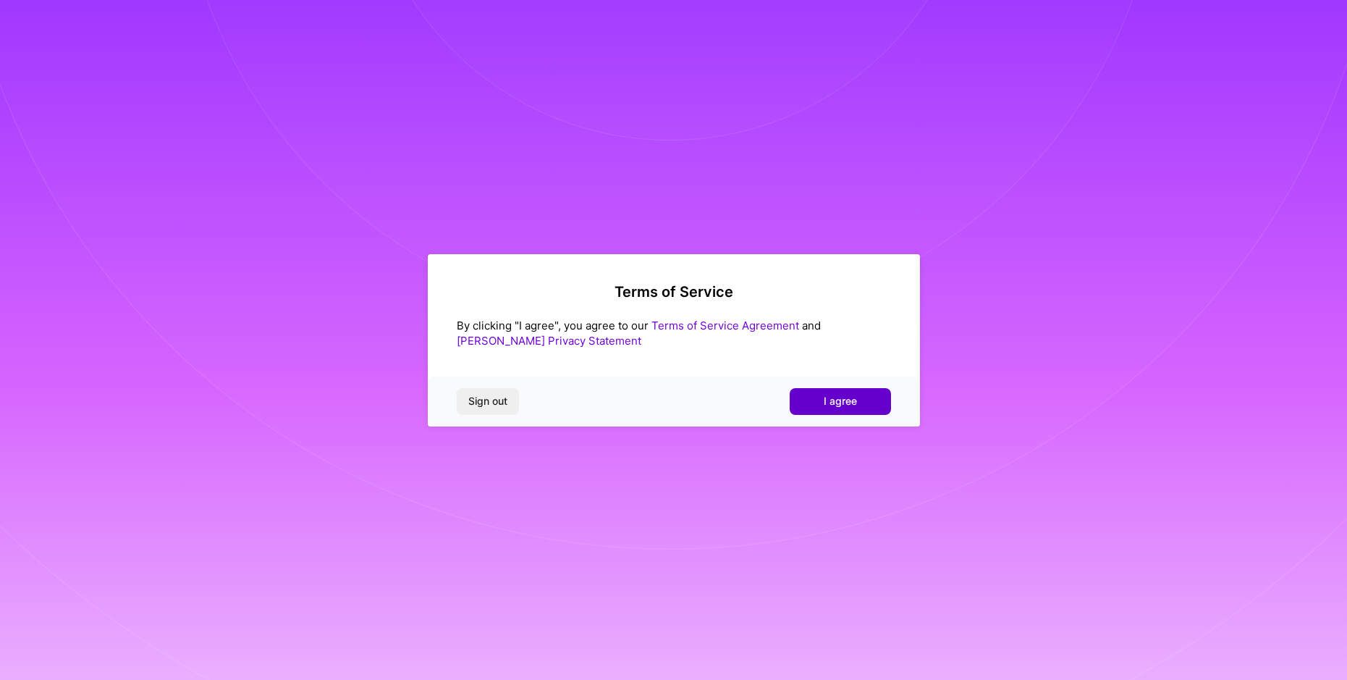
click at [861, 405] on button "I agree" at bounding box center [840, 401] width 101 height 26
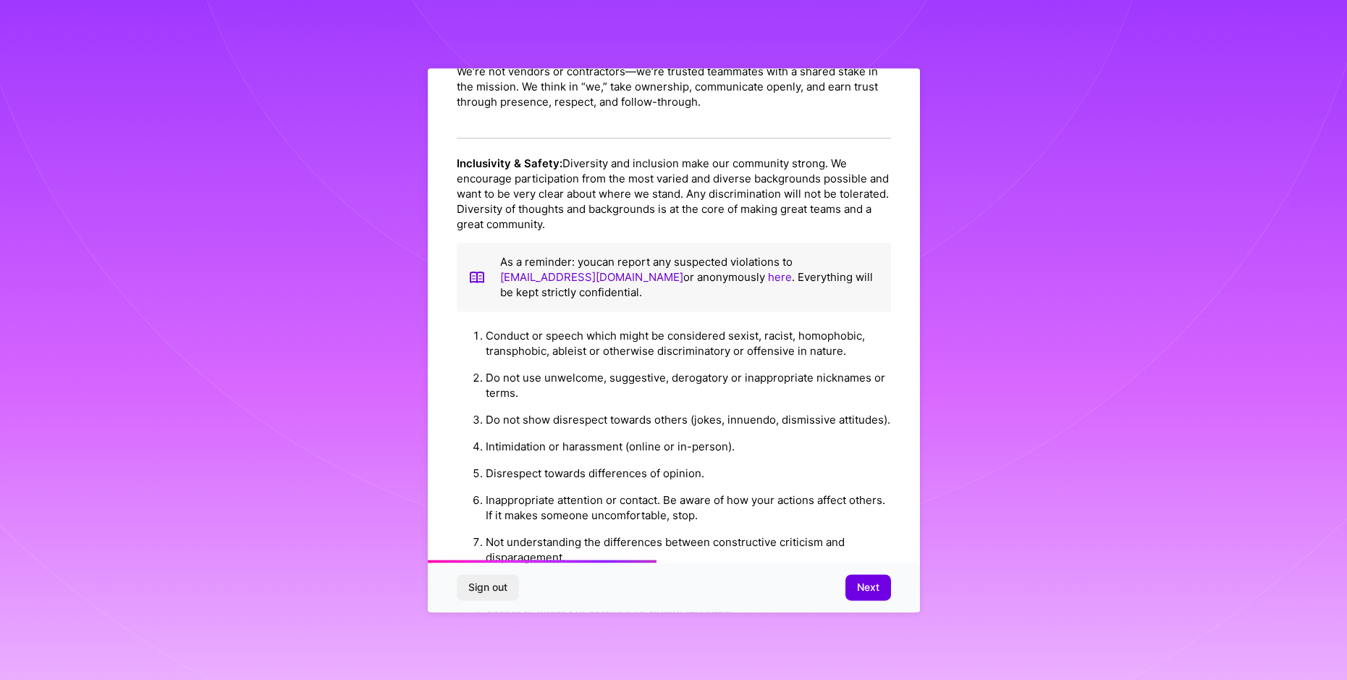
scroll to position [1442, 0]
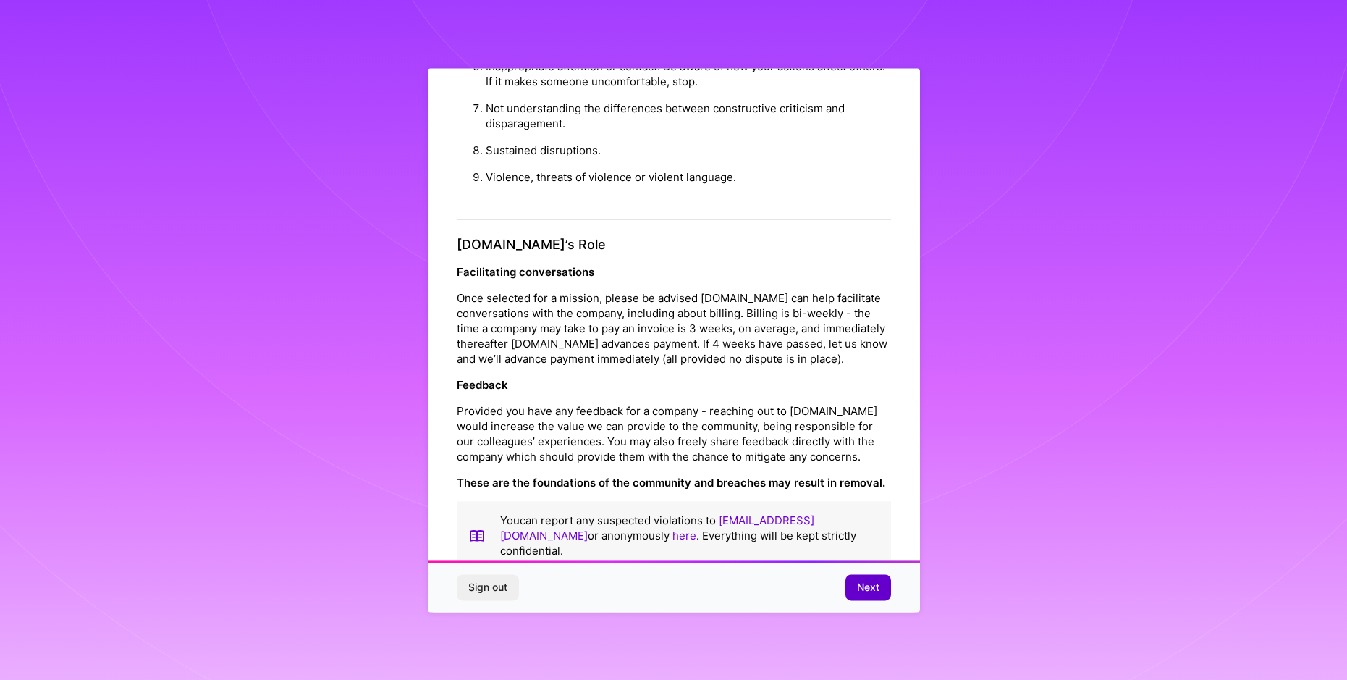
click at [872, 586] on span "Next" at bounding box center [868, 587] width 22 height 14
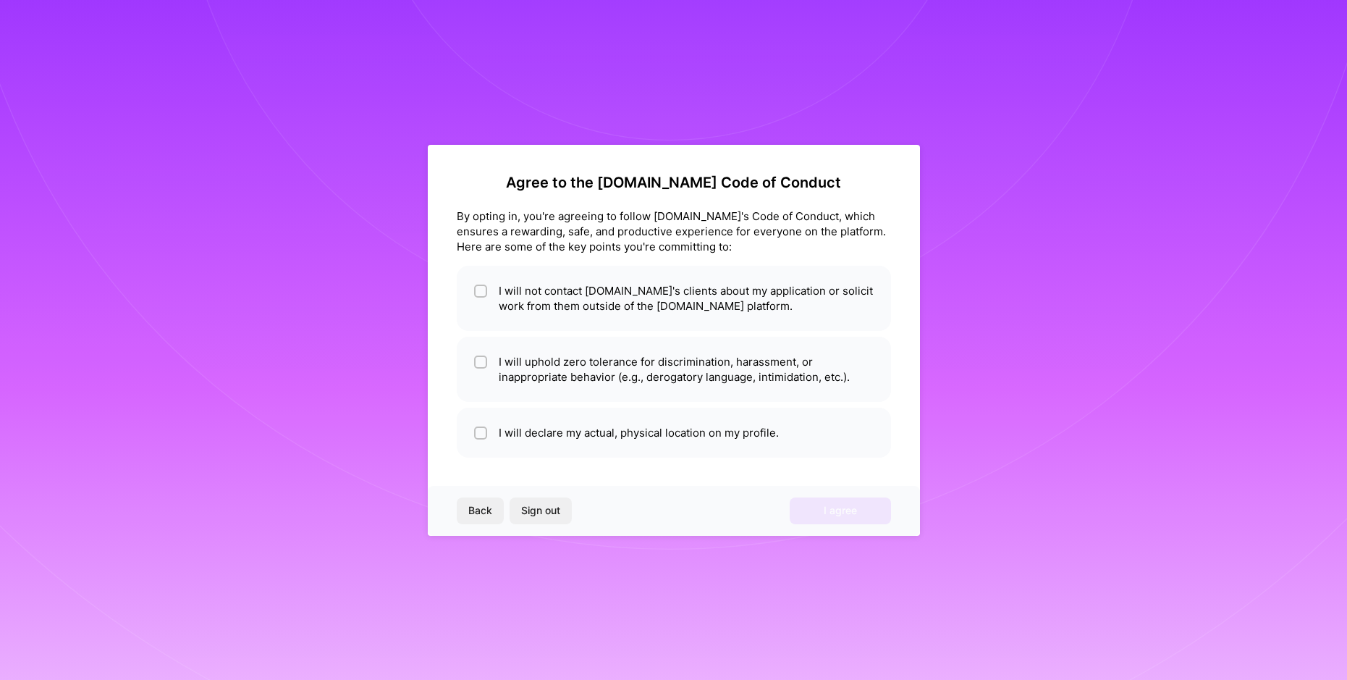
scroll to position [0, 0]
click at [481, 294] on input "checkbox" at bounding box center [482, 292] width 10 height 10
checkbox input "true"
click at [488, 359] on li "I will uphold zero tolerance for discrimination, harassment, or inappropriate b…" at bounding box center [674, 369] width 434 height 65
checkbox input "true"
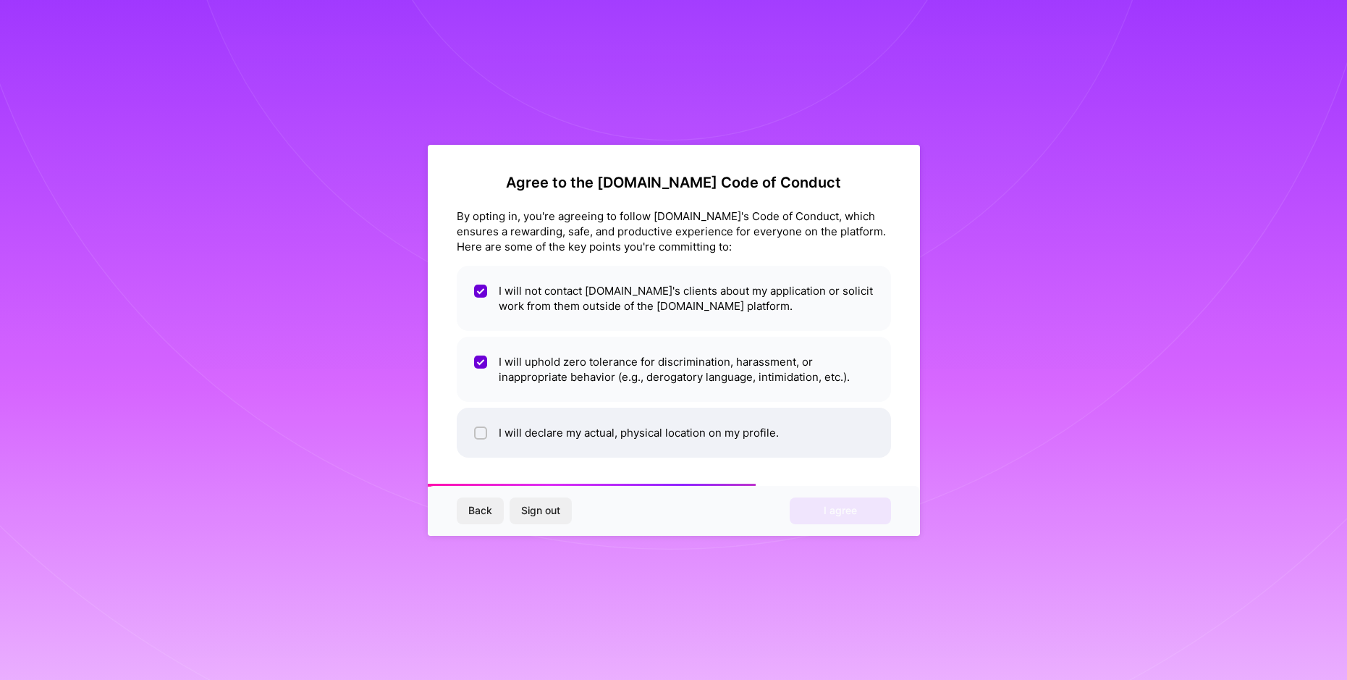
click at [498, 431] on li "I will declare my actual, physical location on my profile." at bounding box center [674, 433] width 434 height 50
checkbox input "true"
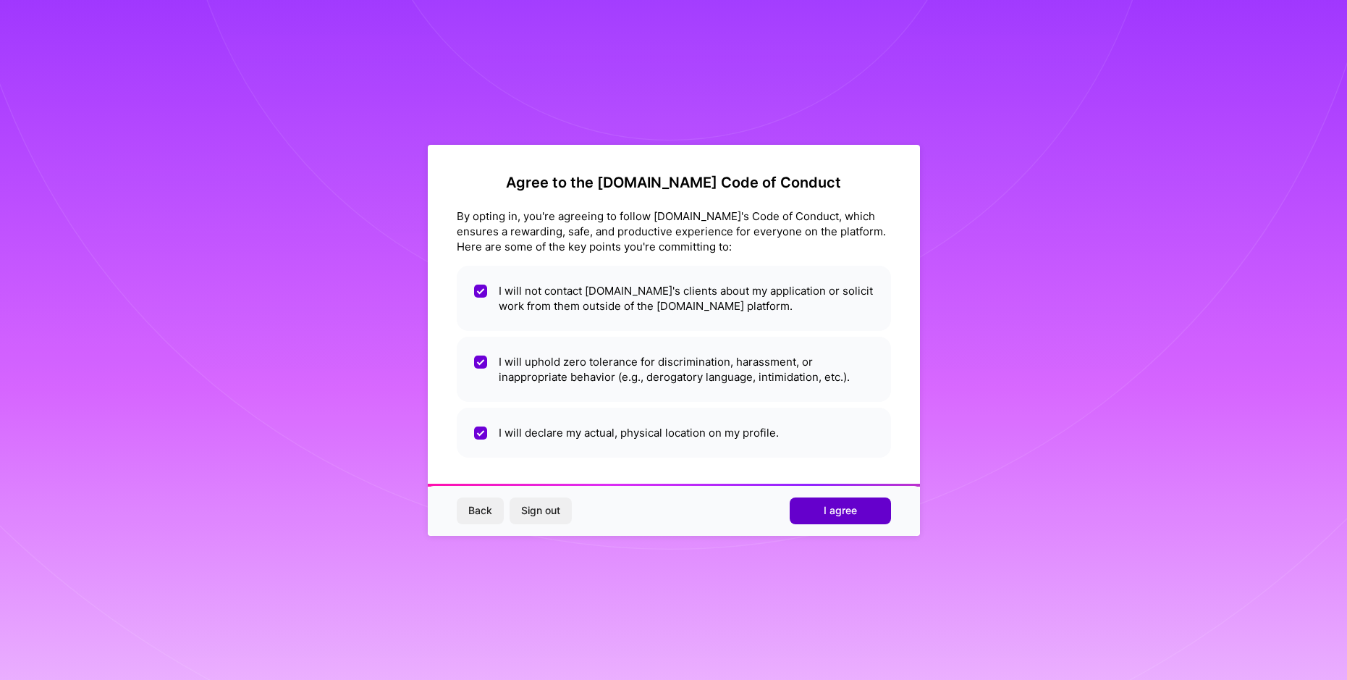
click at [845, 509] on span "I agree" at bounding box center [840, 510] width 33 height 14
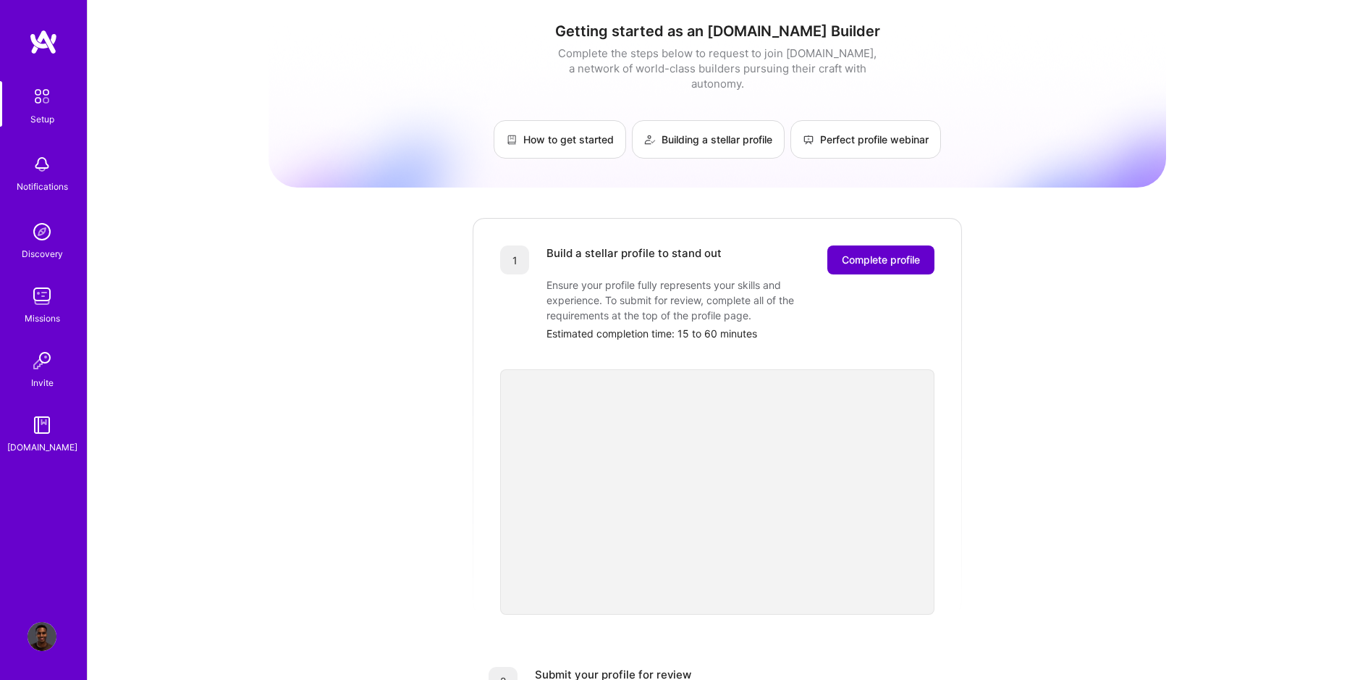
click at [897, 253] on span "Complete profile" at bounding box center [881, 260] width 78 height 14
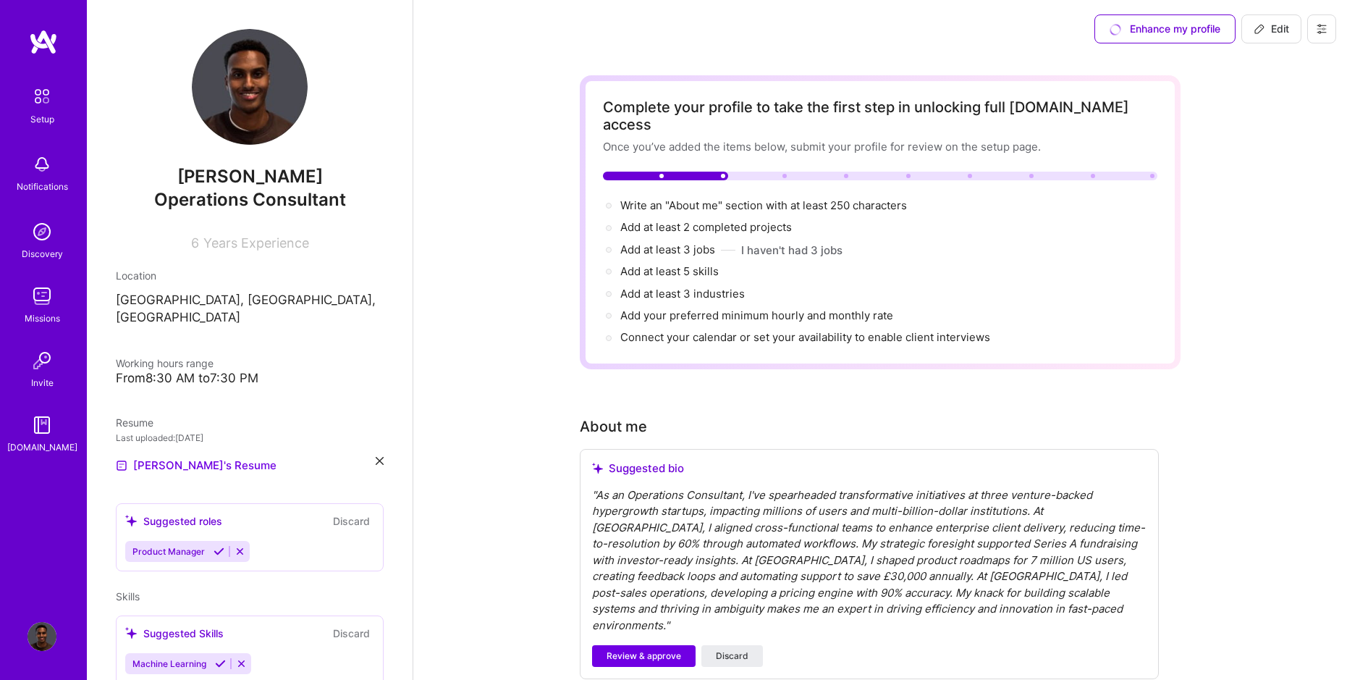
click at [257, 371] on div "From 8:30 AM to 7:30 PM" at bounding box center [250, 378] width 268 height 15
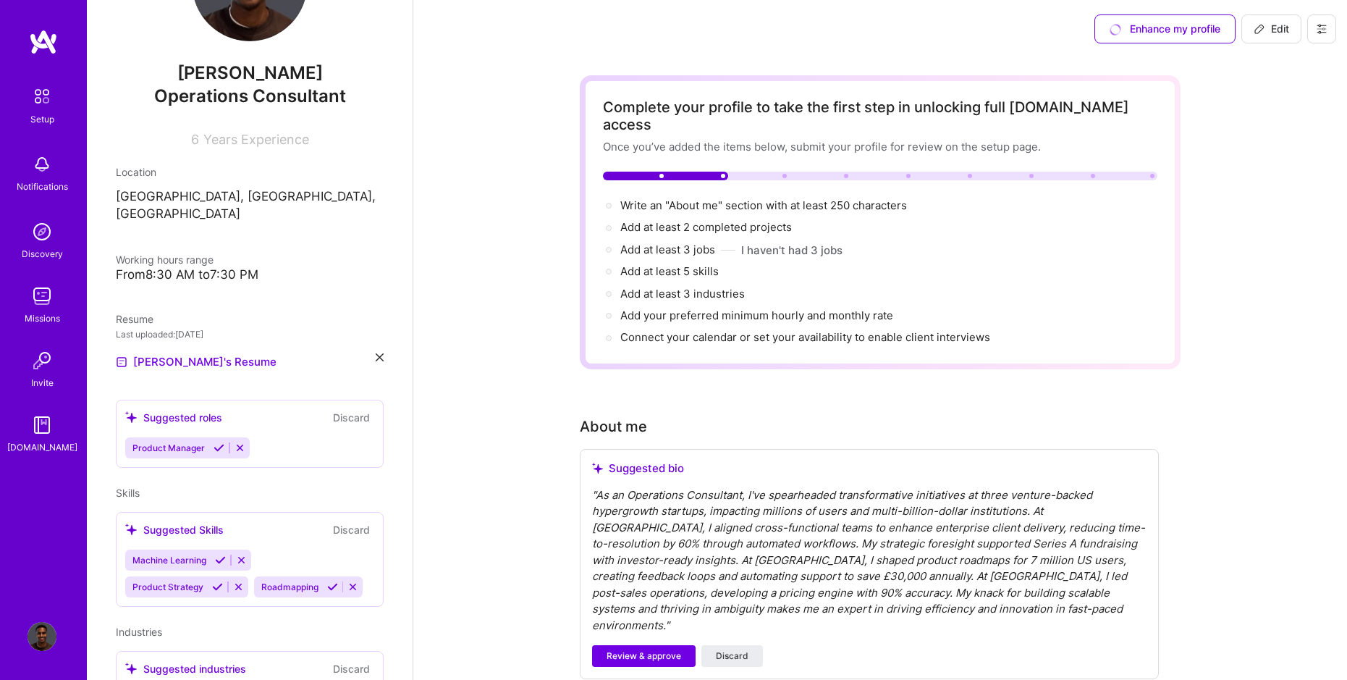
scroll to position [198, 0]
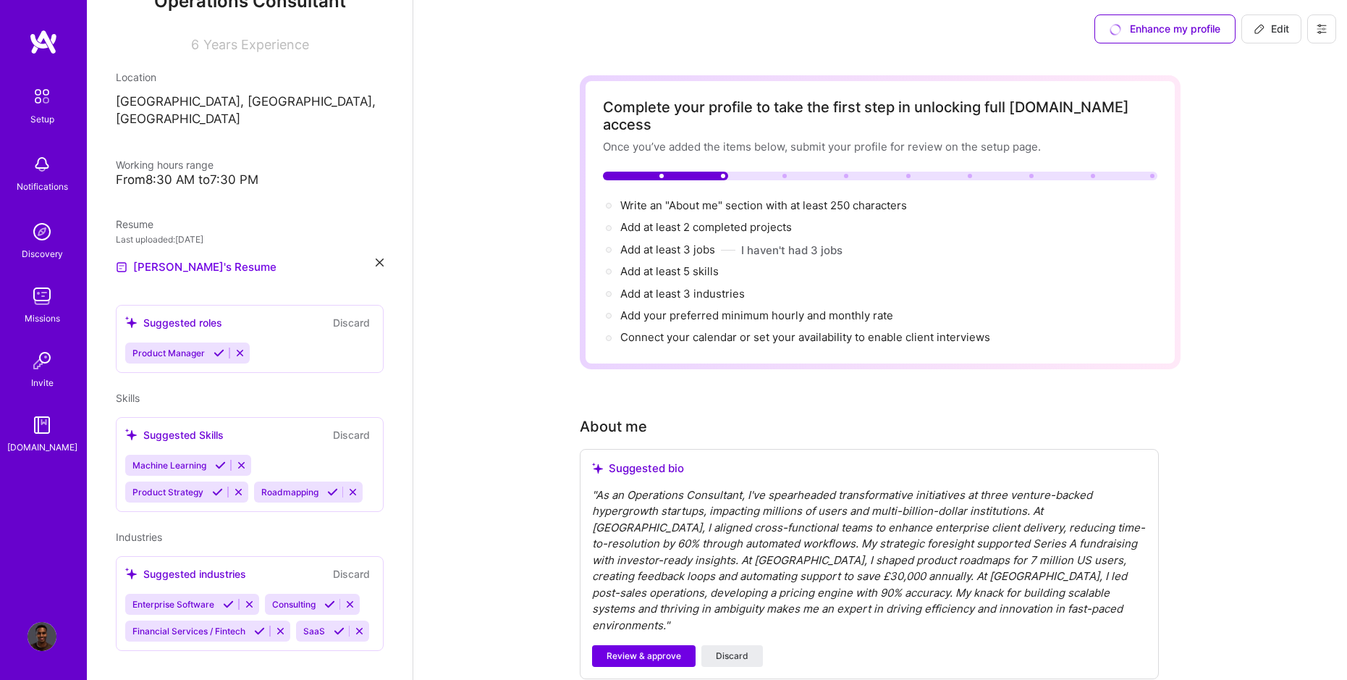
click at [243, 314] on div "Suggested roles Discard" at bounding box center [249, 322] width 249 height 17
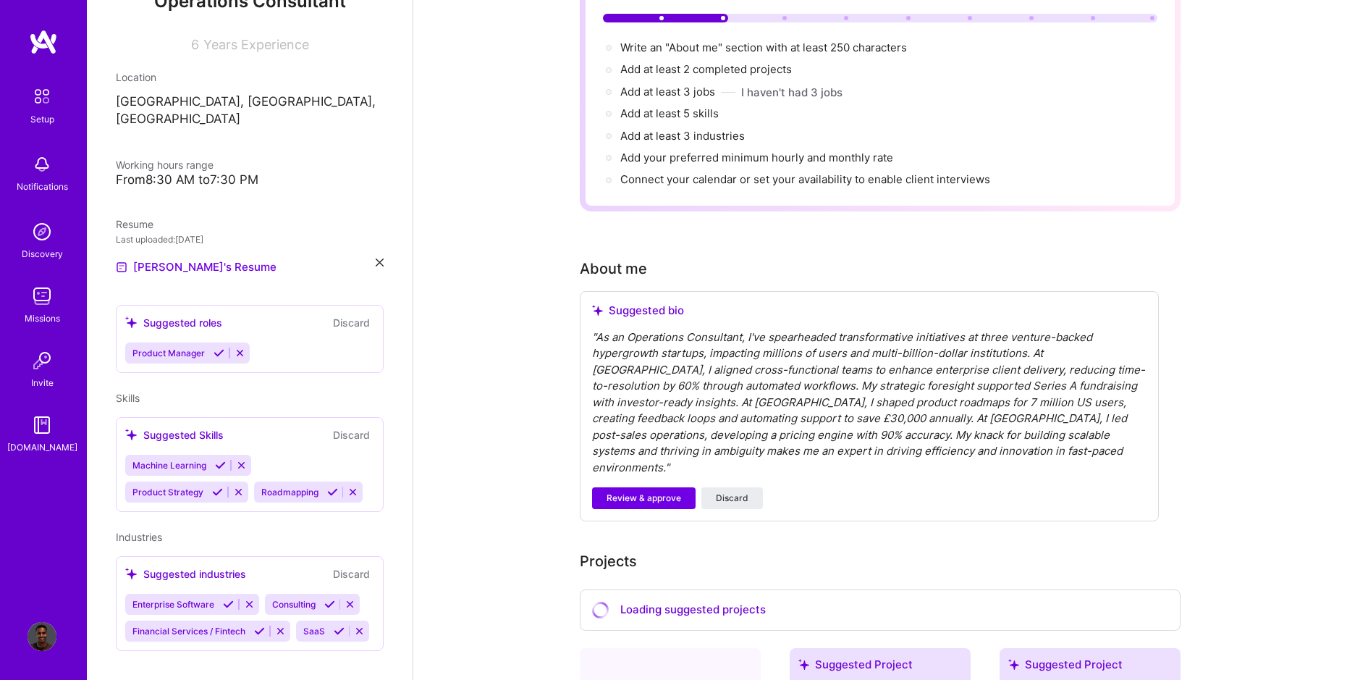
scroll to position [160, 0]
click at [662, 489] on span "Review & approve" at bounding box center [644, 495] width 75 height 13
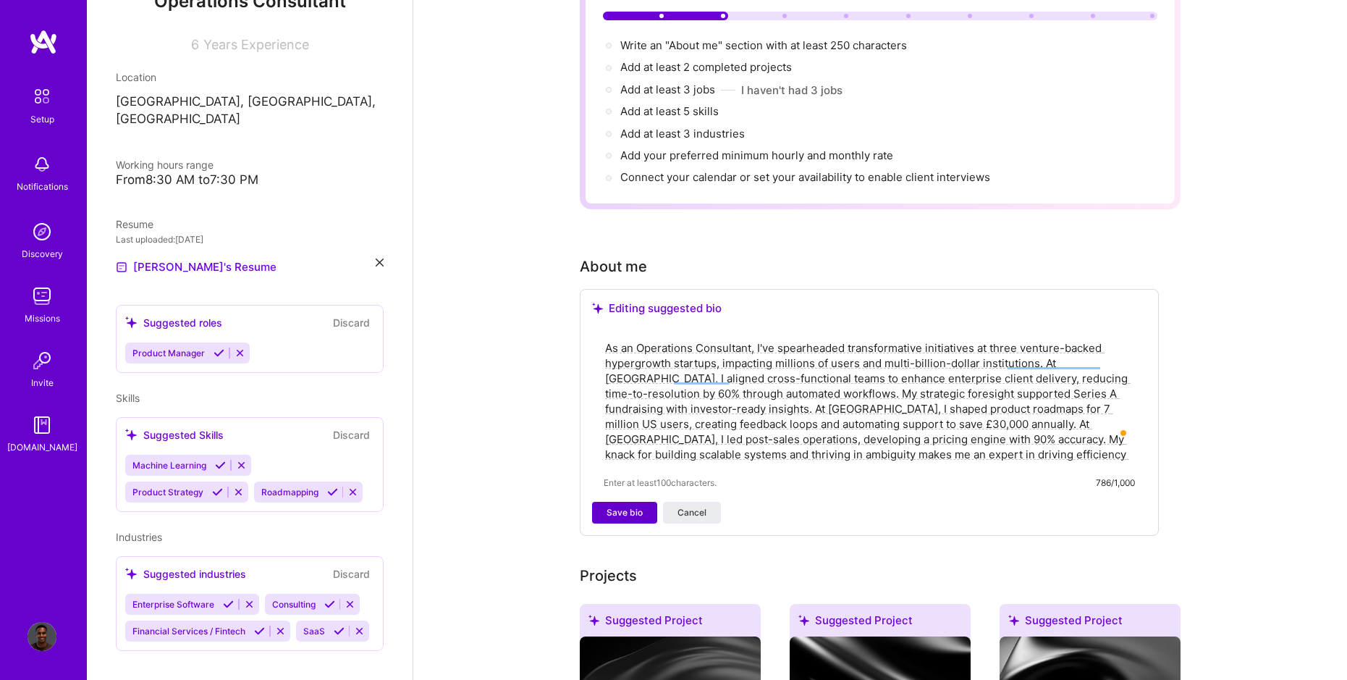
click at [630, 506] on span "Save bio" at bounding box center [625, 512] width 36 height 13
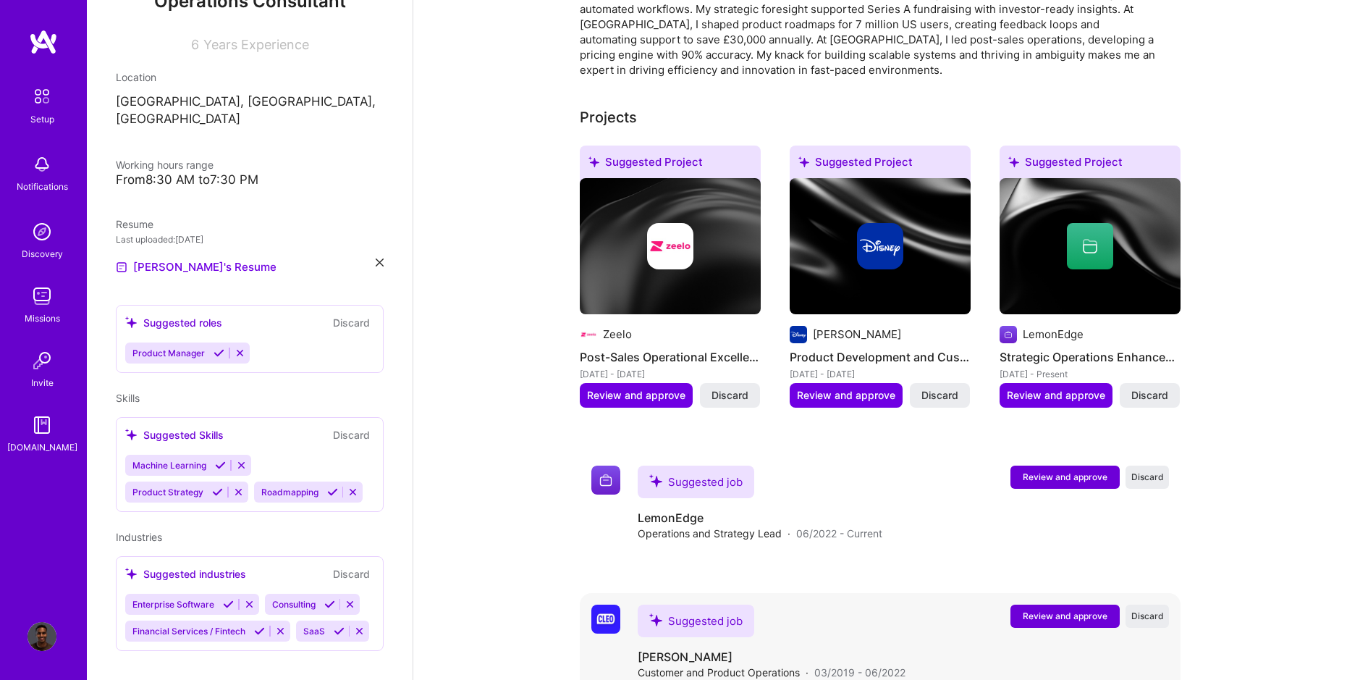
scroll to position [473, 0]
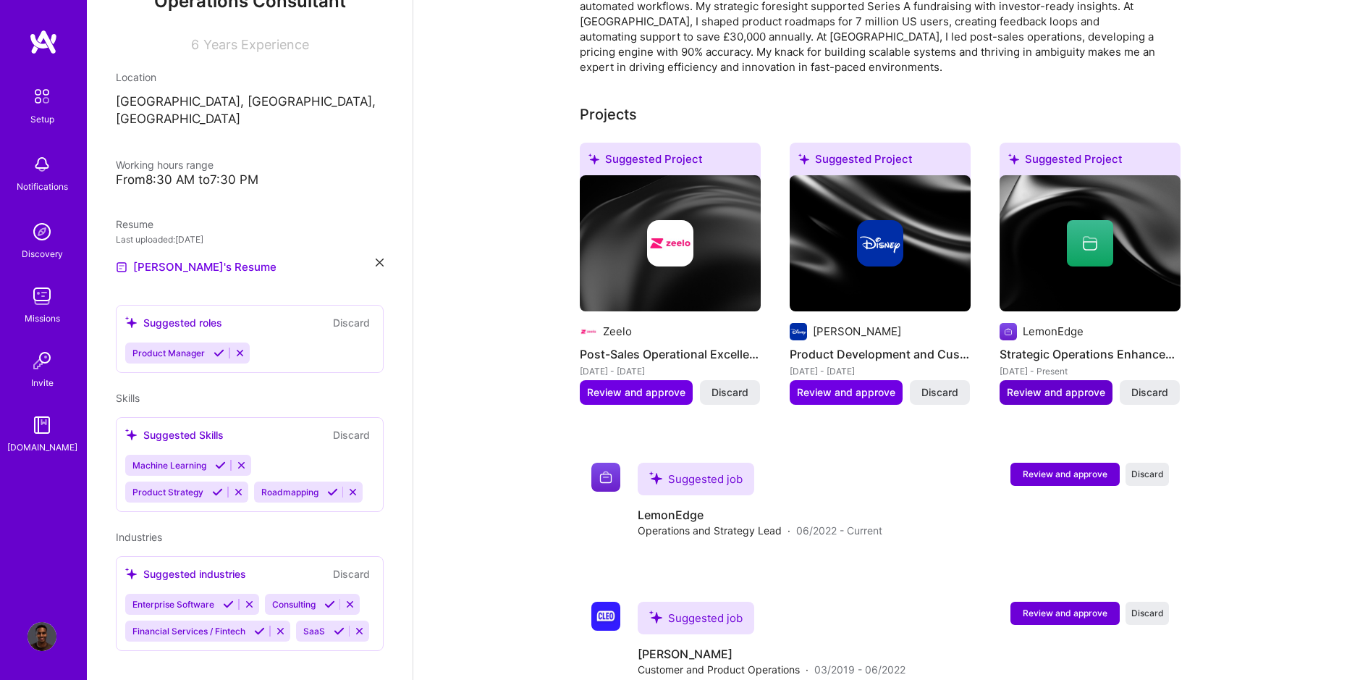
click at [1050, 385] on span "Review and approve" at bounding box center [1056, 392] width 98 height 14
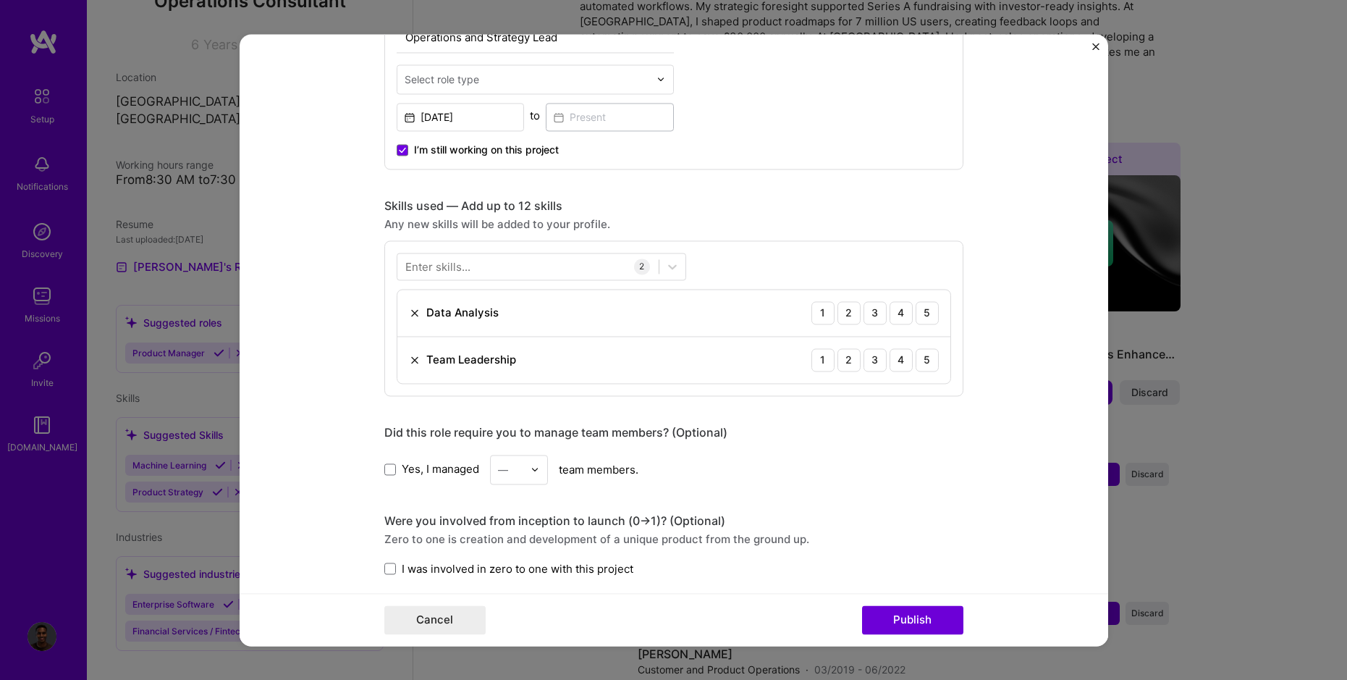
scroll to position [562, 0]
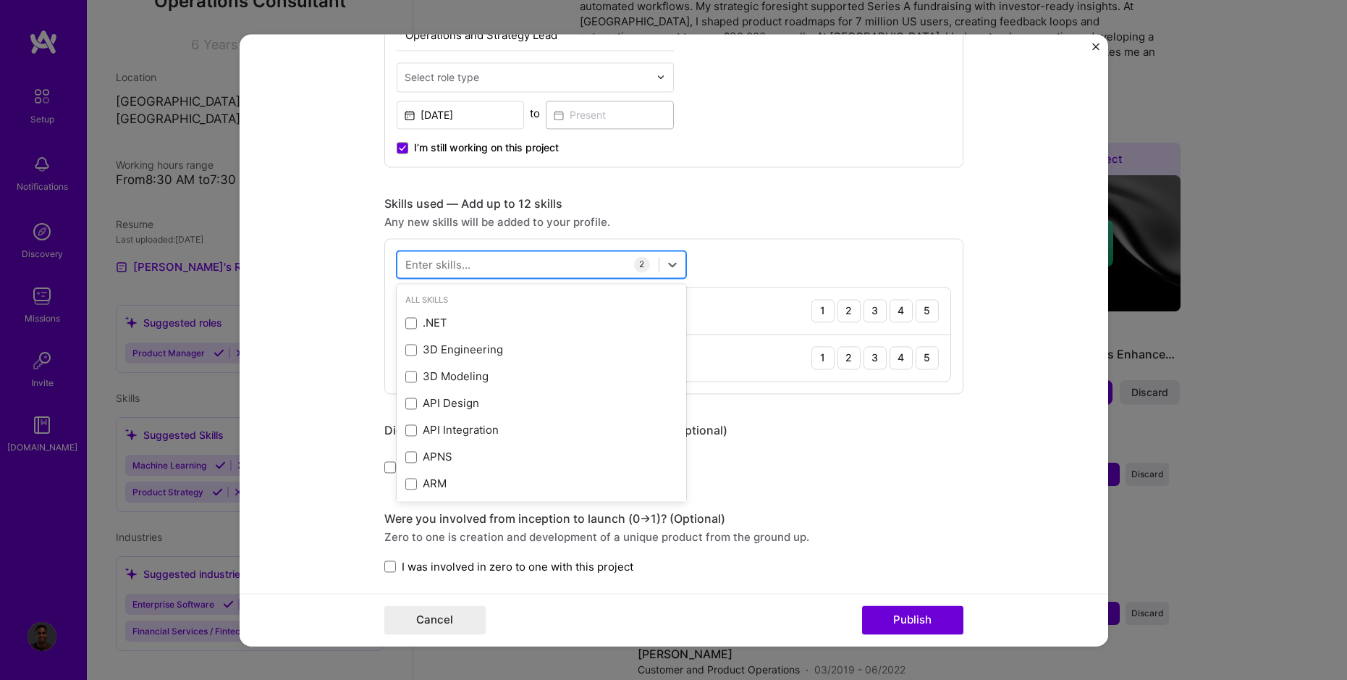
click at [488, 263] on div at bounding box center [527, 264] width 261 height 24
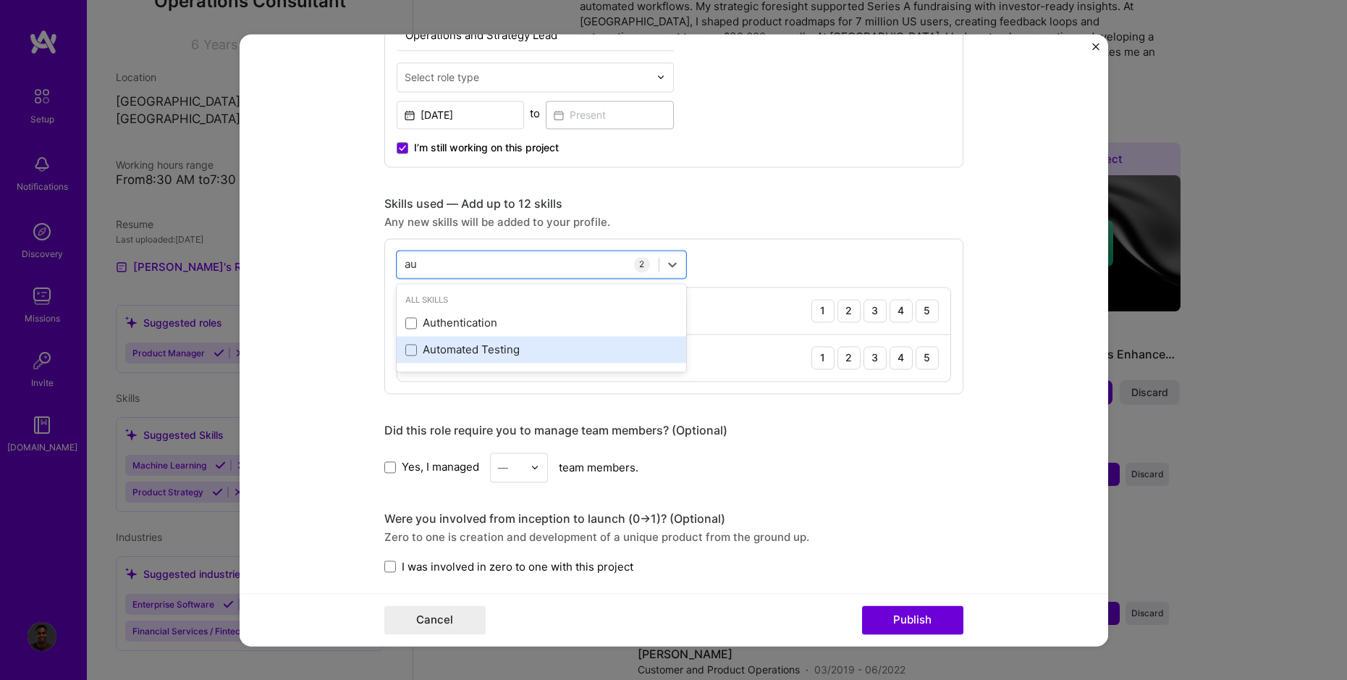
type input "a"
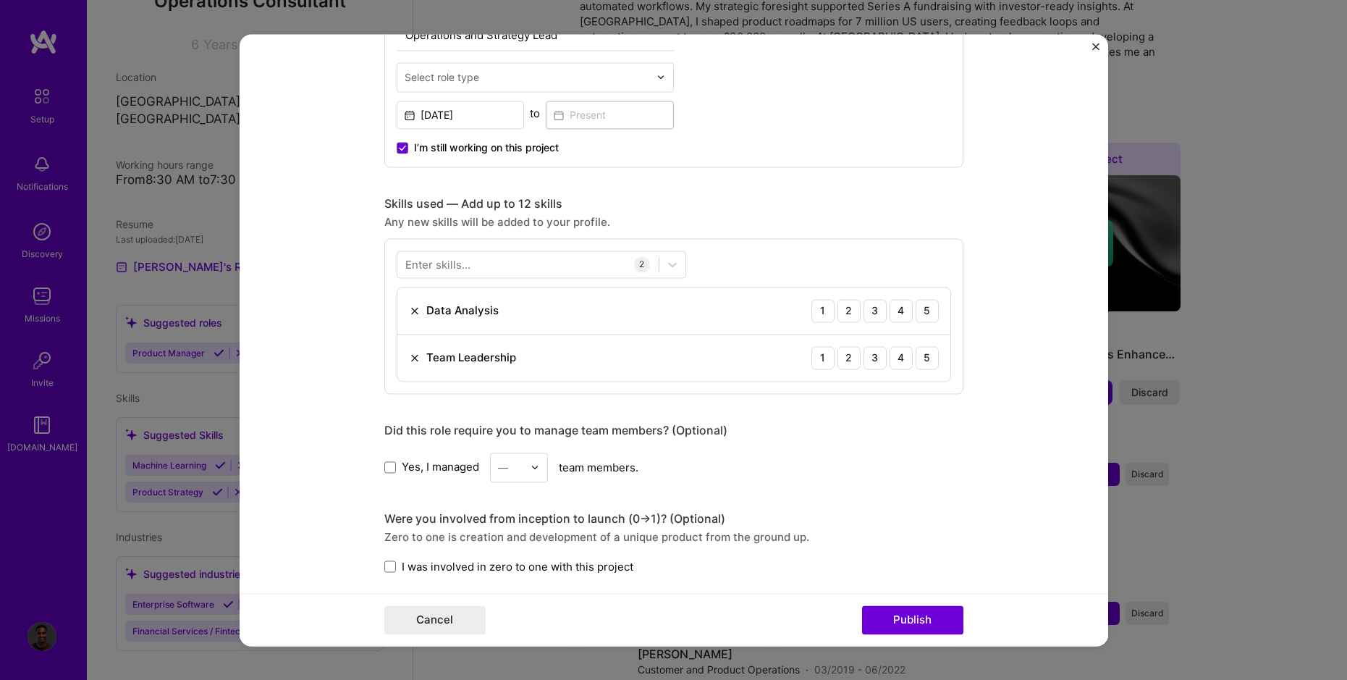
click at [349, 287] on form "Editing suggested project This project is suggested based on your LinkedIn, res…" at bounding box center [674, 340] width 869 height 612
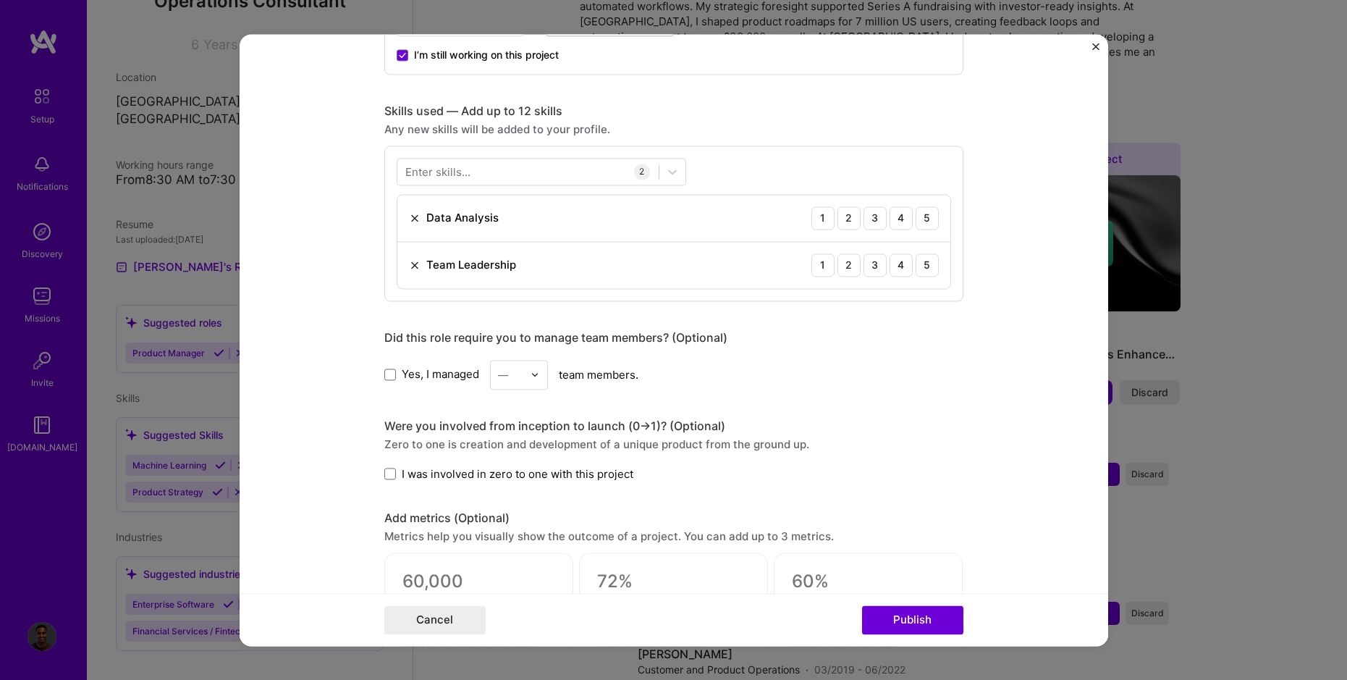
scroll to position [656, 0]
click at [479, 174] on div at bounding box center [527, 170] width 261 height 24
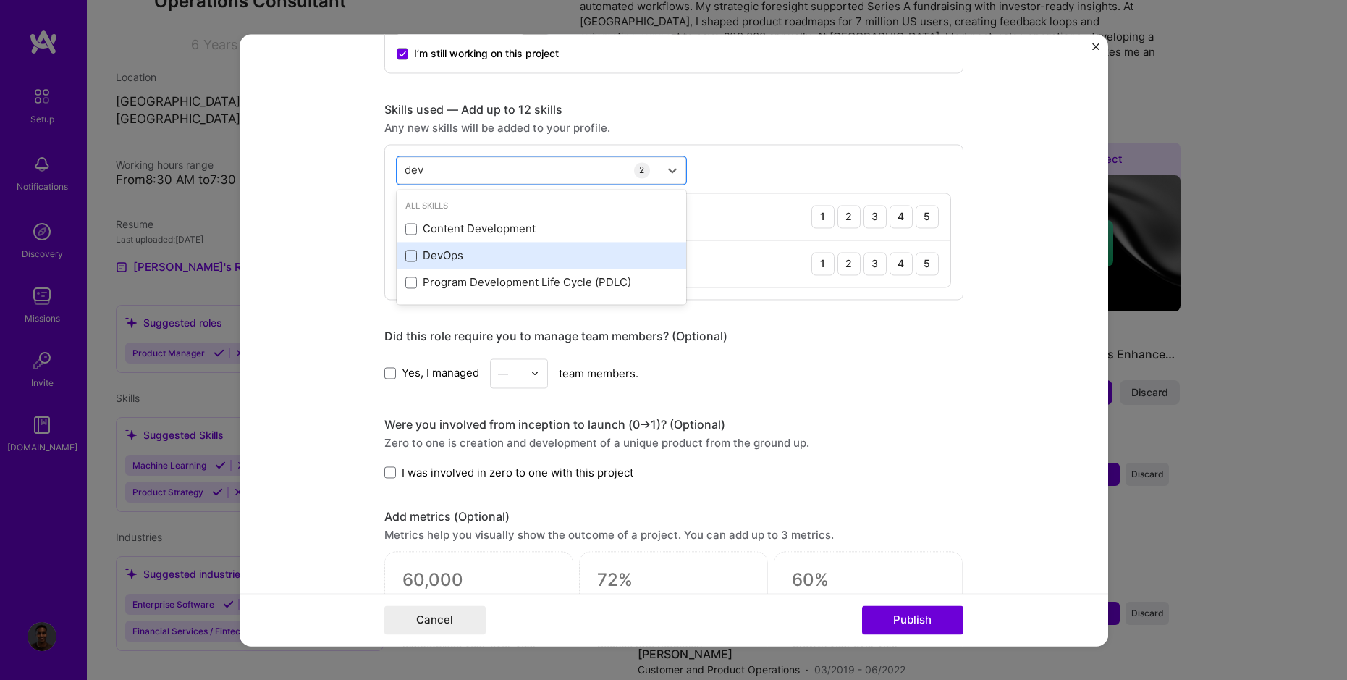
click at [413, 256] on span at bounding box center [411, 256] width 12 height 12
click at [0, 0] on input "checkbox" at bounding box center [0, 0] width 0 height 0
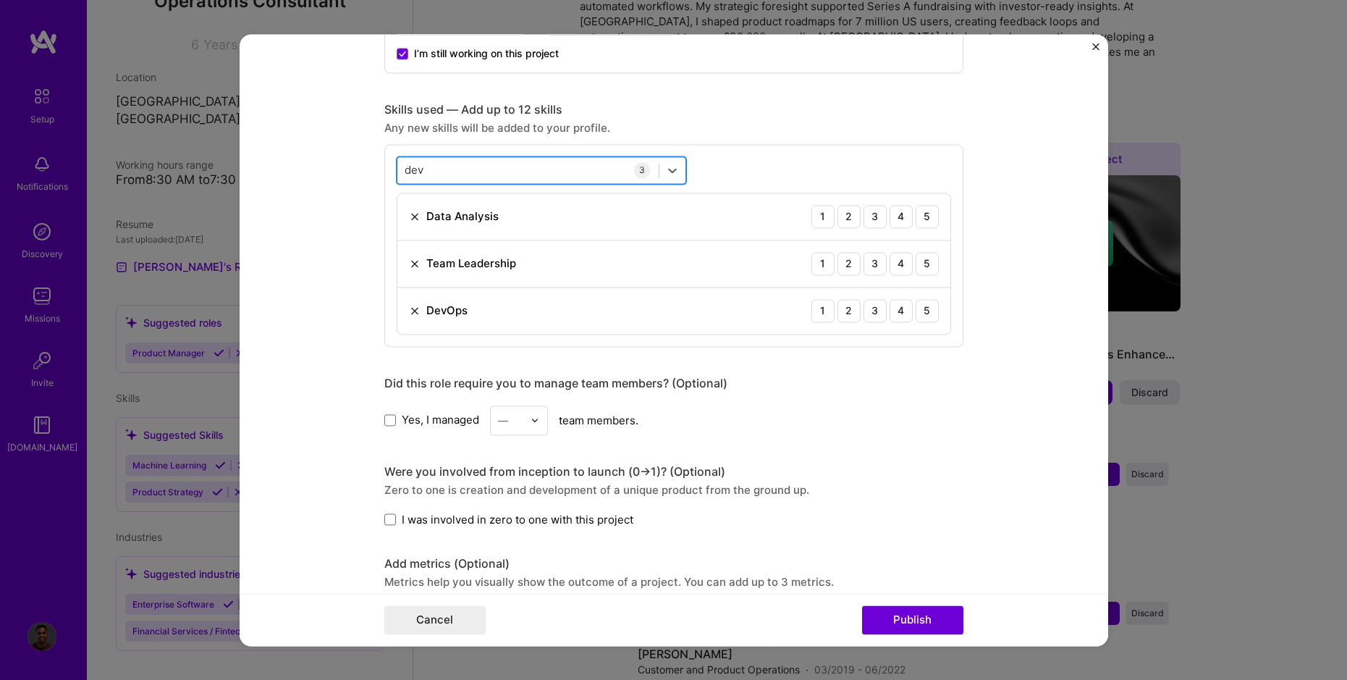
click at [448, 167] on div "dev dev" at bounding box center [527, 170] width 261 height 24
type input "d"
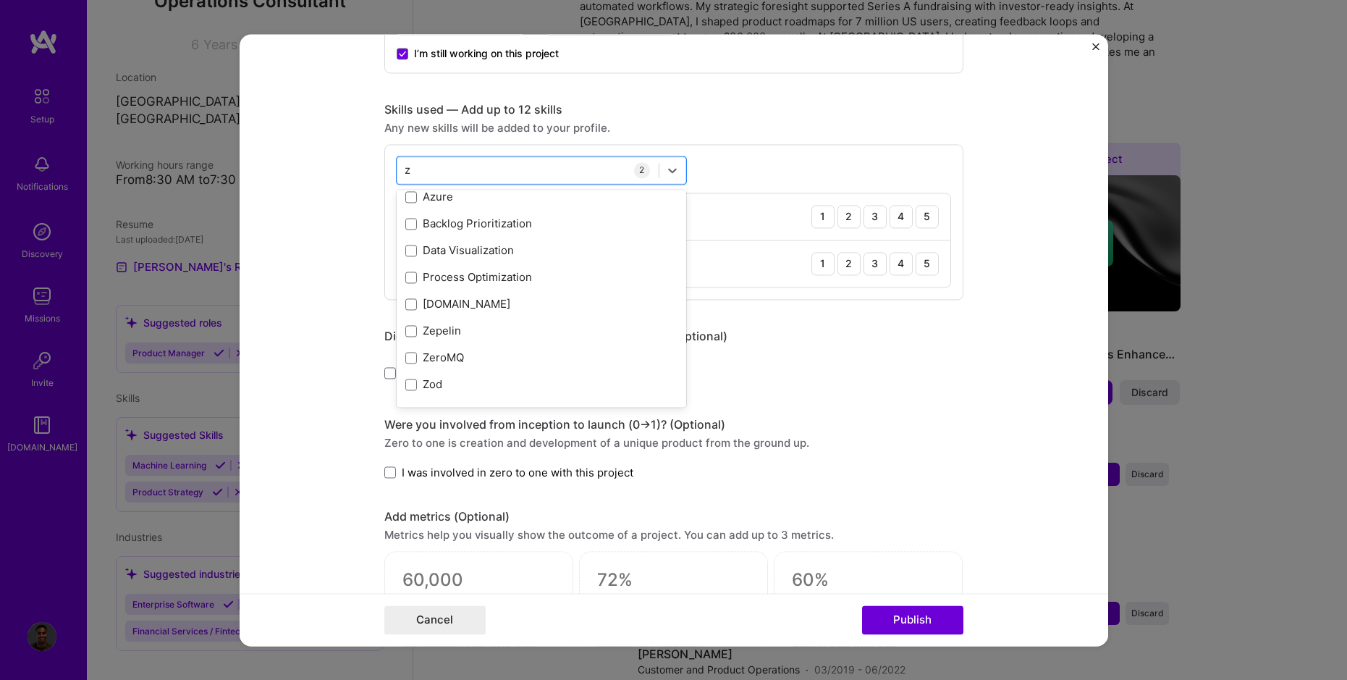
scroll to position [0, 0]
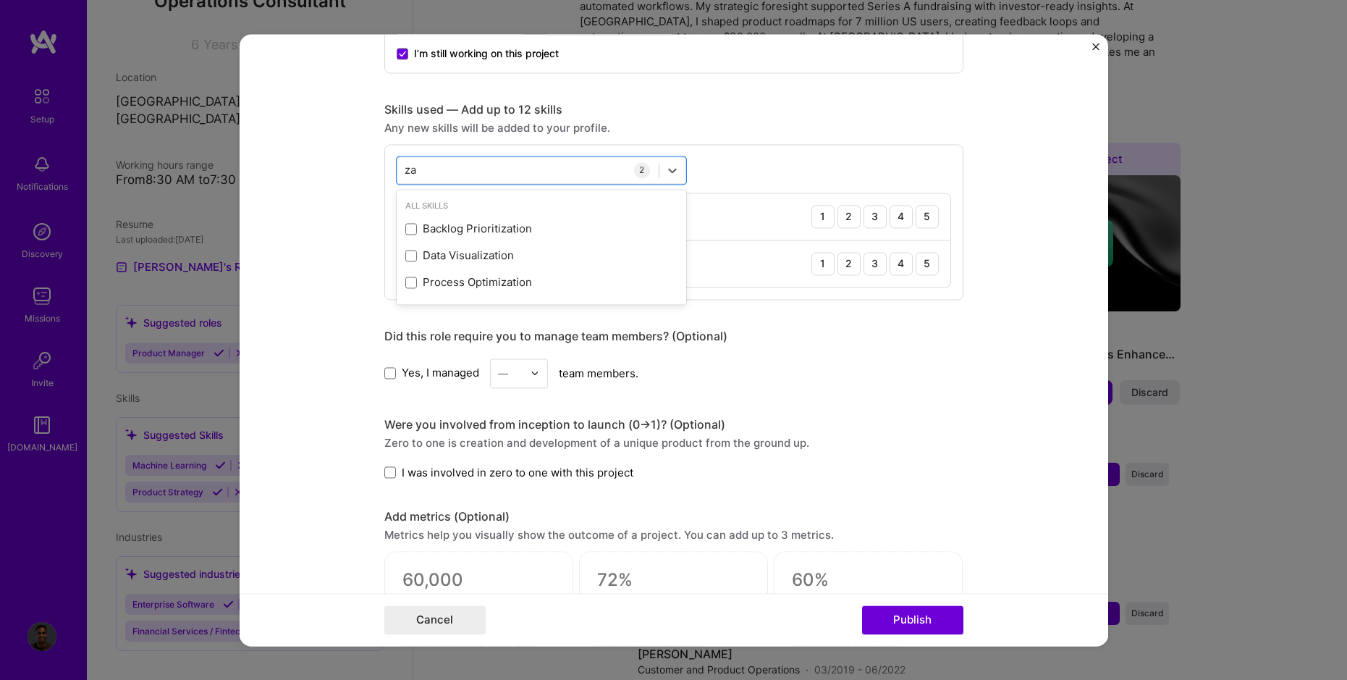
type input "z"
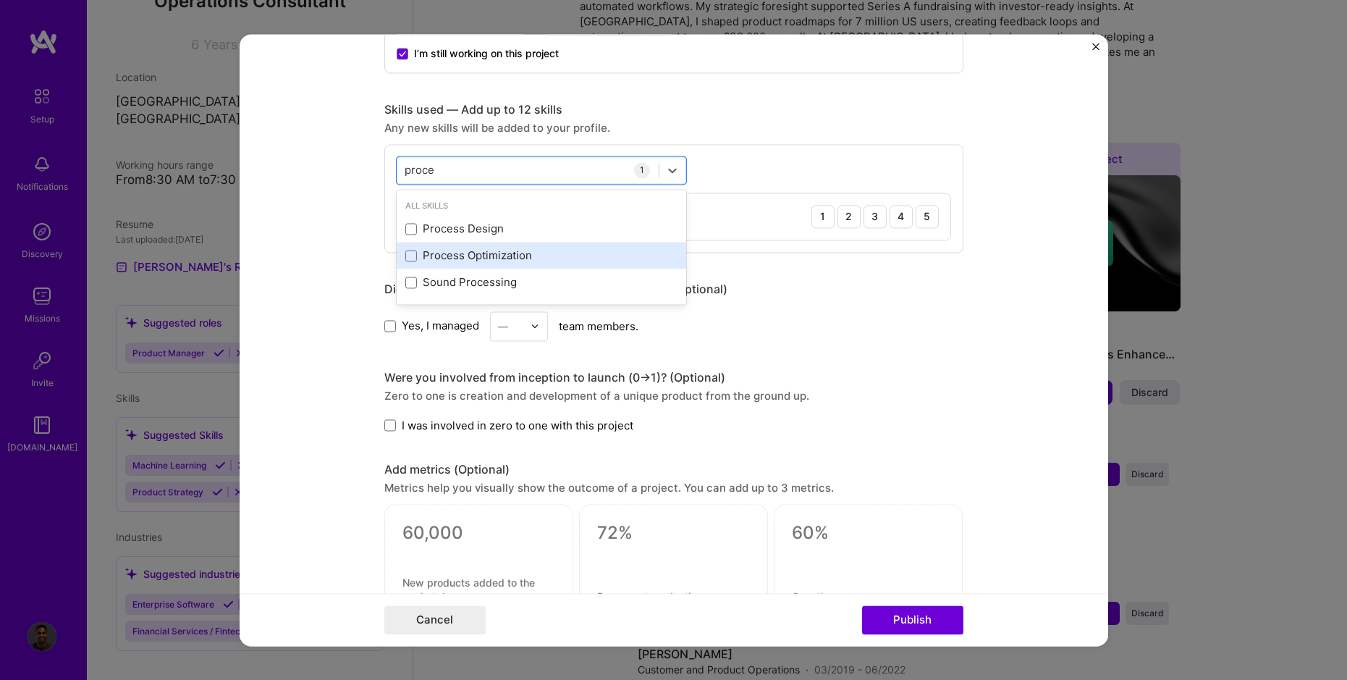
click at [539, 258] on div "Process Optimization" at bounding box center [541, 255] width 272 height 15
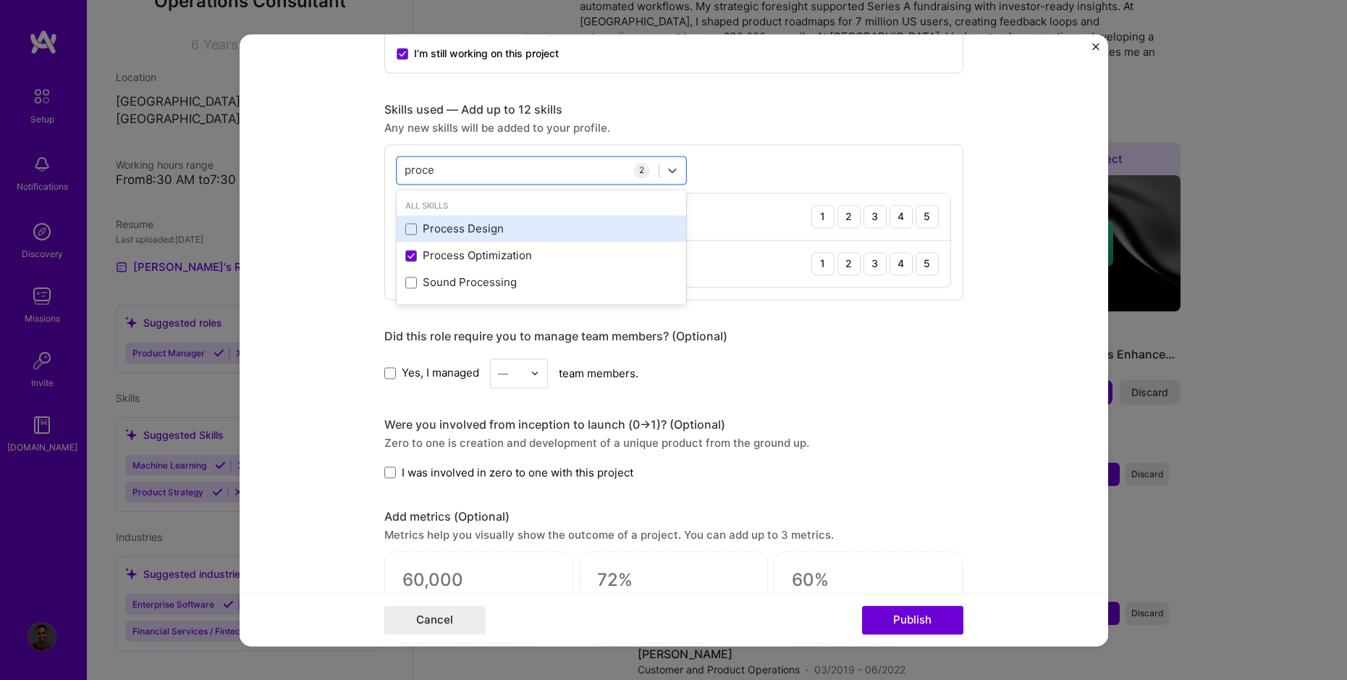
click at [462, 234] on div "Process Design" at bounding box center [541, 229] width 272 height 15
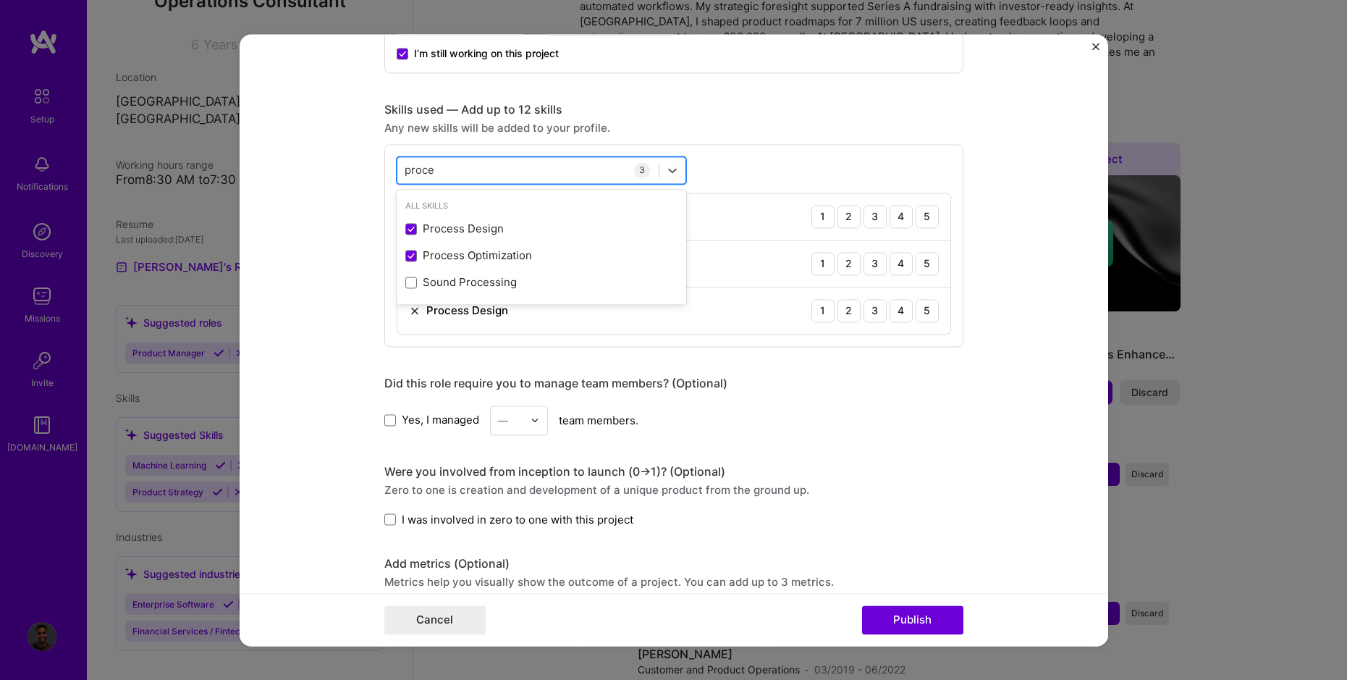
click at [463, 177] on div "proce proce" at bounding box center [527, 170] width 261 height 24
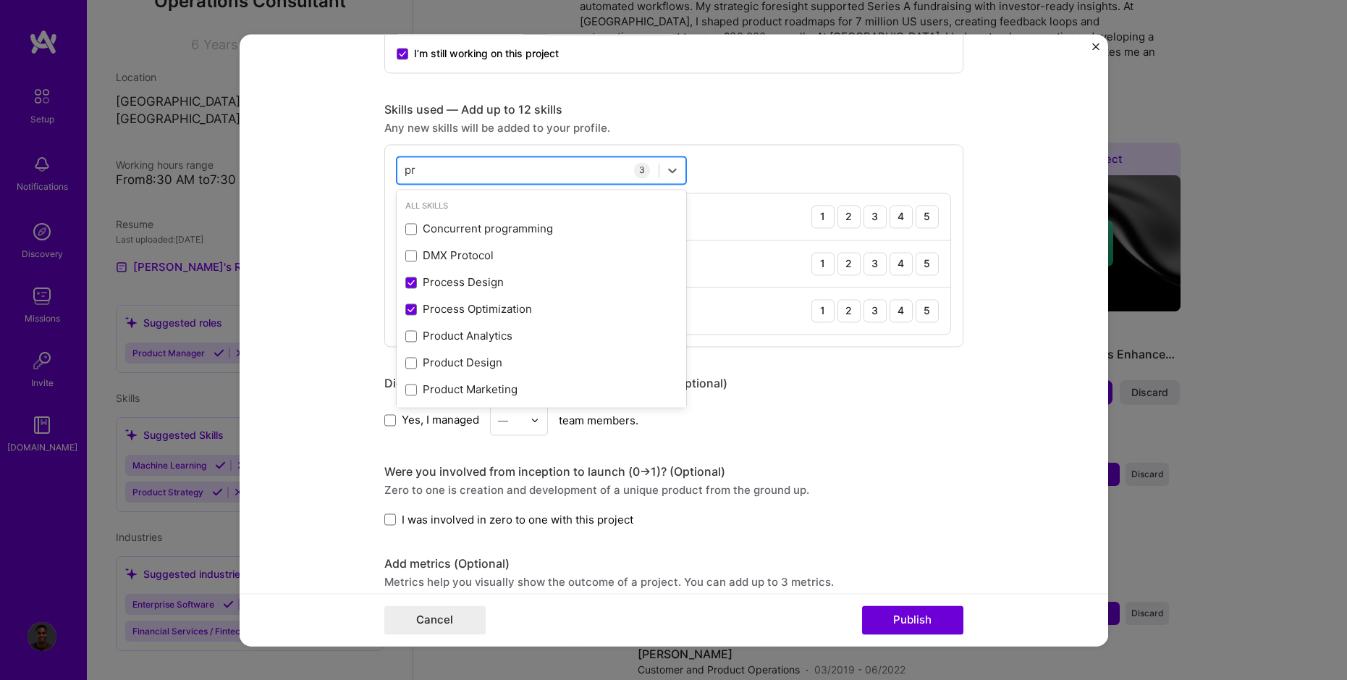
type input "p"
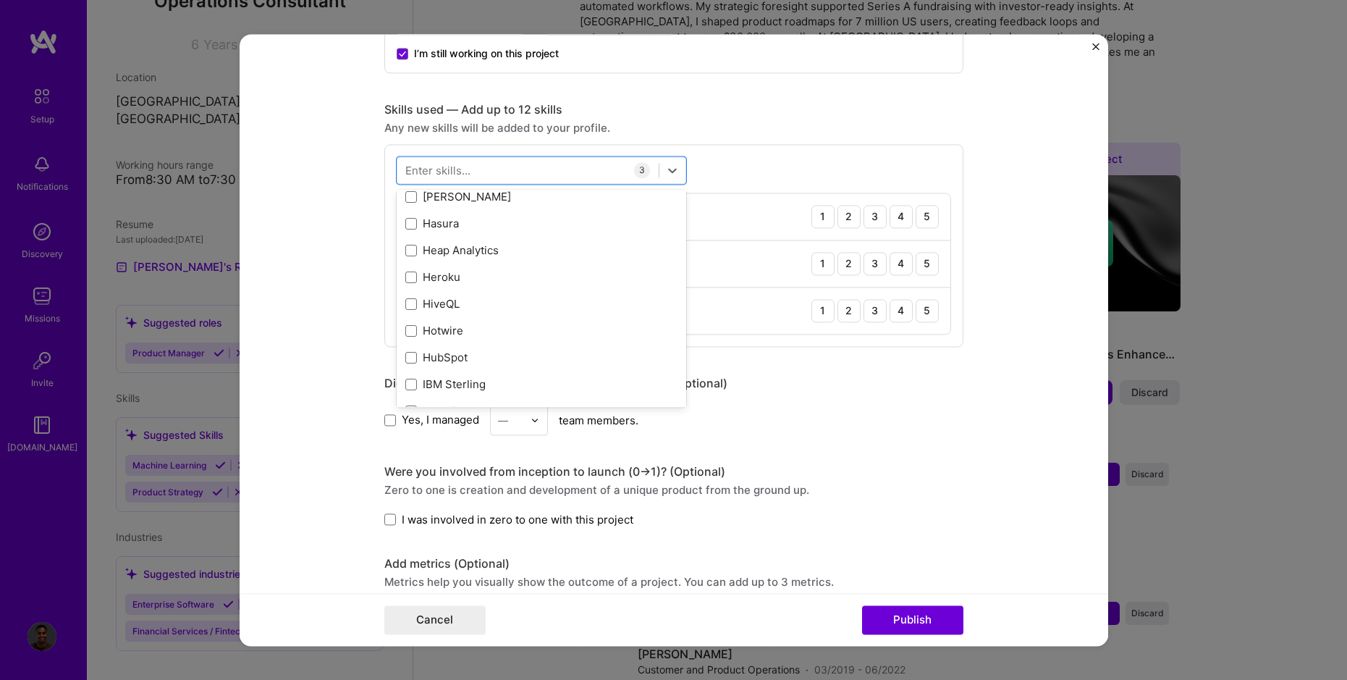
scroll to position [4314, 0]
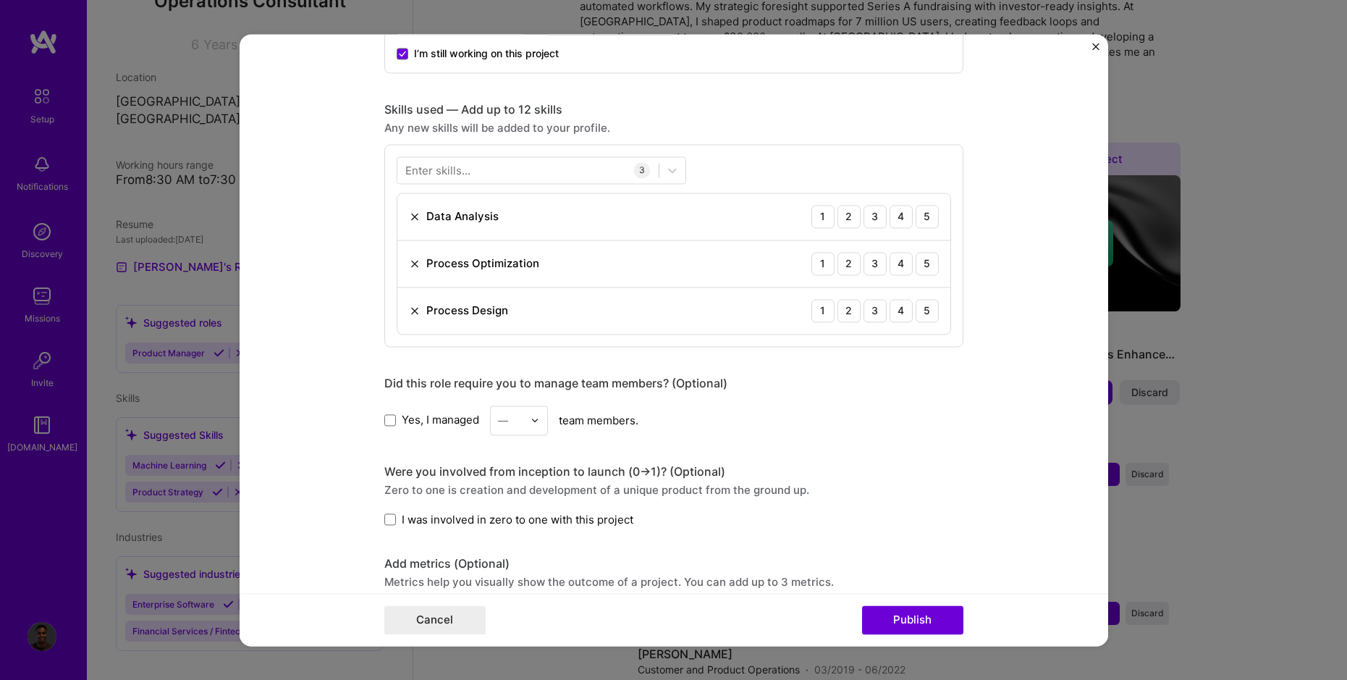
click at [873, 380] on div "Did this role require you to manage team members? (Optional)" at bounding box center [673, 383] width 579 height 15
click at [394, 420] on span at bounding box center [390, 420] width 12 height 12
click at [0, 0] on input "Yes, I managed" at bounding box center [0, 0] width 0 height 0
click at [536, 421] on img at bounding box center [535, 420] width 9 height 9
click at [523, 505] on div "3" at bounding box center [518, 512] width 49 height 27
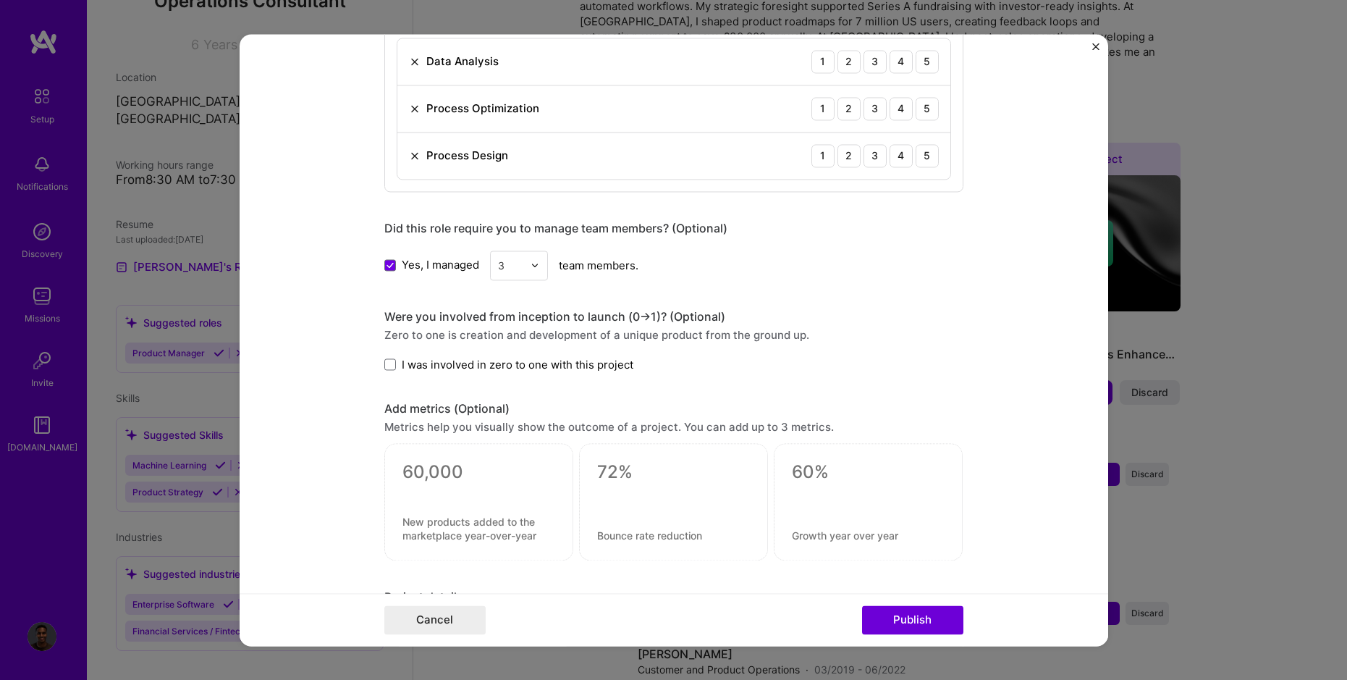
scroll to position [814, 0]
click at [418, 361] on span "I was involved in zero to one with this project" at bounding box center [518, 361] width 232 height 15
click at [0, 0] on input "I was involved in zero to one with this project" at bounding box center [0, 0] width 0 height 0
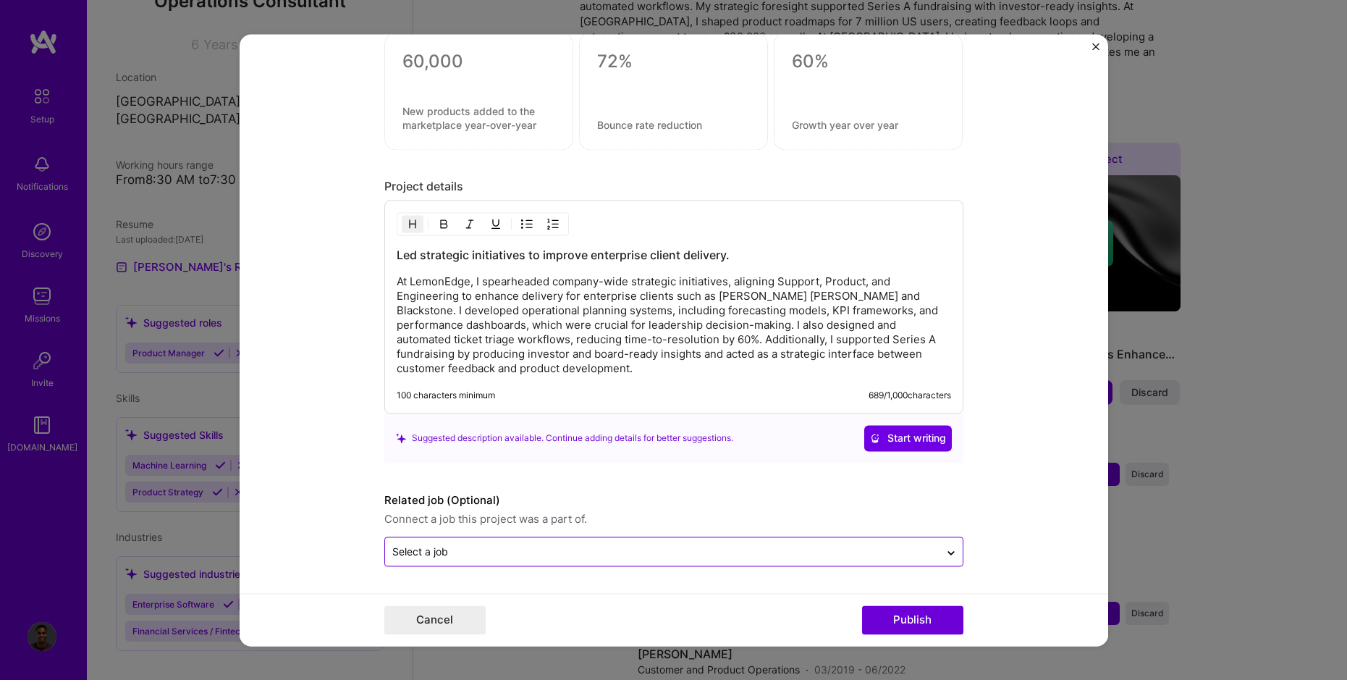
scroll to position [0, 0]
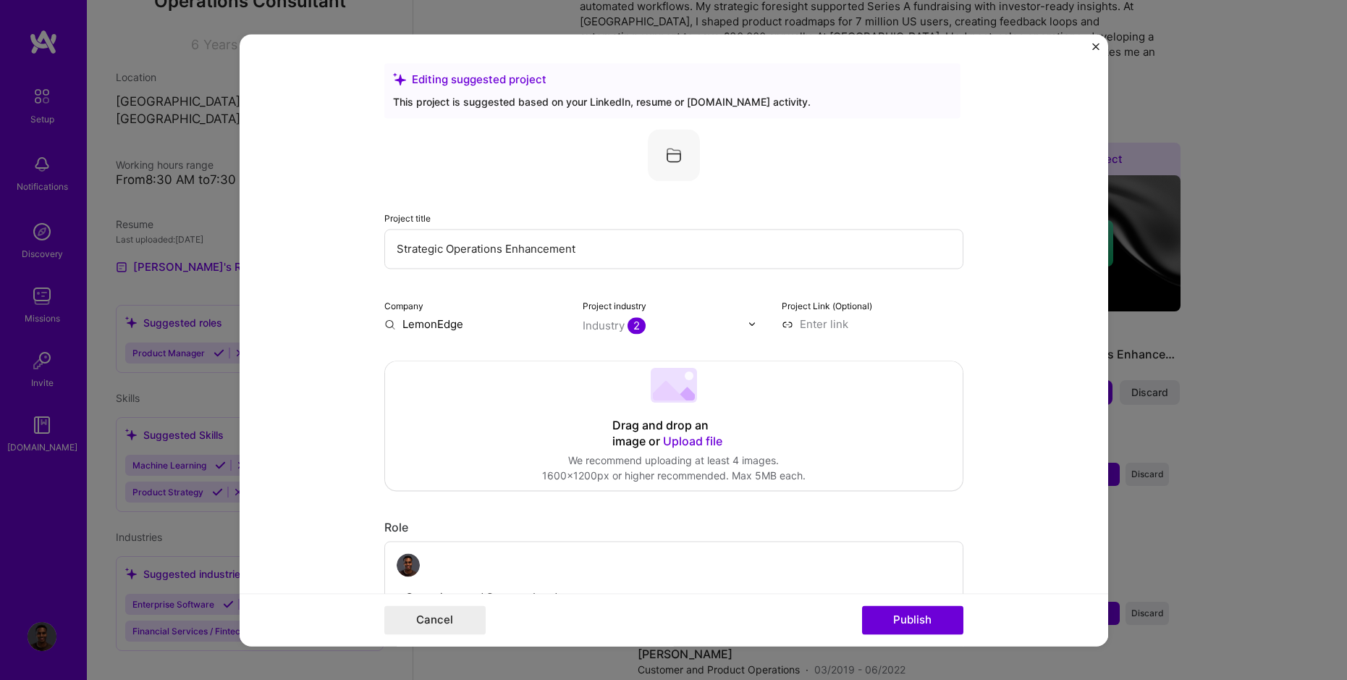
click at [686, 155] on img at bounding box center [674, 155] width 52 height 52
click at [670, 154] on img at bounding box center [674, 155] width 52 height 52
click at [913, 622] on button "Publish" at bounding box center [912, 619] width 101 height 29
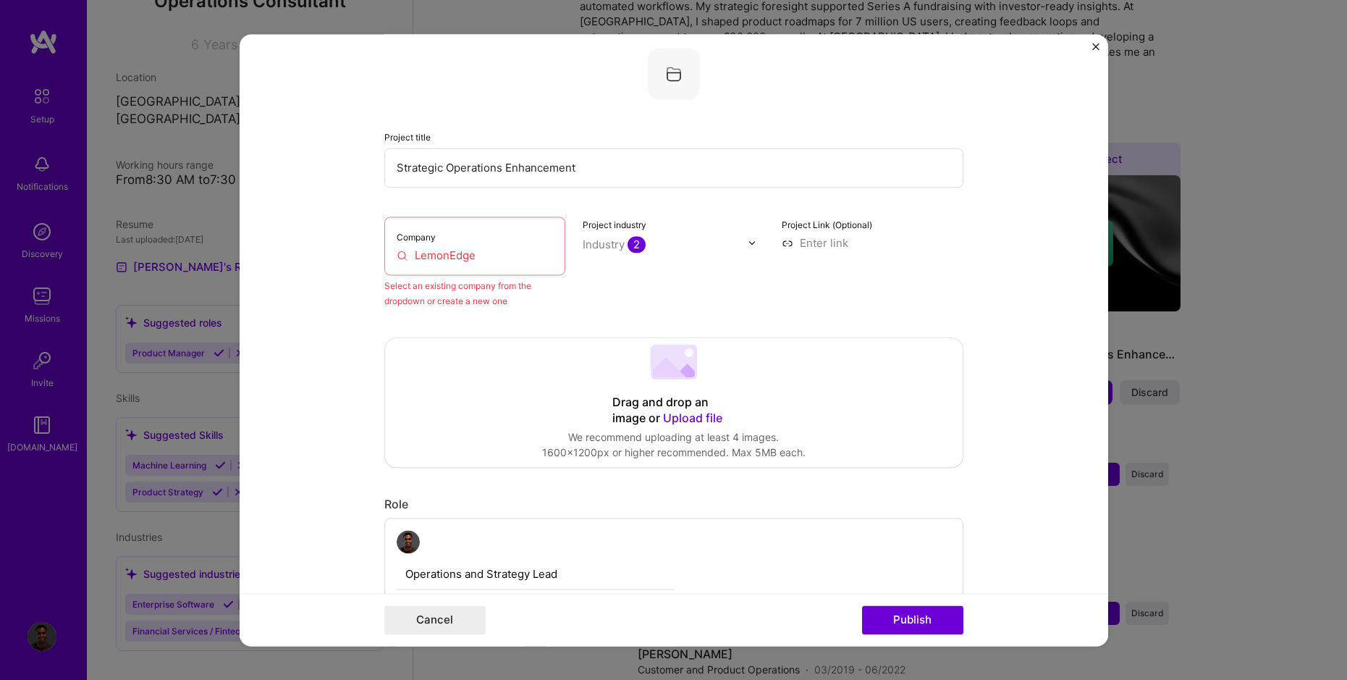
scroll to position [95, 0]
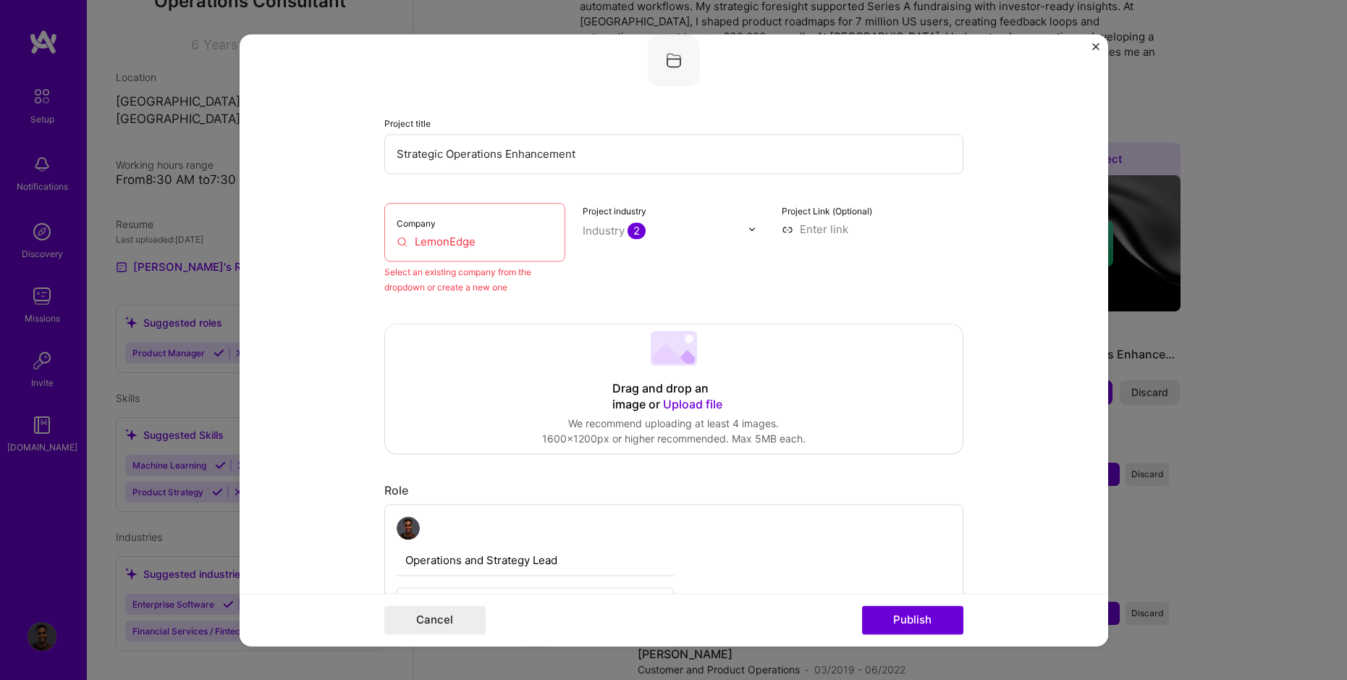
click at [475, 234] on input "LemonEdge" at bounding box center [475, 241] width 157 height 15
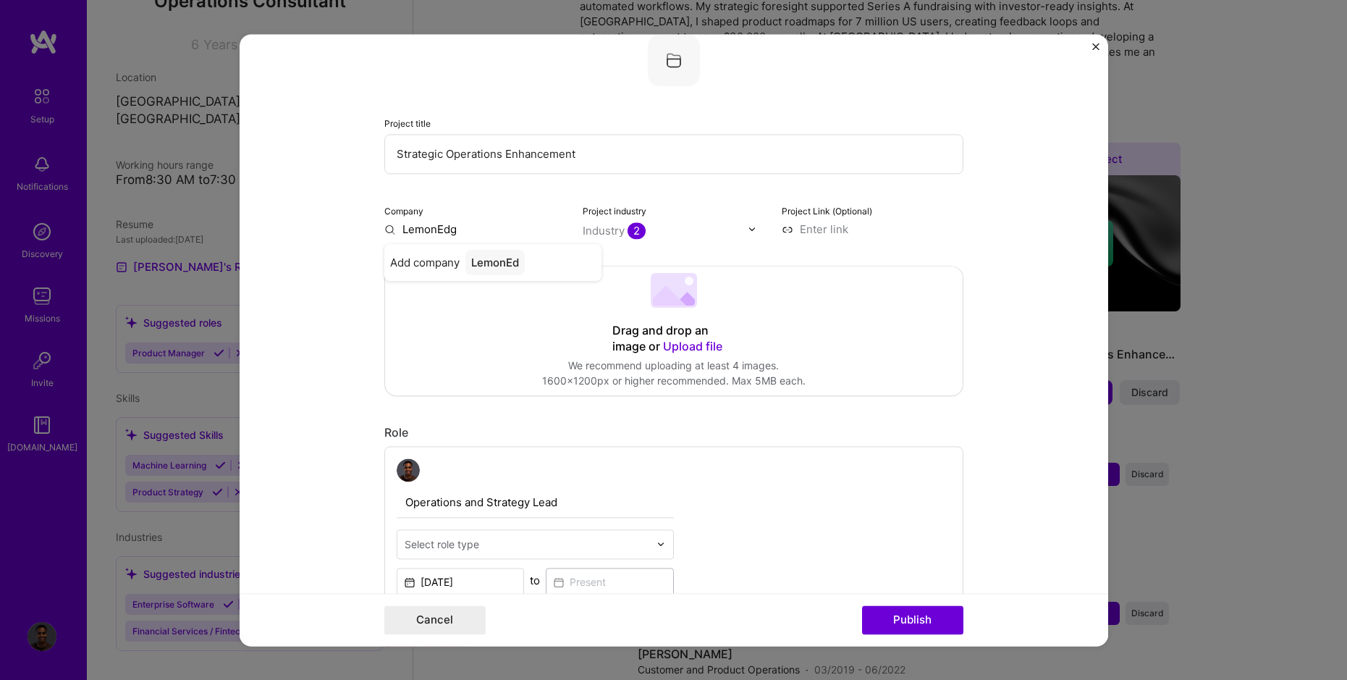
type input "LemonEdge"
click at [485, 264] on div "LemonEdge" at bounding box center [502, 262] width 72 height 25
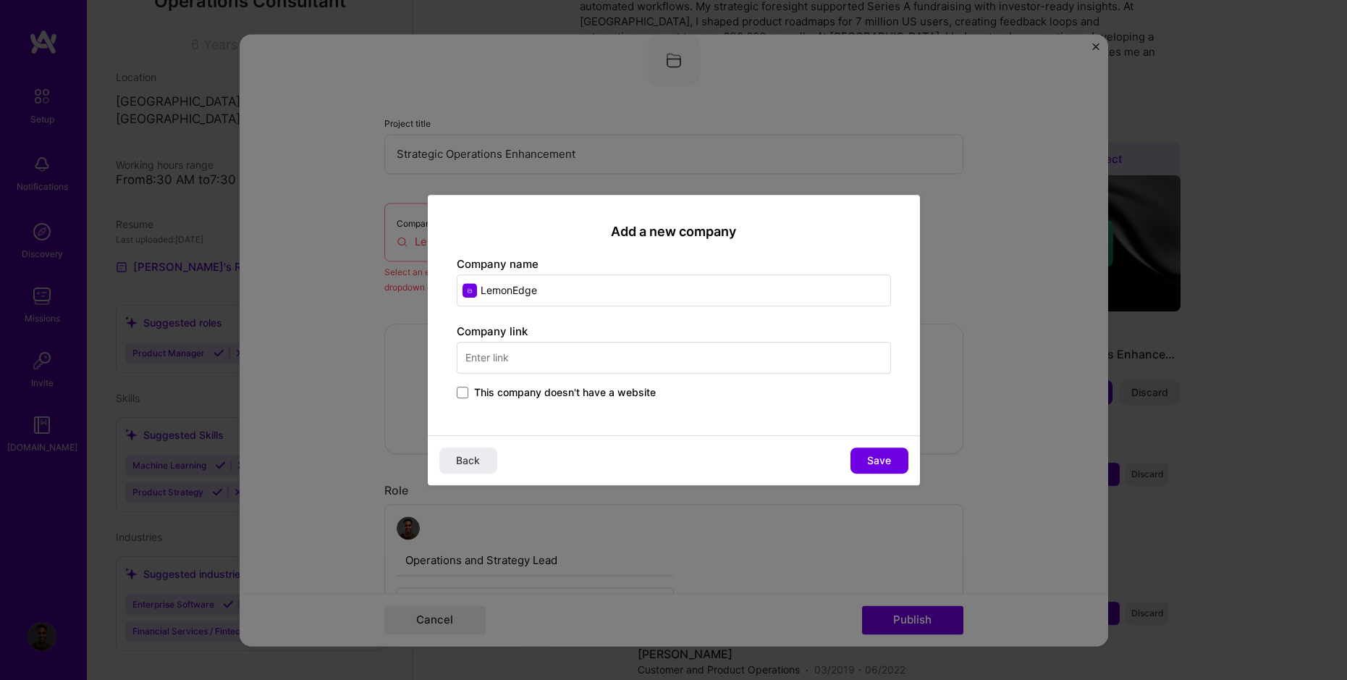
click at [513, 358] on input "text" at bounding box center [674, 358] width 434 height 32
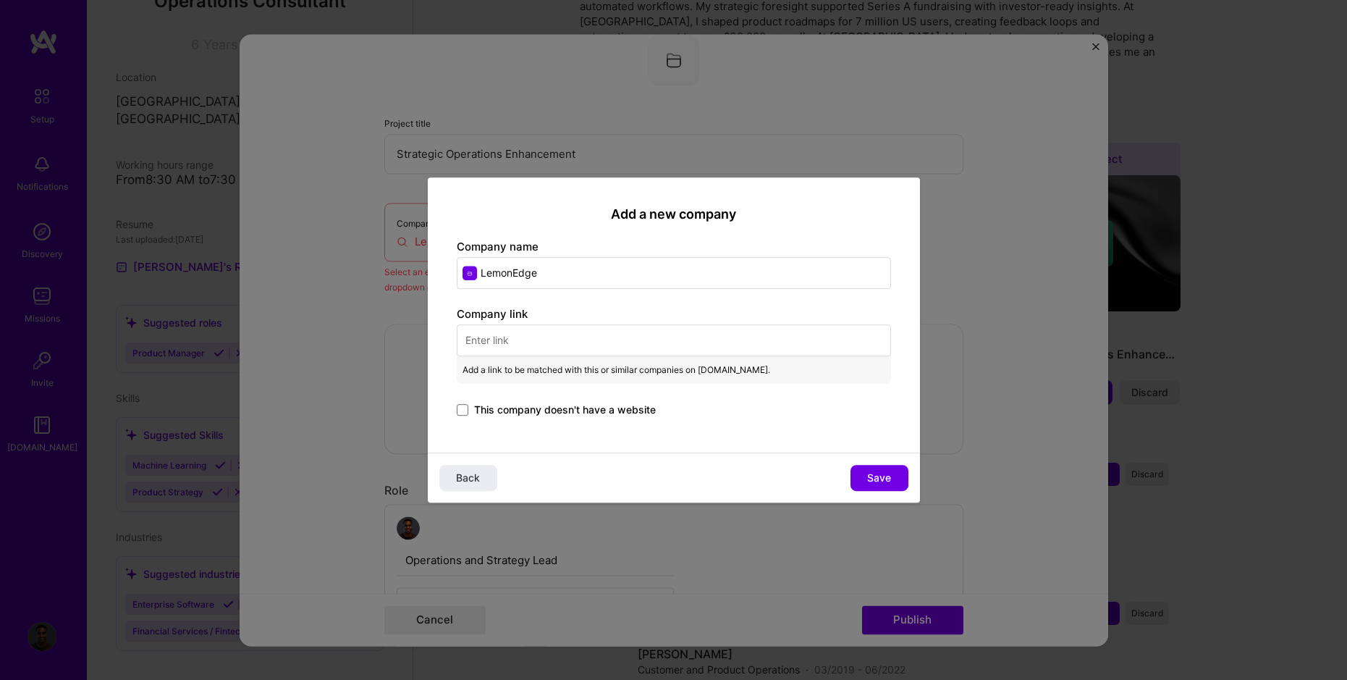
type input "l"
paste input "https://www.lemonedge.com/"
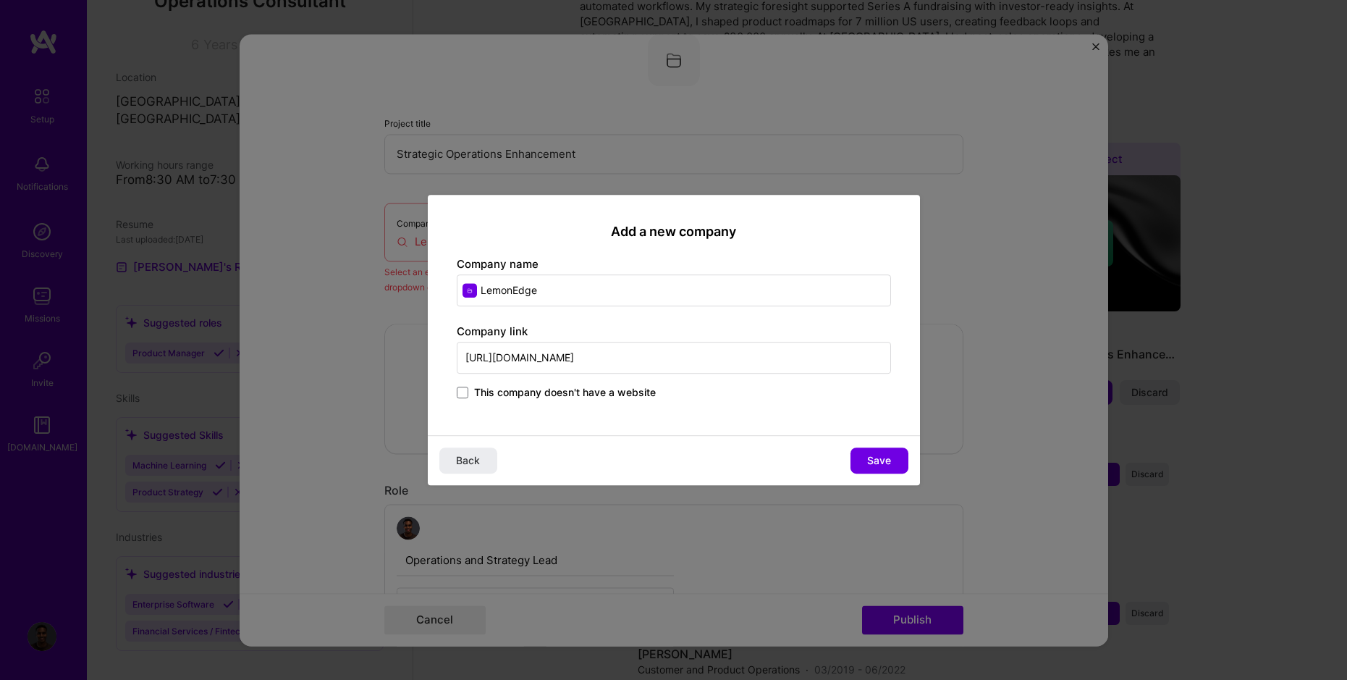
type input "https://www.lemonedge.com/"
click at [545, 311] on div "Add a new company Company name LemonEdge Company link https://www.lemonedge.com…" at bounding box center [674, 315] width 492 height 241
click at [890, 464] on span "Save" at bounding box center [879, 460] width 24 height 14
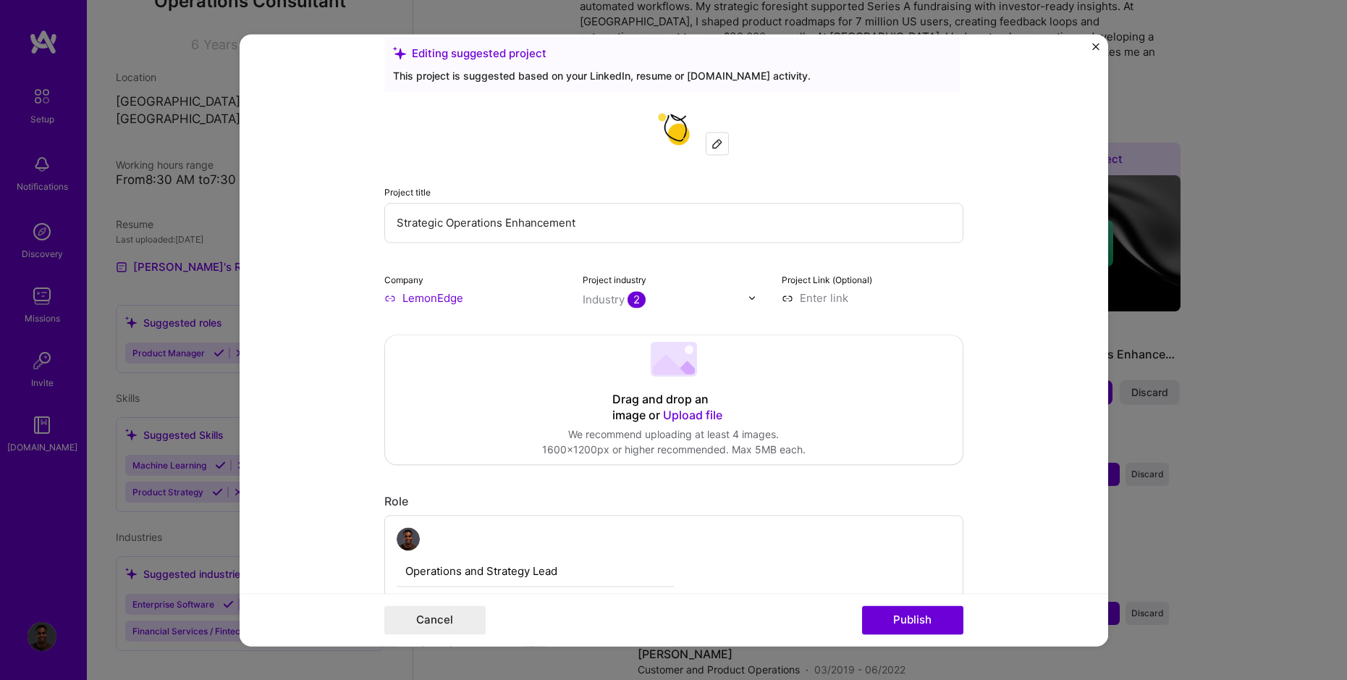
scroll to position [0, 0]
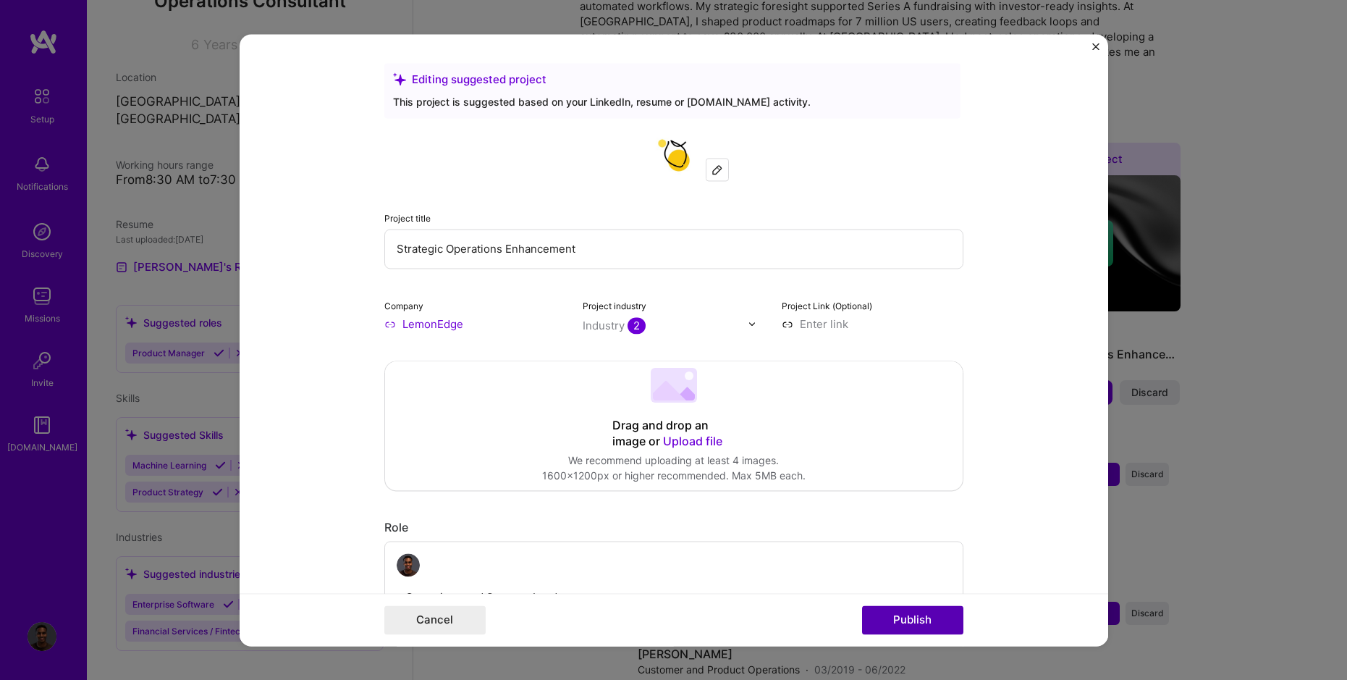
click at [920, 617] on button "Publish" at bounding box center [912, 619] width 101 height 29
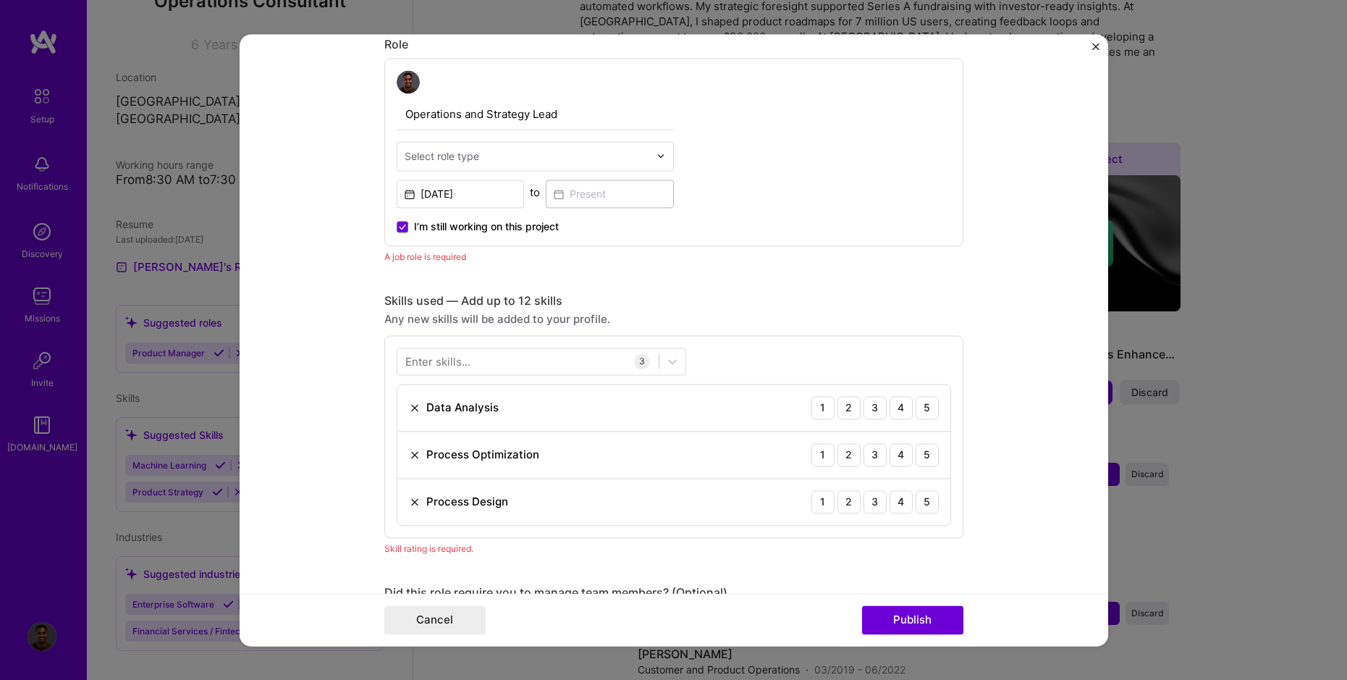
scroll to position [486, 0]
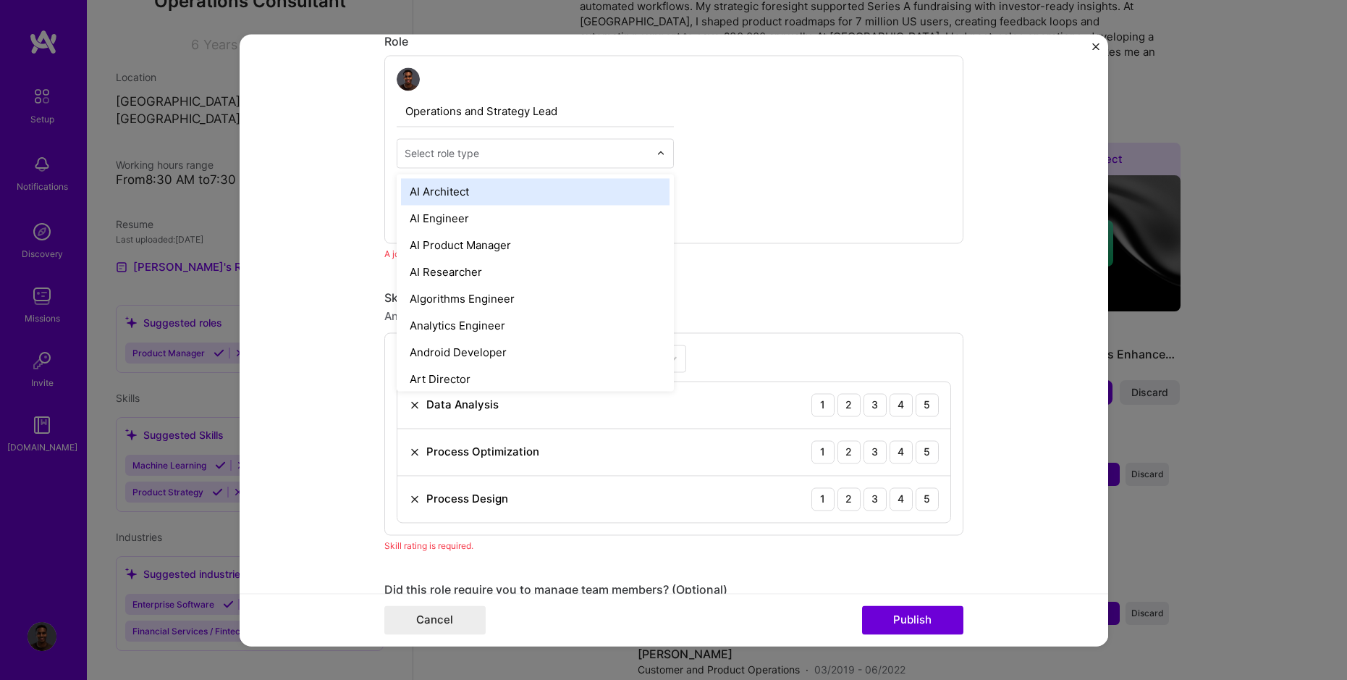
click at [488, 149] on input "text" at bounding box center [527, 153] width 245 height 15
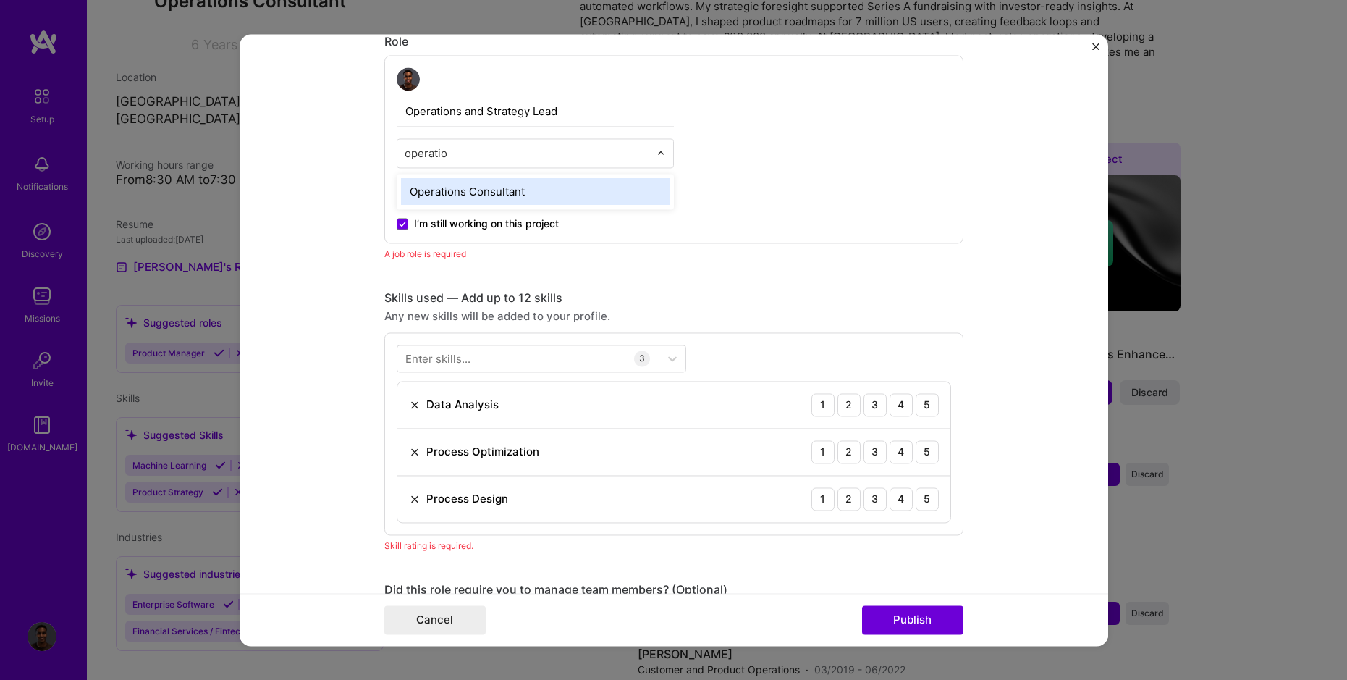
type input "operation"
click at [494, 190] on div "Operations Consultant" at bounding box center [535, 191] width 269 height 27
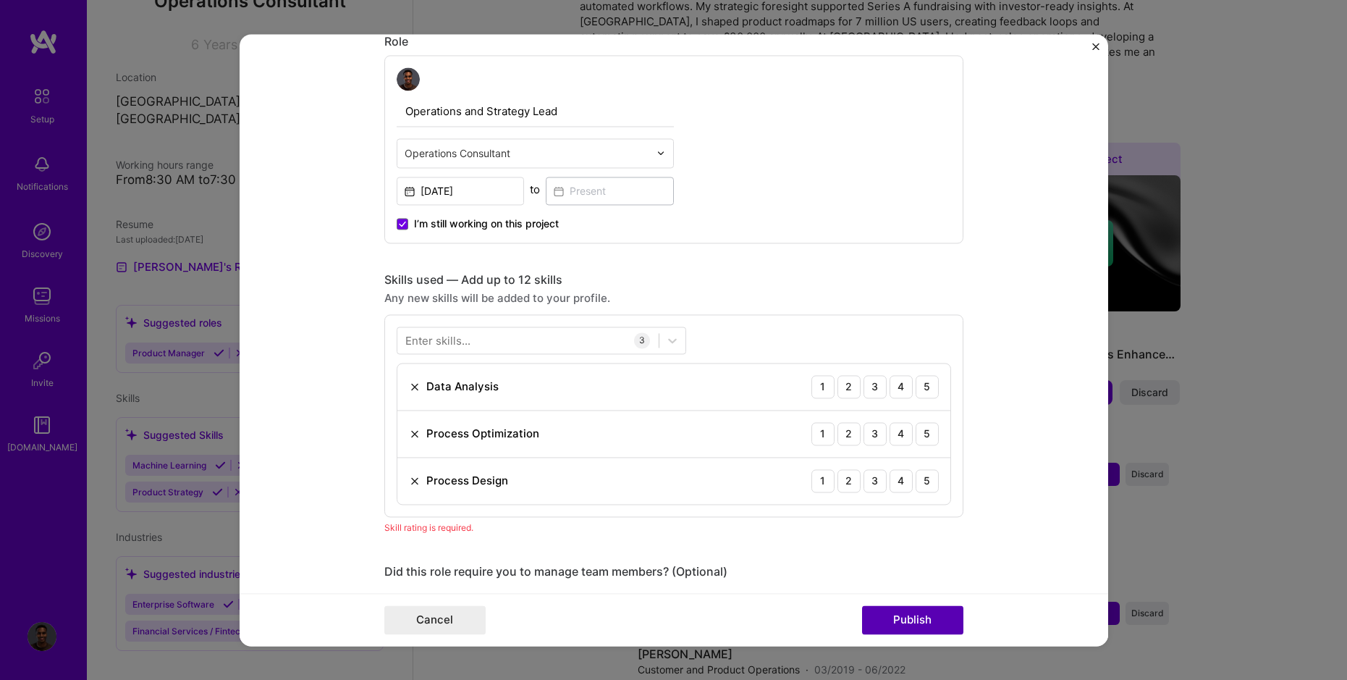
click at [932, 620] on button "Publish" at bounding box center [912, 619] width 101 height 29
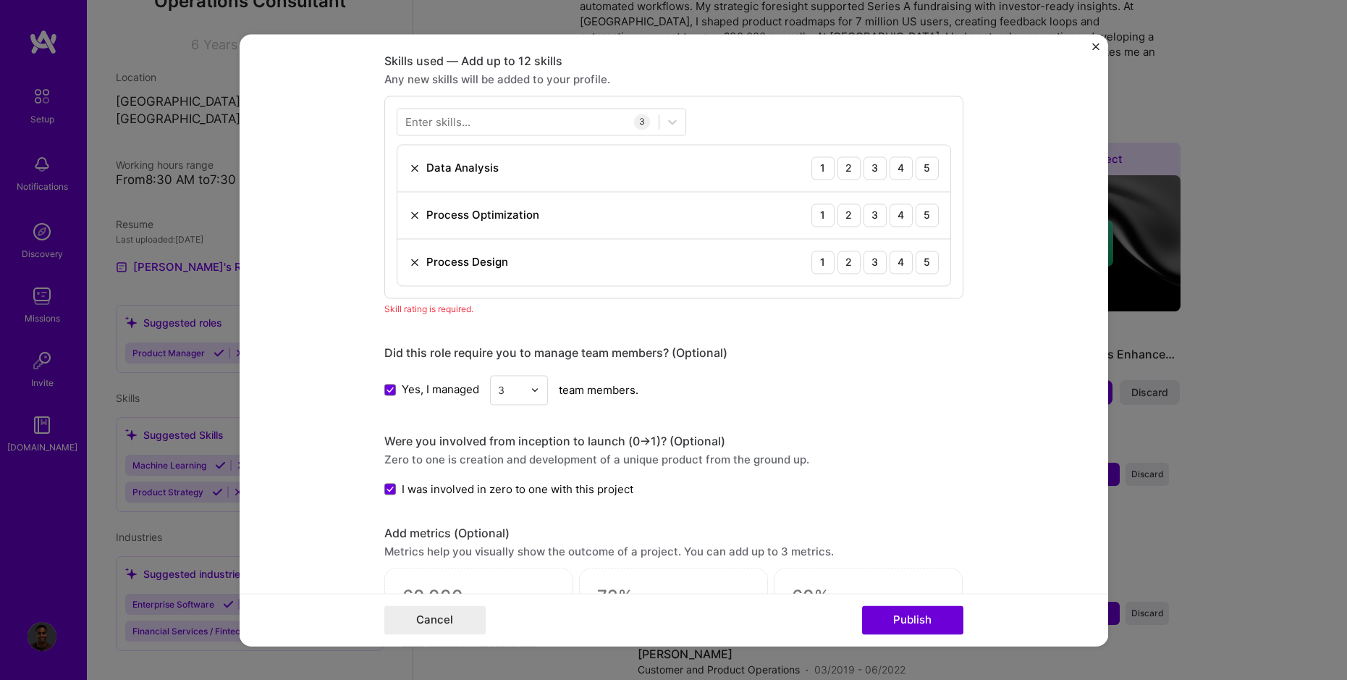
scroll to position [675, 0]
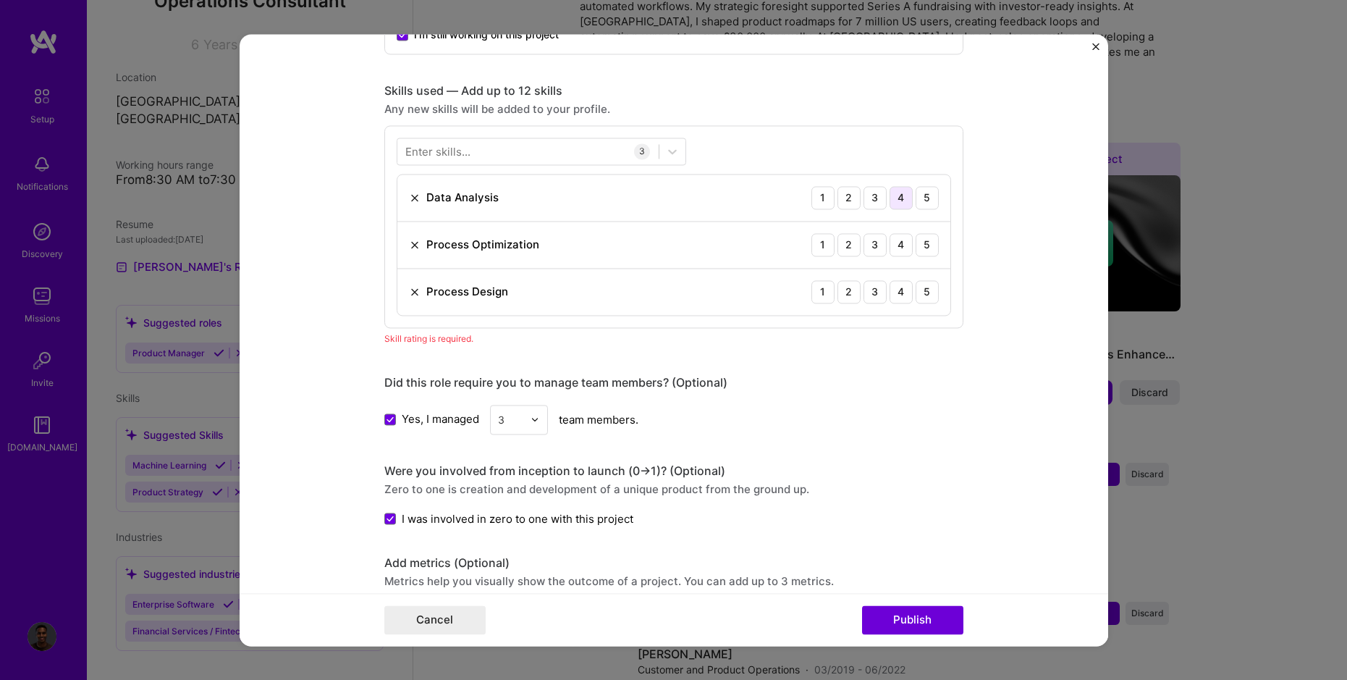
click at [903, 199] on div "4" at bounding box center [901, 197] width 23 height 23
click at [922, 247] on div "5" at bounding box center [927, 244] width 23 height 23
click at [922, 285] on div "5" at bounding box center [927, 291] width 23 height 23
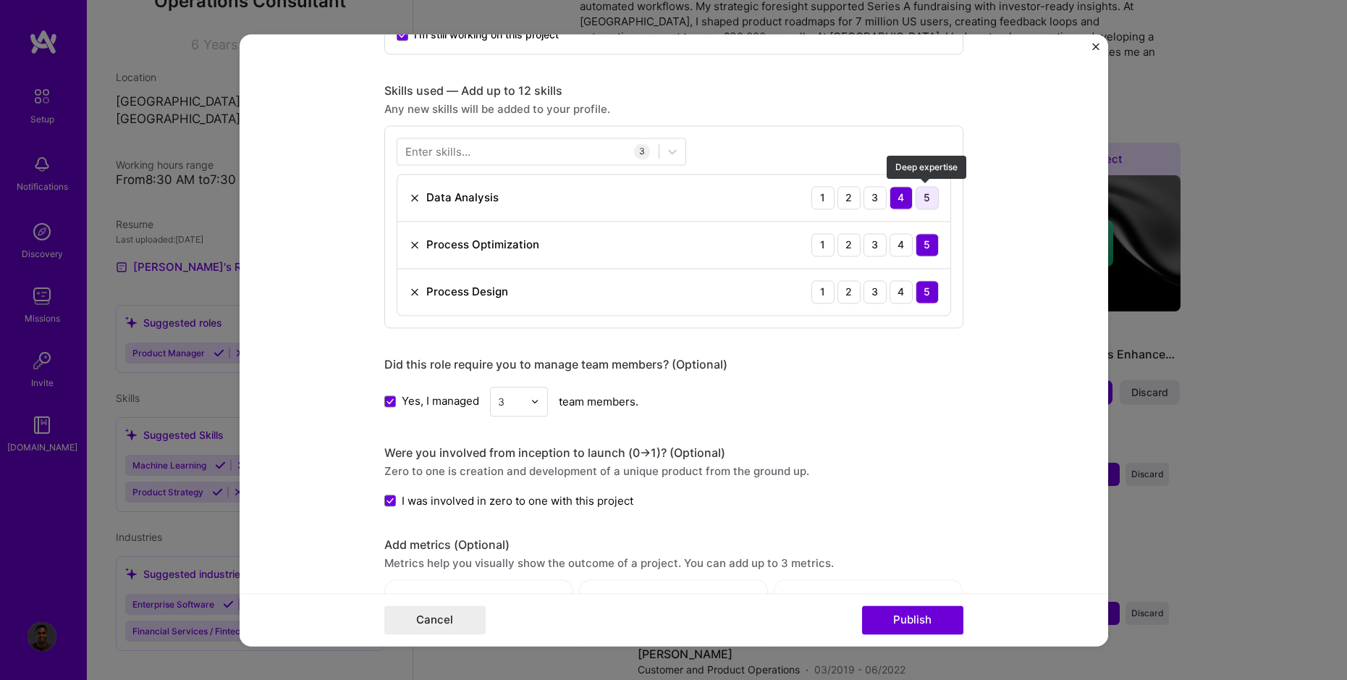
click at [921, 201] on div "5" at bounding box center [927, 197] width 23 height 23
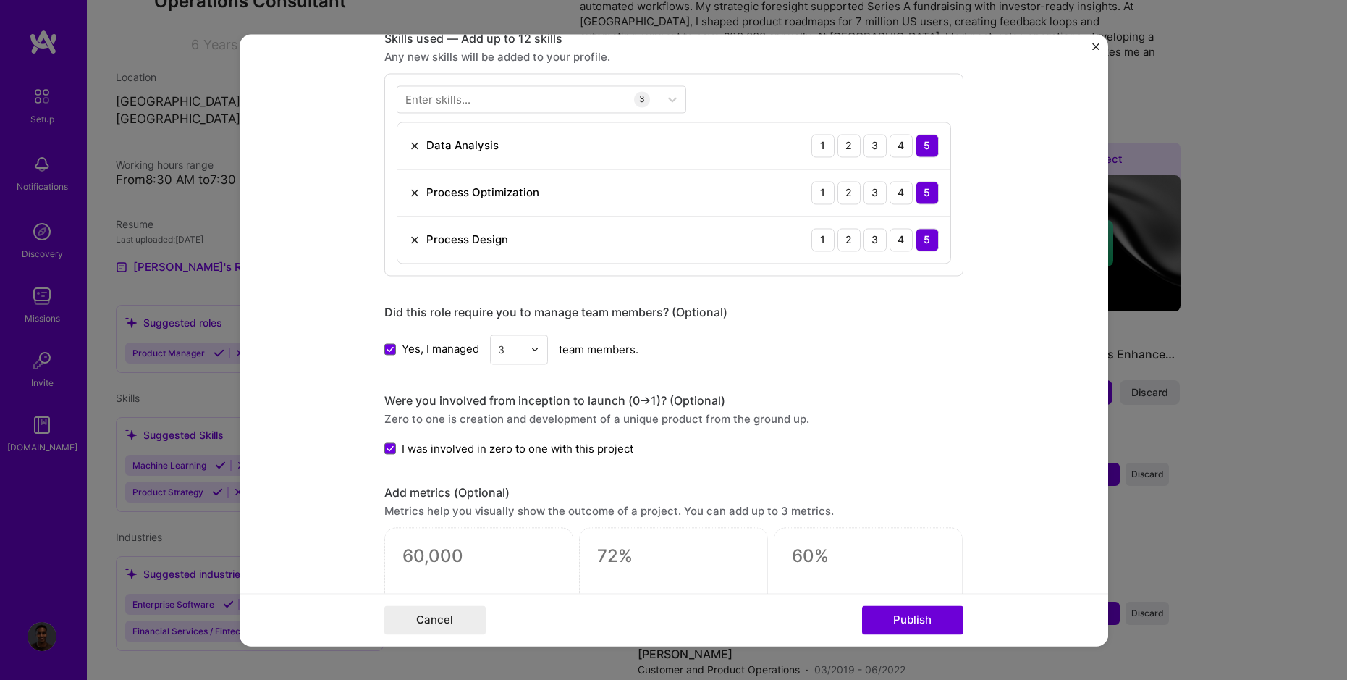
scroll to position [730, 0]
click at [938, 612] on button "Publish" at bounding box center [912, 619] width 101 height 29
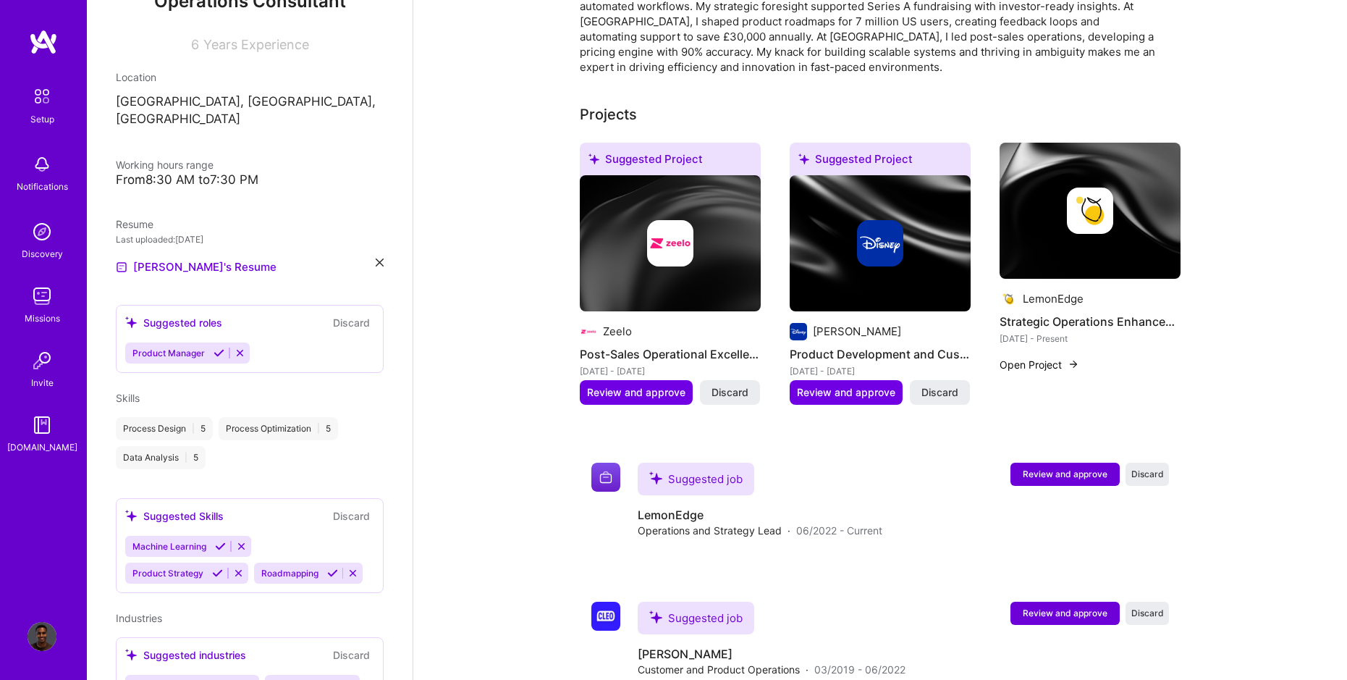
scroll to position [449, 0]
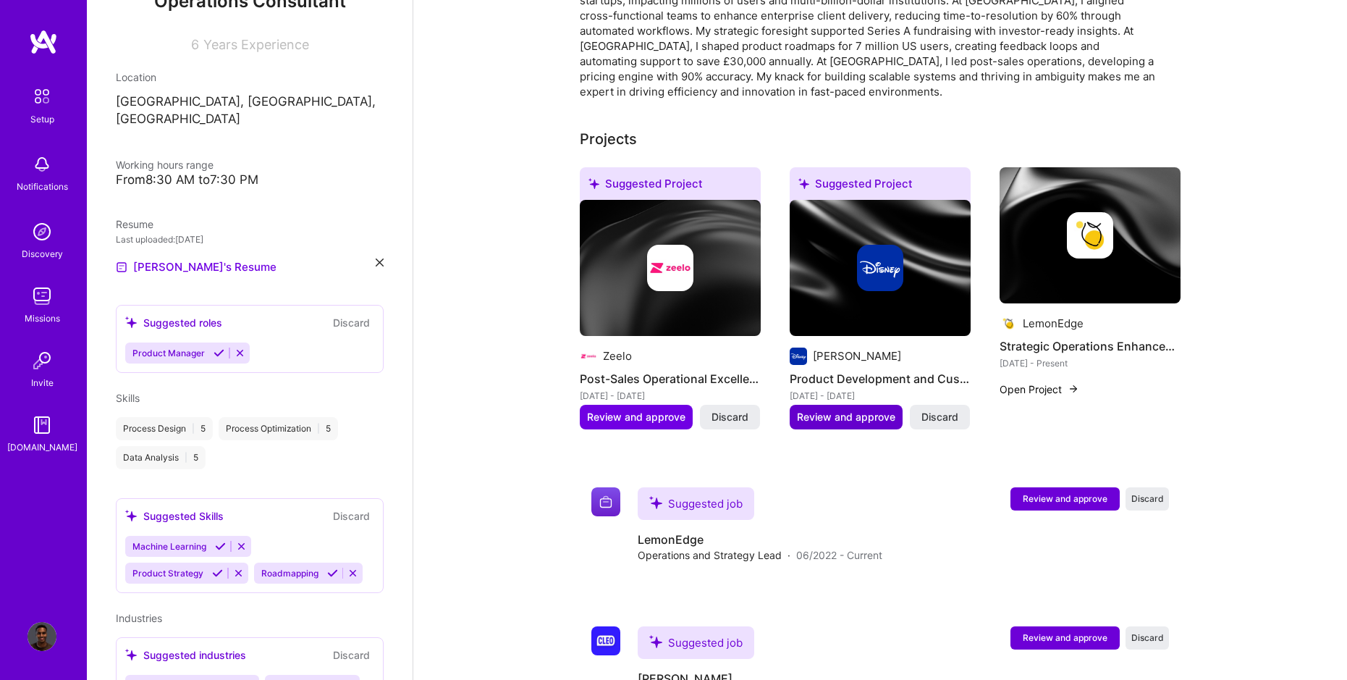
click at [834, 410] on span "Review and approve" at bounding box center [846, 417] width 98 height 14
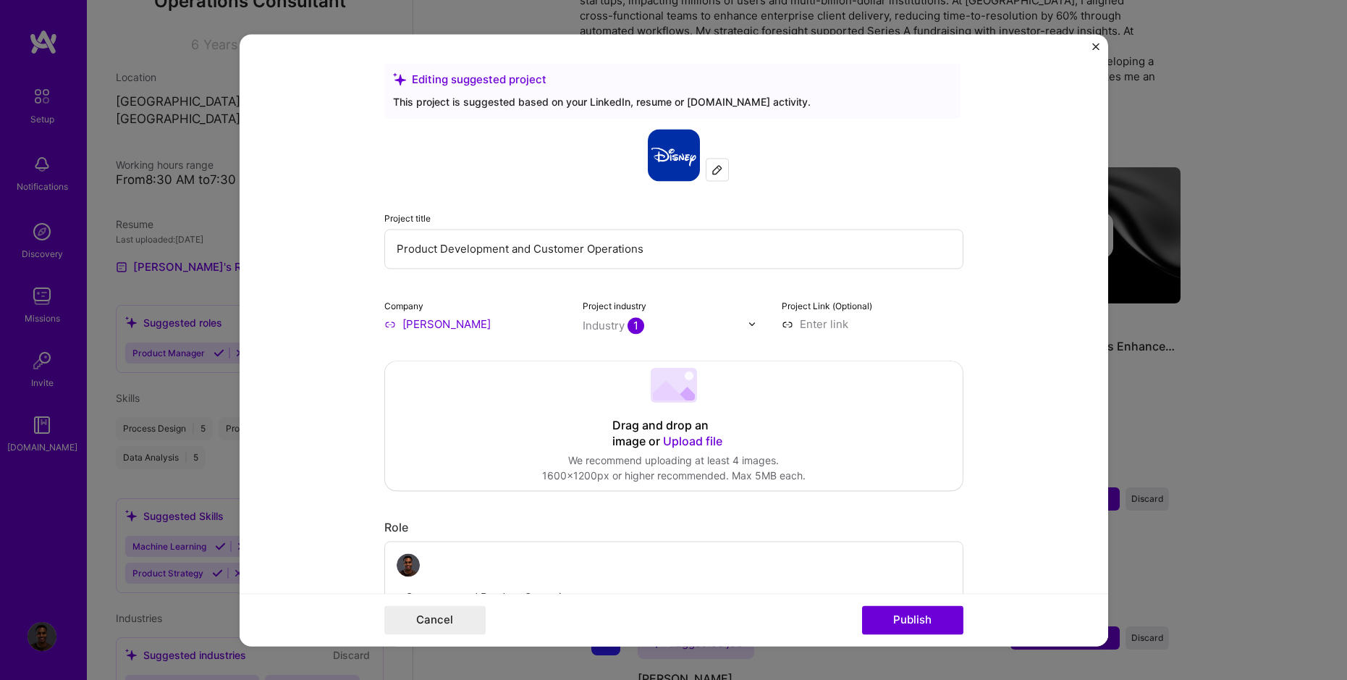
click at [717, 172] on img at bounding box center [718, 170] width 12 height 12
click at [421, 325] on input "Cleo" at bounding box center [475, 323] width 182 height 15
click at [429, 326] on input "Cleo" at bounding box center [475, 323] width 182 height 15
type input "C"
type input "c"
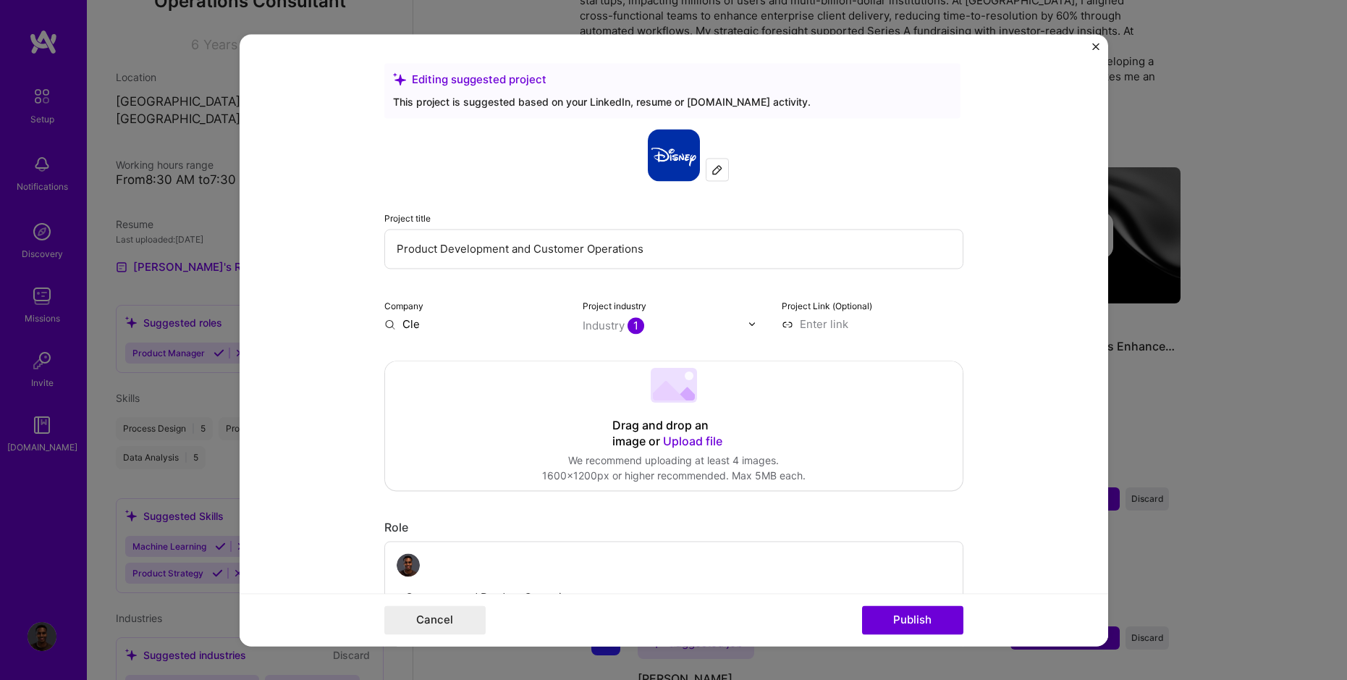
type input "Cleo"
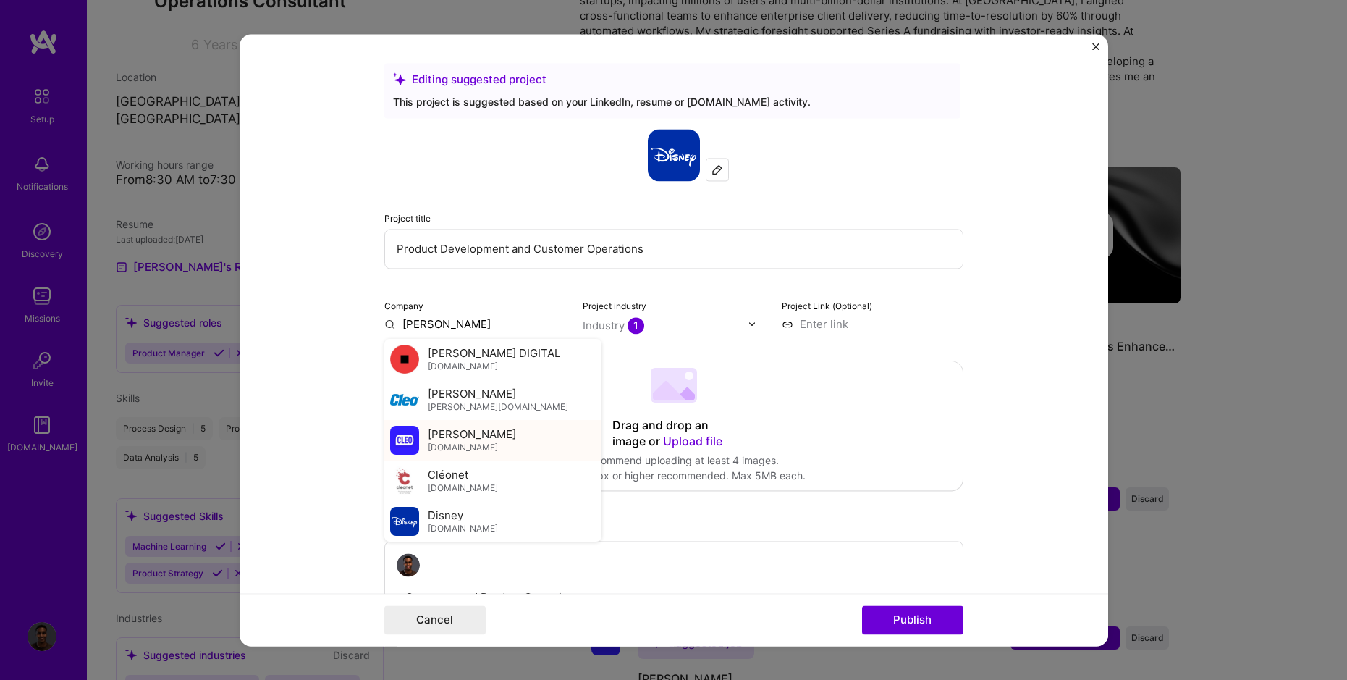
click at [447, 445] on span "meetcleo.com" at bounding box center [463, 448] width 70 height 12
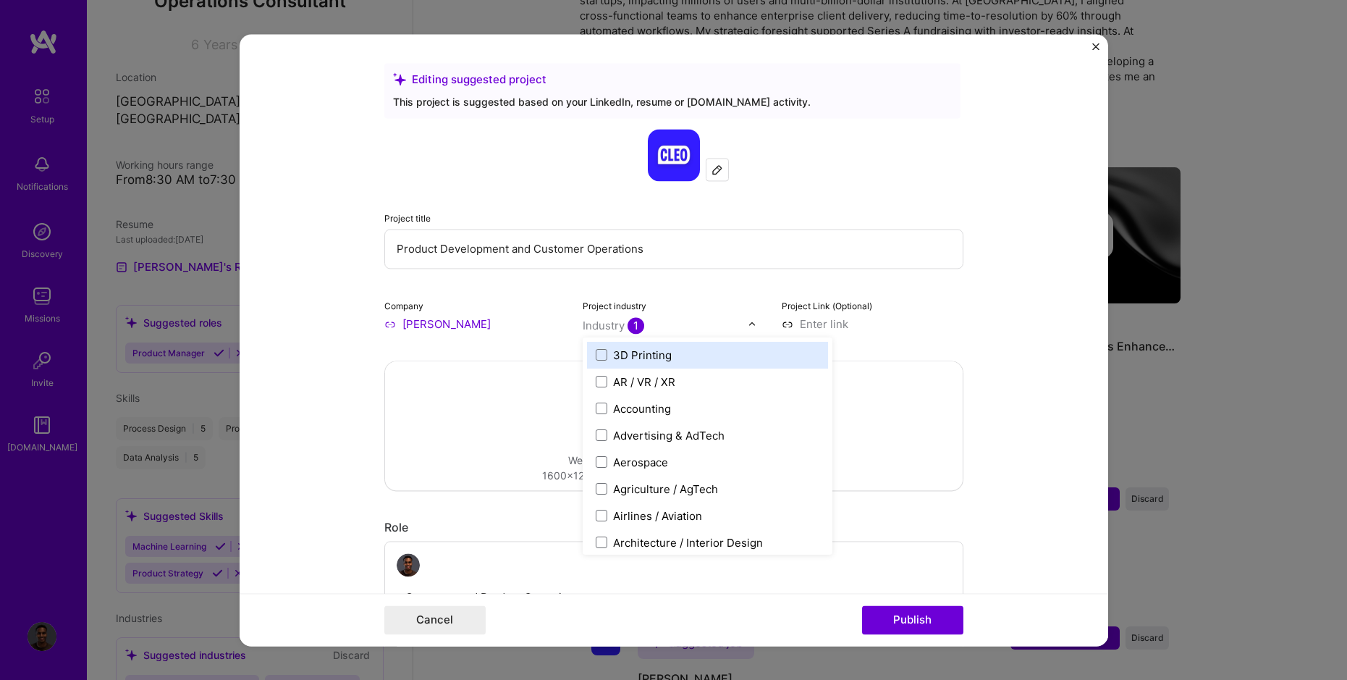
click at [670, 324] on input "text" at bounding box center [665, 325] width 165 height 15
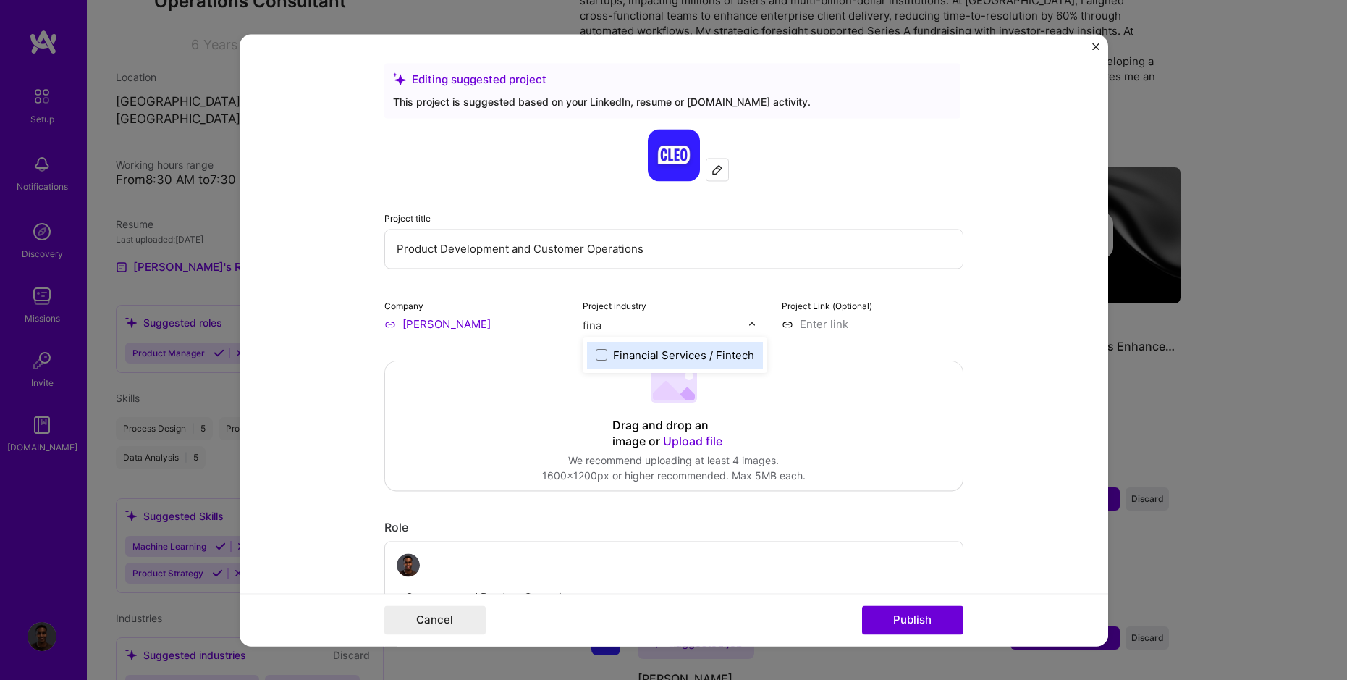
type input "finan"
click at [686, 350] on div "Financial Services / Fintech" at bounding box center [683, 355] width 141 height 15
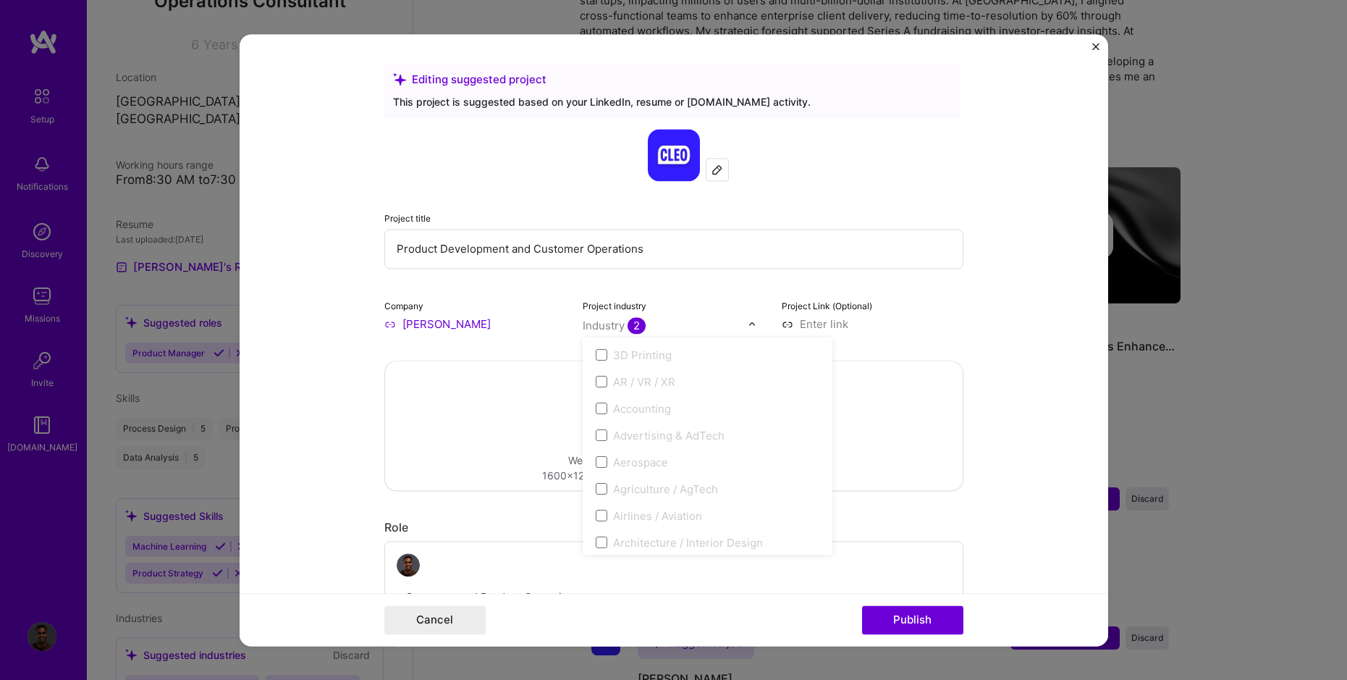
click at [981, 298] on form "Editing suggested project This project is suggested based on your LinkedIn, res…" at bounding box center [674, 340] width 869 height 612
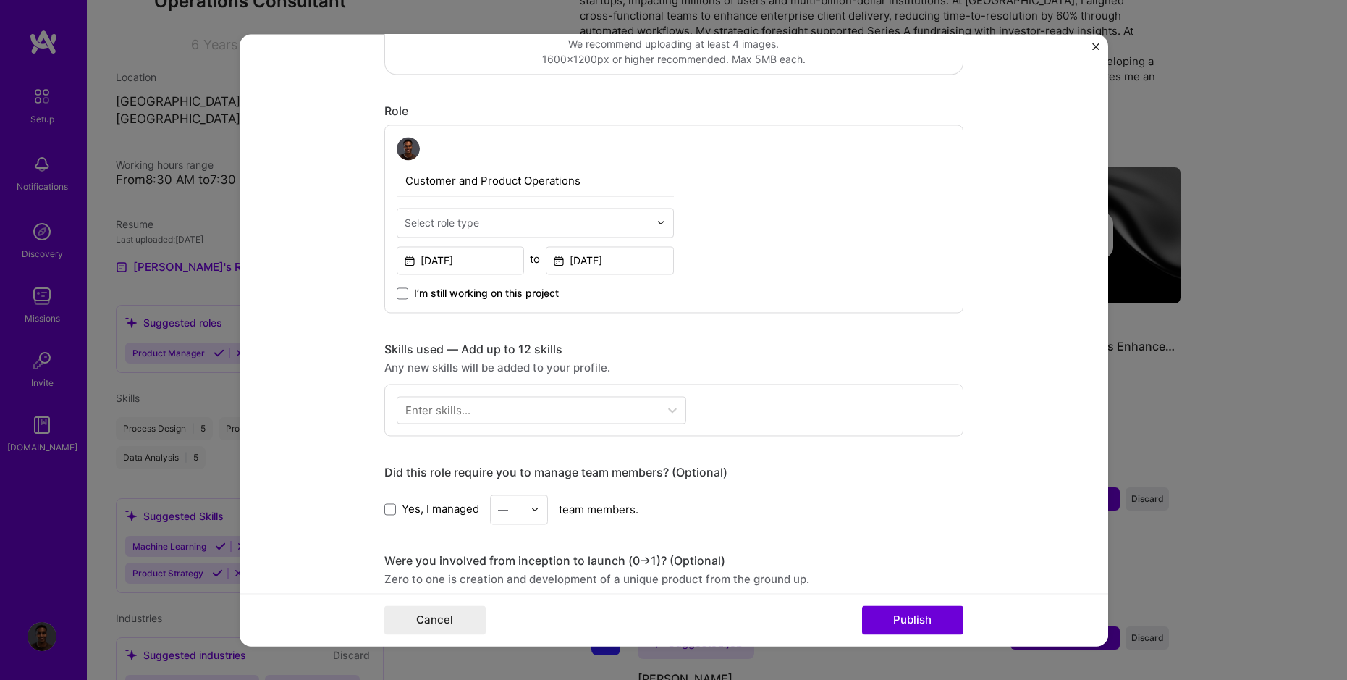
scroll to position [418, 0]
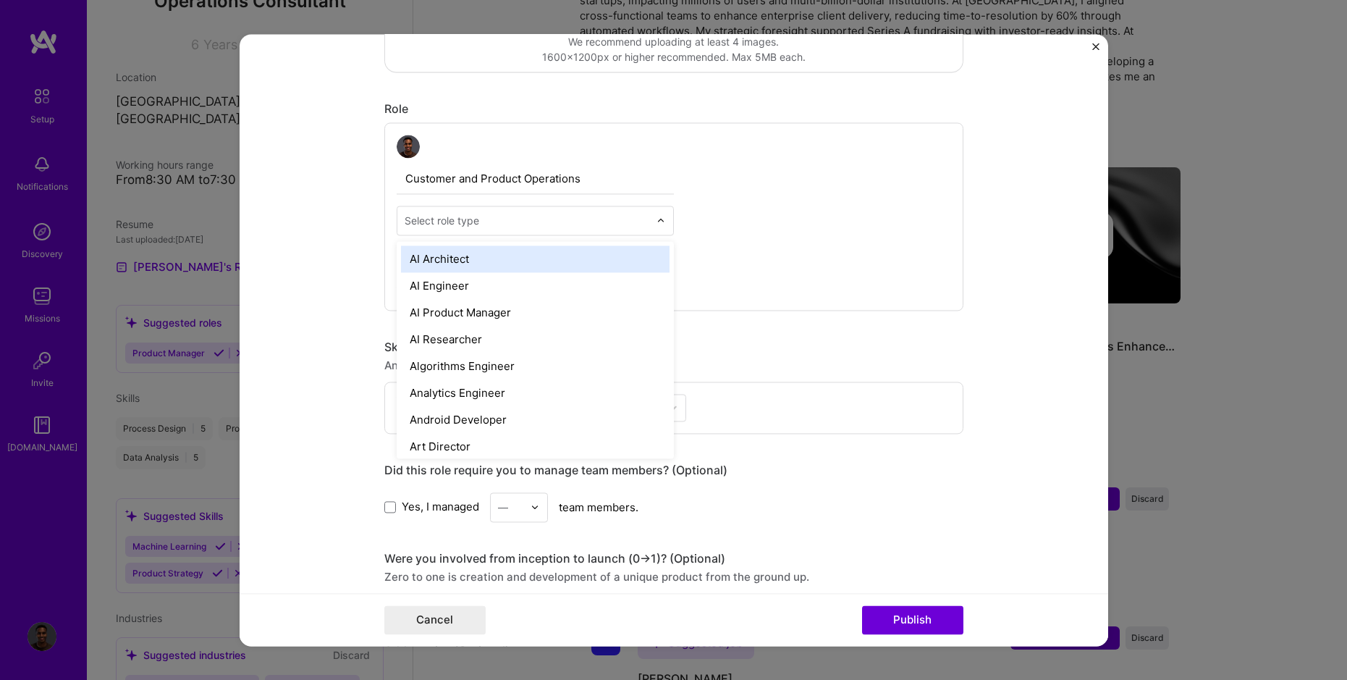
click at [565, 213] on input "text" at bounding box center [527, 220] width 245 height 15
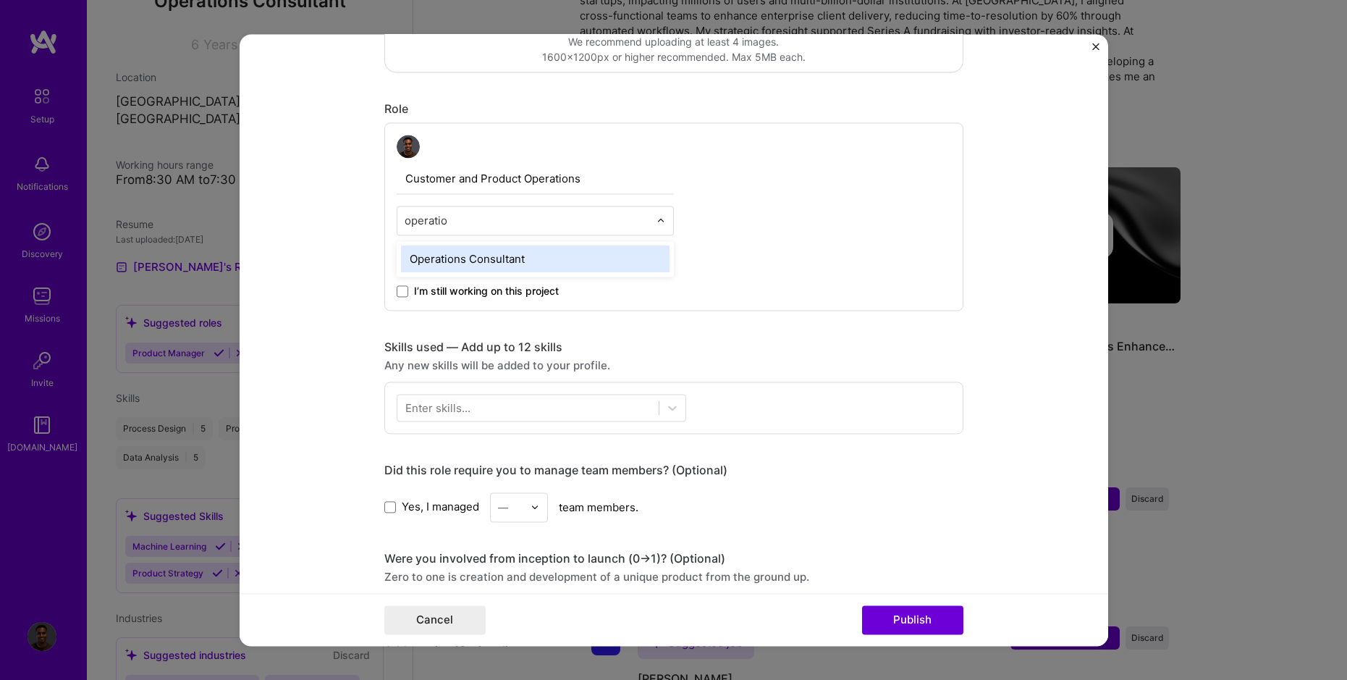
type input "operation"
click at [542, 258] on div "Operations Consultant" at bounding box center [535, 258] width 269 height 27
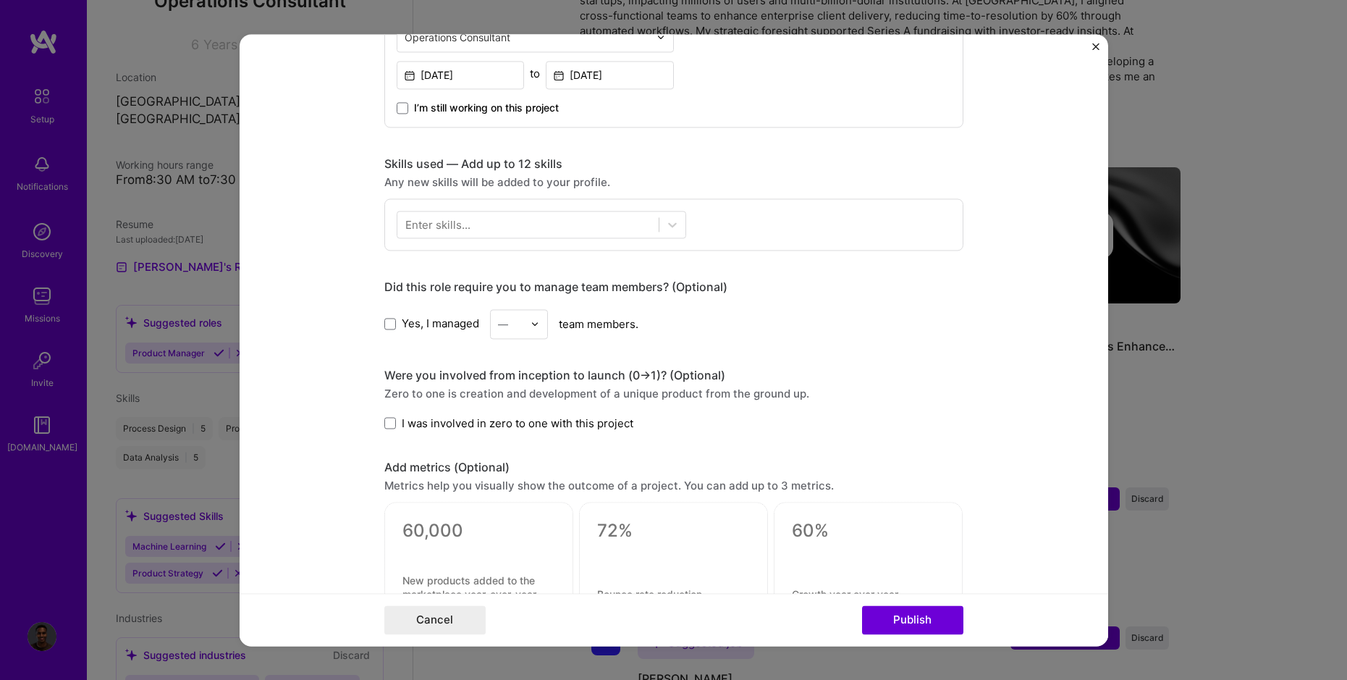
scroll to position [602, 0]
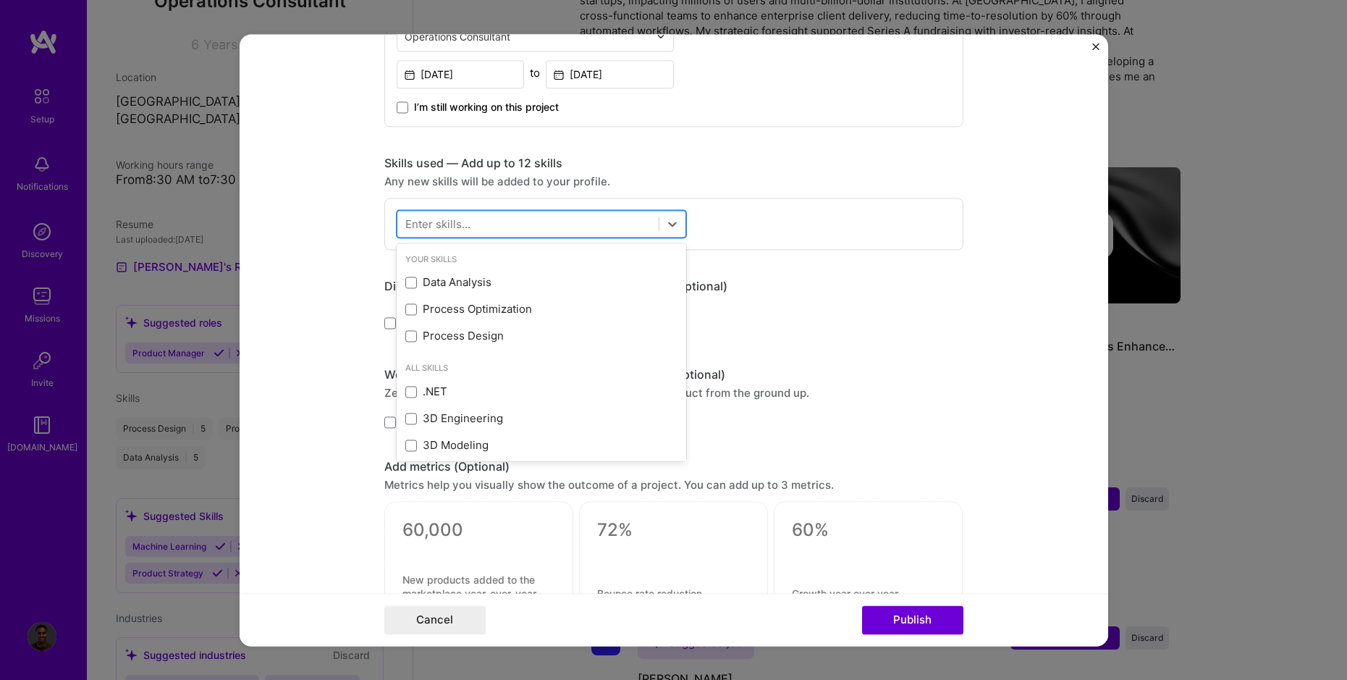
click at [539, 227] on div at bounding box center [527, 223] width 261 height 24
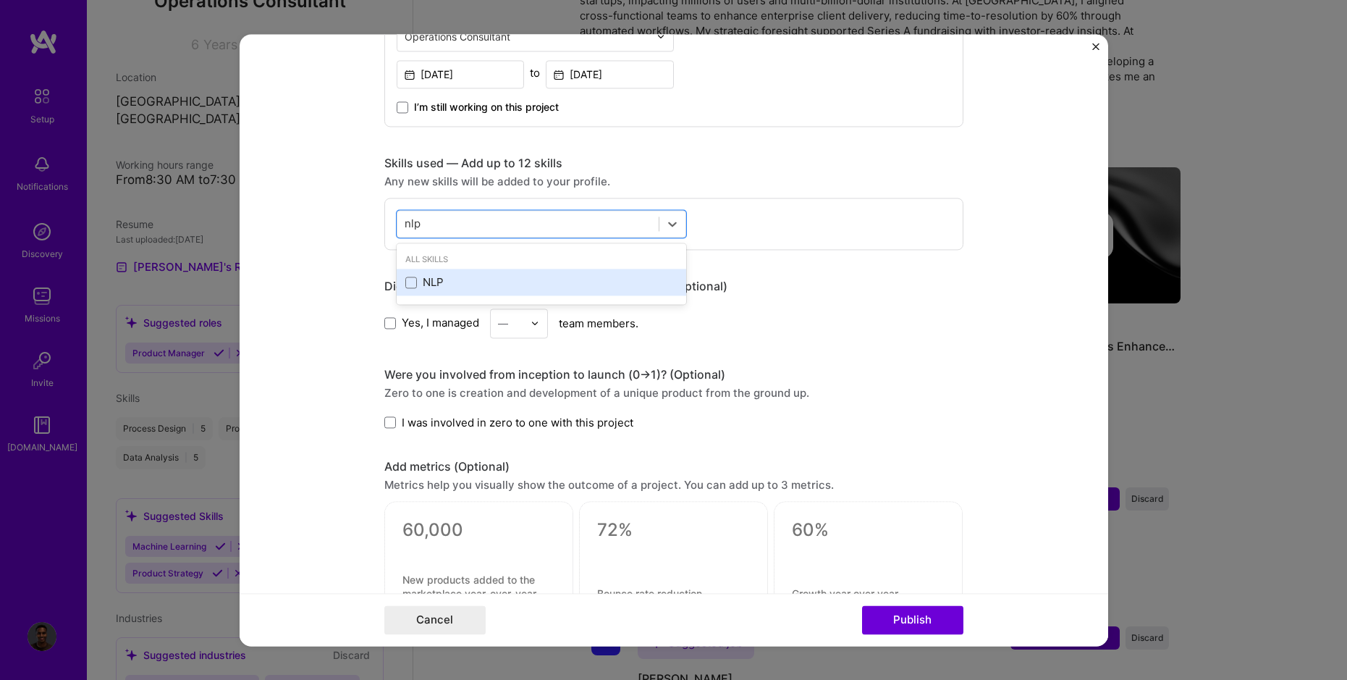
click at [488, 279] on div "NLP" at bounding box center [541, 282] width 272 height 15
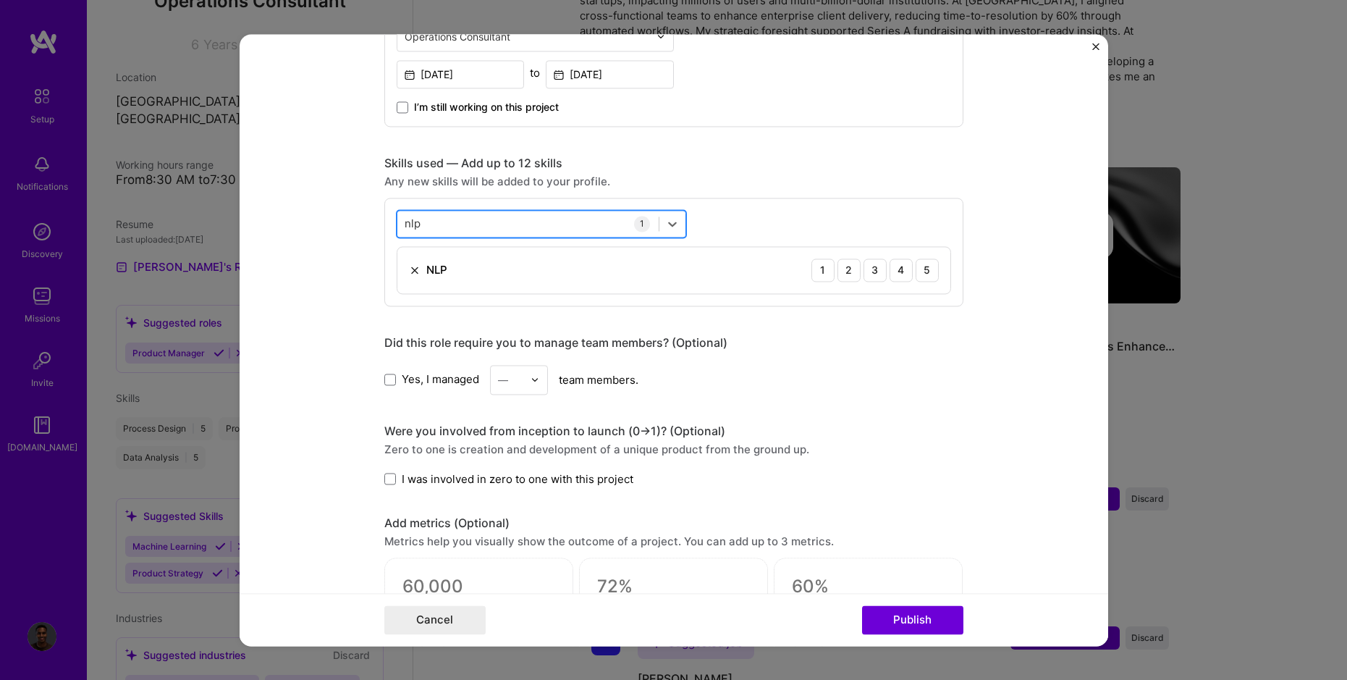
click at [461, 230] on div "nlp nlp" at bounding box center [527, 223] width 261 height 24
type input "n"
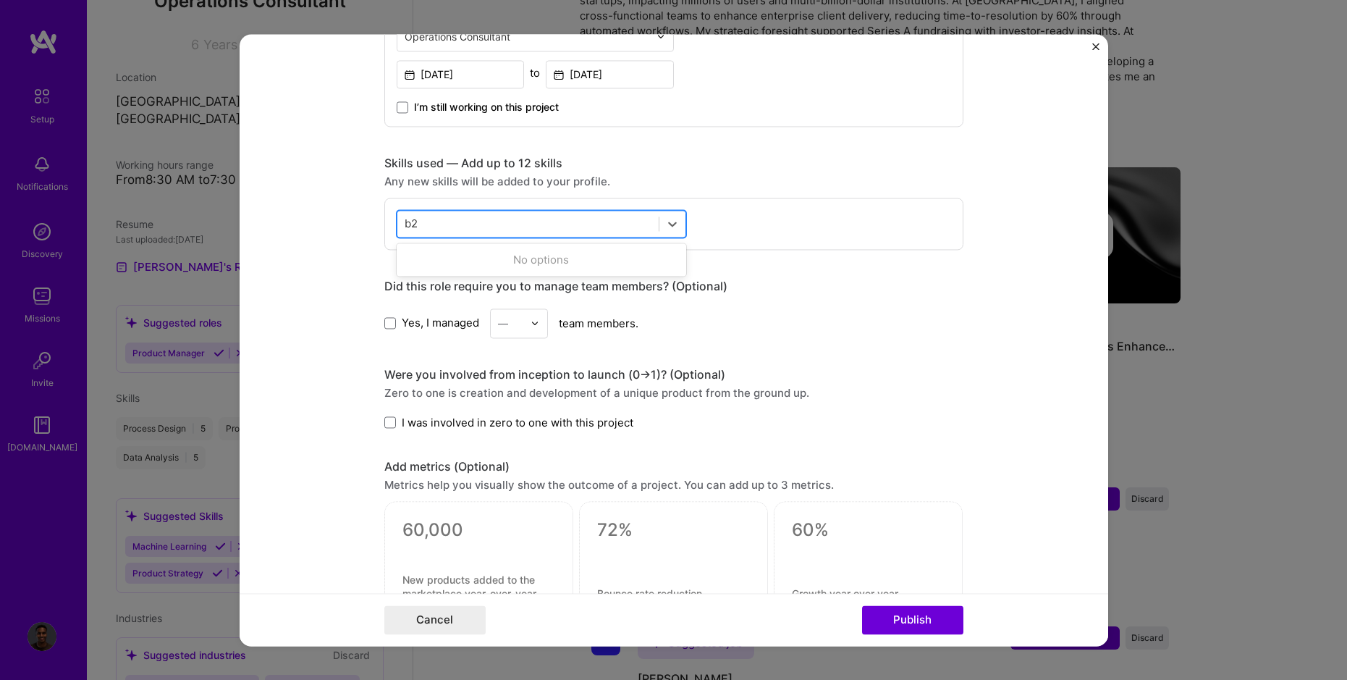
type input "b"
type input "s"
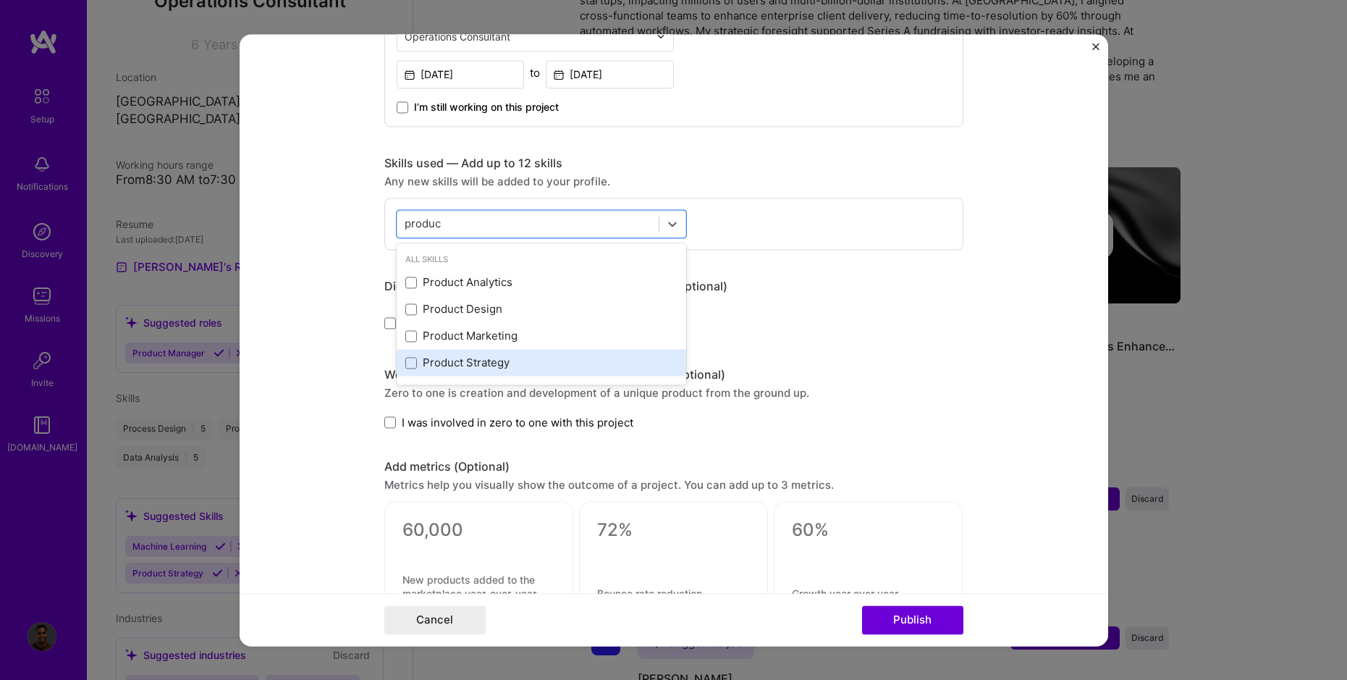
click at [506, 360] on div "Product Strategy" at bounding box center [541, 362] width 272 height 15
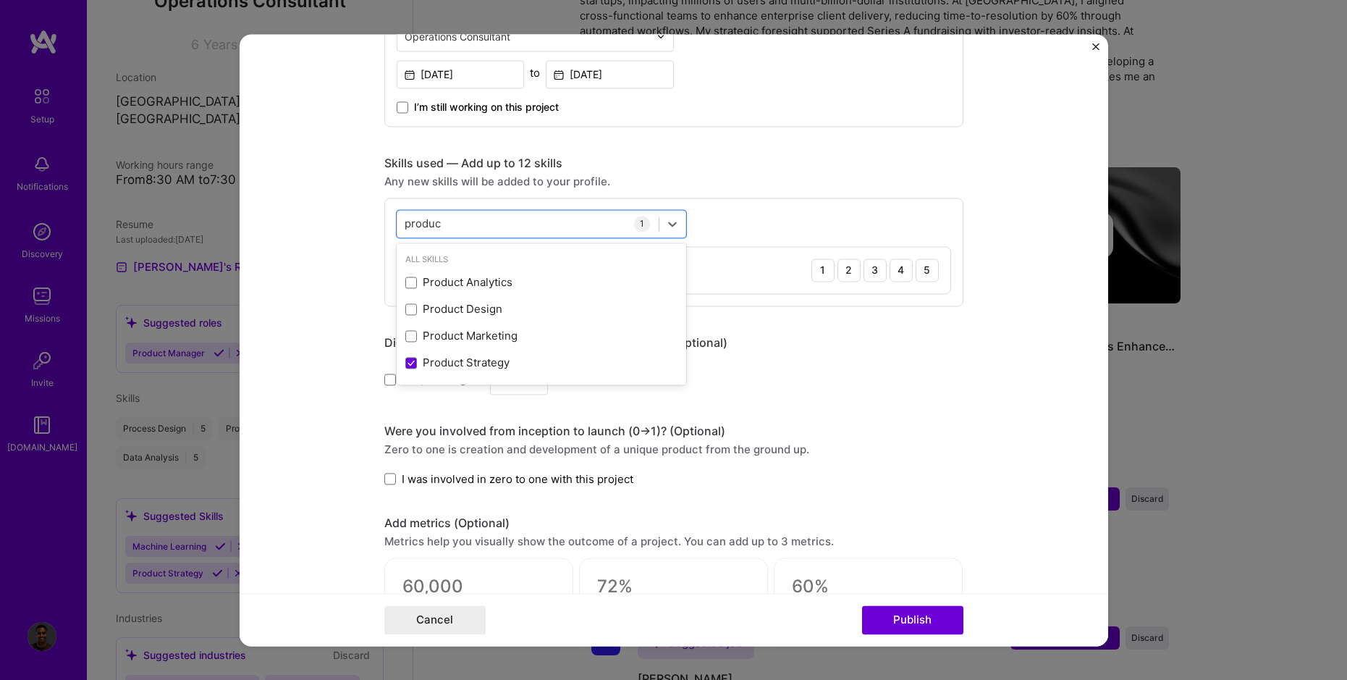
click at [890, 350] on div "Did this role require you to manage team members? (Optional)" at bounding box center [673, 342] width 579 height 15
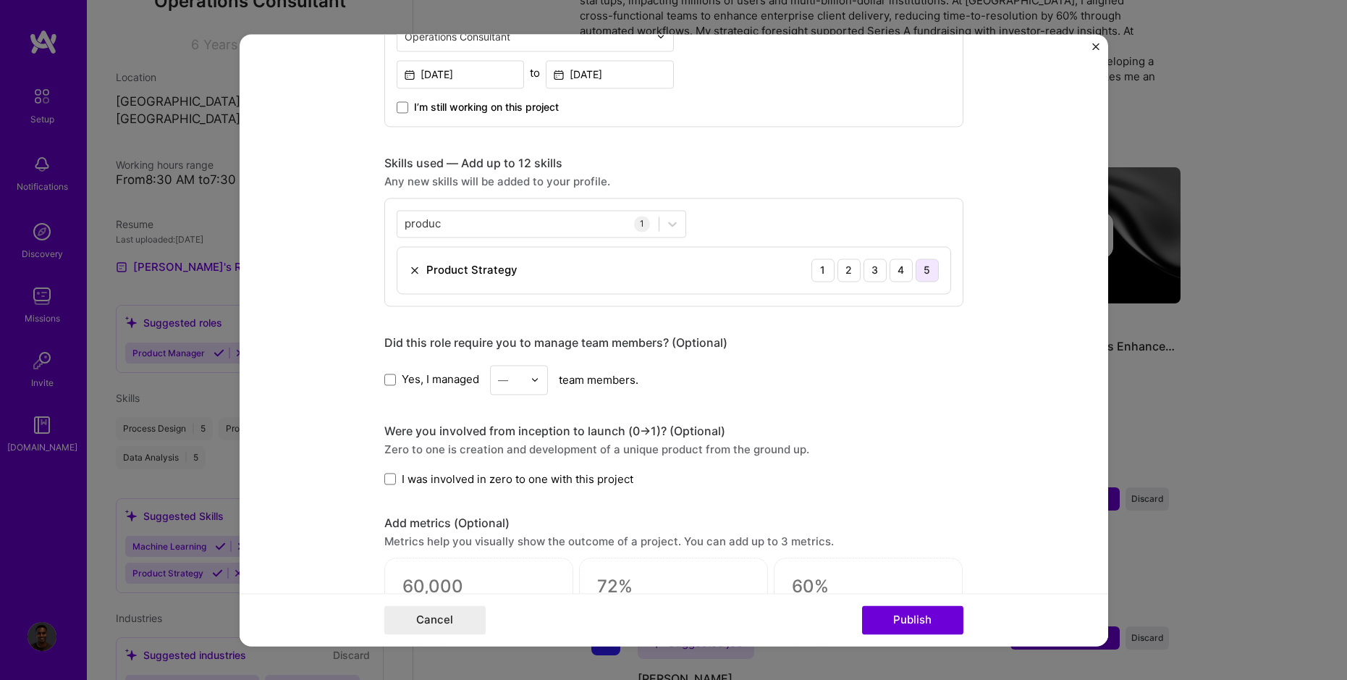
click at [927, 269] on div "5" at bounding box center [927, 269] width 23 height 23
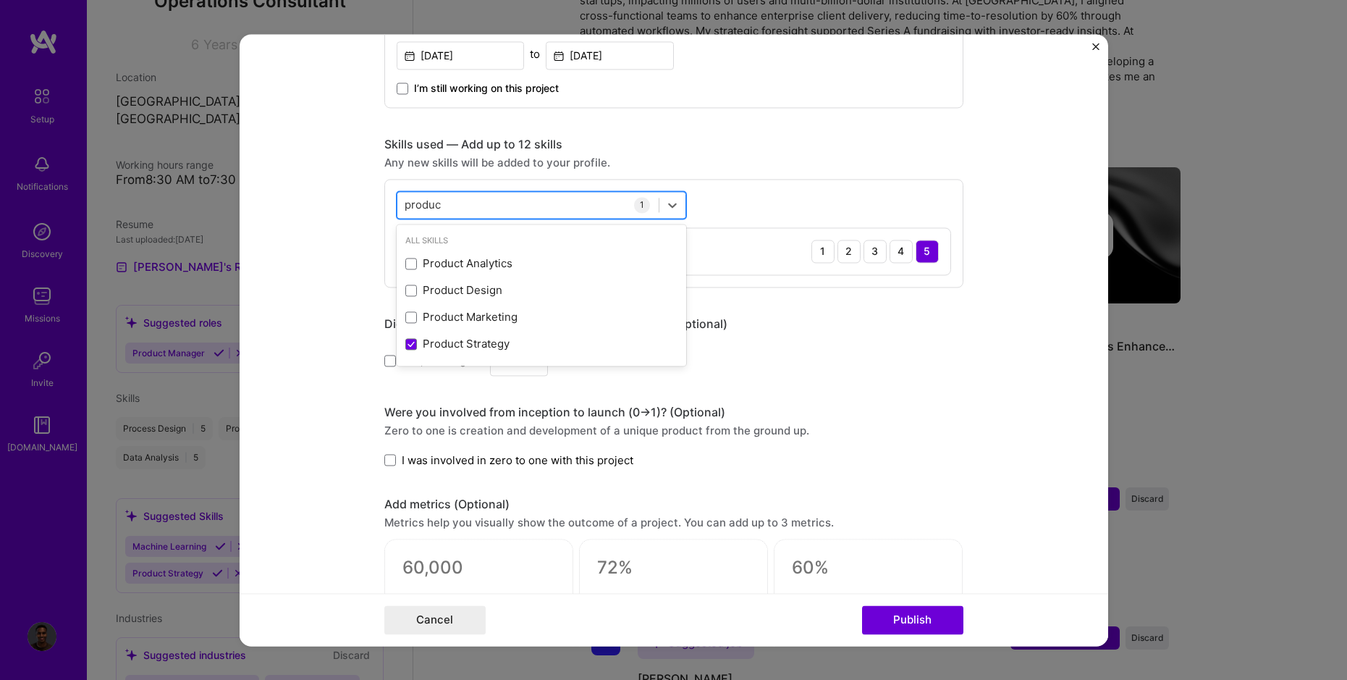
click at [529, 204] on div "produc produc" at bounding box center [527, 205] width 261 height 24
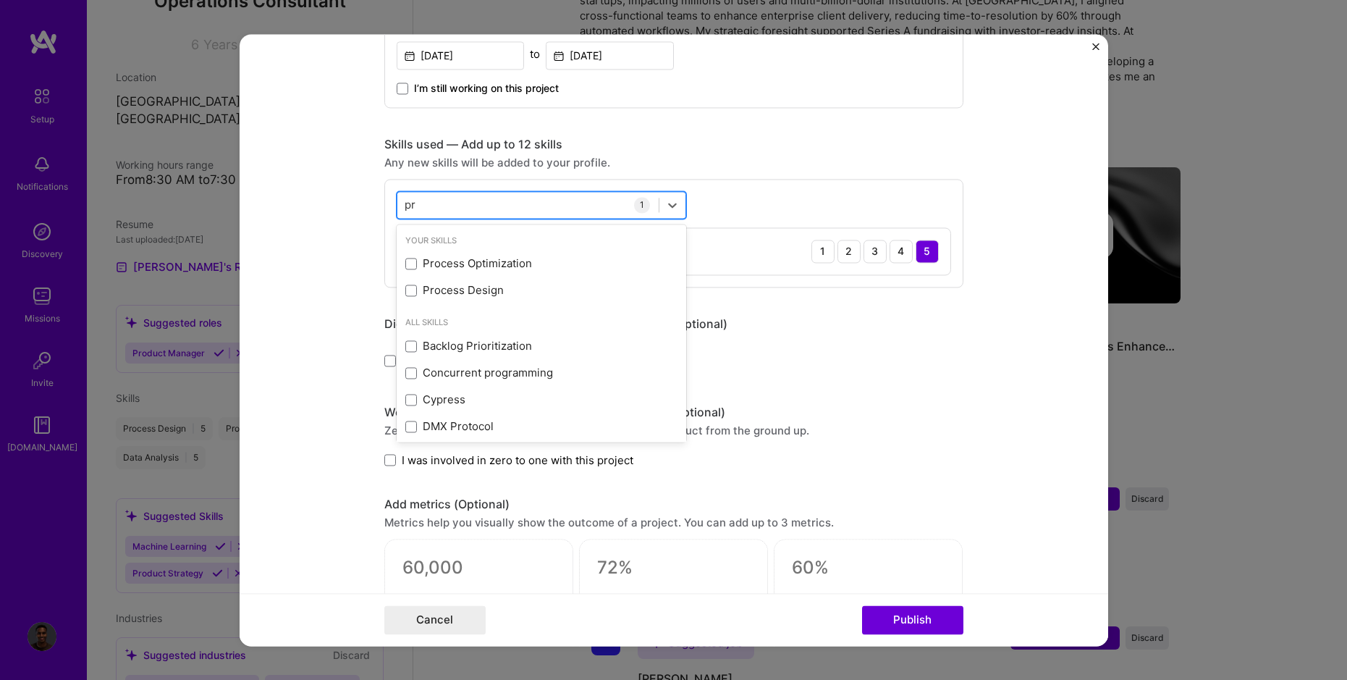
type input "p"
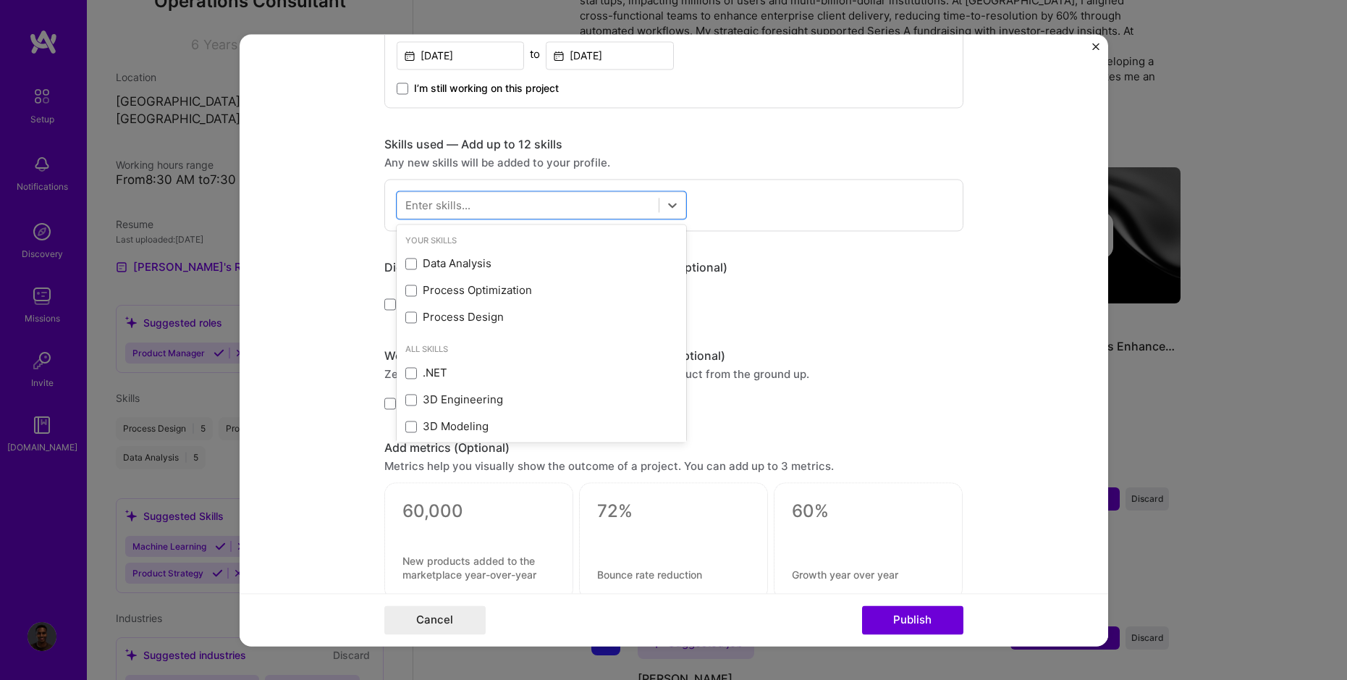
click at [831, 311] on div "Yes, I managed — team members." at bounding box center [673, 305] width 579 height 30
click at [541, 209] on div at bounding box center [527, 205] width 261 height 24
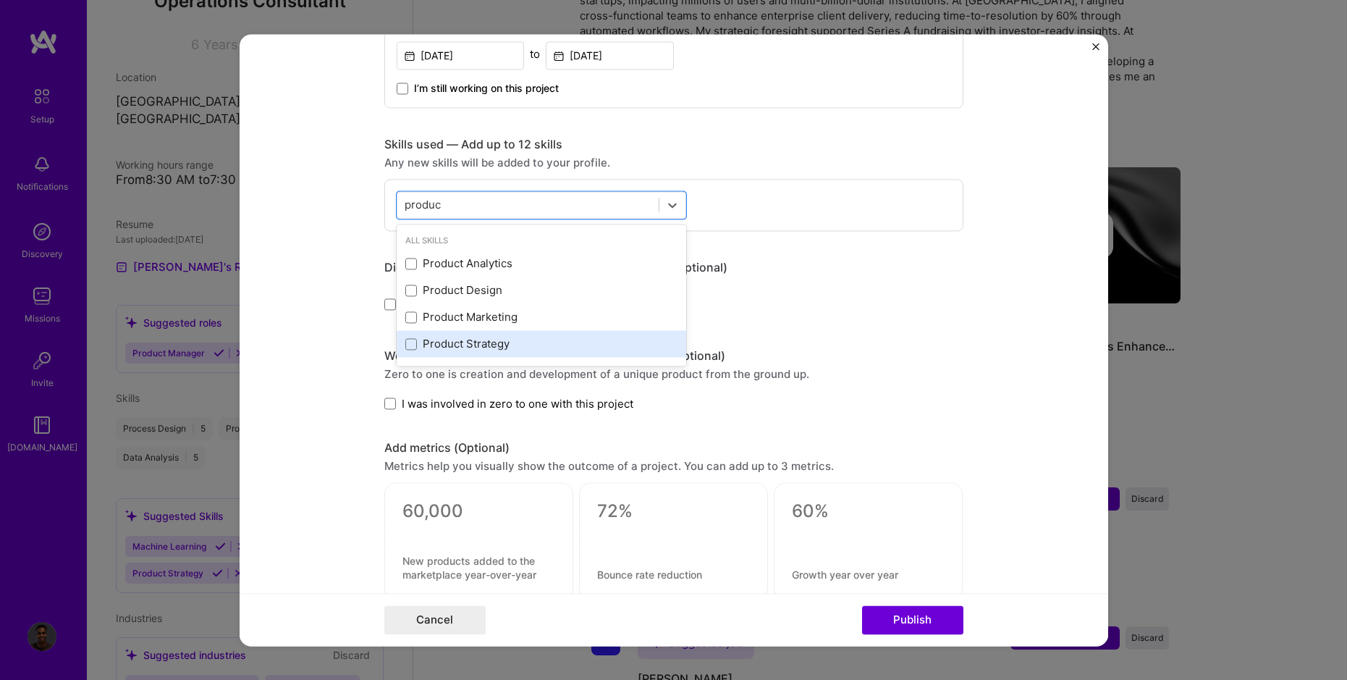
click at [508, 350] on div "Product Strategy" at bounding box center [541, 344] width 272 height 15
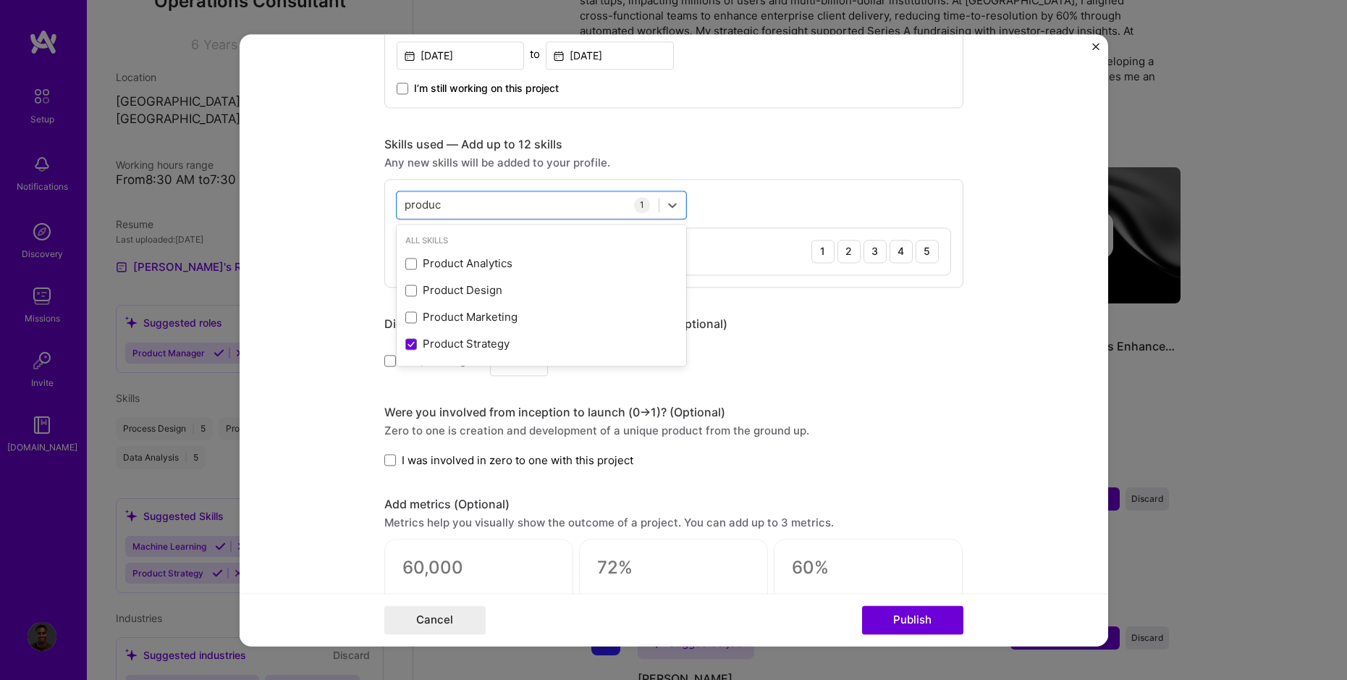
type input "produc"
click at [870, 294] on div "Editing suggested project This project is suggested based on your LinkedIn, res…" at bounding box center [673, 250] width 579 height 1616
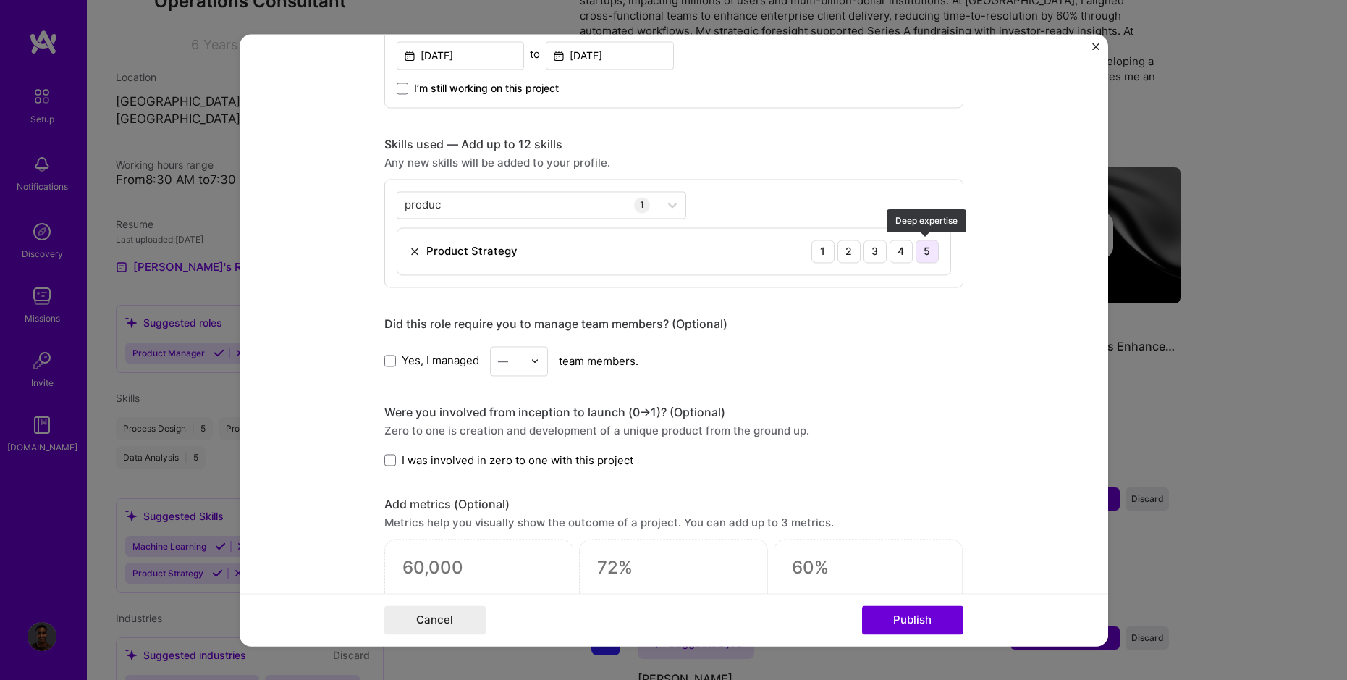
click at [925, 258] on div "5" at bounding box center [927, 251] width 23 height 23
click at [904, 304] on div "Editing suggested project This project is suggested based on your LinkedIn, res…" at bounding box center [673, 250] width 579 height 1616
click at [424, 362] on span "Yes, I managed" at bounding box center [440, 360] width 77 height 15
click at [0, 0] on input "Yes, I managed" at bounding box center [0, 0] width 0 height 0
click at [523, 362] on input "text" at bounding box center [510, 360] width 25 height 15
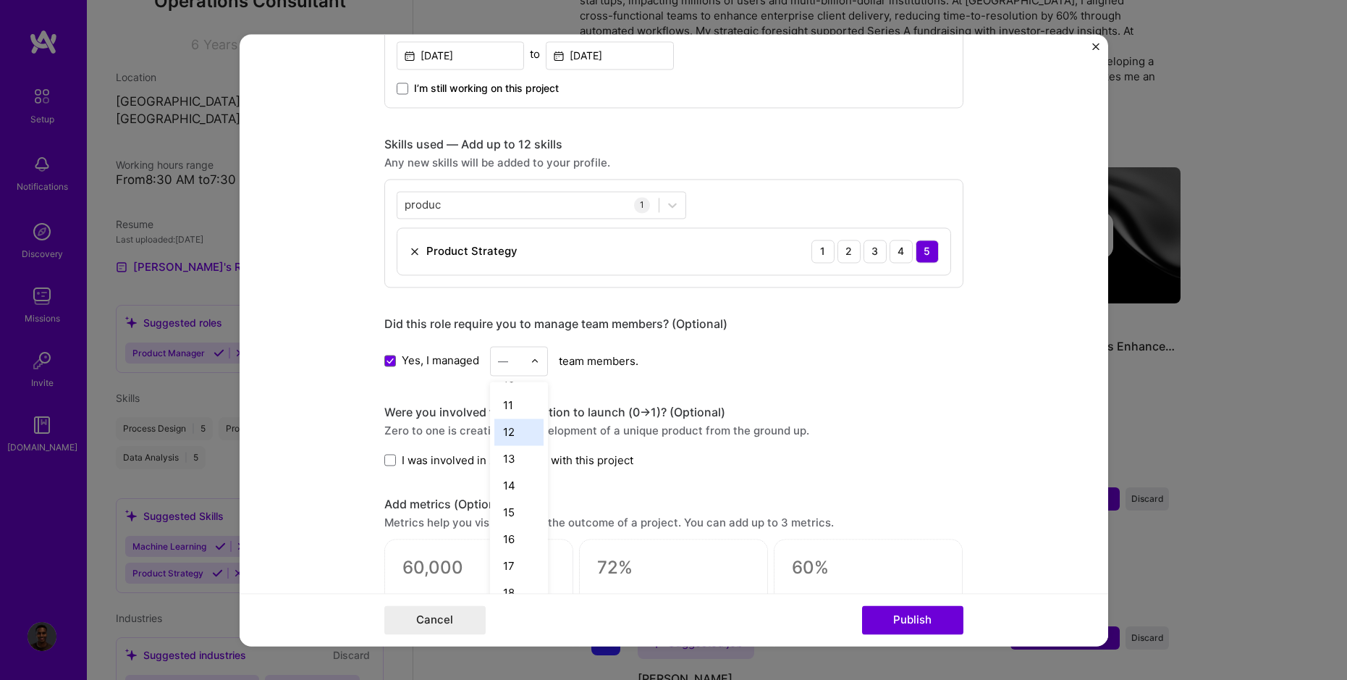
scroll to position [277, 0]
click at [519, 492] on div "15" at bounding box center [518, 497] width 49 height 27
click at [751, 366] on div "Yes, I managed option 15, selected. Select is focused ,type to refine list, pre…" at bounding box center [673, 361] width 579 height 30
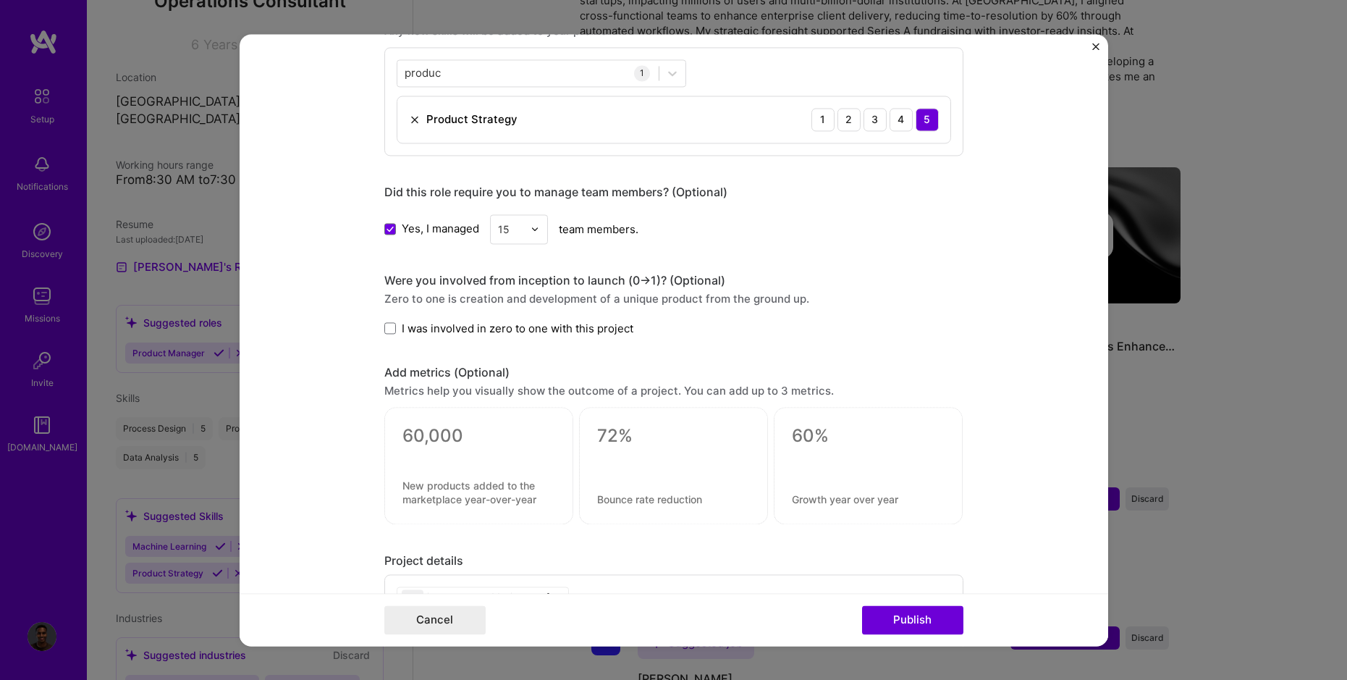
click at [537, 325] on span "I was involved in zero to one with this project" at bounding box center [518, 328] width 232 height 15
click at [0, 0] on input "I was involved in zero to one with this project" at bounding box center [0, 0] width 0 height 0
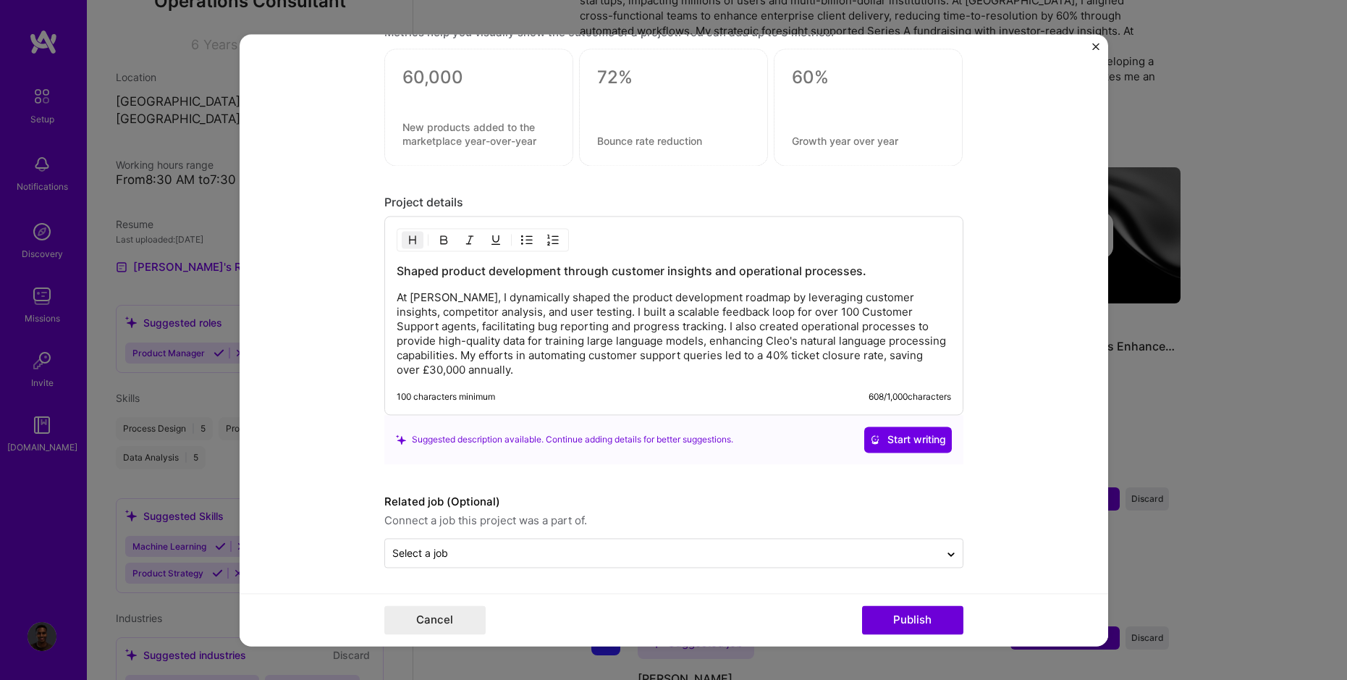
scroll to position [1113, 0]
click at [921, 615] on button "Publish" at bounding box center [912, 619] width 101 height 29
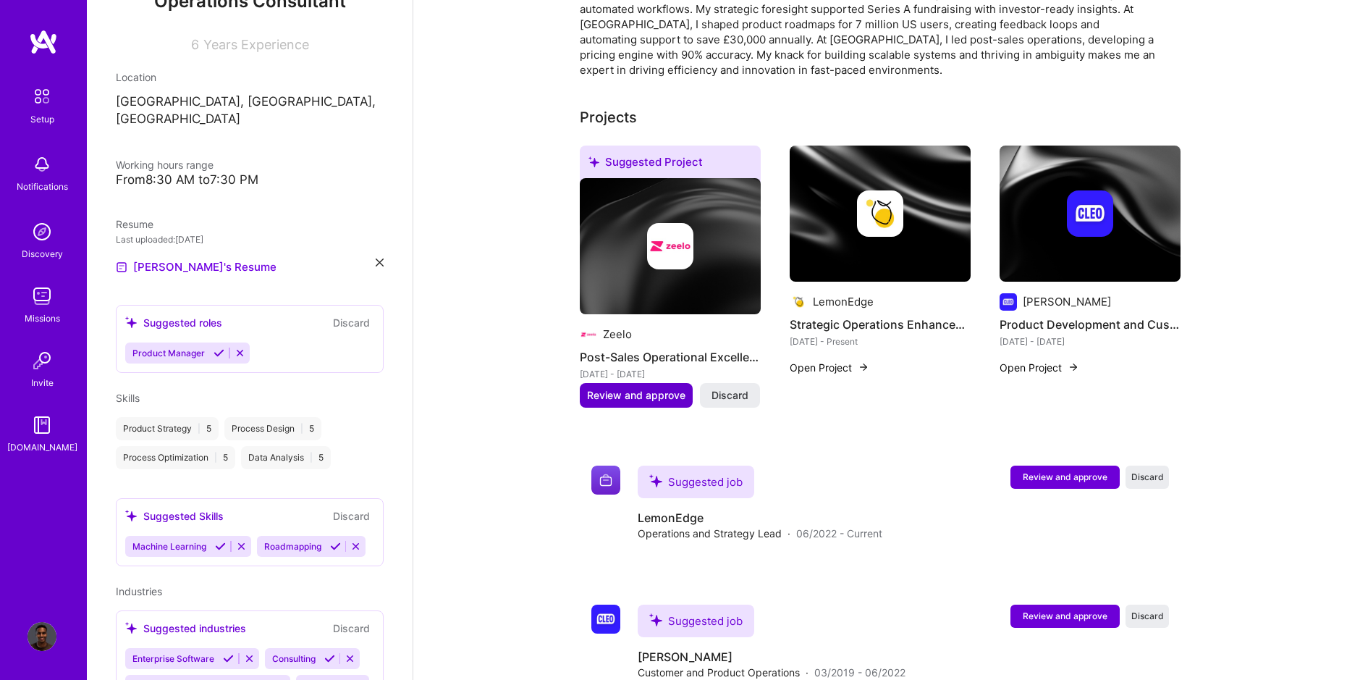
click at [623, 388] on span "Review and approve" at bounding box center [636, 395] width 98 height 14
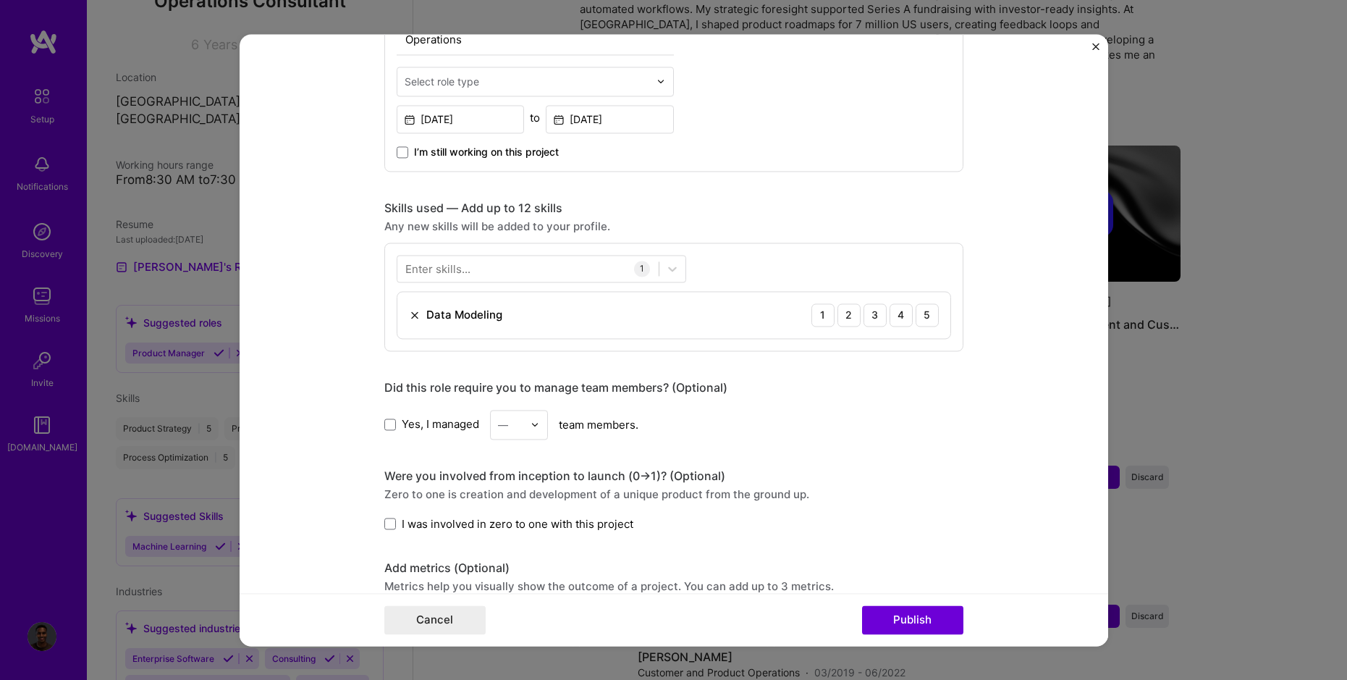
scroll to position [613, 0]
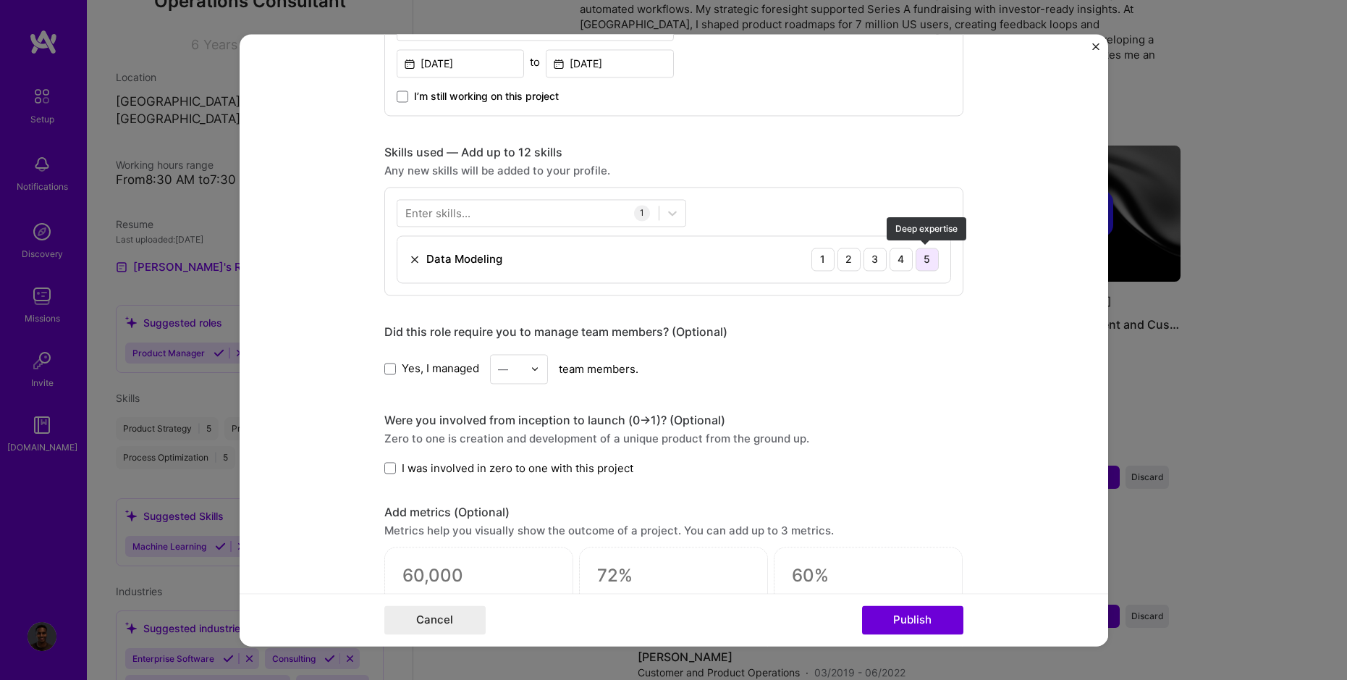
click at [925, 261] on div "5" at bounding box center [927, 259] width 23 height 23
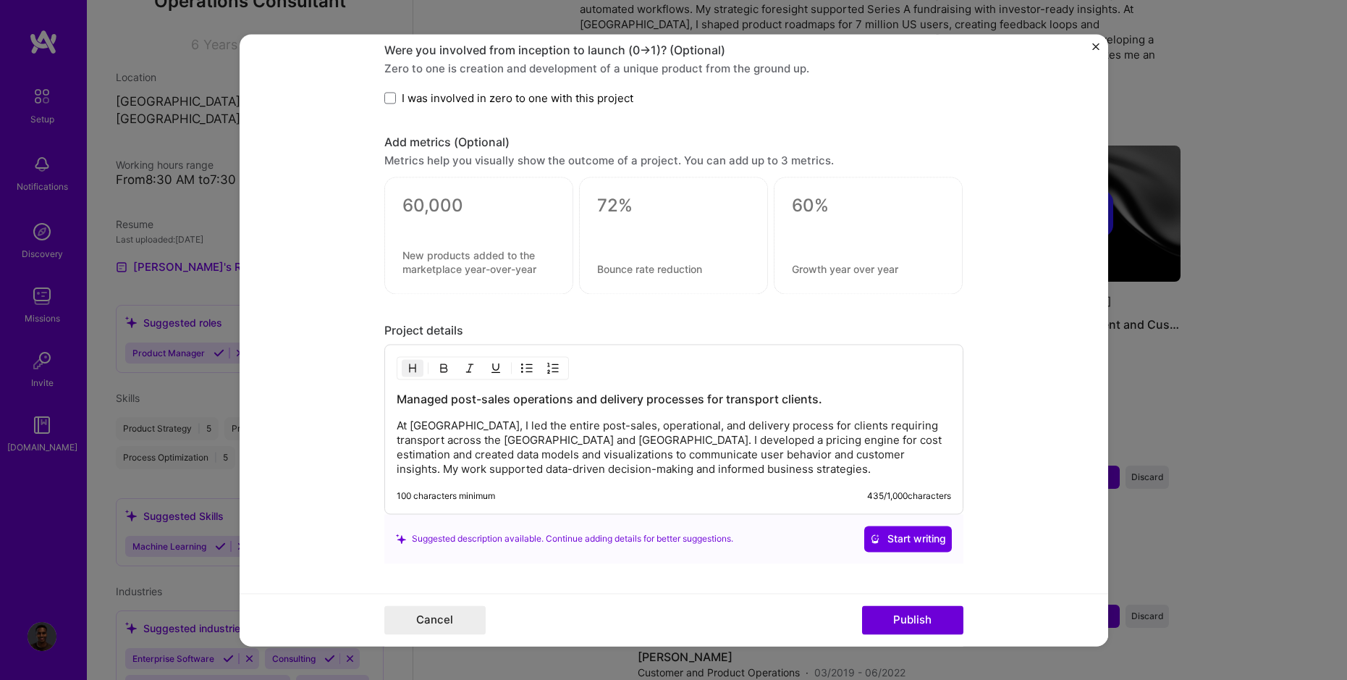
scroll to position [1084, 0]
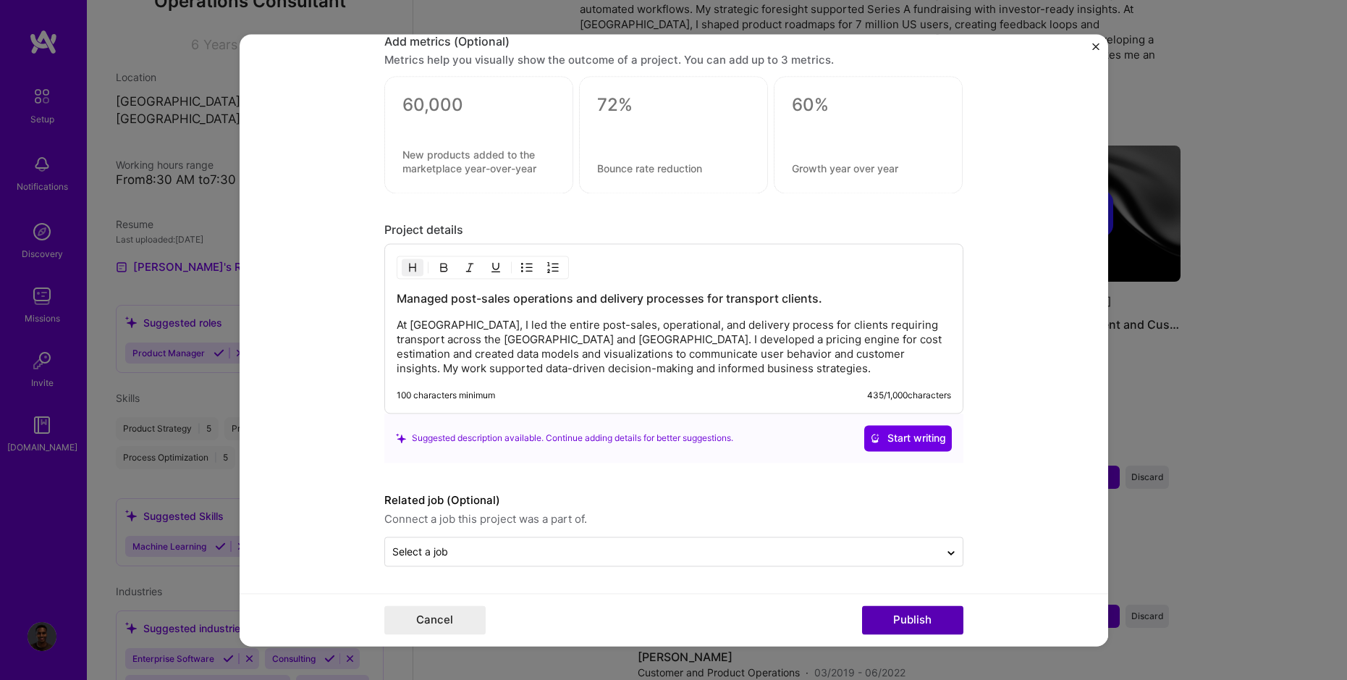
click at [910, 615] on button "Publish" at bounding box center [912, 619] width 101 height 29
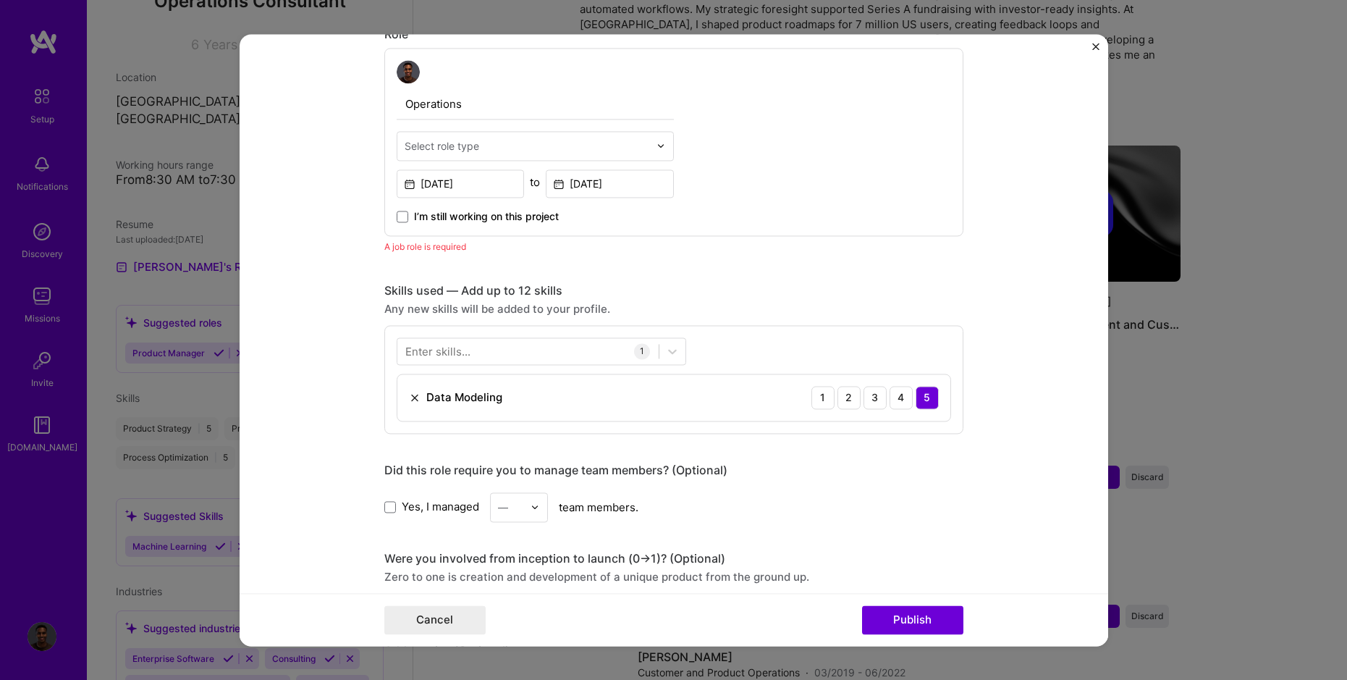
scroll to position [486, 0]
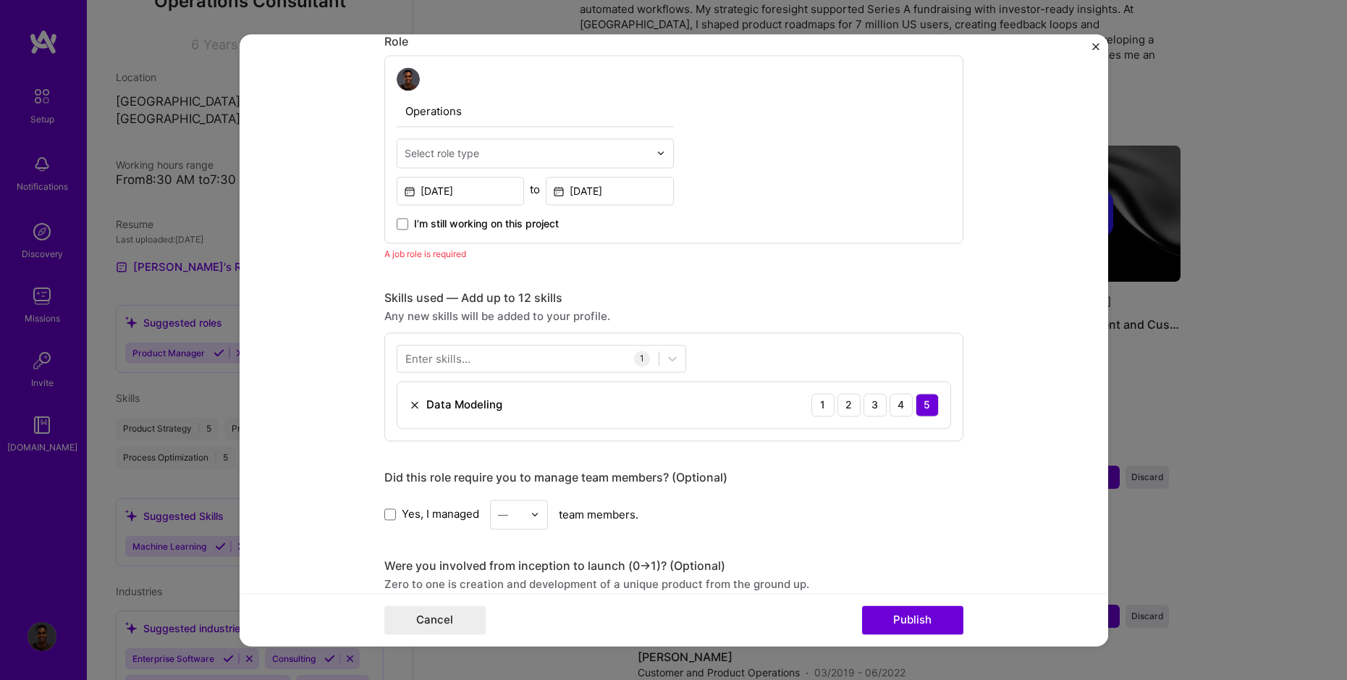
click at [492, 146] on input "text" at bounding box center [527, 153] width 245 height 15
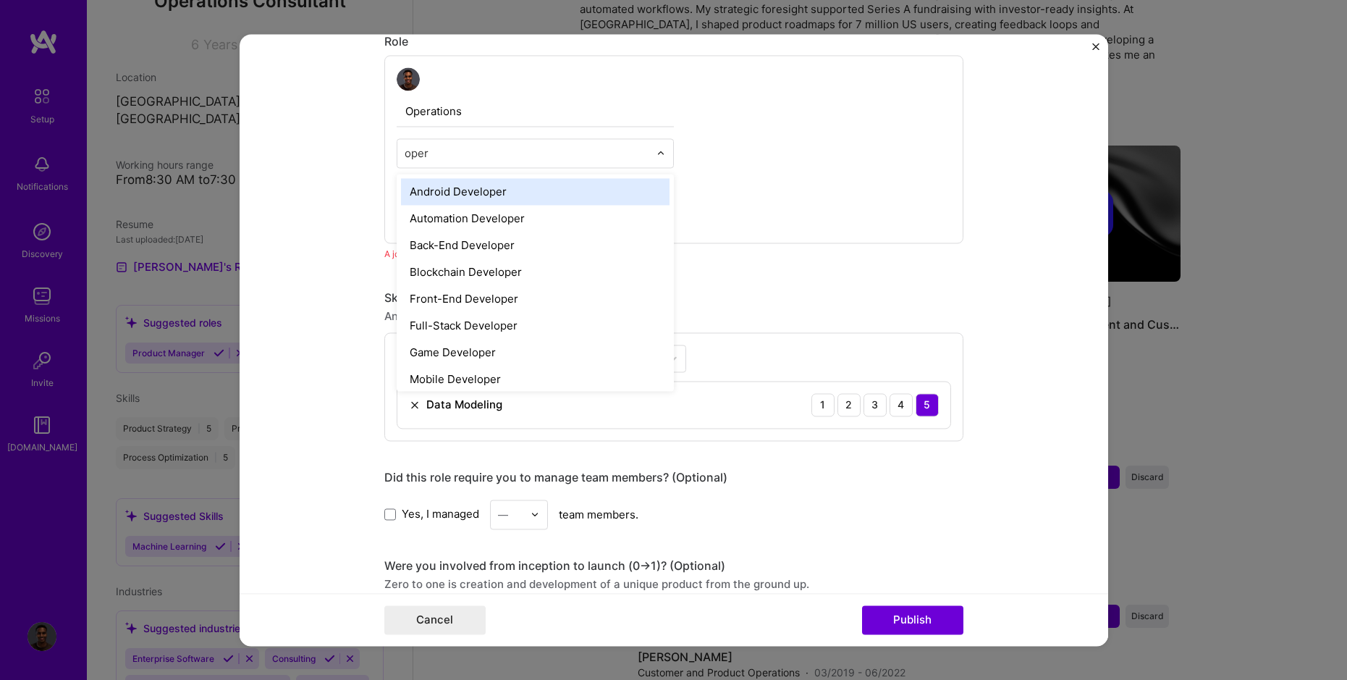
type input "opera"
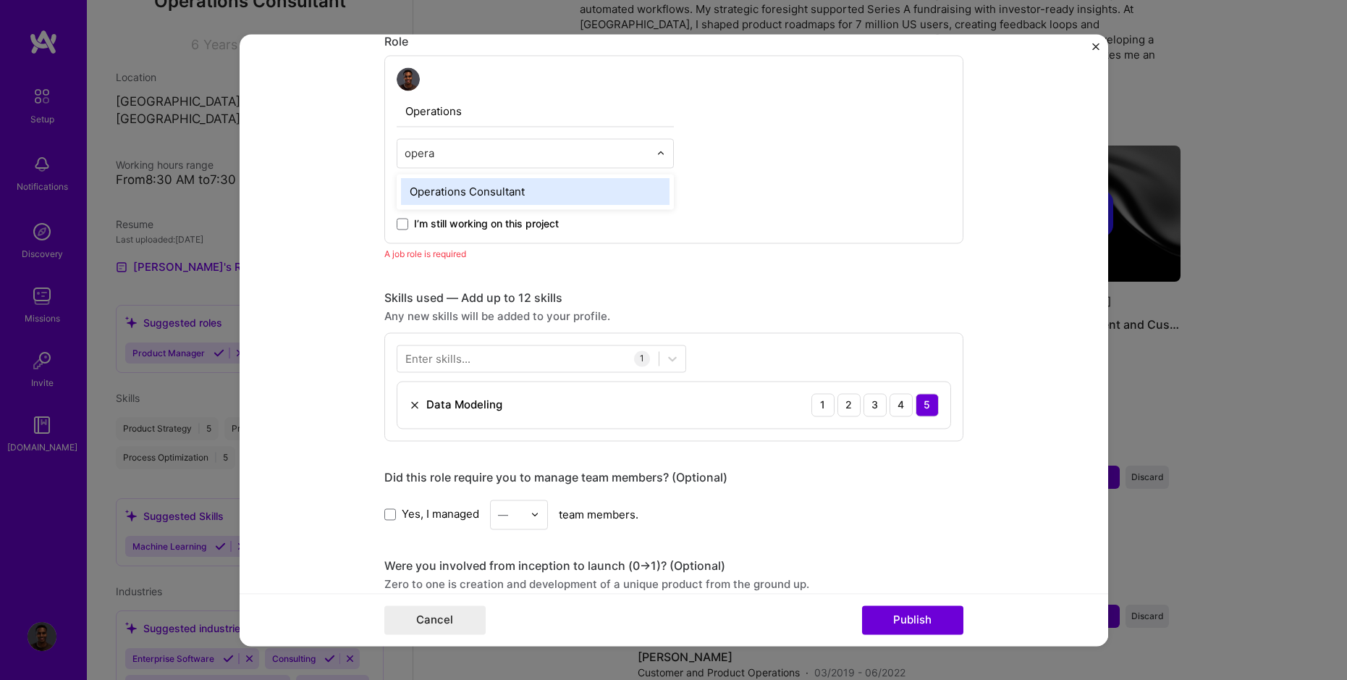
click at [497, 191] on div "Operations Consultant" at bounding box center [535, 191] width 269 height 27
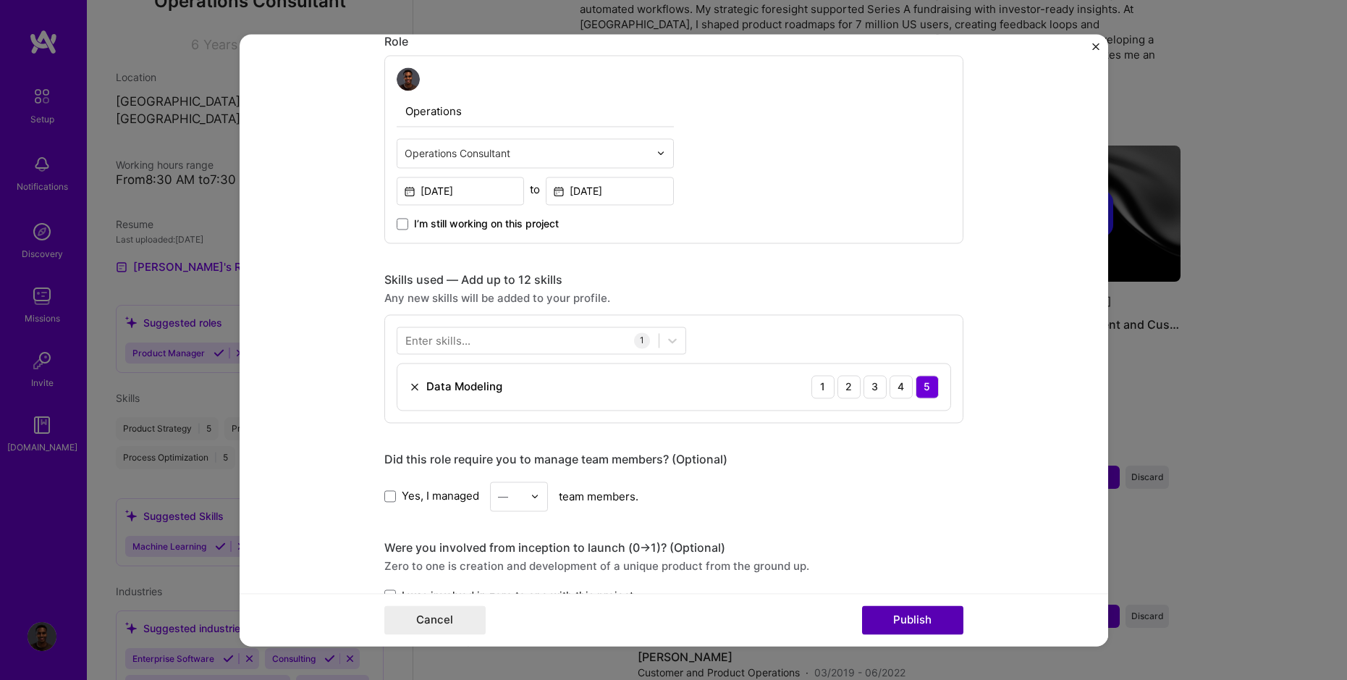
click at [934, 615] on button "Publish" at bounding box center [912, 619] width 101 height 29
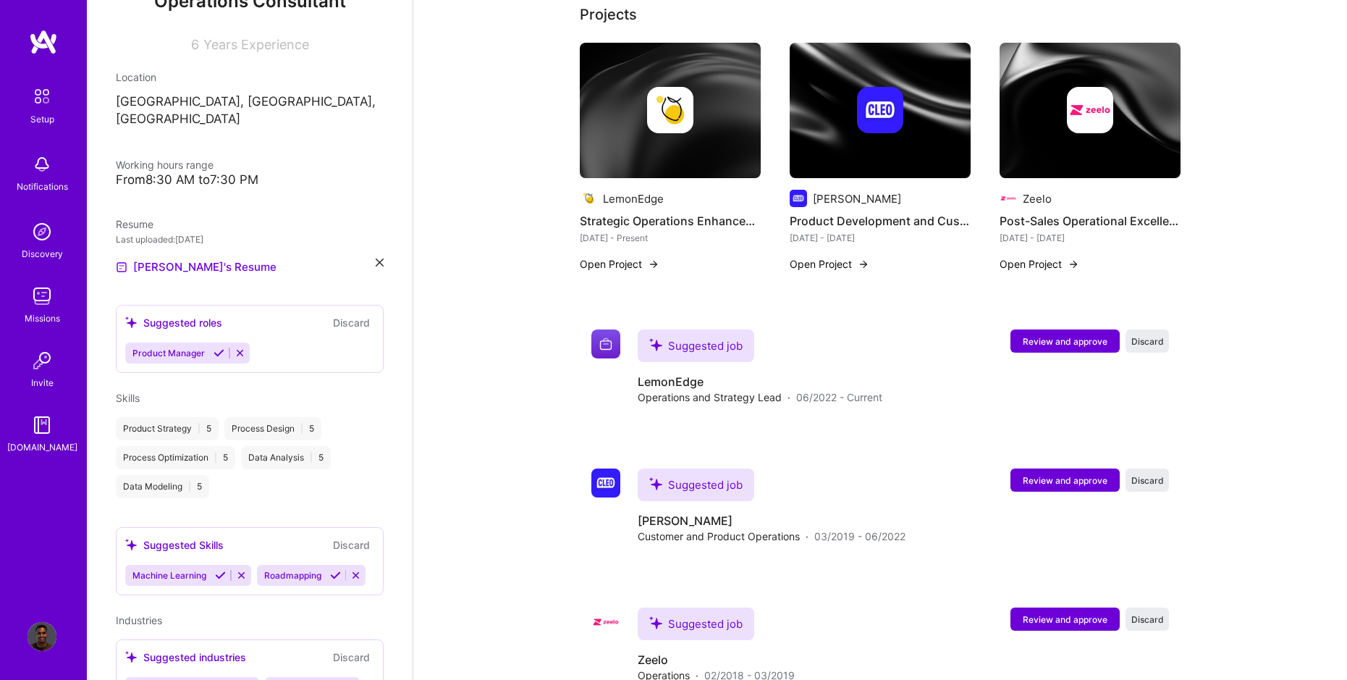
scroll to position [573, 0]
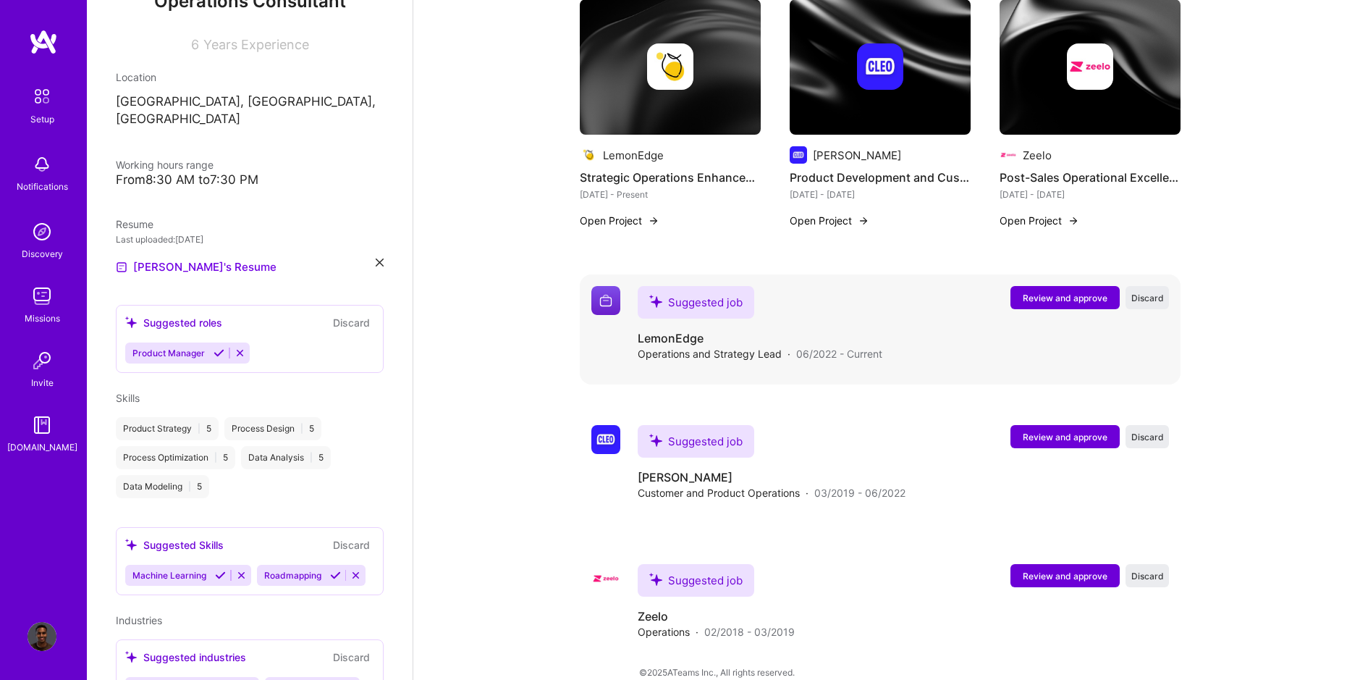
click at [1081, 292] on span "Review and approve" at bounding box center [1065, 298] width 85 height 12
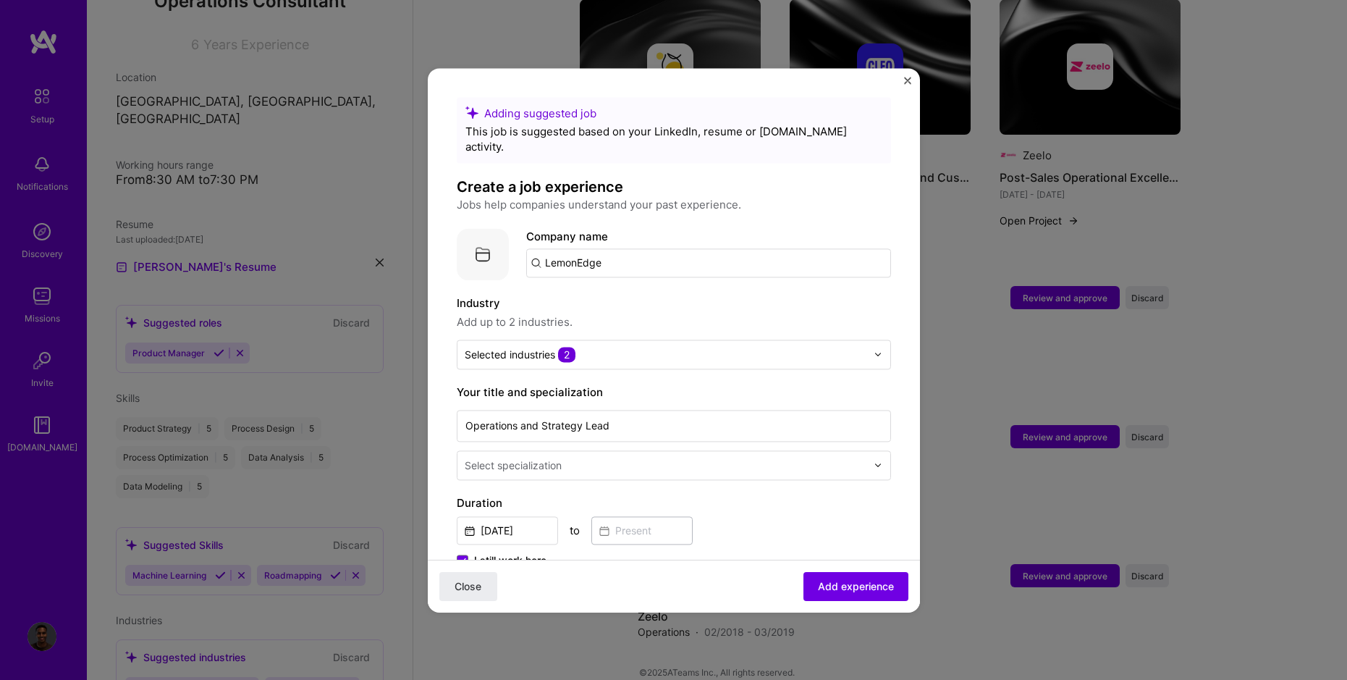
click at [681, 248] on input "LemonEdge" at bounding box center [708, 262] width 365 height 29
type input "L"
click at [638, 285] on div "LemonEdge lemonedge.com" at bounding box center [634, 305] width 217 height 41
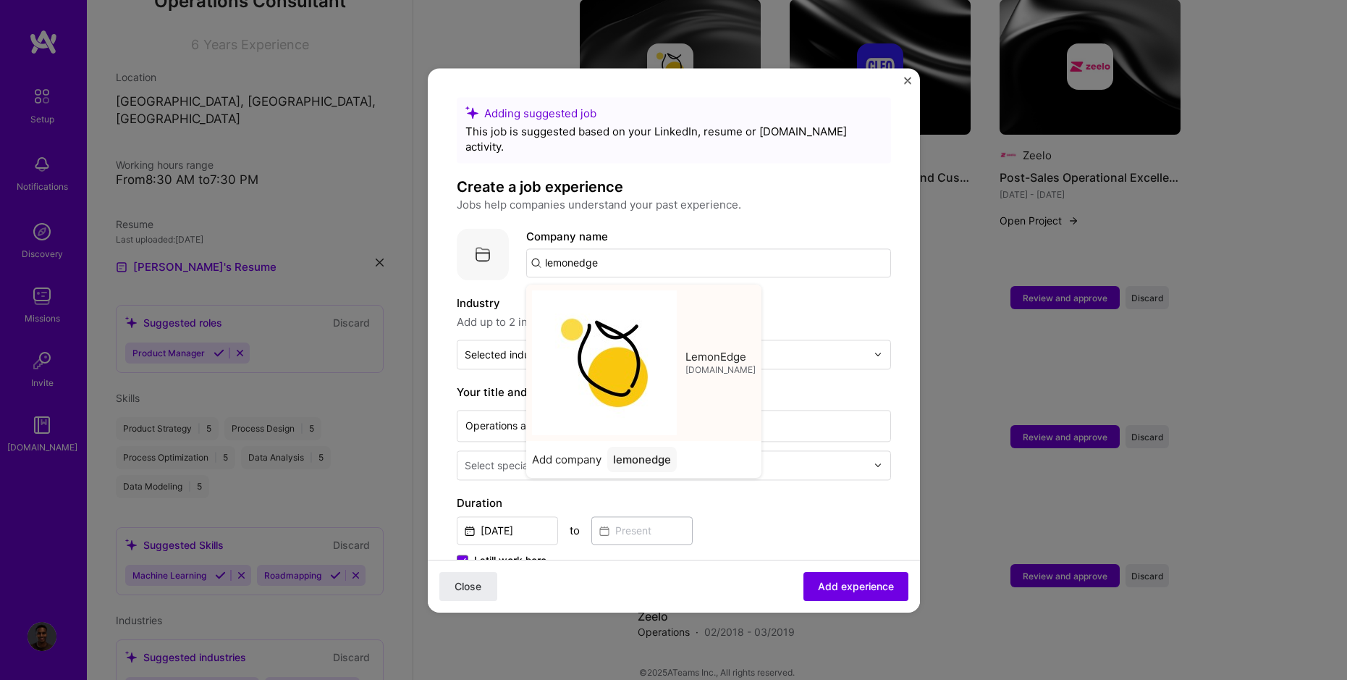
type input "LemonEdge"
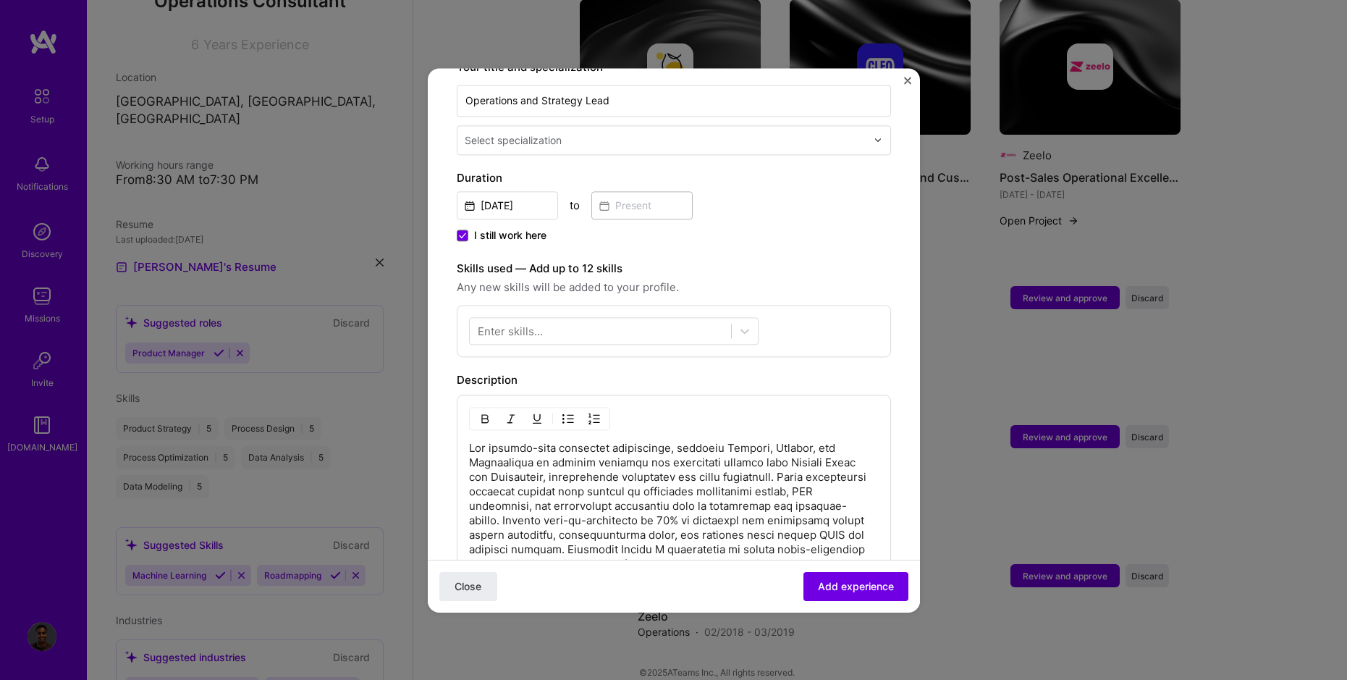
scroll to position [707, 0]
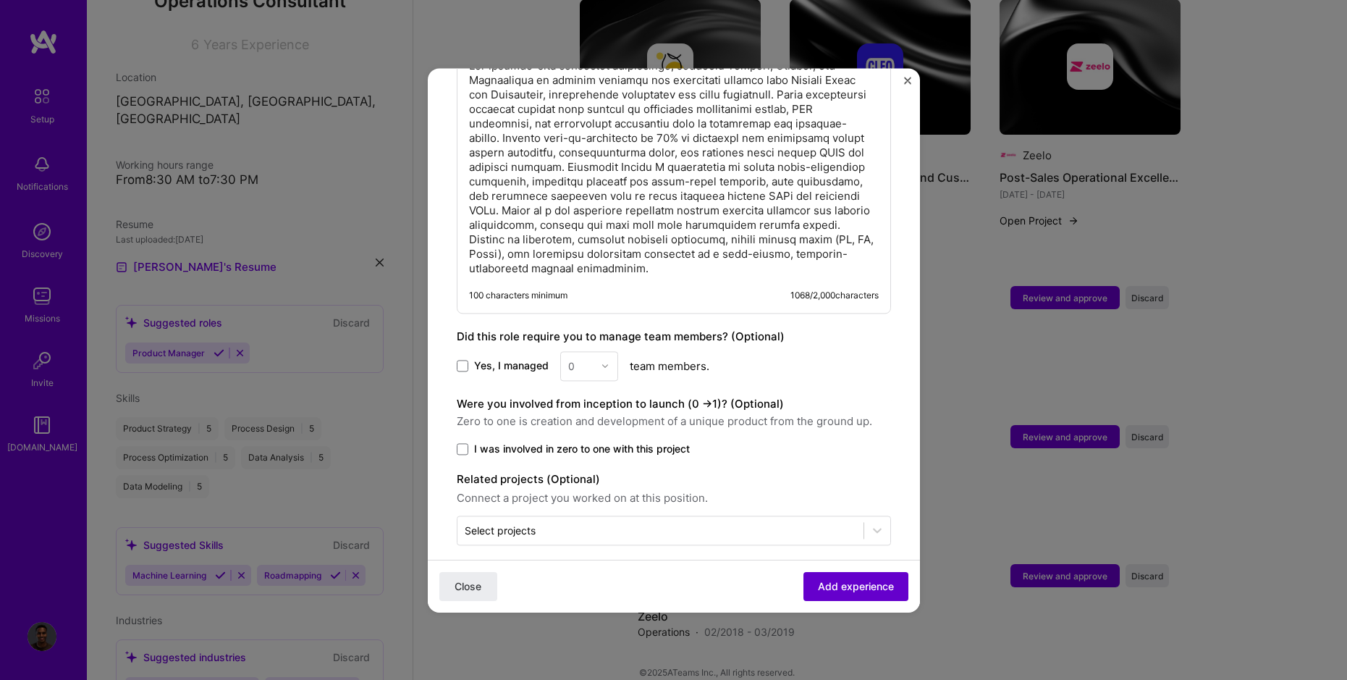
click at [852, 589] on span "Add experience" at bounding box center [856, 585] width 76 height 14
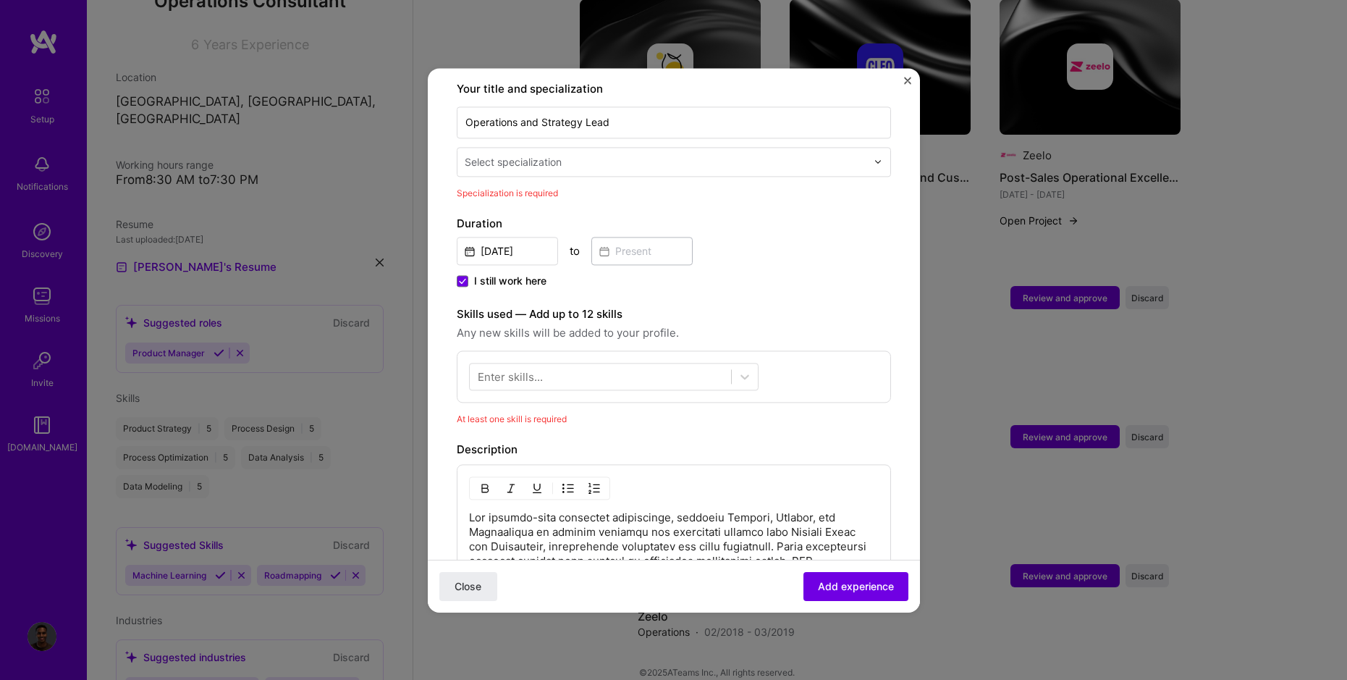
scroll to position [300, 0]
click at [610, 367] on div at bounding box center [600, 379] width 261 height 24
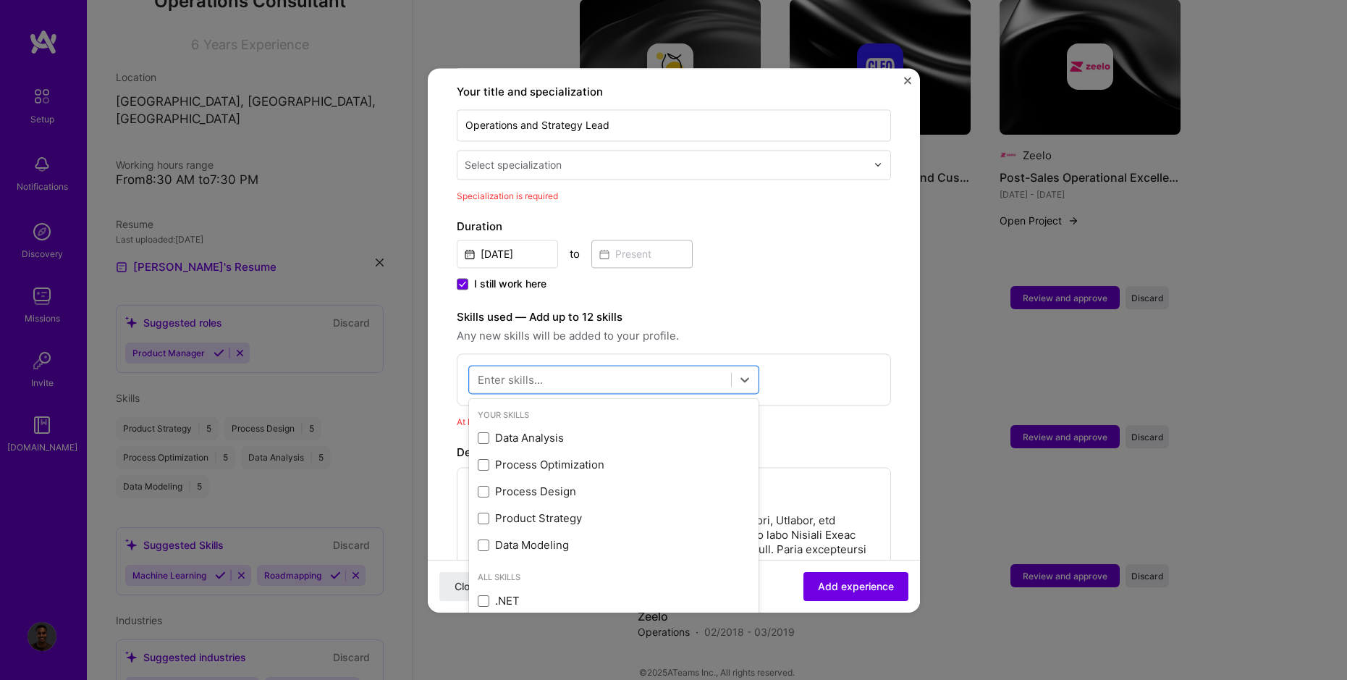
click at [756, 310] on div "Skills used — Add up to 12 skills Any new skills will be added to your profile." at bounding box center [674, 326] width 434 height 36
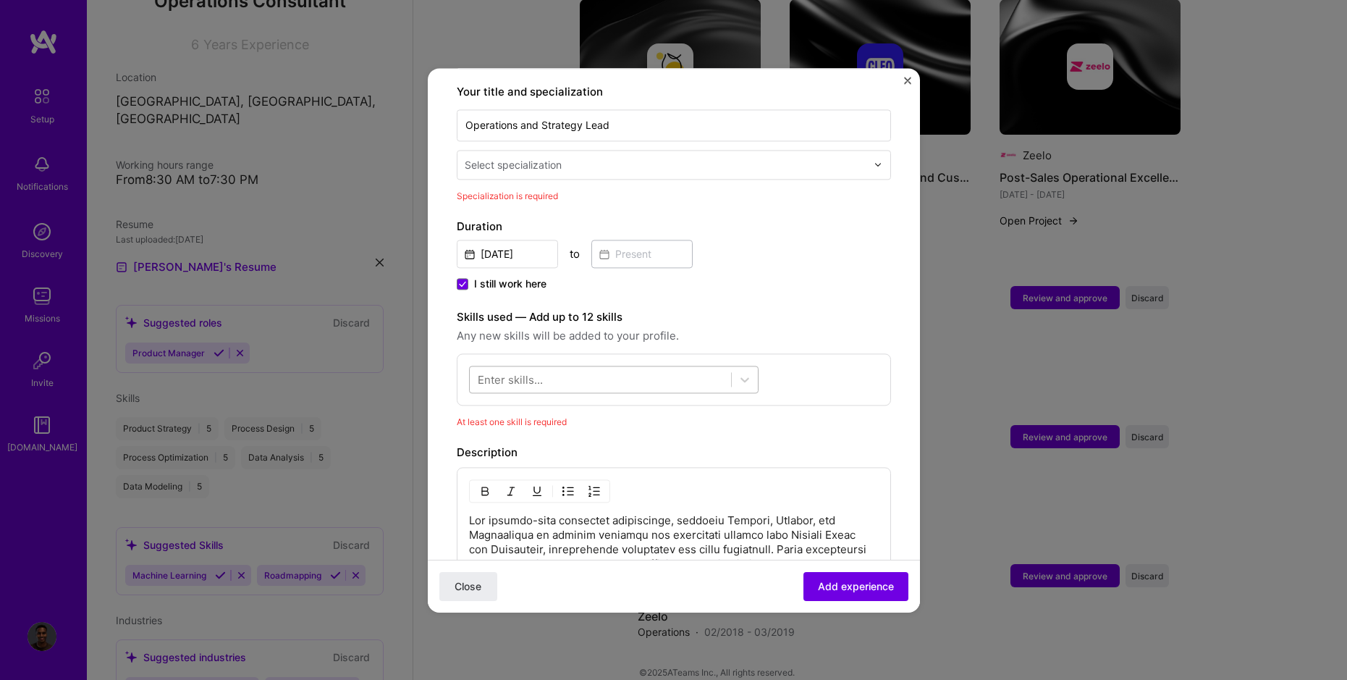
click at [662, 367] on div at bounding box center [600, 379] width 261 height 24
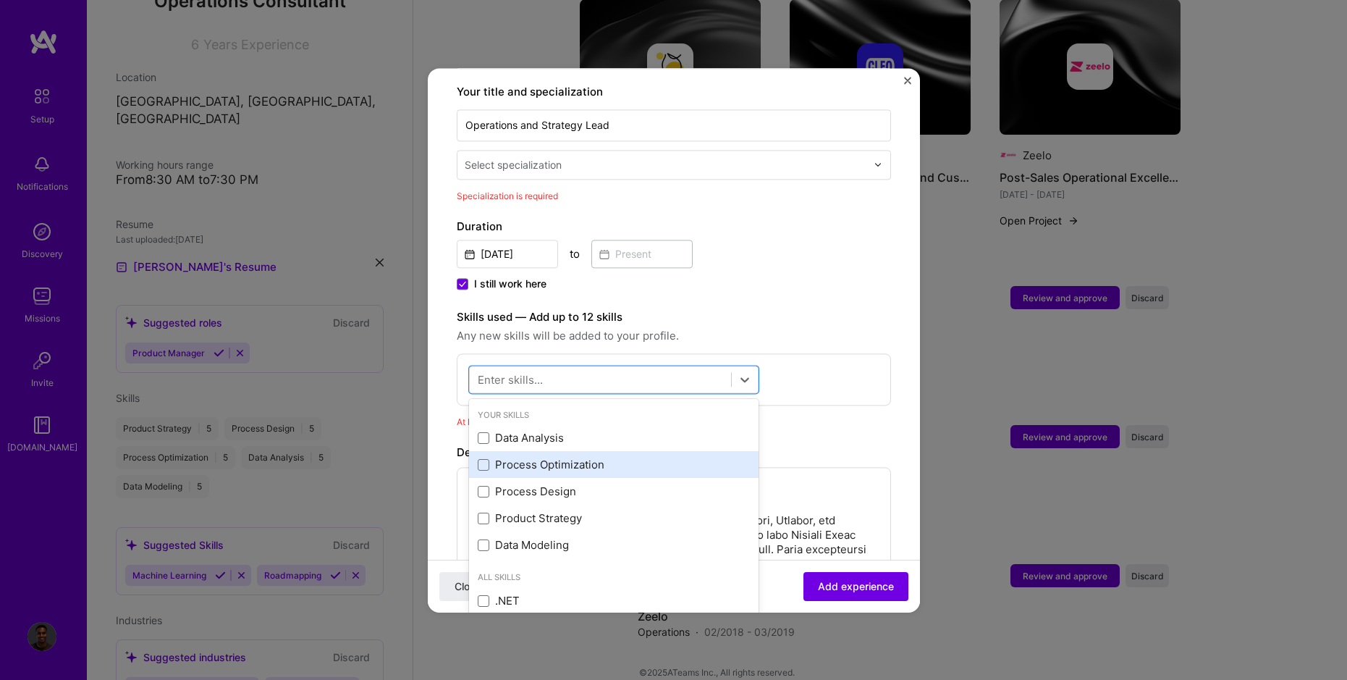
click at [565, 458] on div "Process Optimization" at bounding box center [614, 465] width 272 height 15
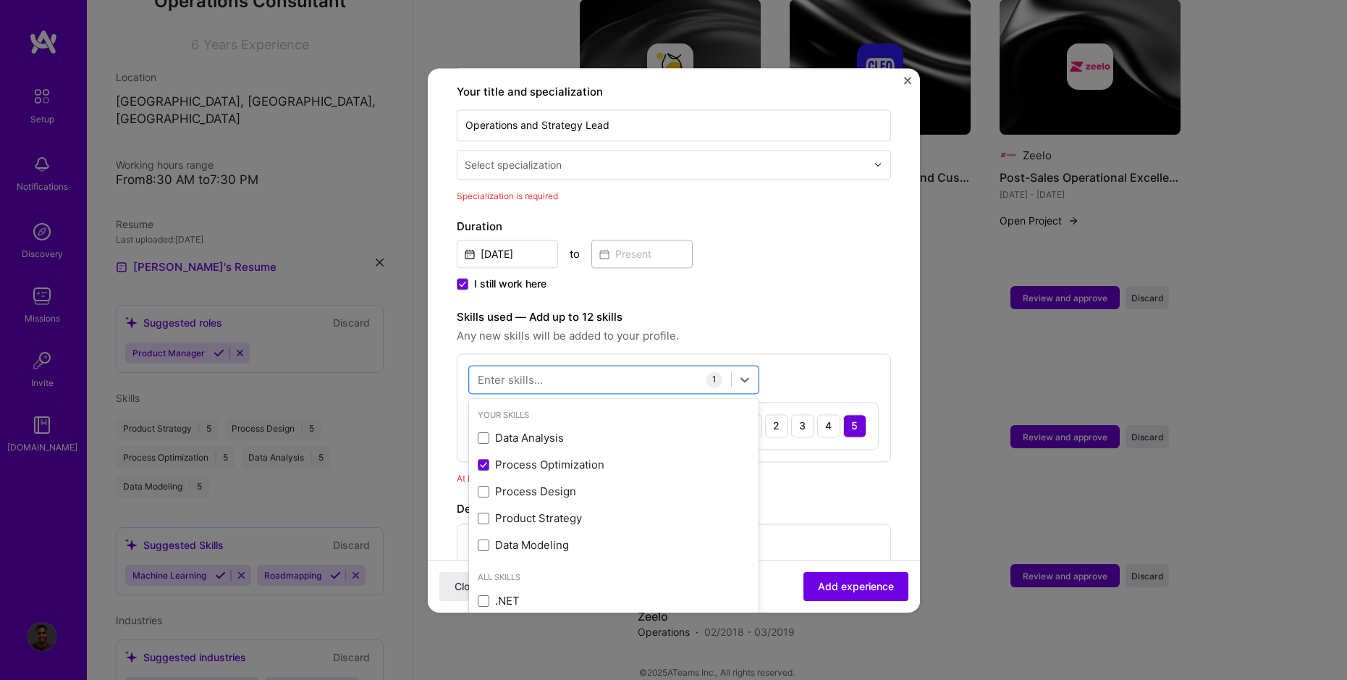
click at [850, 353] on div "option Process Optimization, selected. option Data Analysis focused, 0 of 2. 37…" at bounding box center [674, 407] width 434 height 109
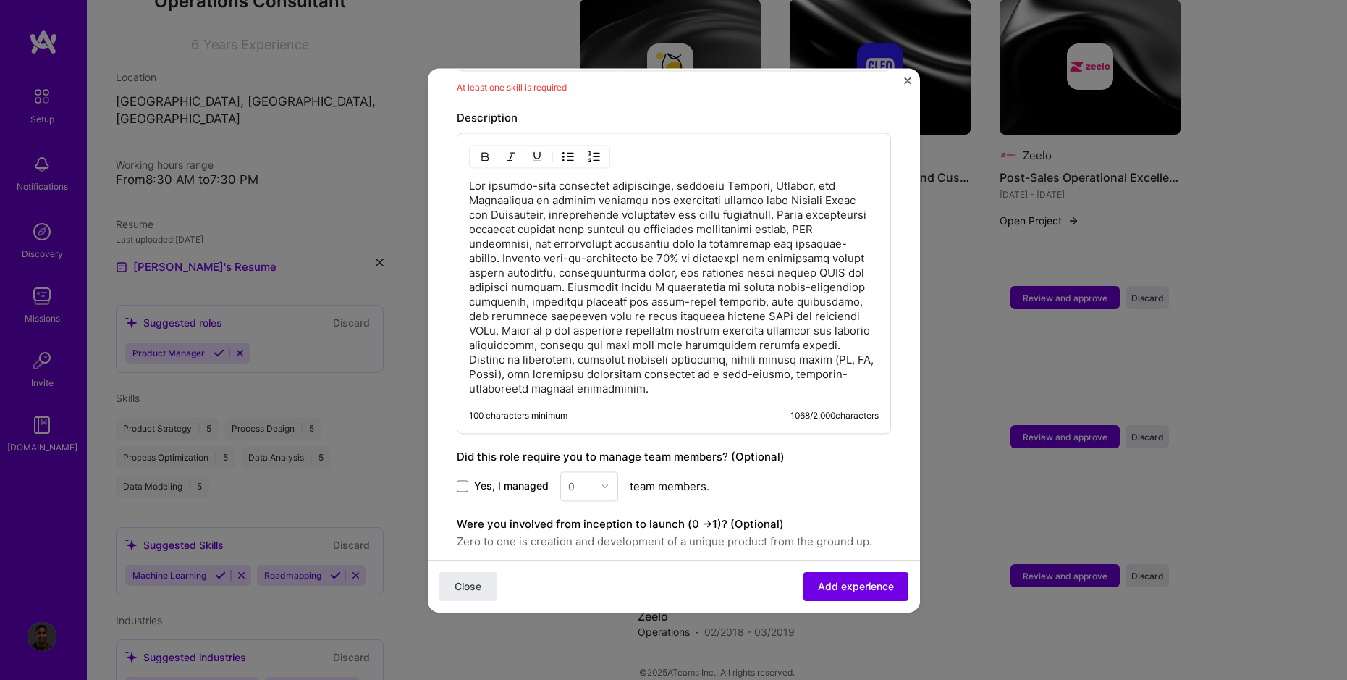
scroll to position [812, 0]
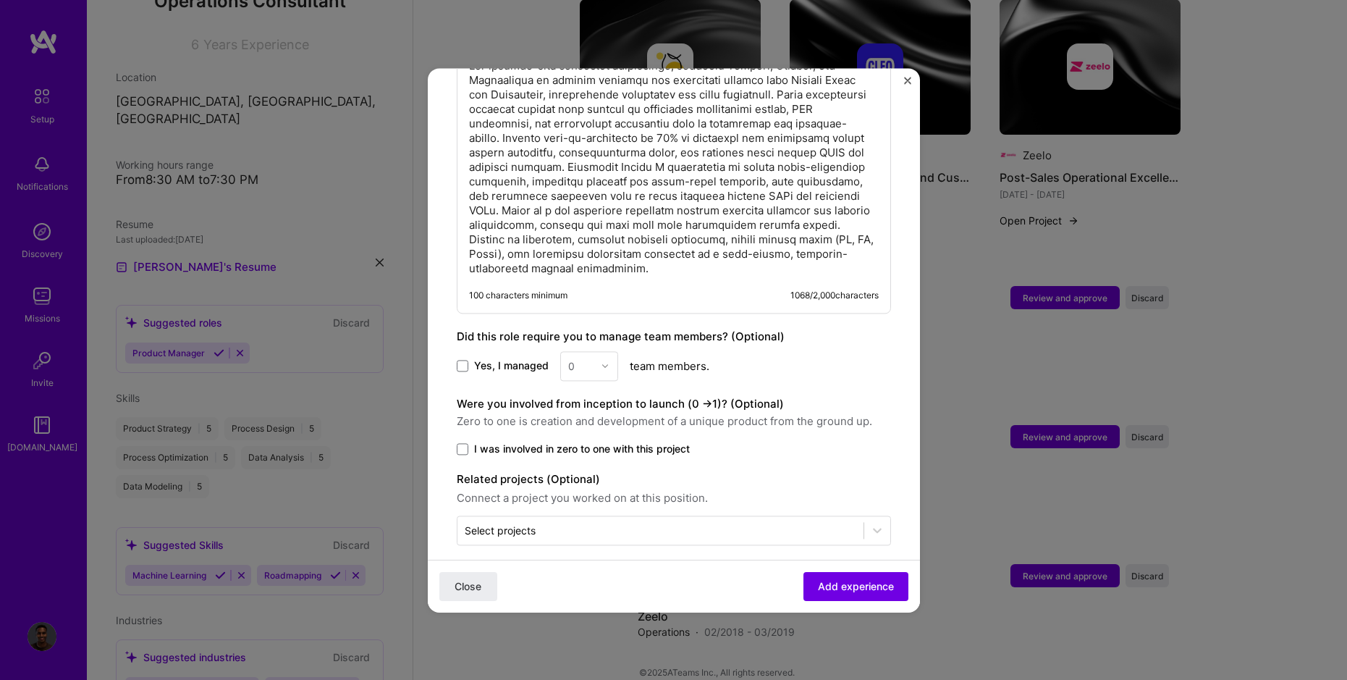
click at [607, 352] on div "0" at bounding box center [589, 366] width 58 height 30
click at [592, 351] on div "0" at bounding box center [589, 366] width 58 height 30
click at [846, 583] on span "Add experience" at bounding box center [856, 585] width 76 height 14
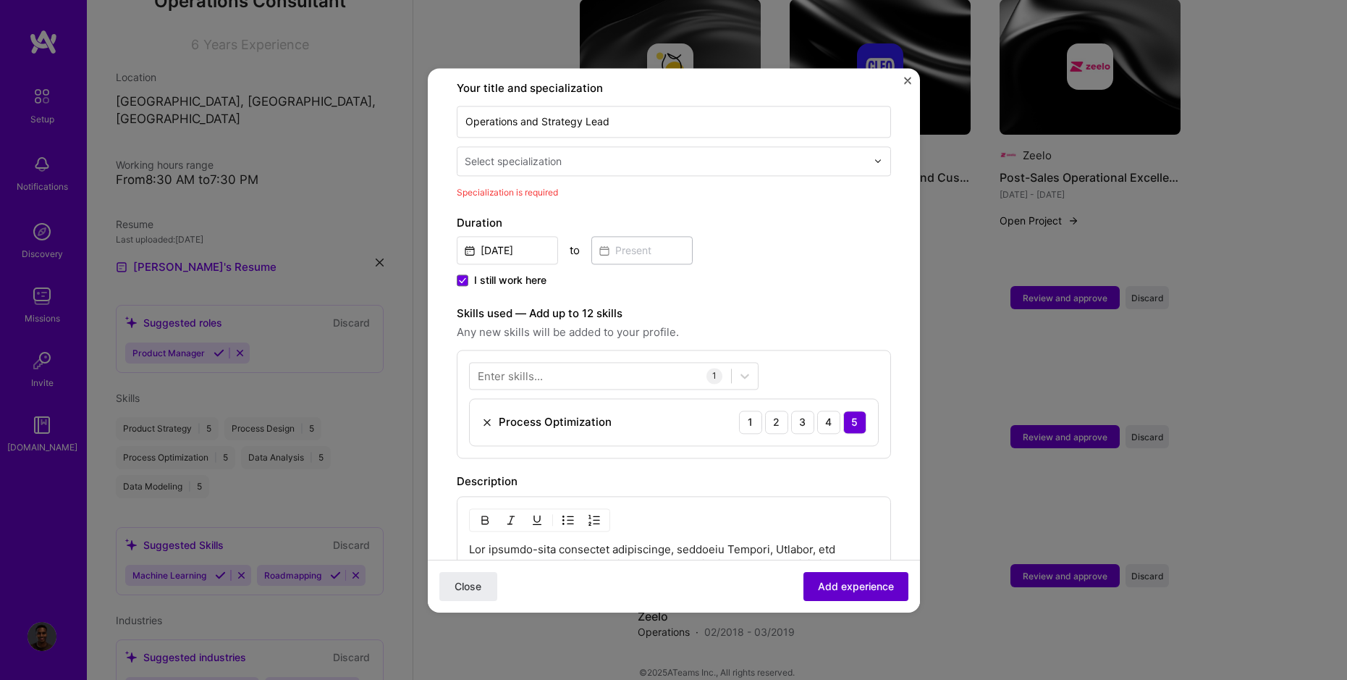
scroll to position [300, 0]
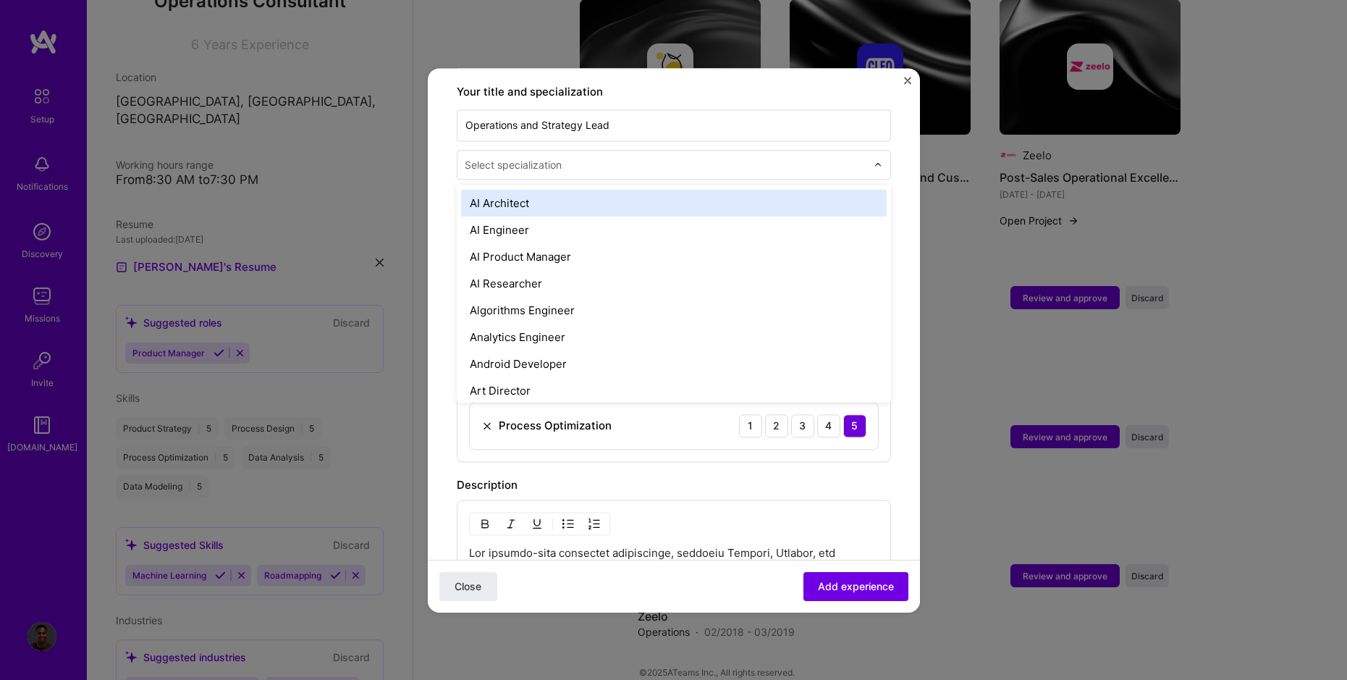
click at [528, 157] on div "Select specialization" at bounding box center [513, 164] width 97 height 15
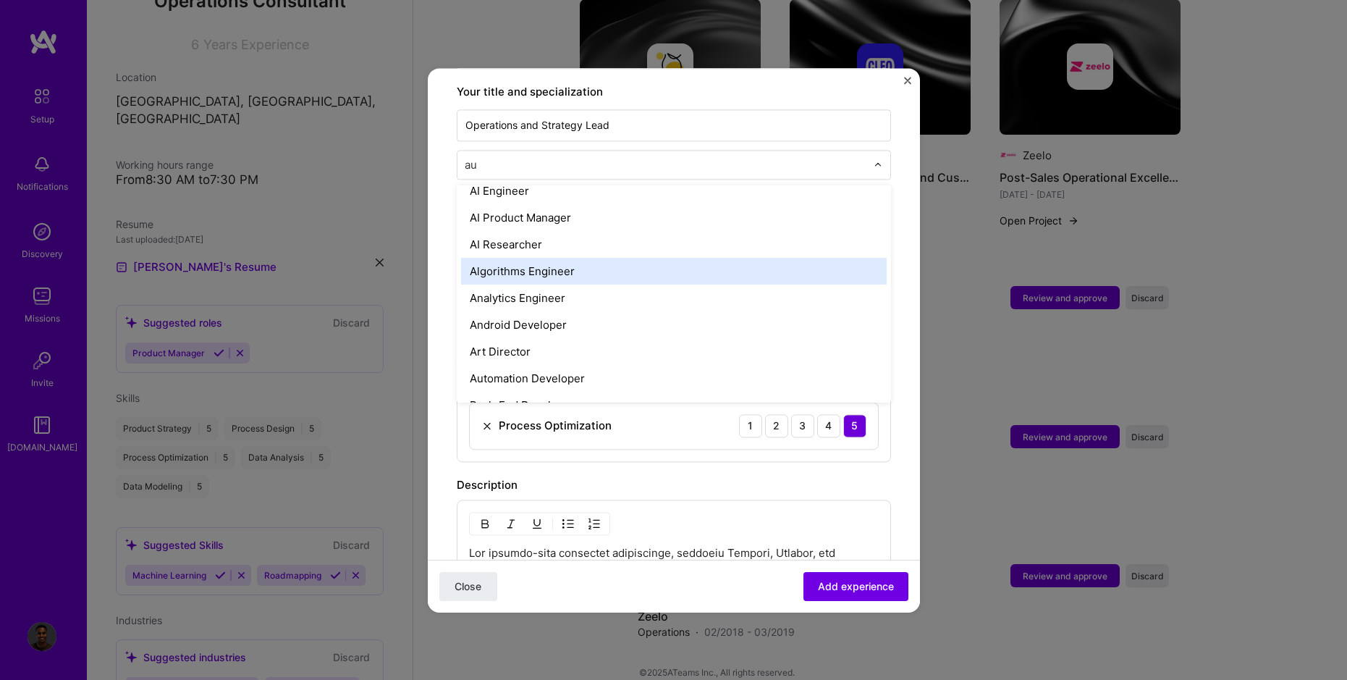
scroll to position [0, 0]
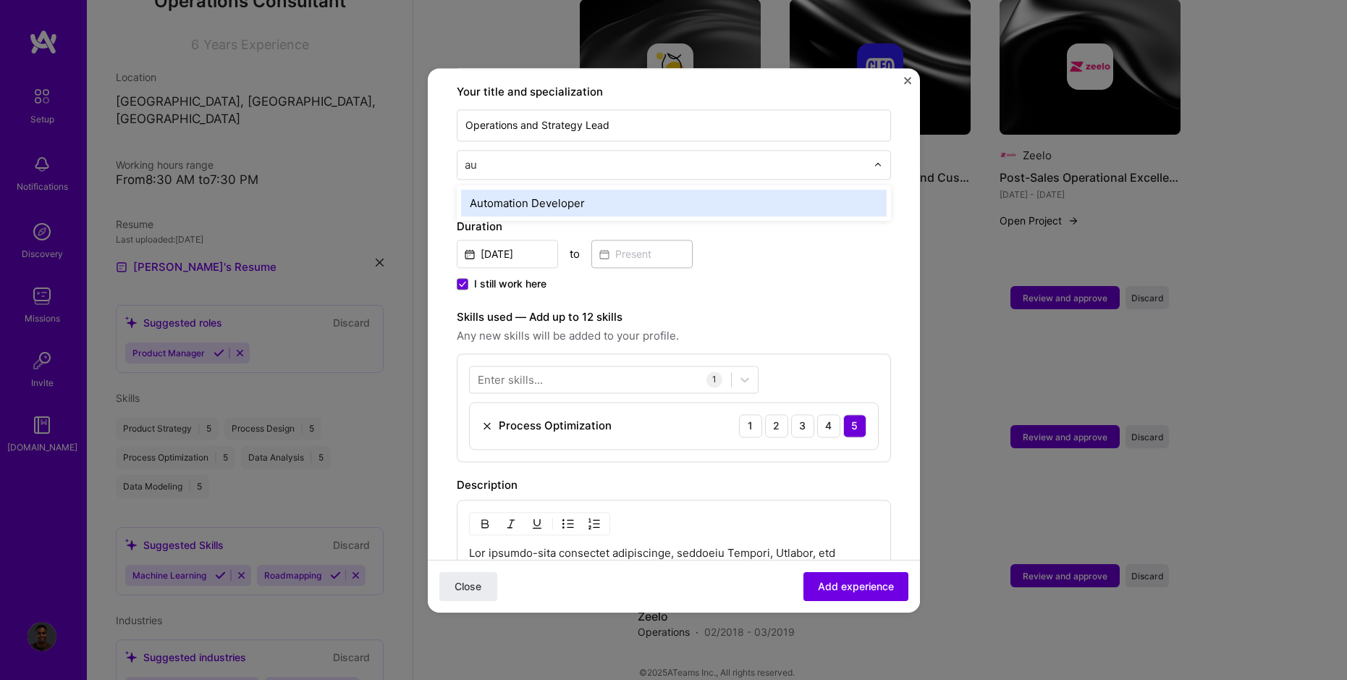
type input "aut"
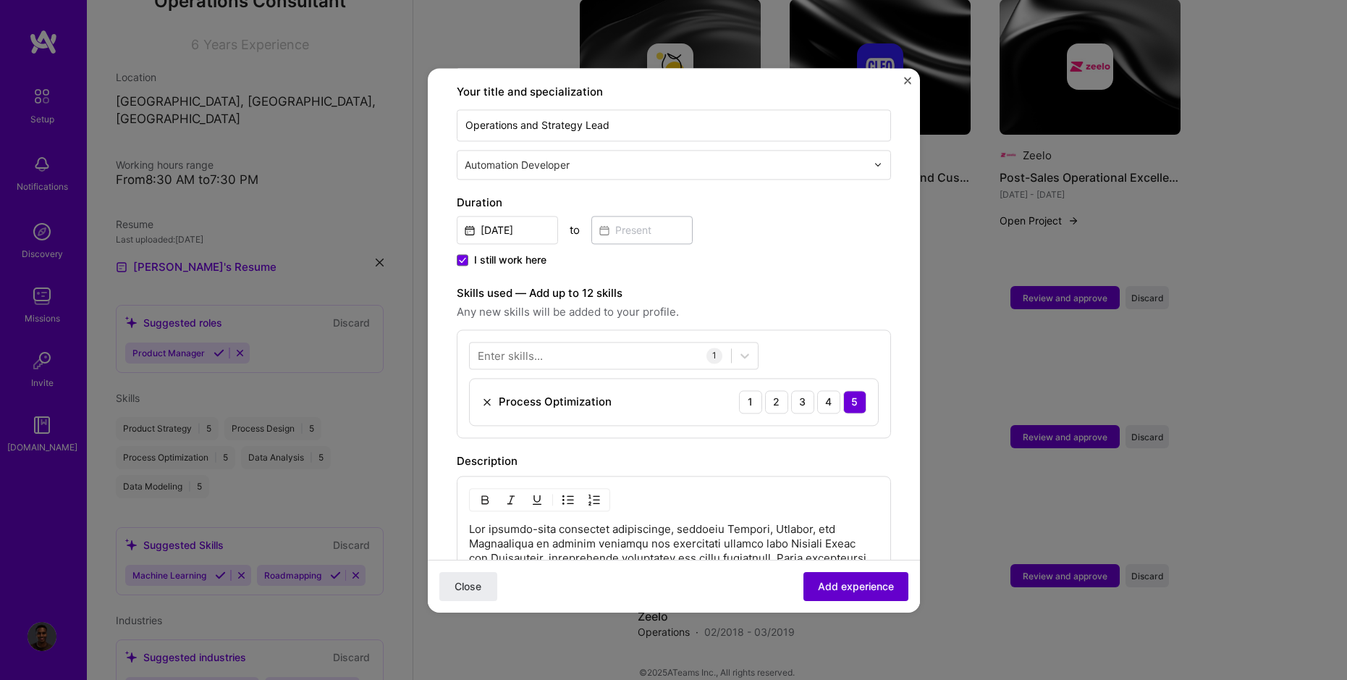
click at [838, 590] on span "Add experience" at bounding box center [856, 585] width 76 height 14
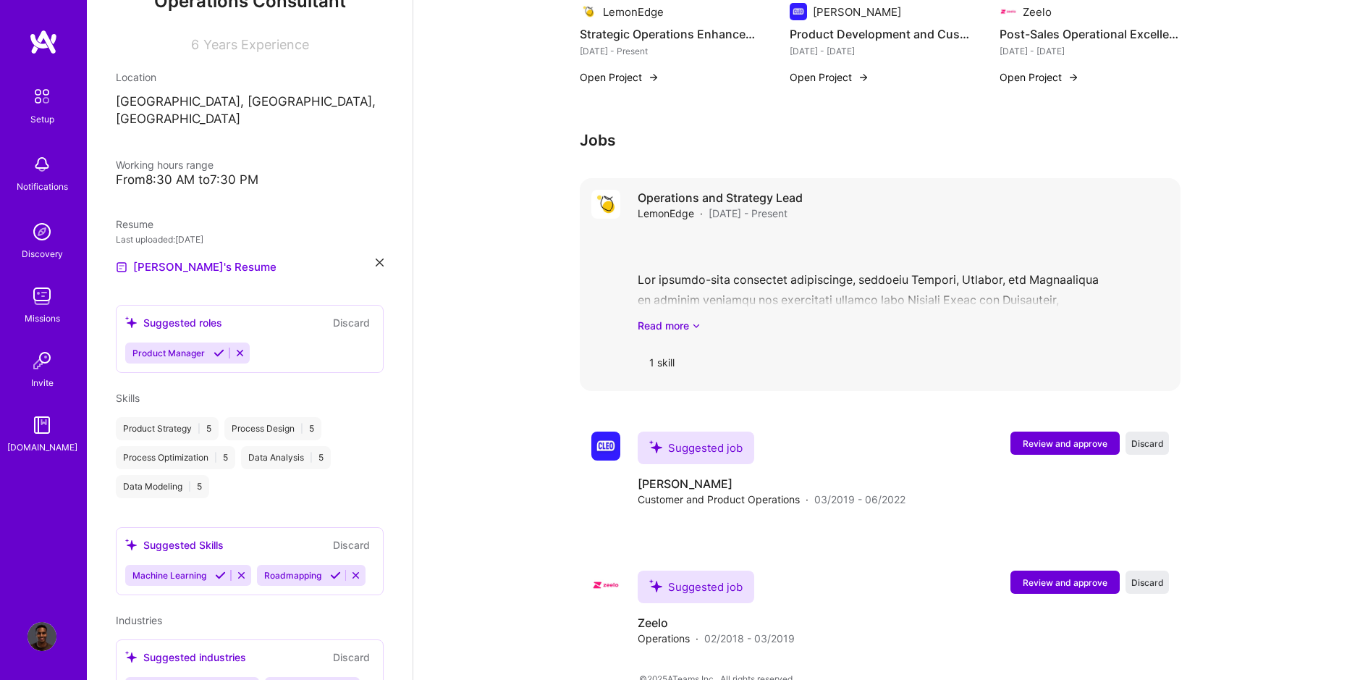
scroll to position [723, 0]
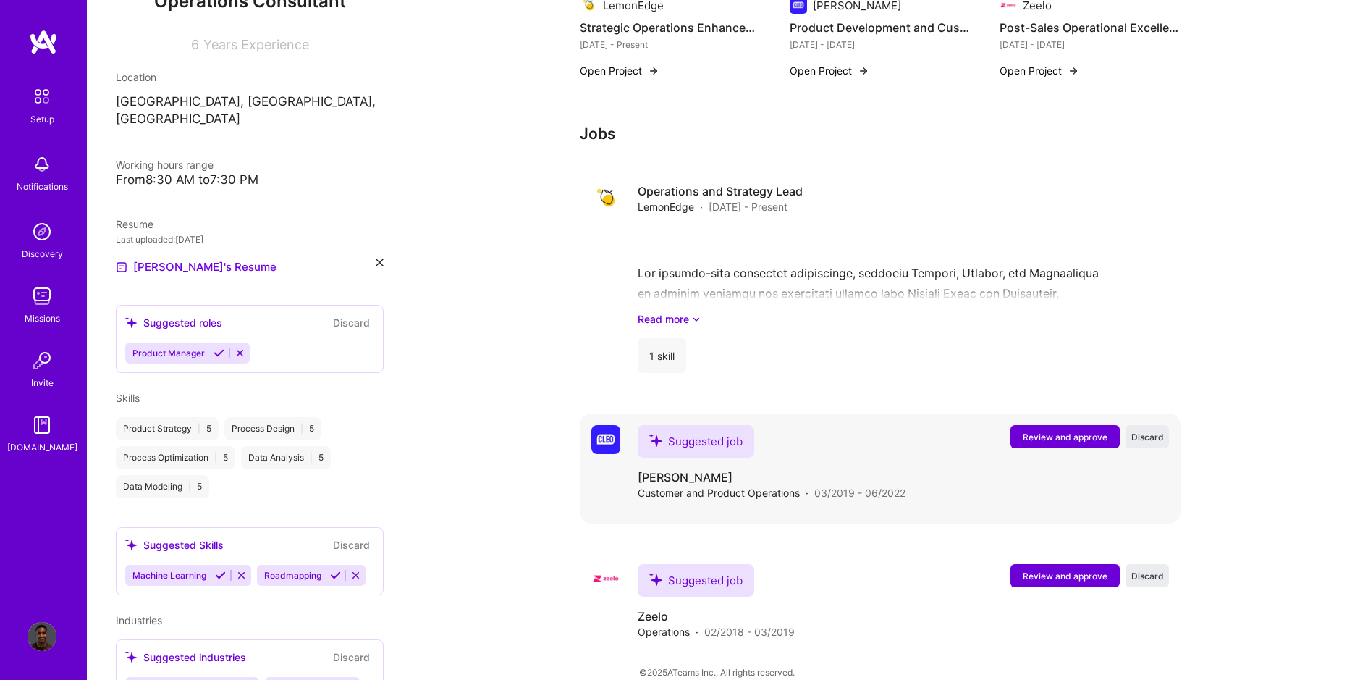
click at [1071, 431] on span "Review and approve" at bounding box center [1065, 437] width 85 height 12
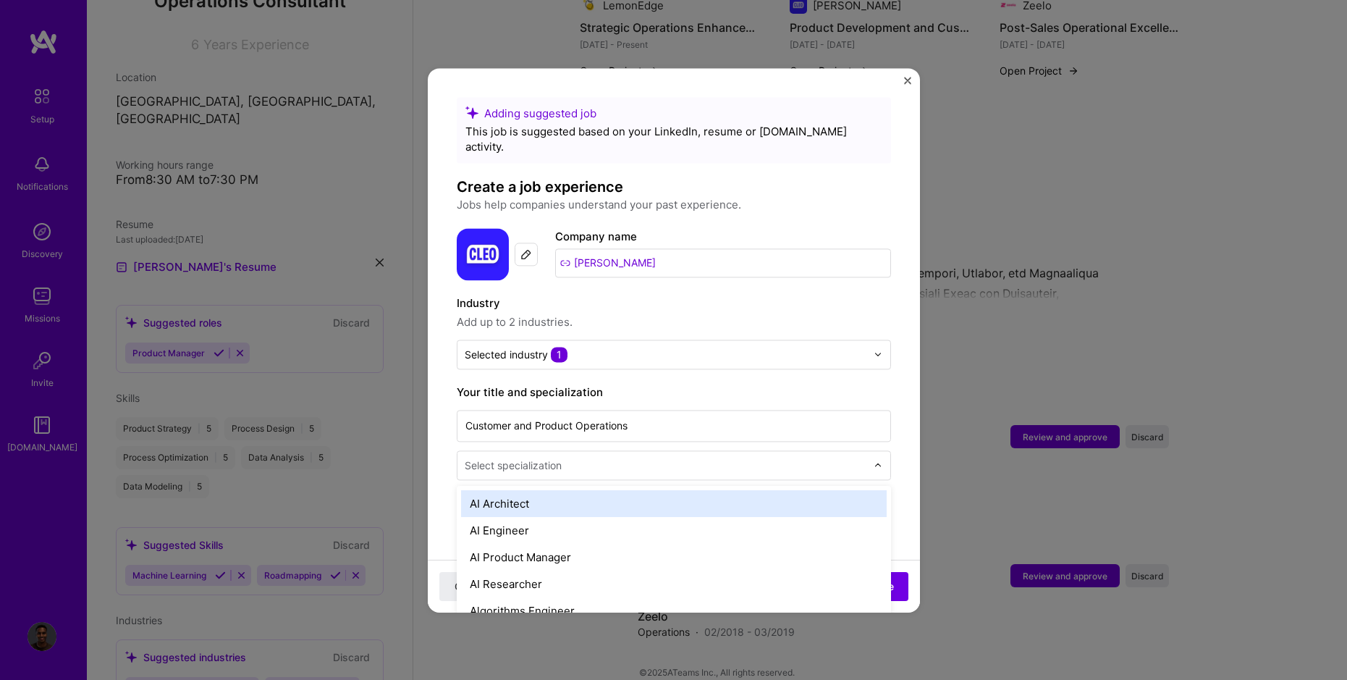
click at [581, 458] on input "text" at bounding box center [667, 465] width 405 height 15
type input "produc"
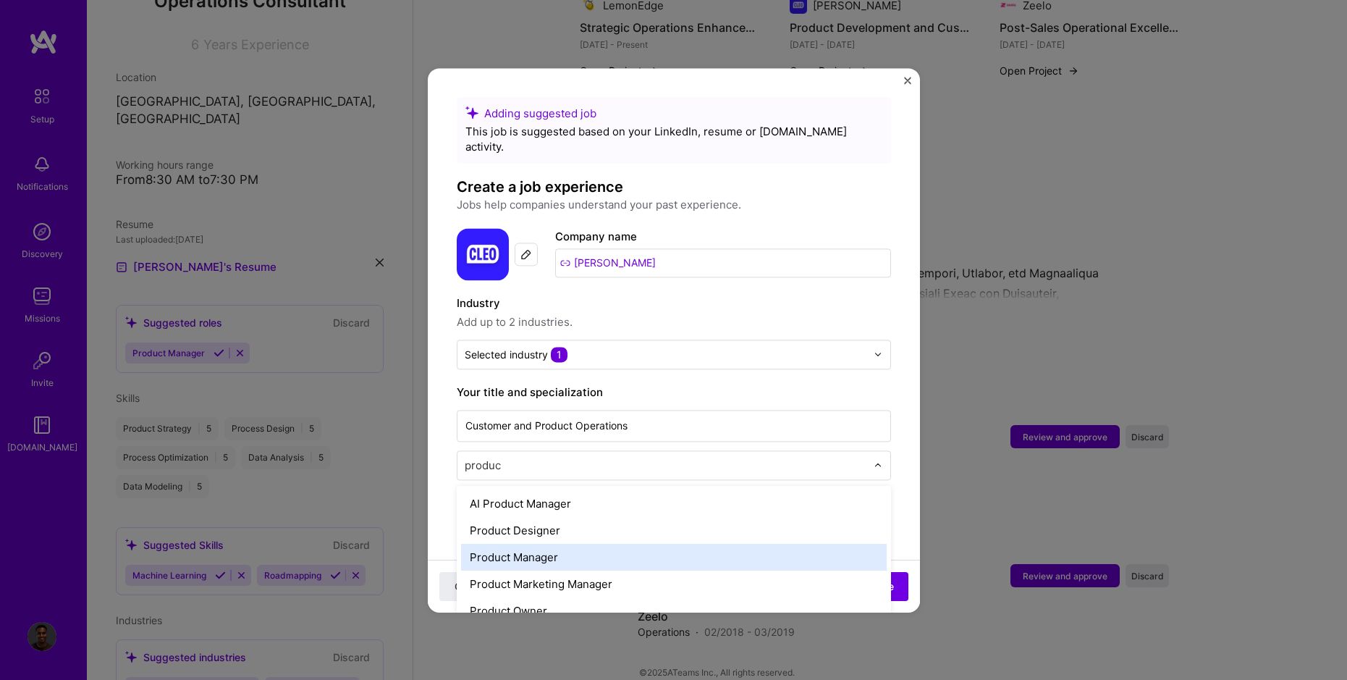
click at [585, 544] on div "Product Manager" at bounding box center [674, 557] width 426 height 27
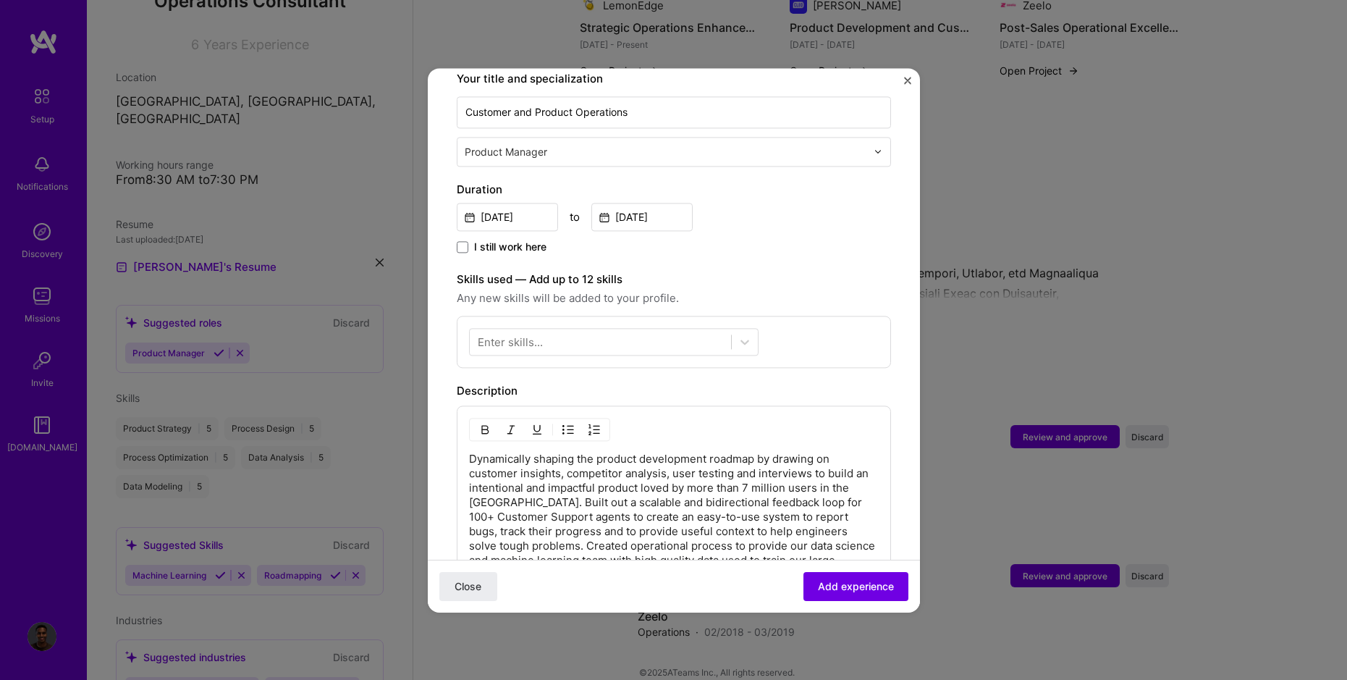
scroll to position [641, 0]
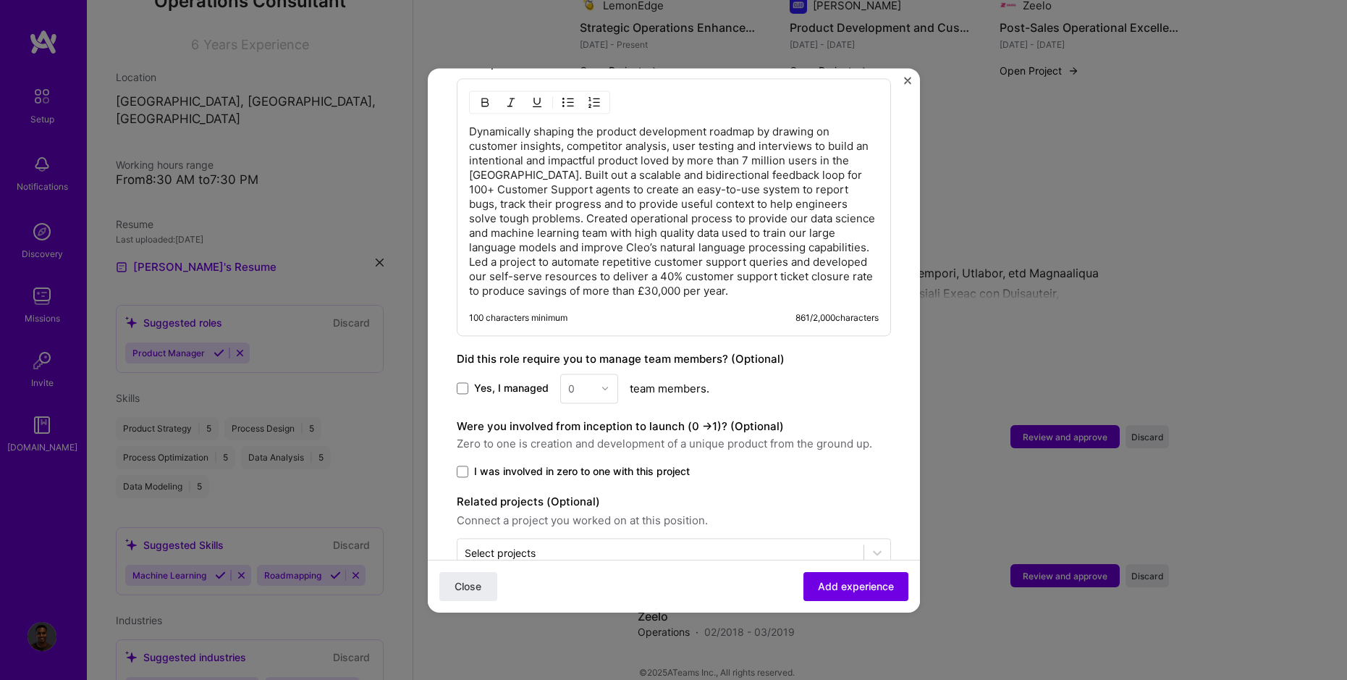
click at [499, 381] on span "Yes, I managed" at bounding box center [511, 388] width 75 height 14
click at [0, 0] on input "Yes, I managed" at bounding box center [0, 0] width 0 height 0
click at [612, 374] on div at bounding box center [609, 388] width 17 height 28
click at [587, 493] on div "15" at bounding box center [589, 503] width 49 height 27
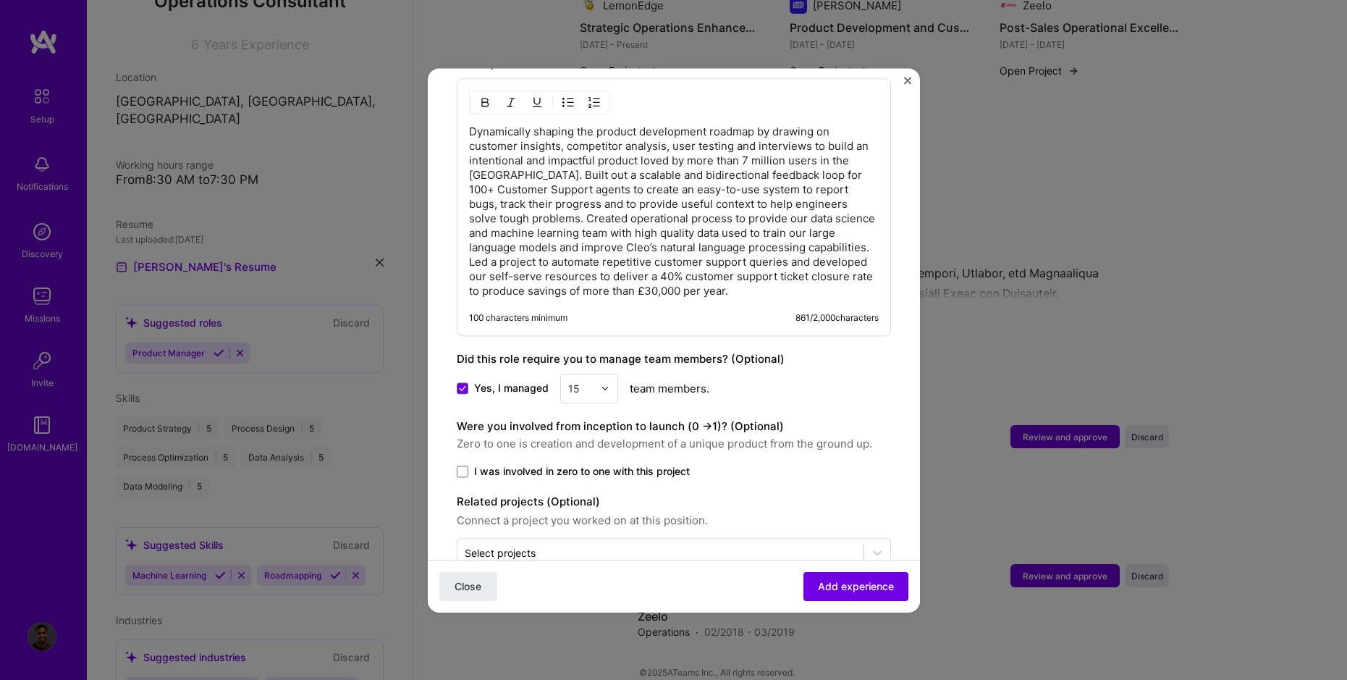
scroll to position [663, 0]
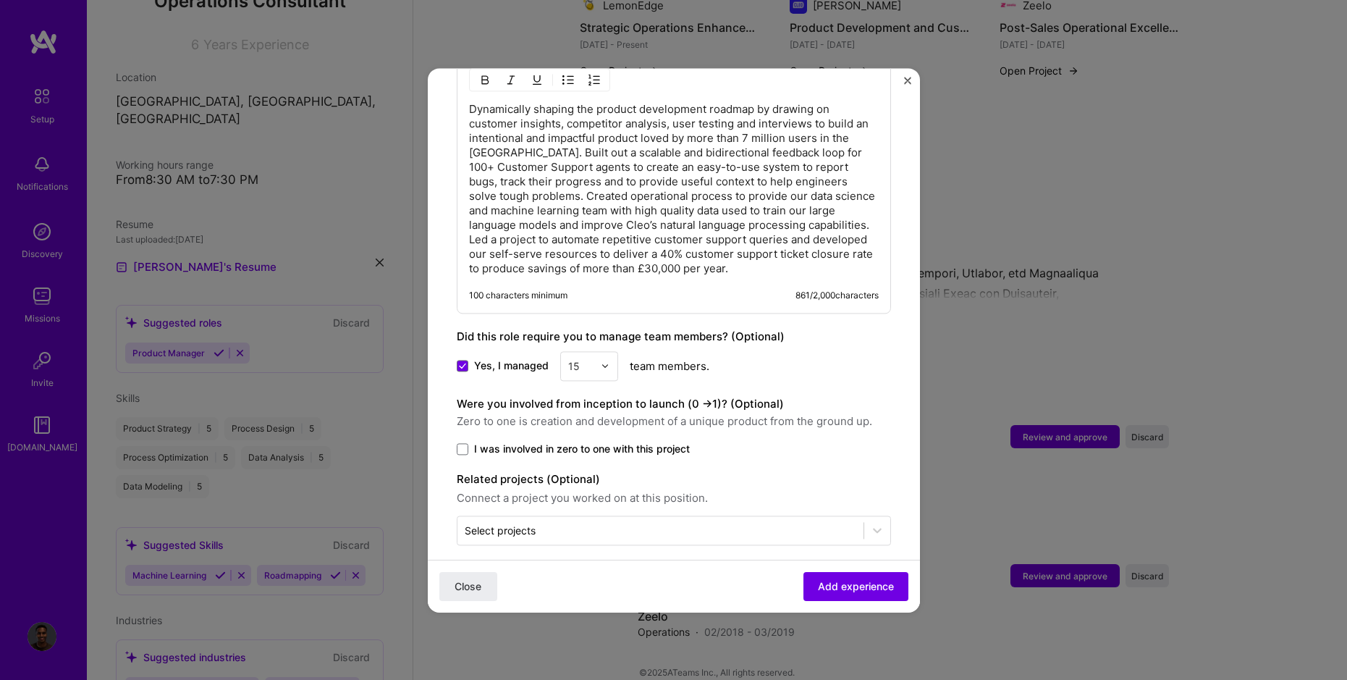
click at [620, 442] on span "I was involved in zero to one with this project" at bounding box center [582, 449] width 216 height 14
click at [0, 0] on input "I was involved in zero to one with this project" at bounding box center [0, 0] width 0 height 0
click at [841, 576] on button "Add experience" at bounding box center [856, 585] width 105 height 29
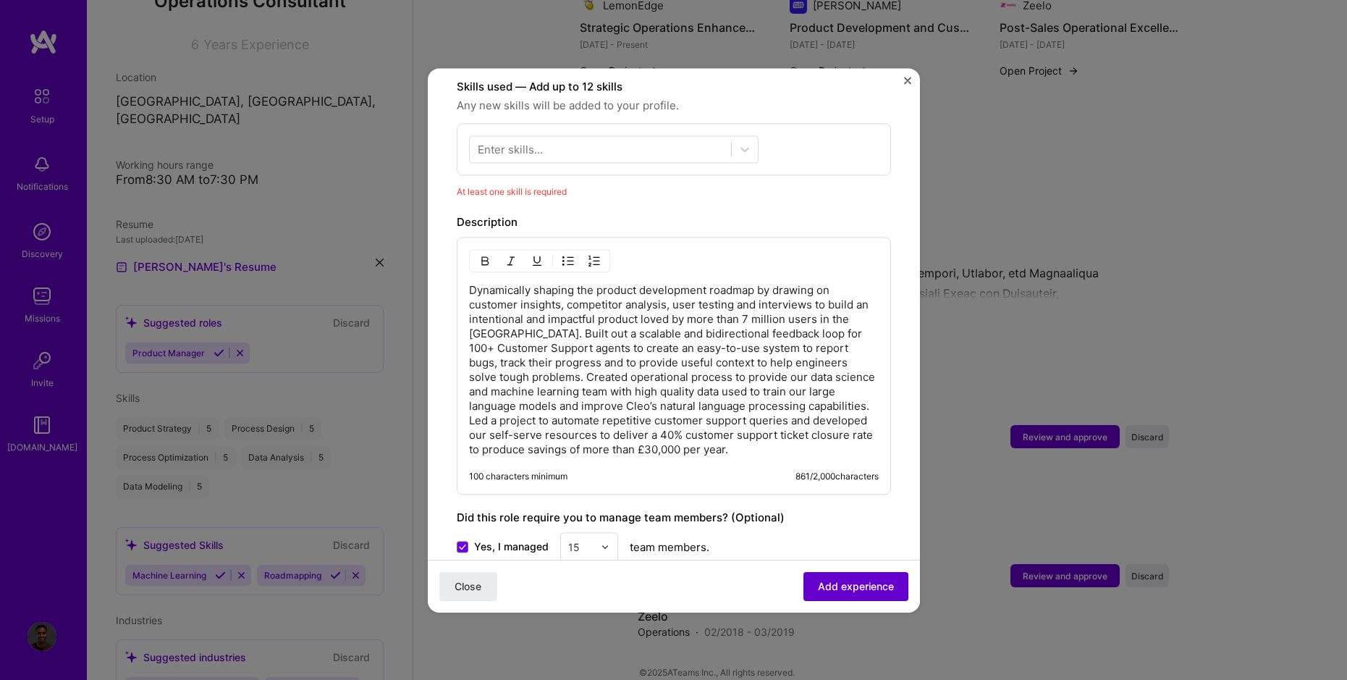
scroll to position [501, 0]
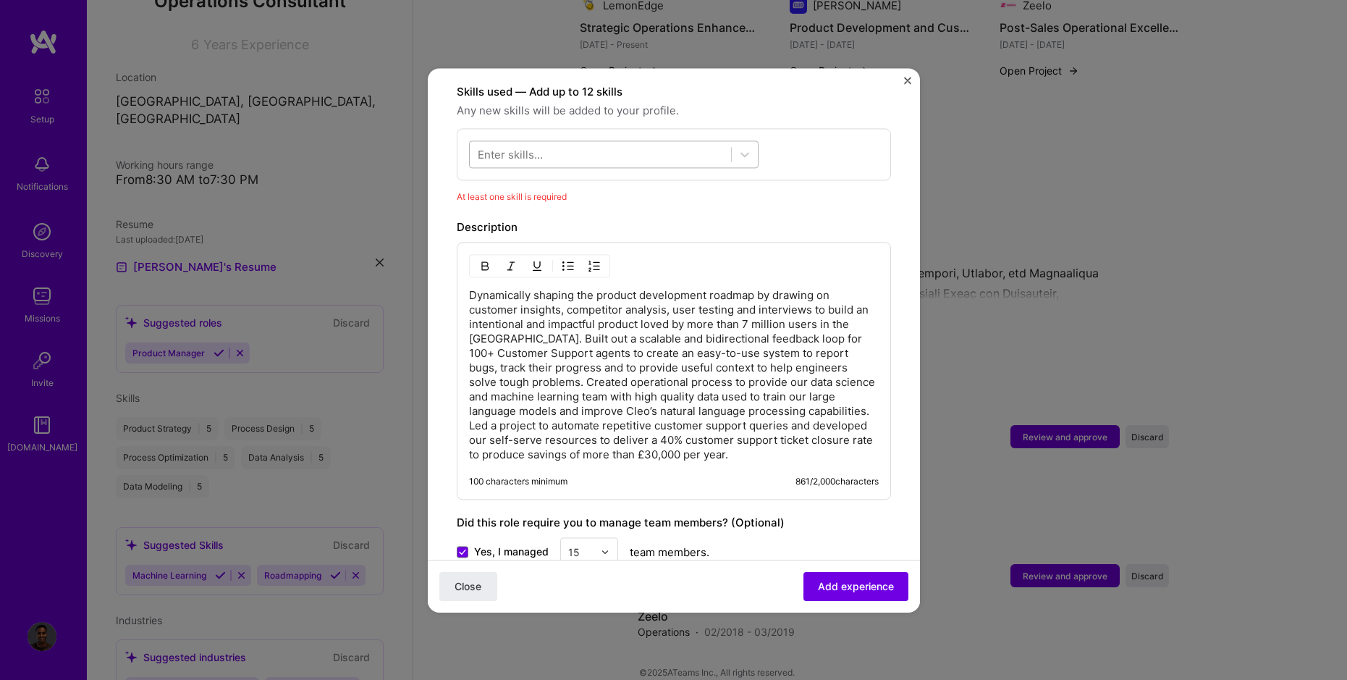
click at [552, 142] on div at bounding box center [600, 154] width 261 height 24
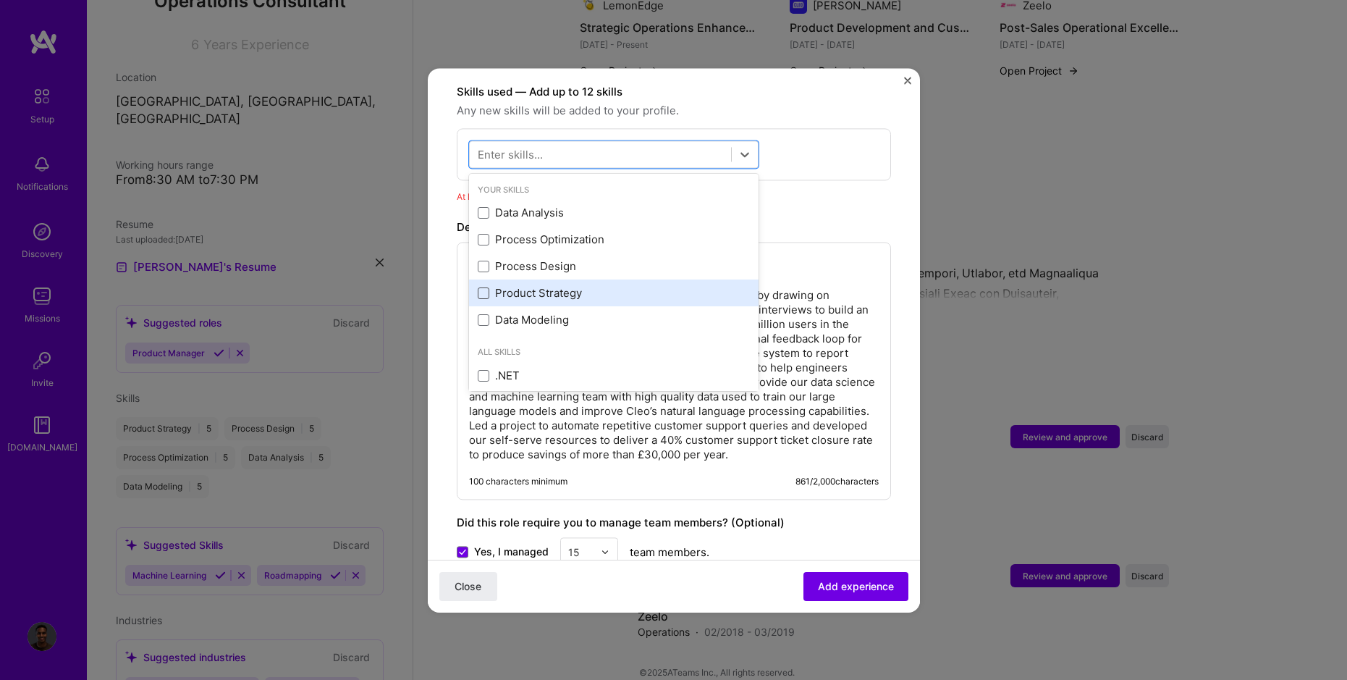
click at [484, 287] on span at bounding box center [484, 293] width 12 height 12
click at [0, 0] on input "checkbox" at bounding box center [0, 0] width 0 height 0
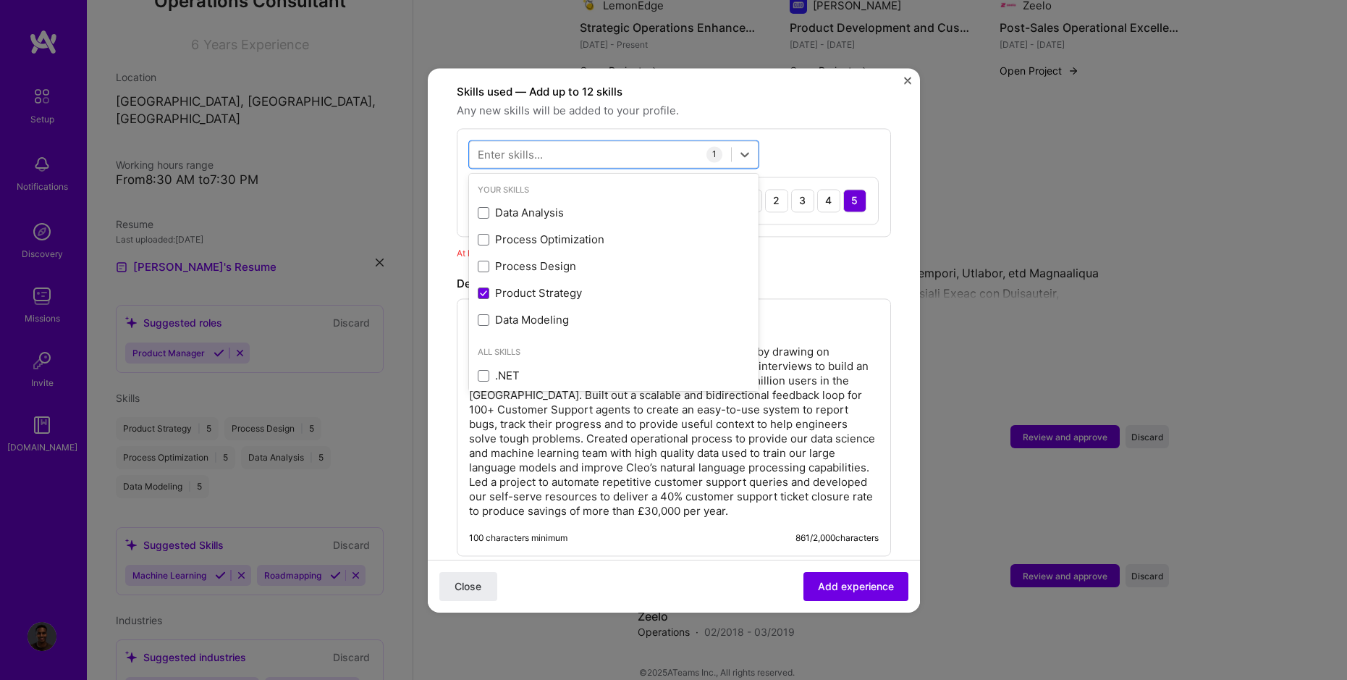
click at [842, 221] on div "Skills used — Add up to 12 skills Any new skills will be added to your profile.…" at bounding box center [674, 171] width 434 height 177
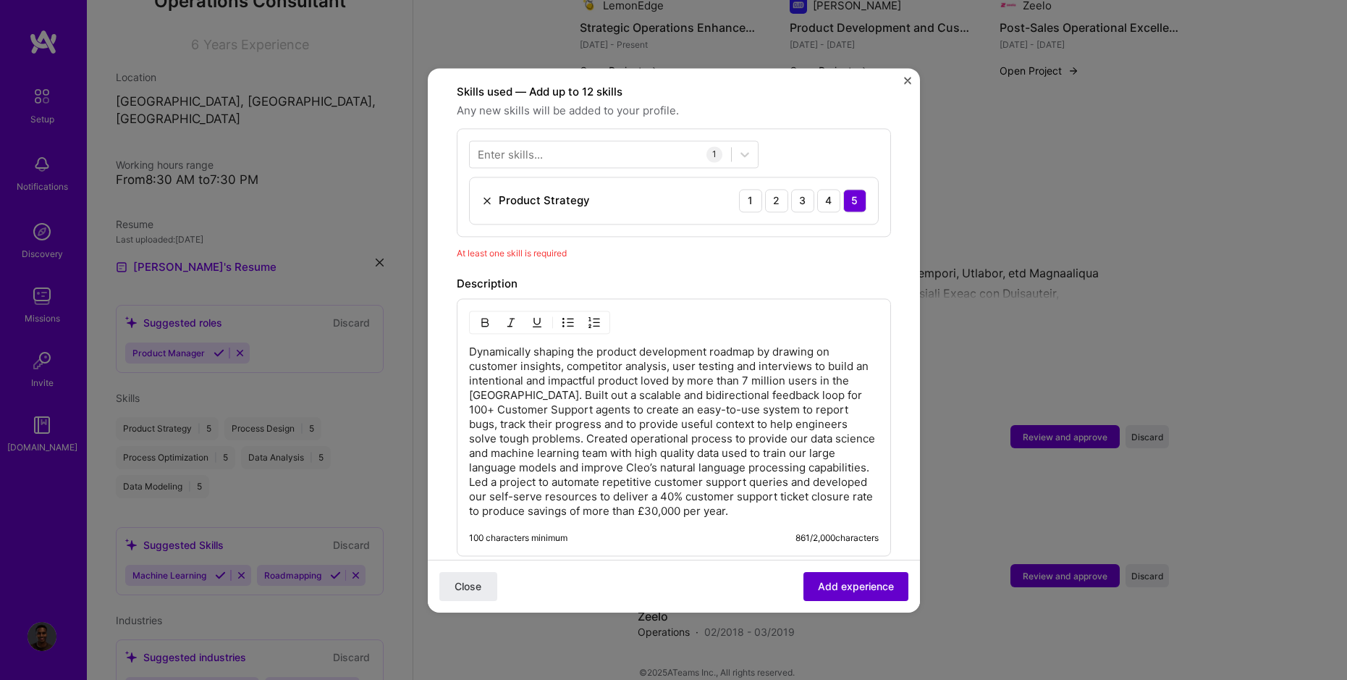
click at [855, 587] on span "Add experience" at bounding box center [856, 585] width 76 height 14
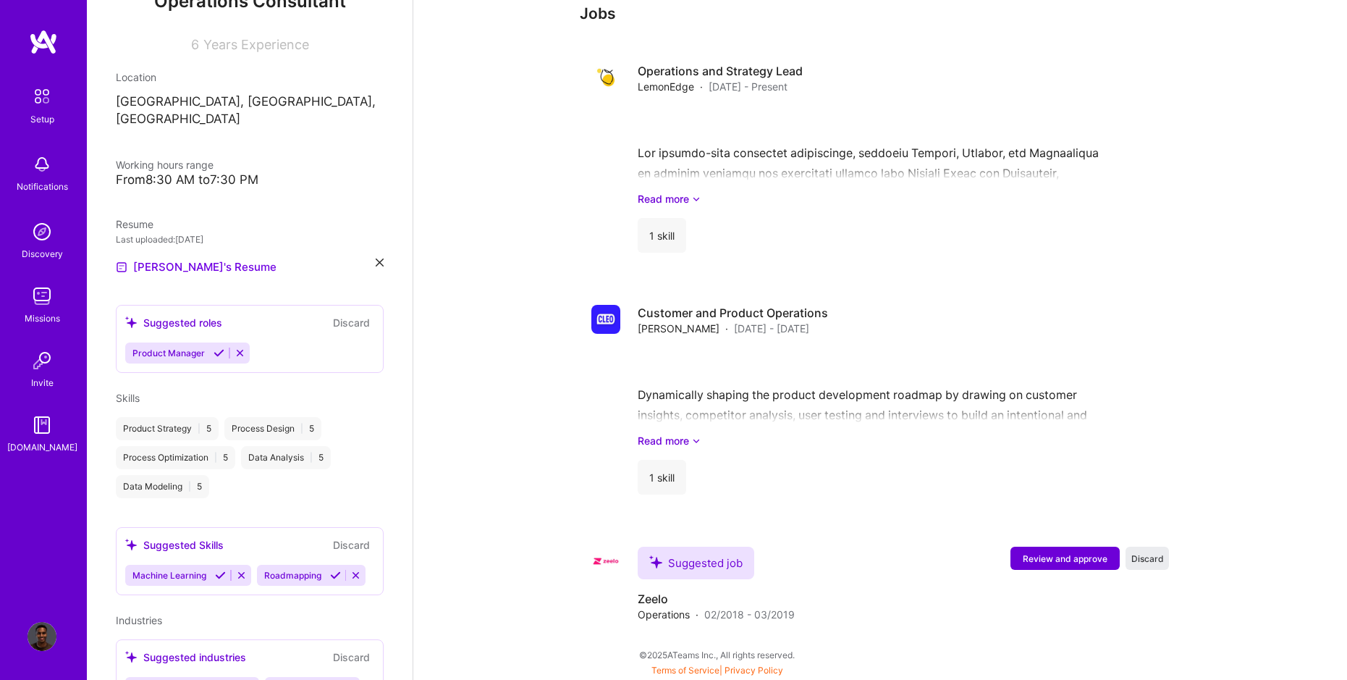
scroll to position [826, 0]
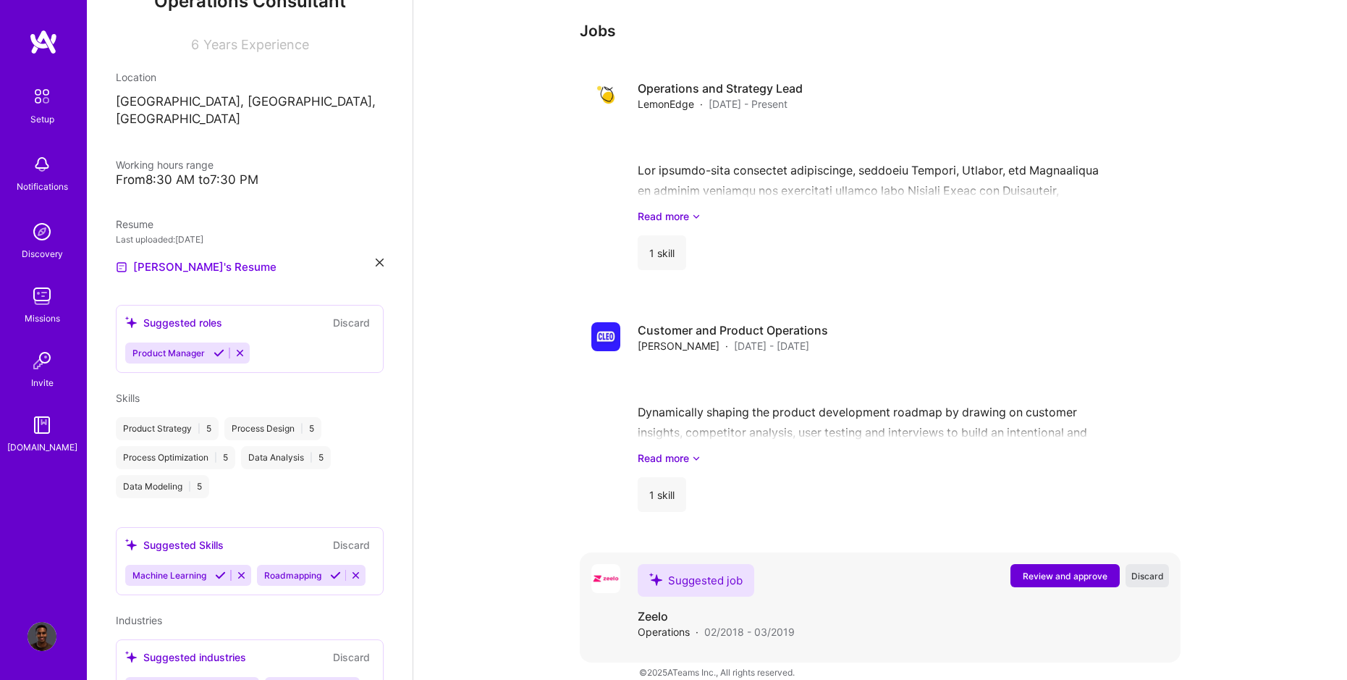
click at [1153, 570] on span "Discard" at bounding box center [1148, 576] width 33 height 12
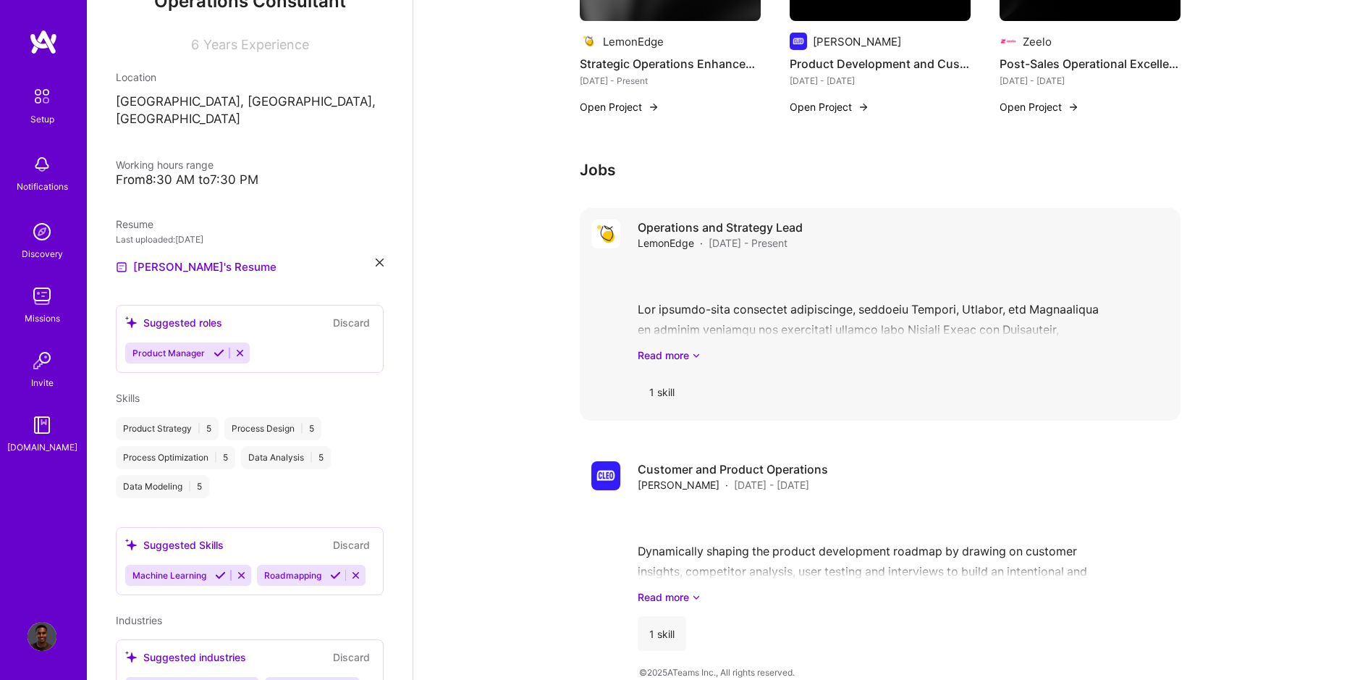
scroll to position [0, 0]
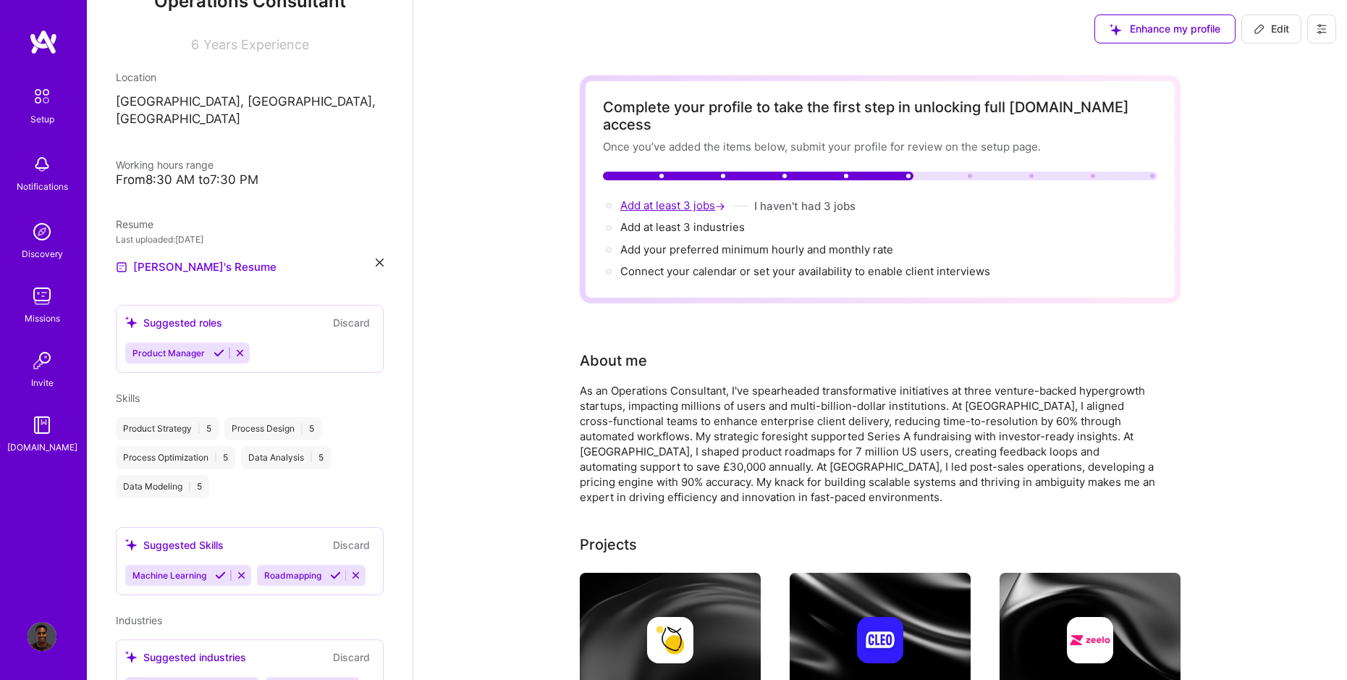
click at [691, 198] on span "Add at least 3 jobs →" at bounding box center [674, 205] width 108 height 14
select select "US"
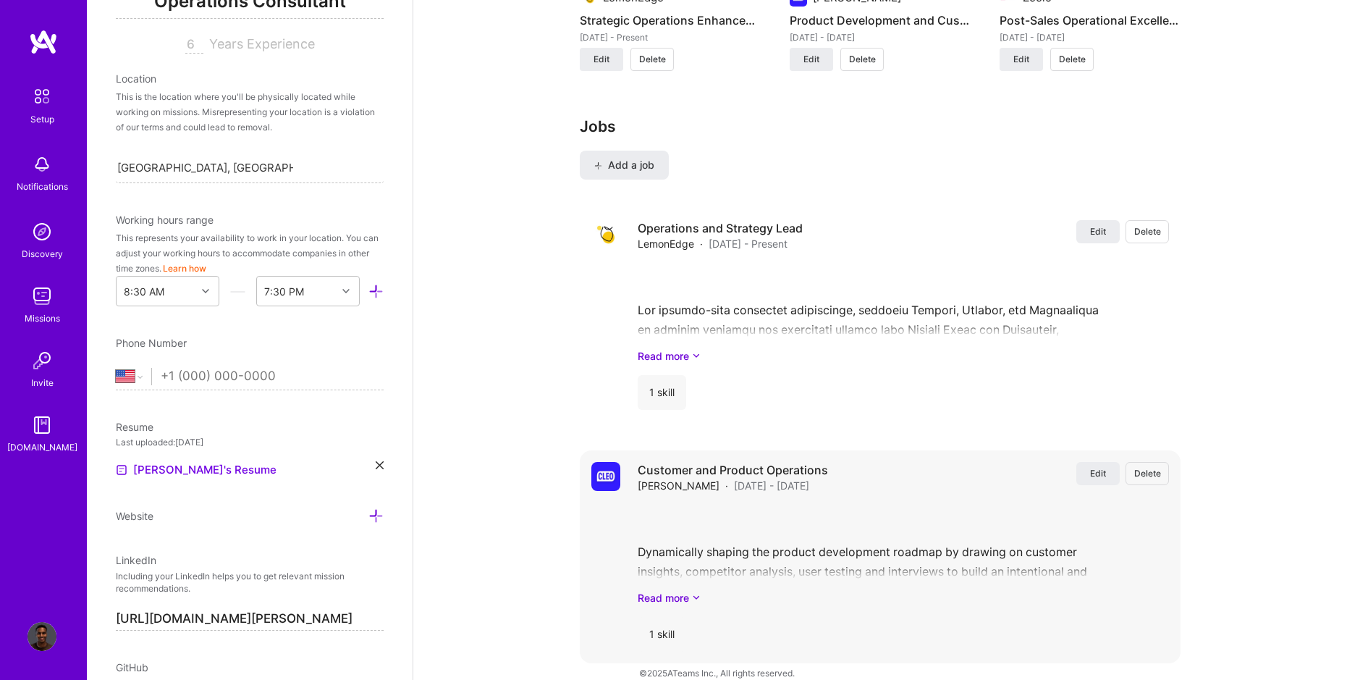
scroll to position [1430, 0]
click at [632, 154] on button "Add a job" at bounding box center [624, 164] width 89 height 29
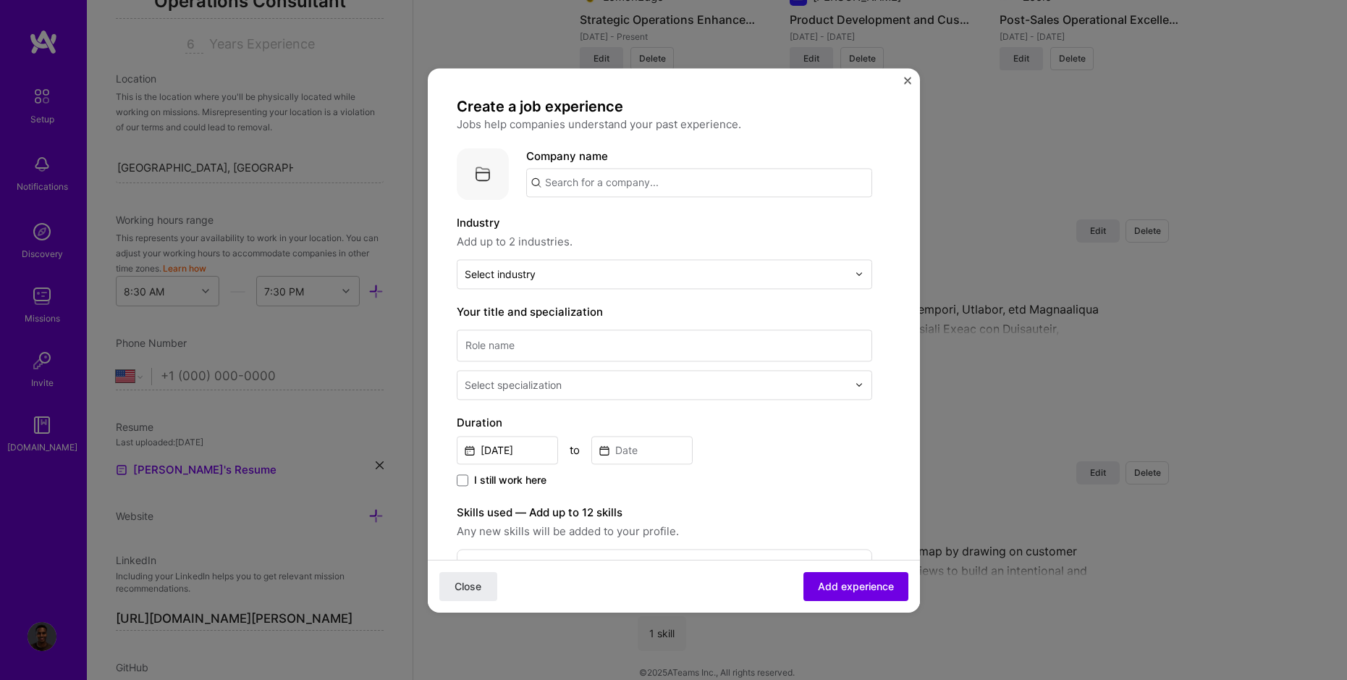
click at [617, 190] on input "text" at bounding box center [699, 182] width 346 height 29
click at [613, 224] on div "Zeelo zeelo.co" at bounding box center [634, 224] width 217 height 41
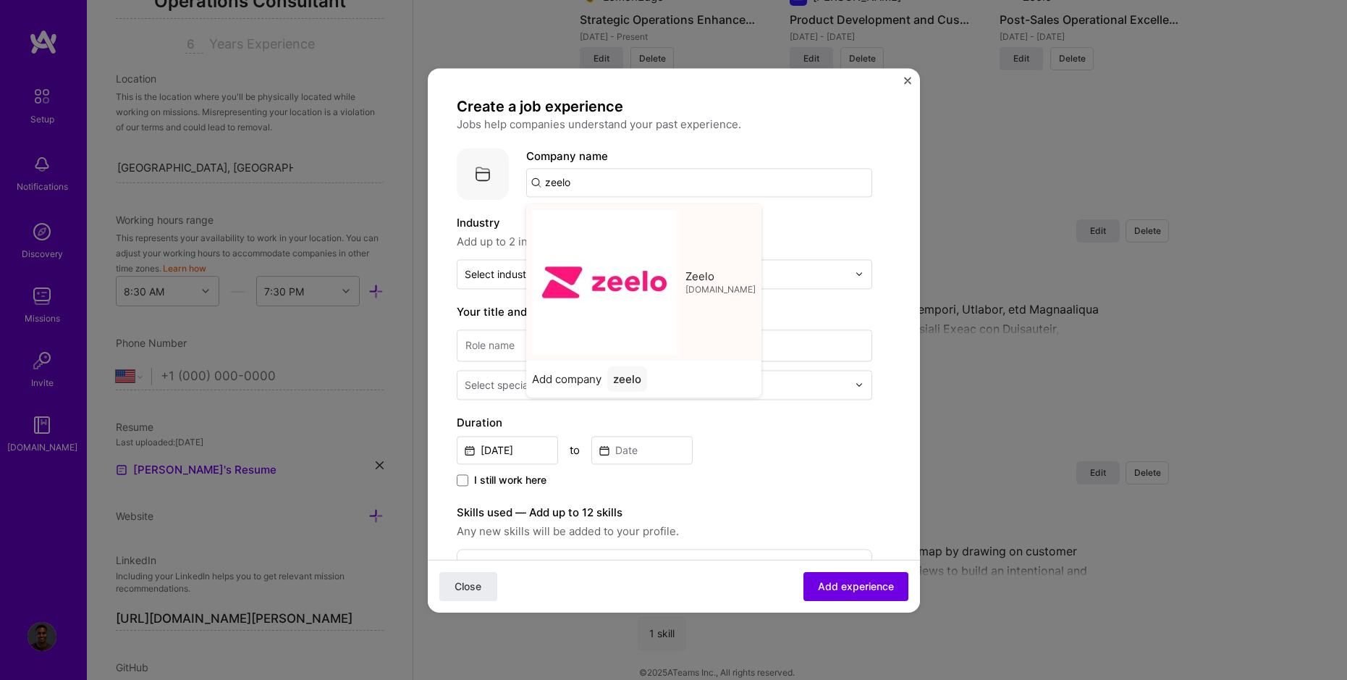
type input "Zeelo"
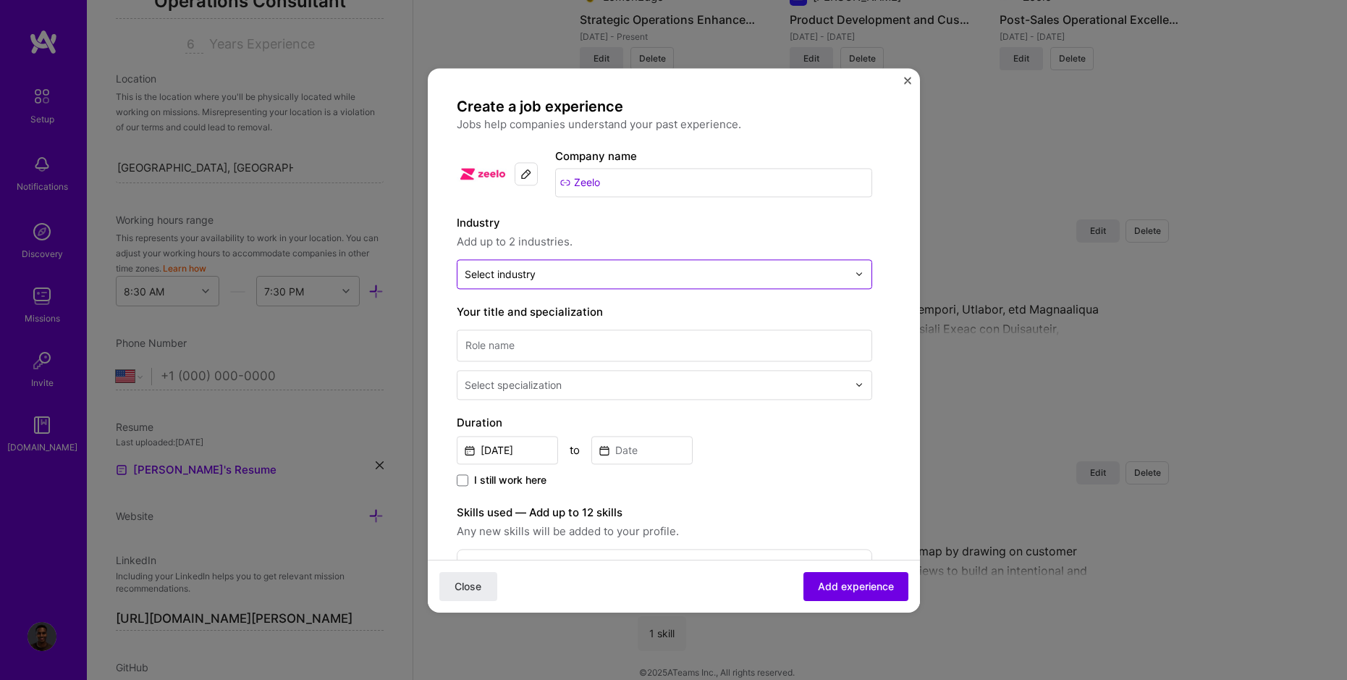
click at [592, 274] on input "text" at bounding box center [656, 273] width 383 height 15
type input "tra"
click at [573, 312] on label "Travel" at bounding box center [664, 312] width 389 height 15
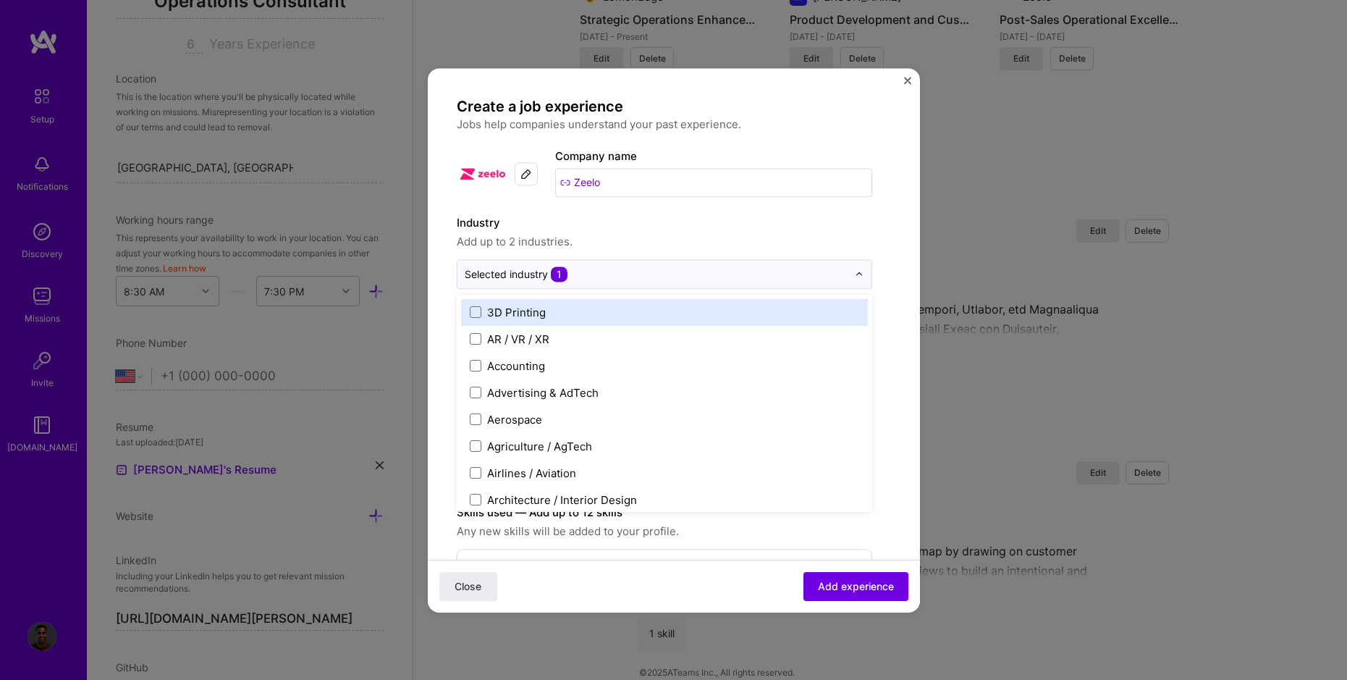
click at [660, 229] on label "Industry" at bounding box center [665, 222] width 416 height 17
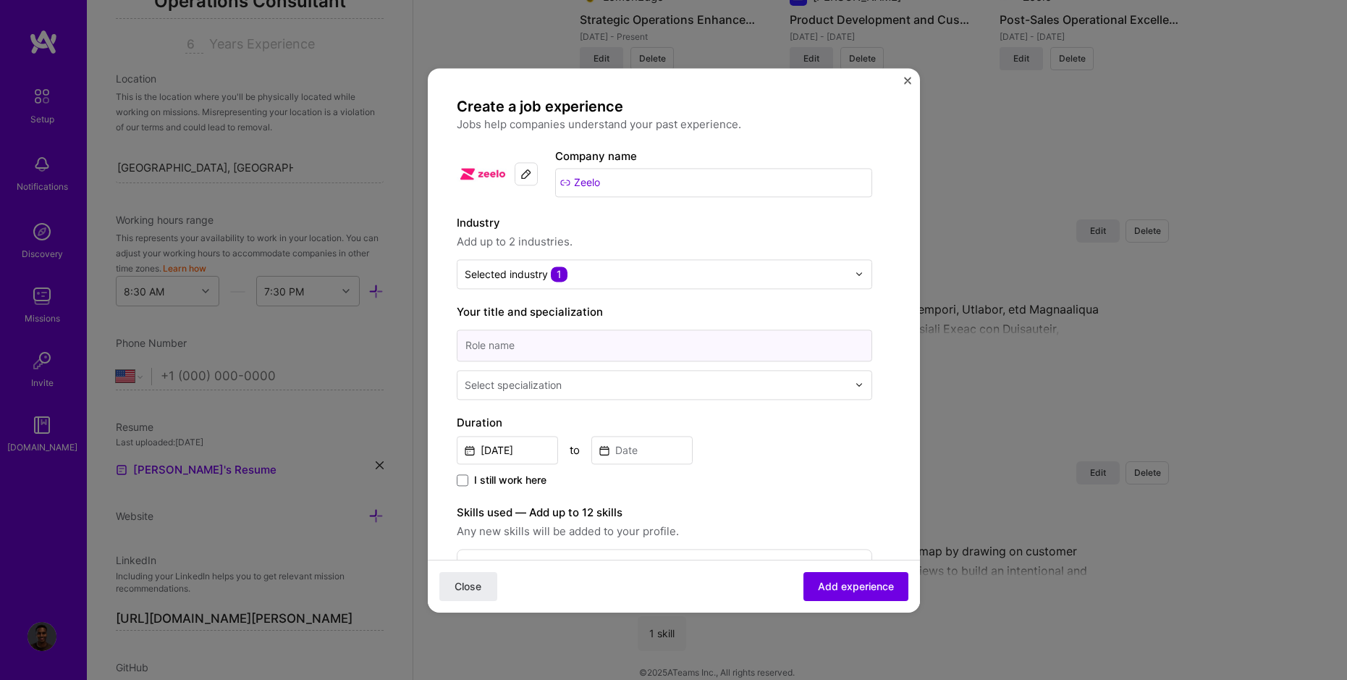
click at [610, 349] on input at bounding box center [665, 345] width 416 height 32
type input "O"
type input "p"
type input "Post Sales Operations"
click at [591, 379] on input "text" at bounding box center [658, 384] width 386 height 15
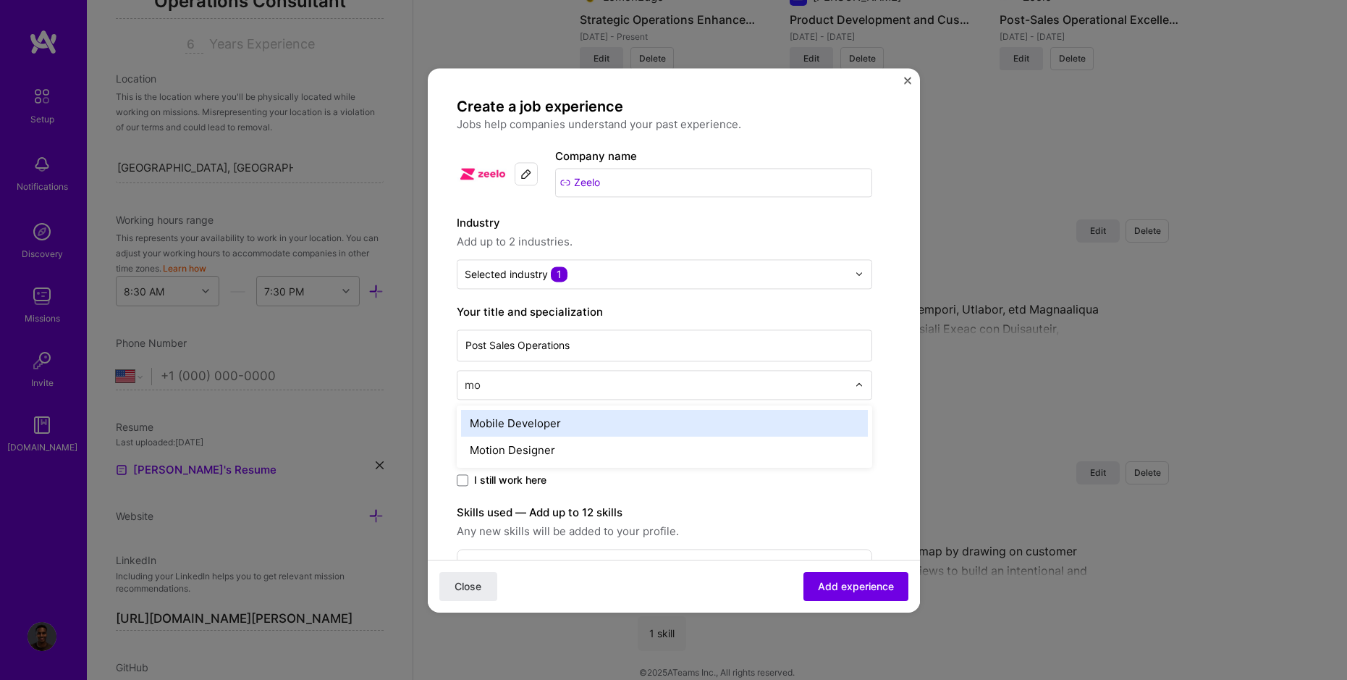
type input "m"
type input "operat"
click at [572, 422] on div "Operations Consultant" at bounding box center [664, 423] width 407 height 27
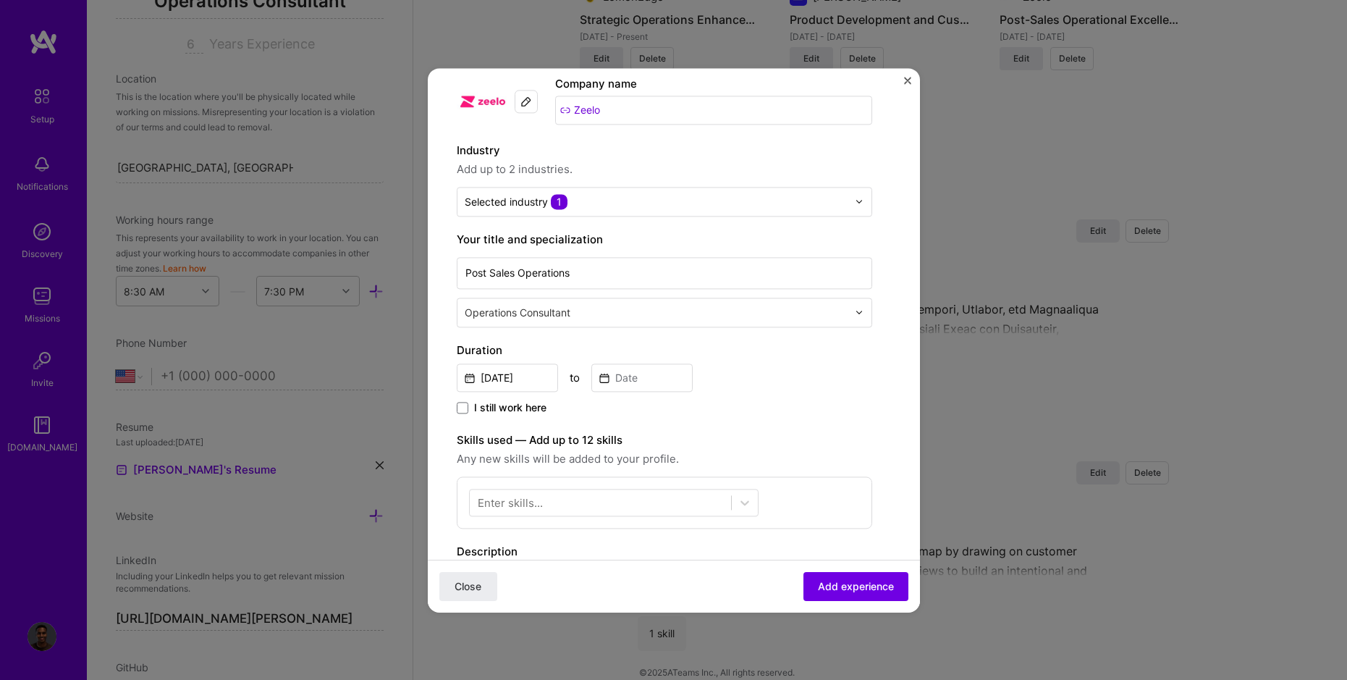
scroll to position [129, 0]
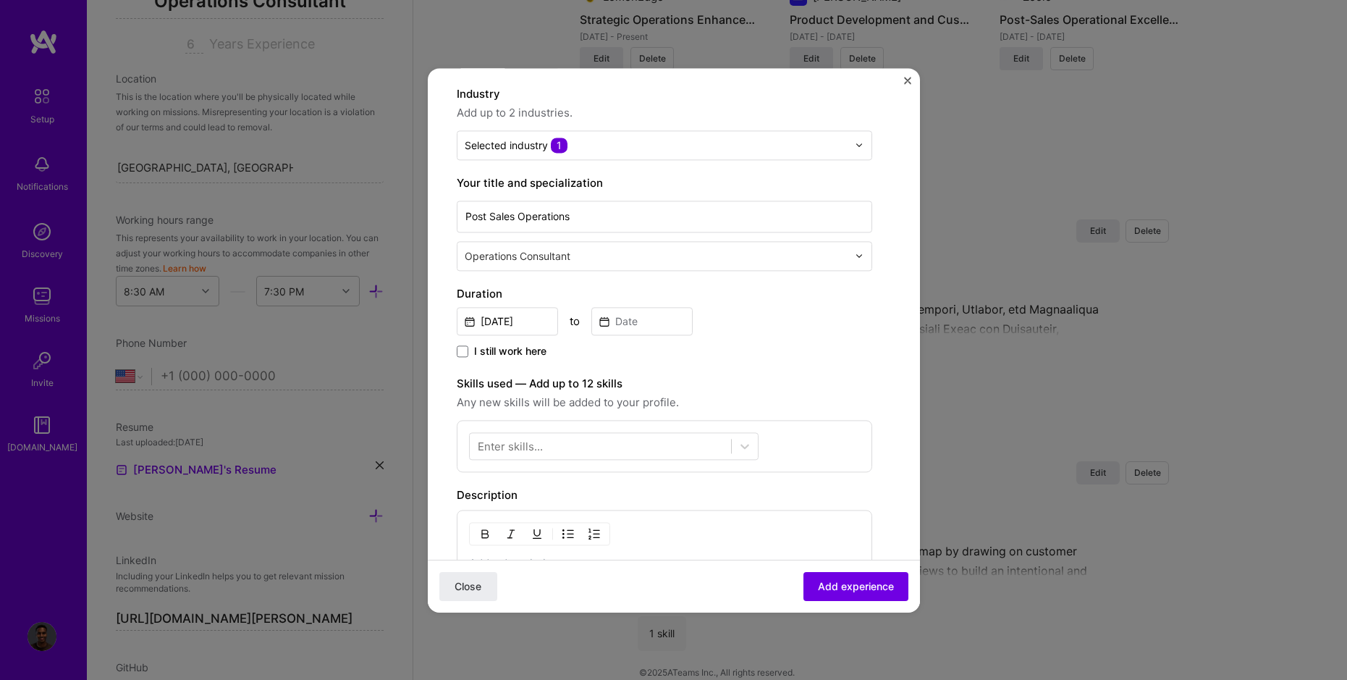
click at [908, 77] on img "Close" at bounding box center [907, 80] width 7 height 7
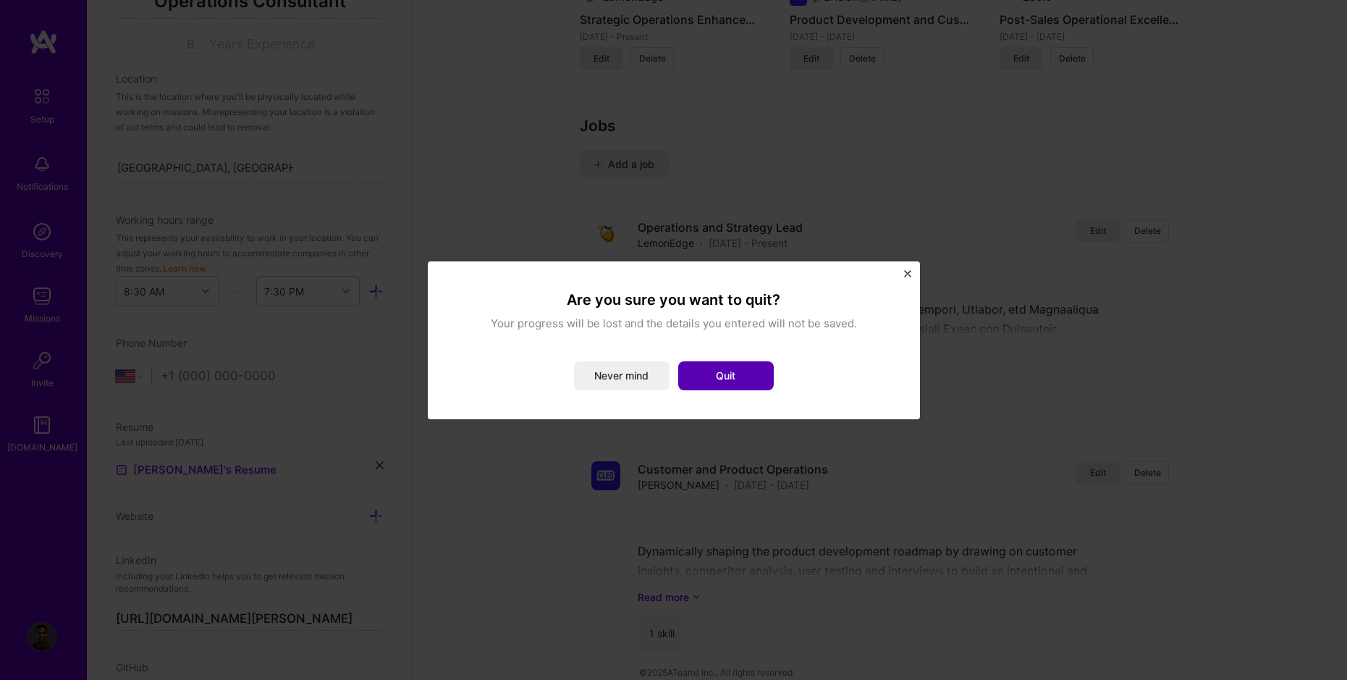
click at [722, 376] on button "Quit" at bounding box center [726, 375] width 96 height 29
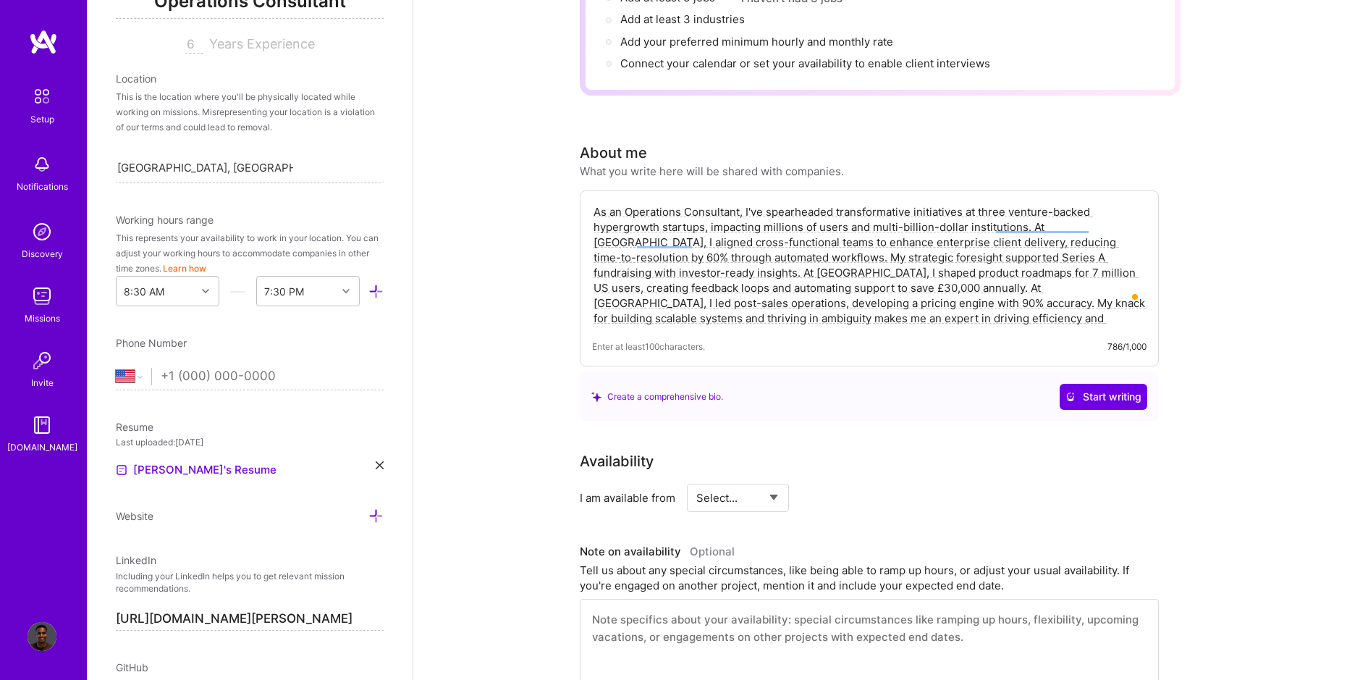
scroll to position [0, 0]
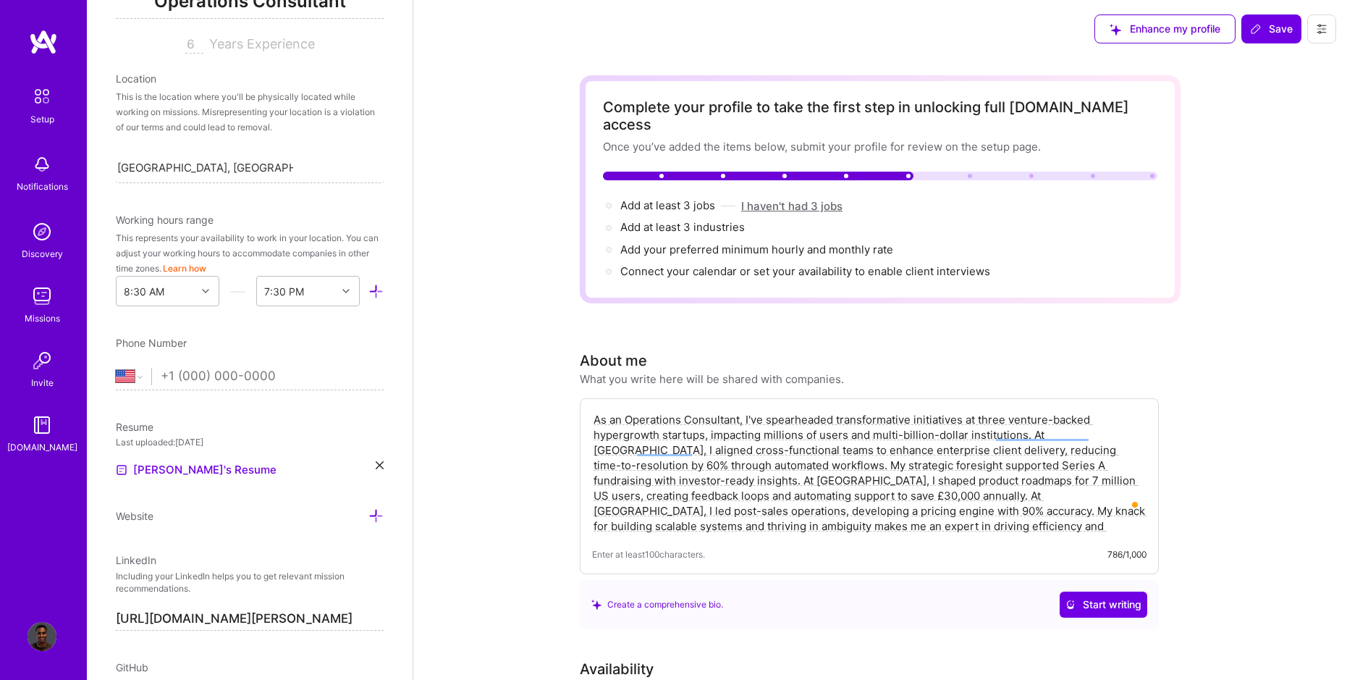
click at [793, 198] on button "I haven't had 3 jobs" at bounding box center [791, 205] width 101 height 15
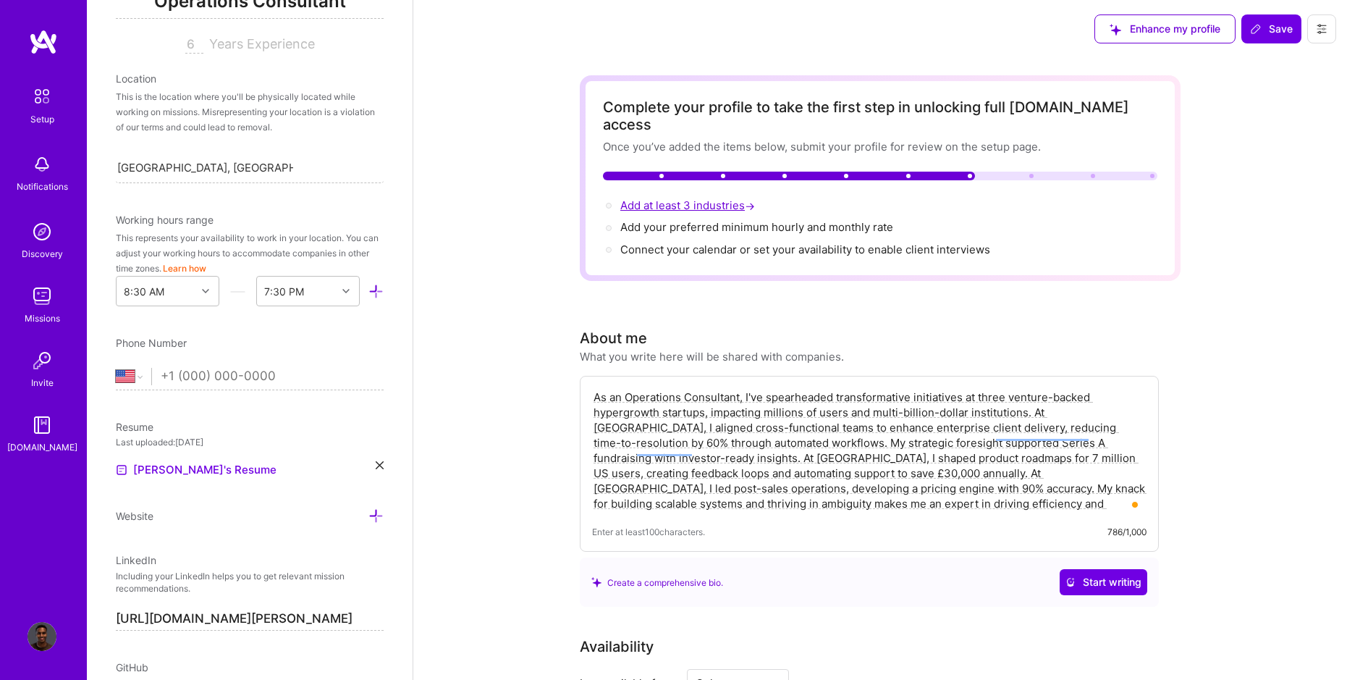
click at [701, 198] on span "Add at least 3 industries →" at bounding box center [689, 205] width 138 height 14
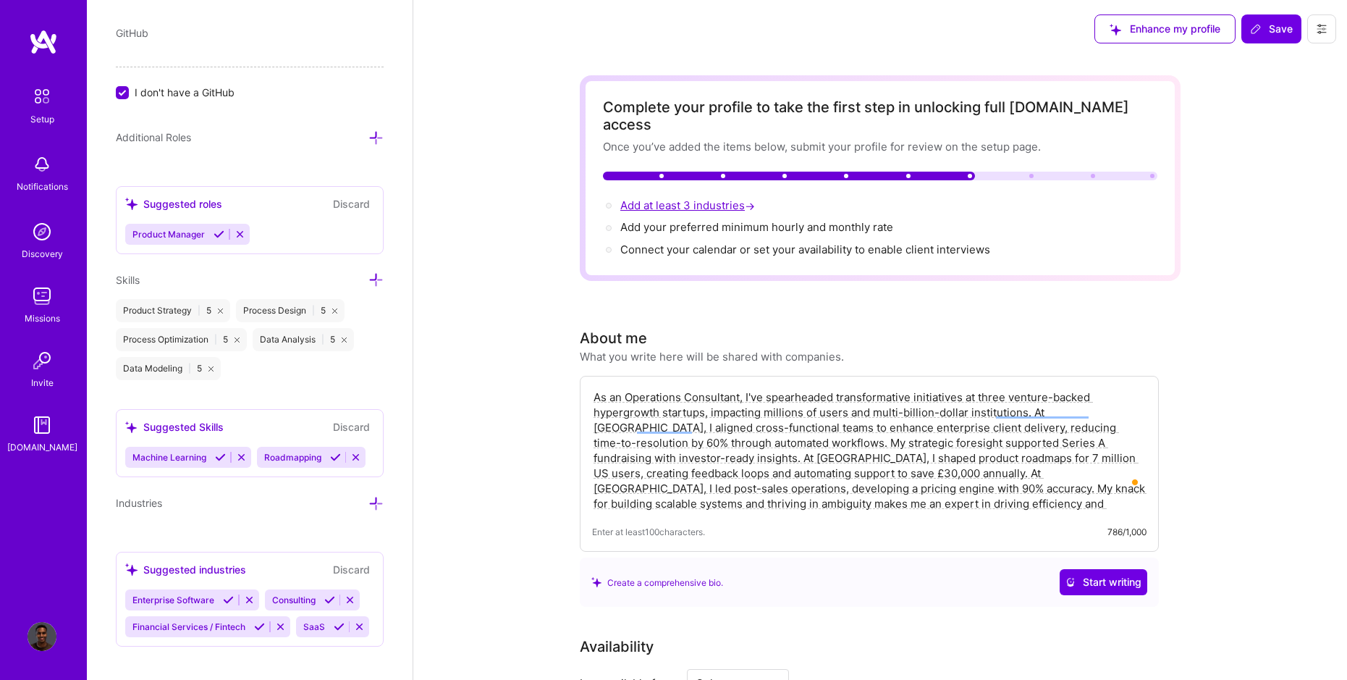
scroll to position [876, 0]
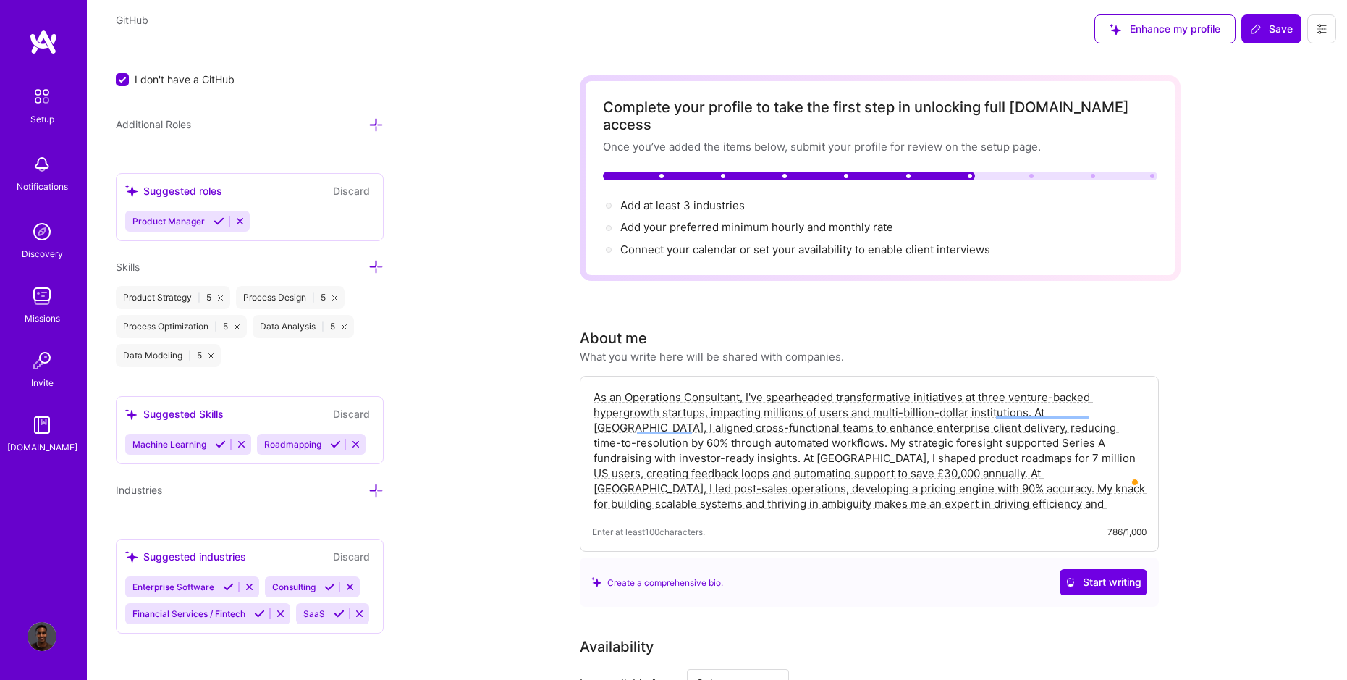
click at [203, 560] on div "Suggested industries" at bounding box center [185, 556] width 121 height 15
click at [229, 586] on icon at bounding box center [228, 586] width 11 height 11
click at [258, 614] on icon at bounding box center [259, 613] width 11 height 11
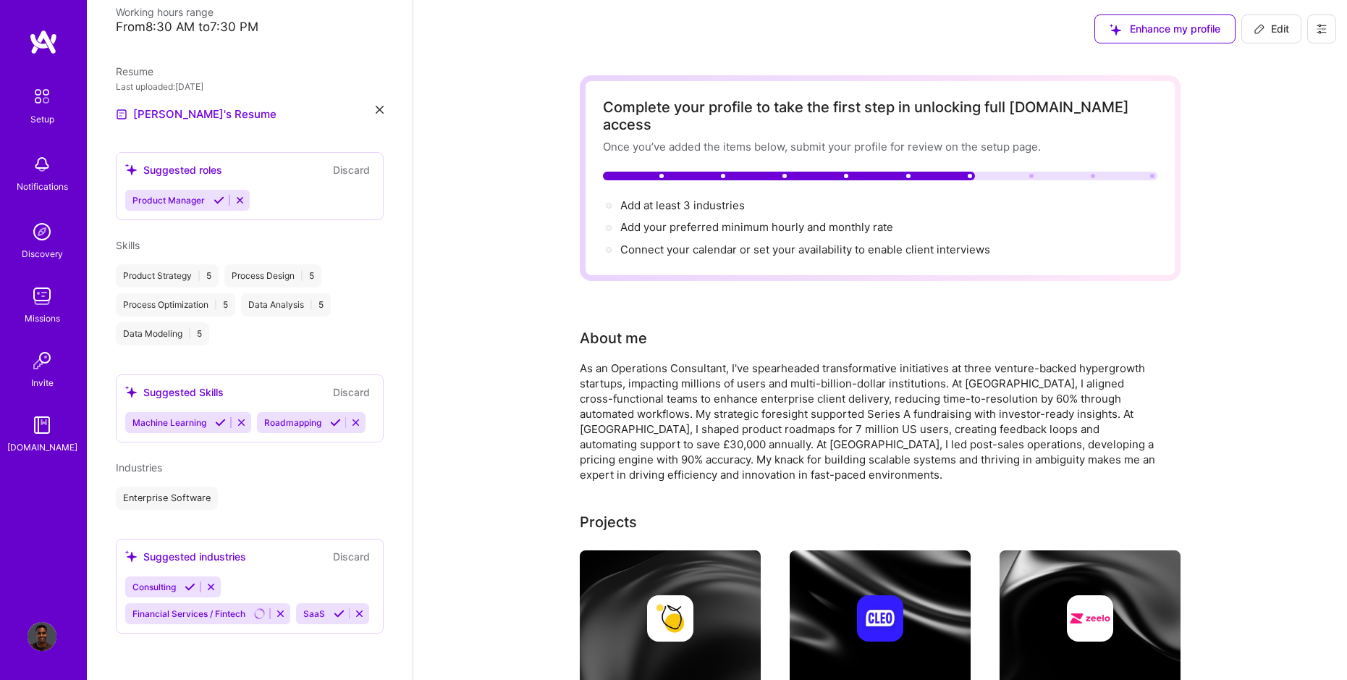
scroll to position [307, 0]
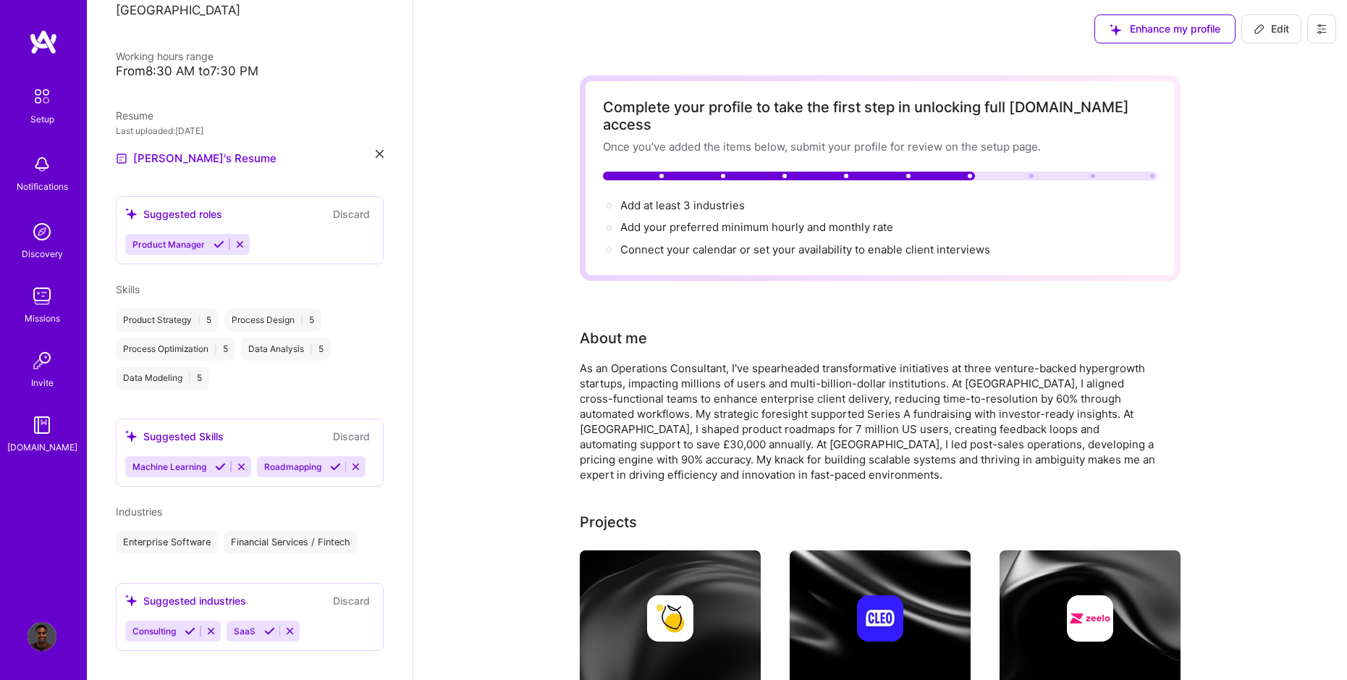
click at [266, 626] on icon at bounding box center [269, 631] width 11 height 11
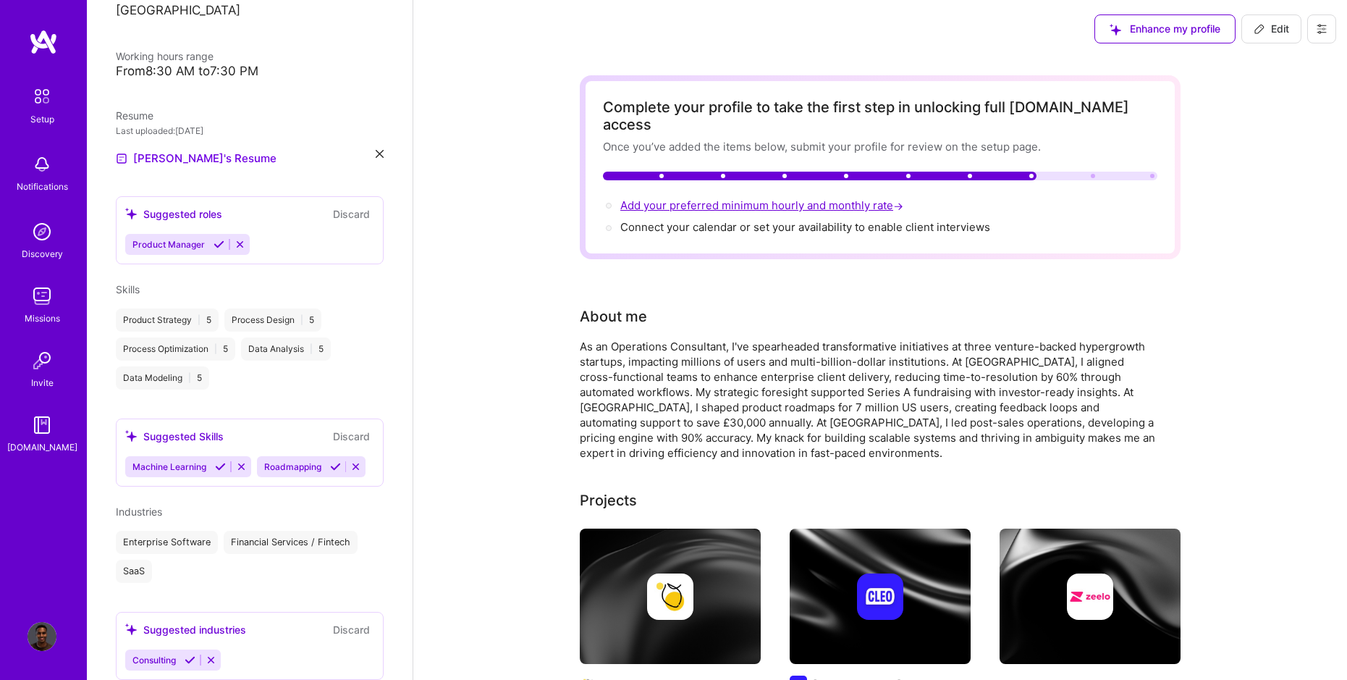
click at [736, 198] on span "Add your preferred minimum hourly and monthly rate →" at bounding box center [763, 205] width 286 height 14
select select "US"
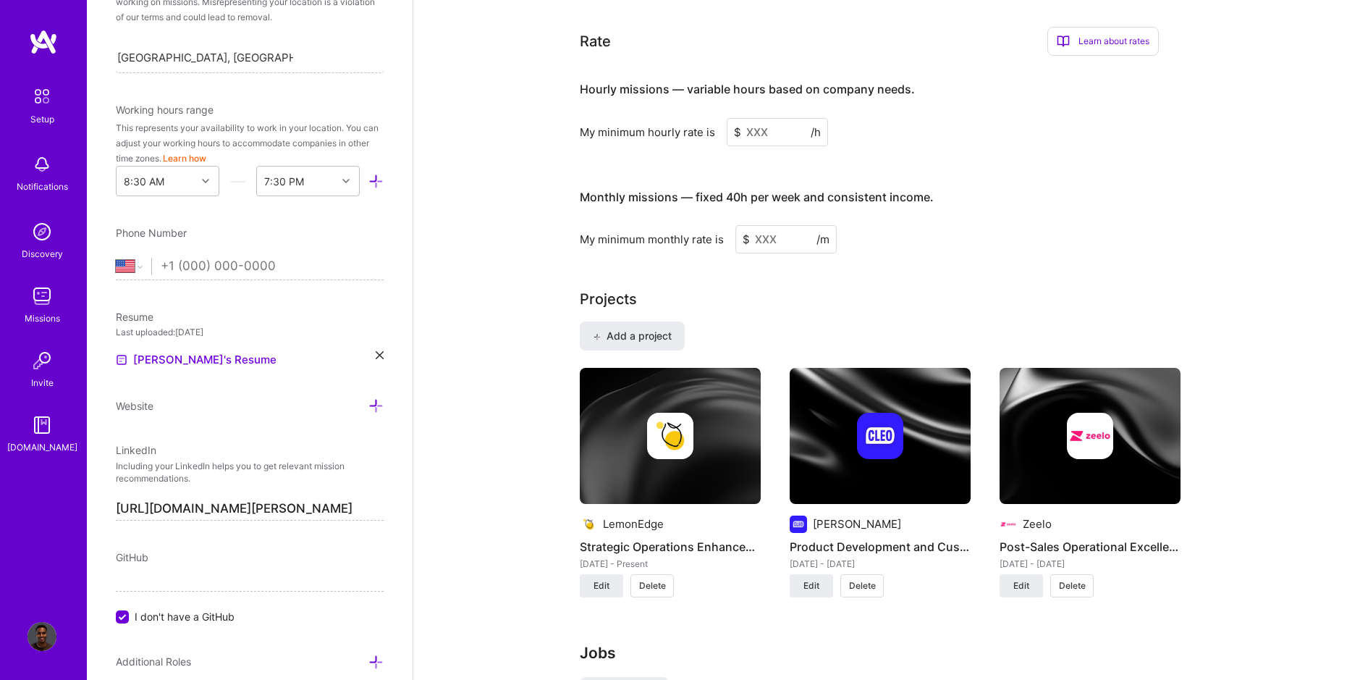
scroll to position [868, 0]
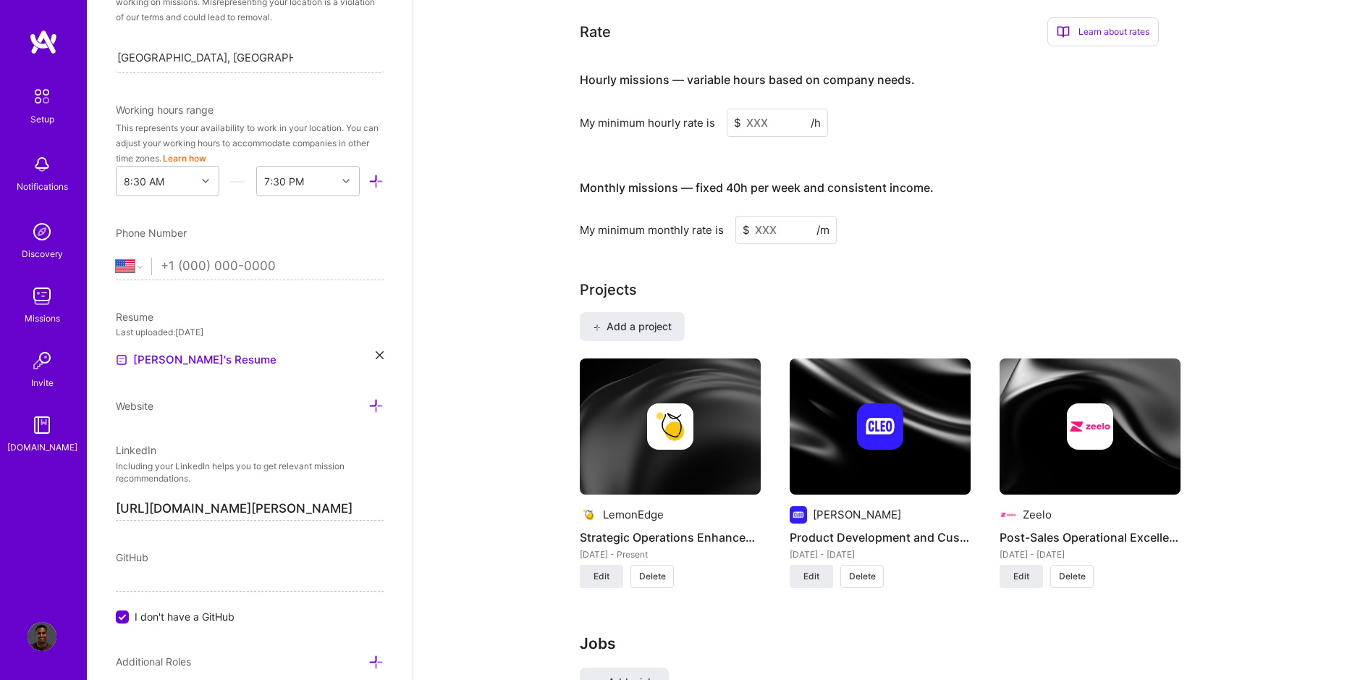
click at [779, 109] on input at bounding box center [777, 123] width 101 height 28
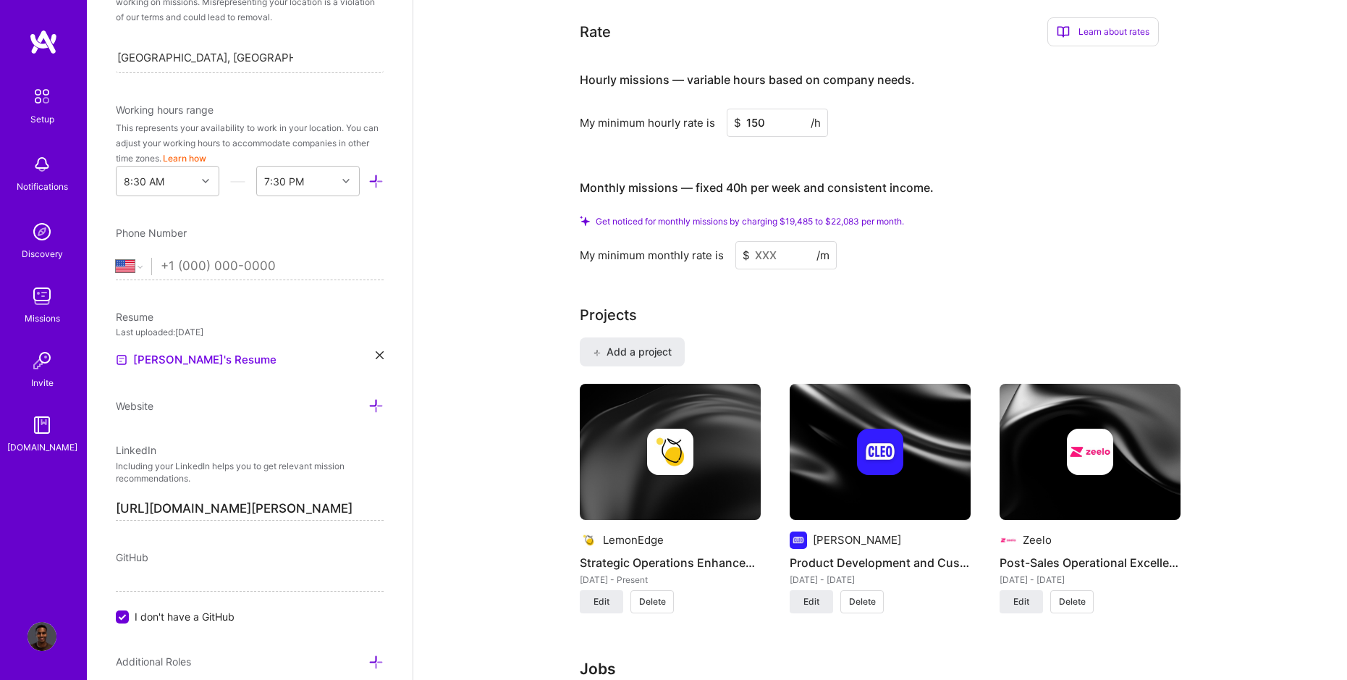
type input "150"
click at [777, 241] on input at bounding box center [786, 255] width 101 height 28
click at [770, 109] on input "150" at bounding box center [777, 123] width 101 height 28
click at [793, 249] on input at bounding box center [786, 255] width 101 height 28
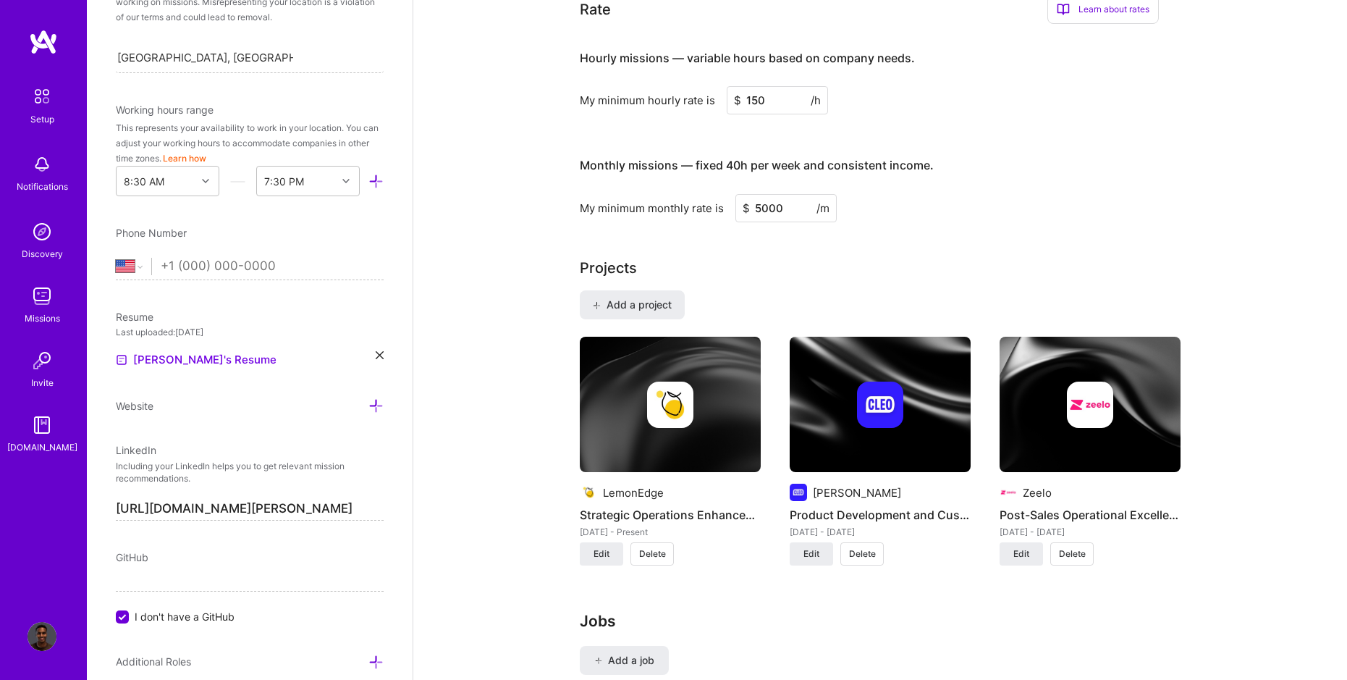
type input "5000"
click at [805, 257] on div "Projects" at bounding box center [880, 268] width 601 height 22
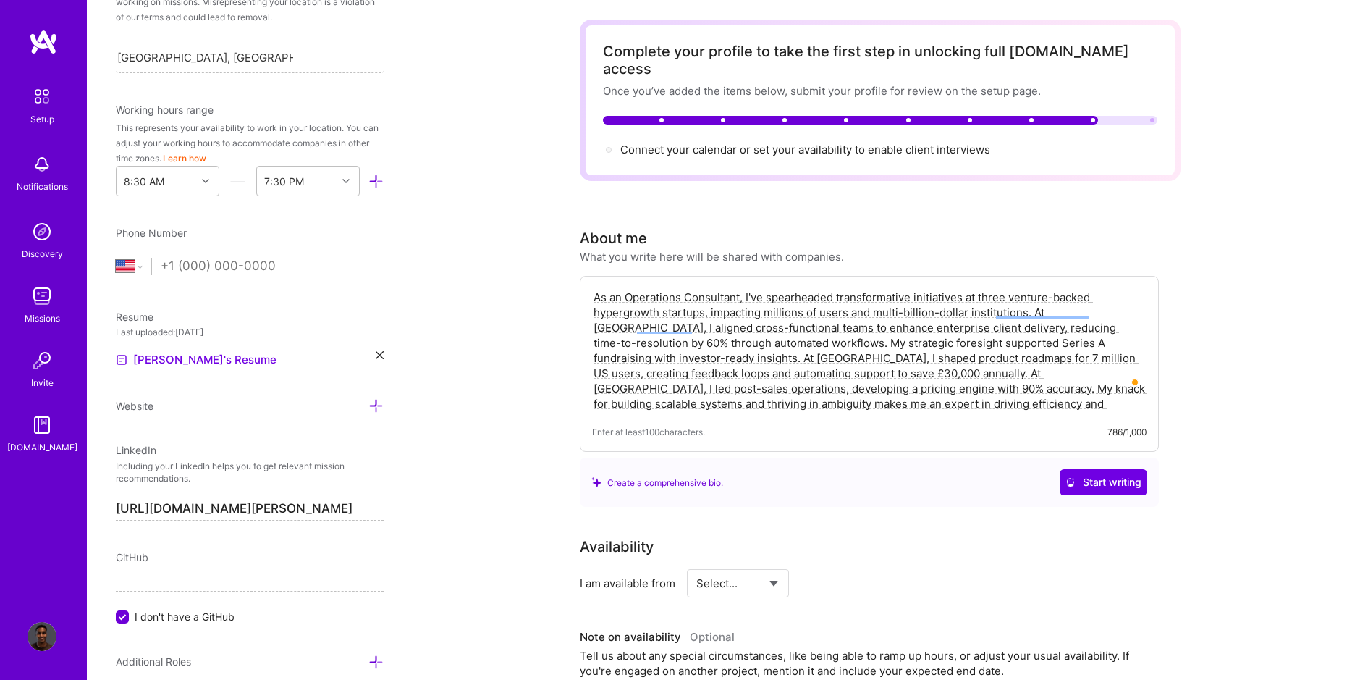
scroll to position [0, 0]
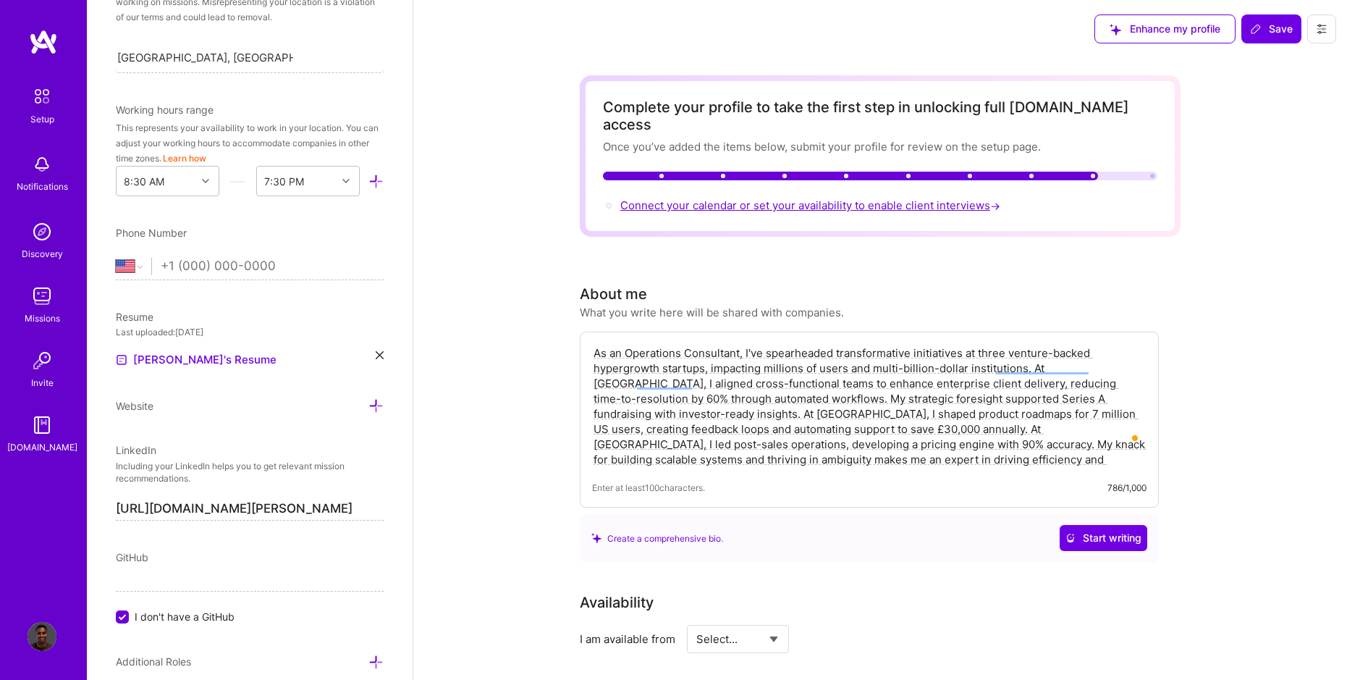
click at [757, 198] on span "Connect your calendar or set your availability to enable client interviews →" at bounding box center [811, 205] width 383 height 14
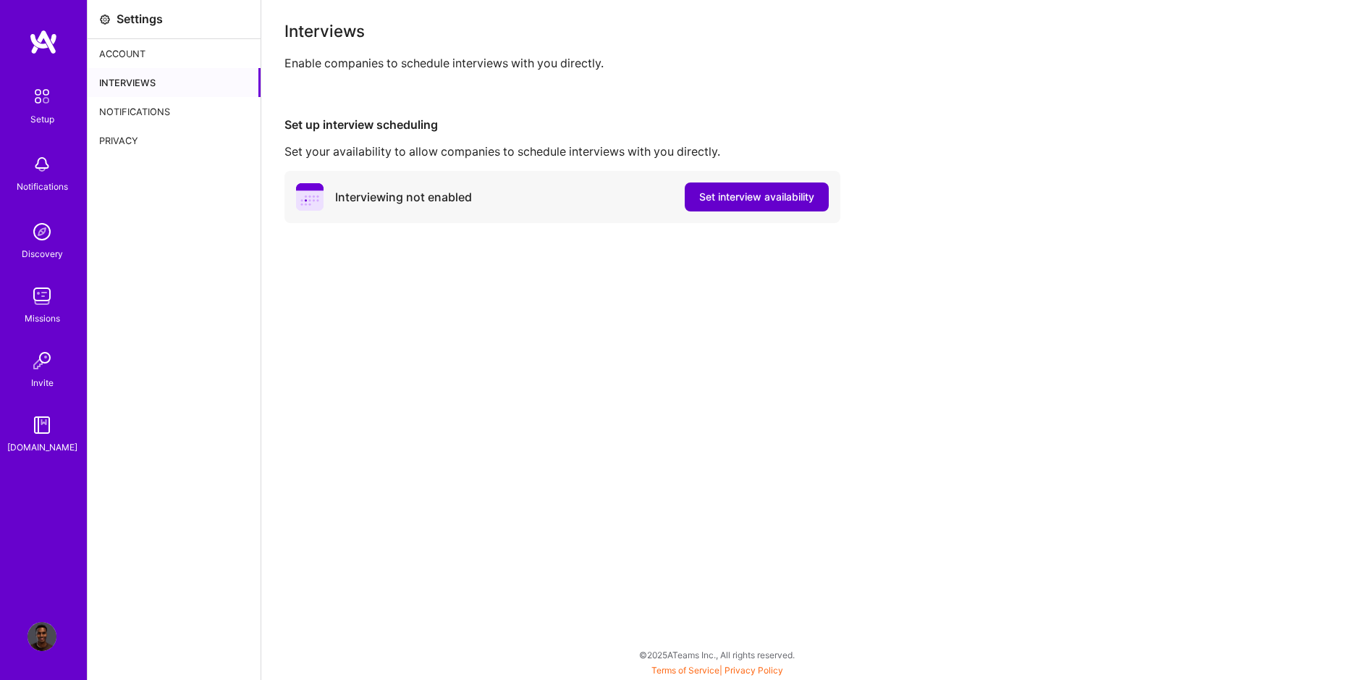
click at [746, 201] on span "Set interview availability" at bounding box center [756, 197] width 115 height 14
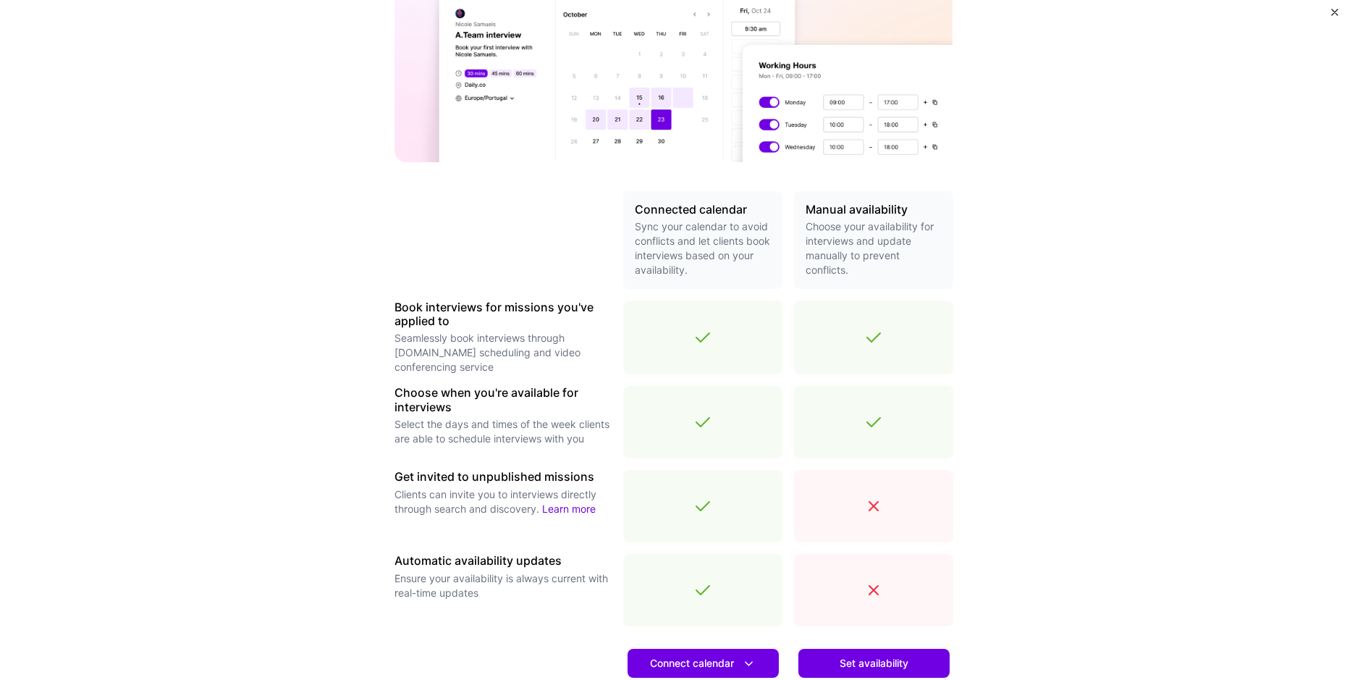
scroll to position [334, 0]
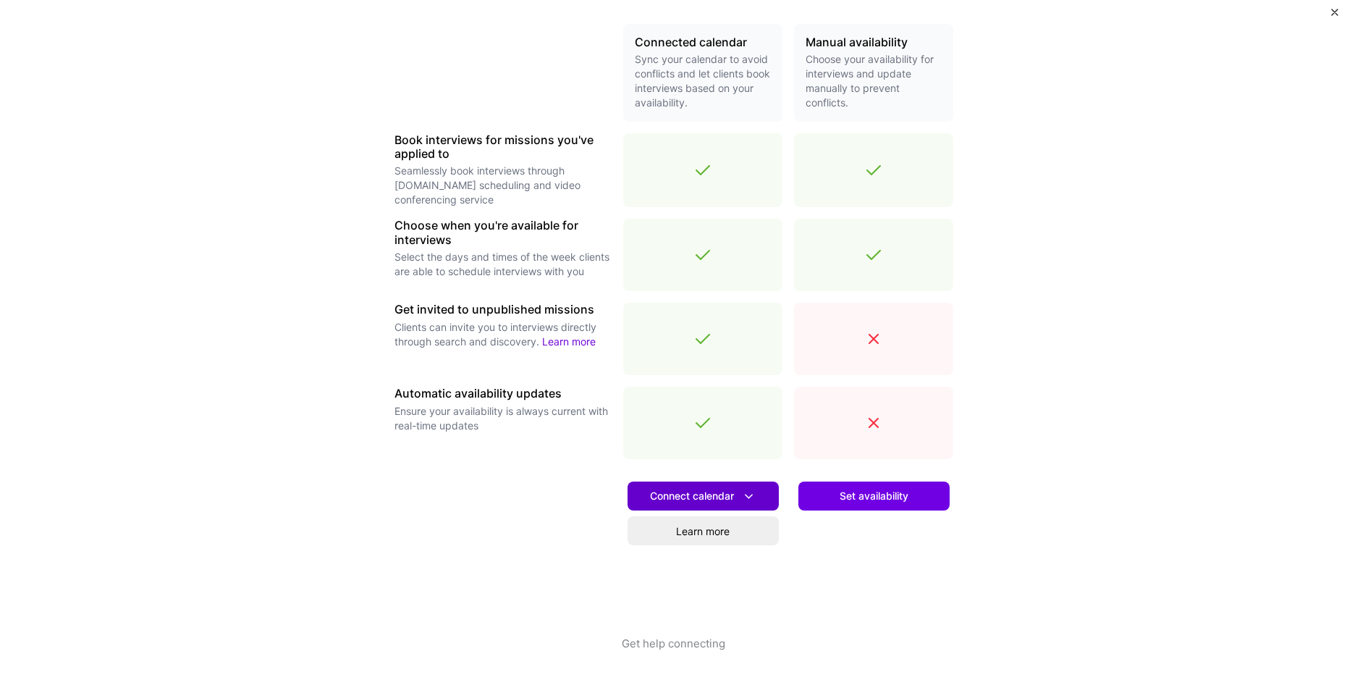
click at [726, 496] on span "Connect calendar" at bounding box center [703, 496] width 106 height 15
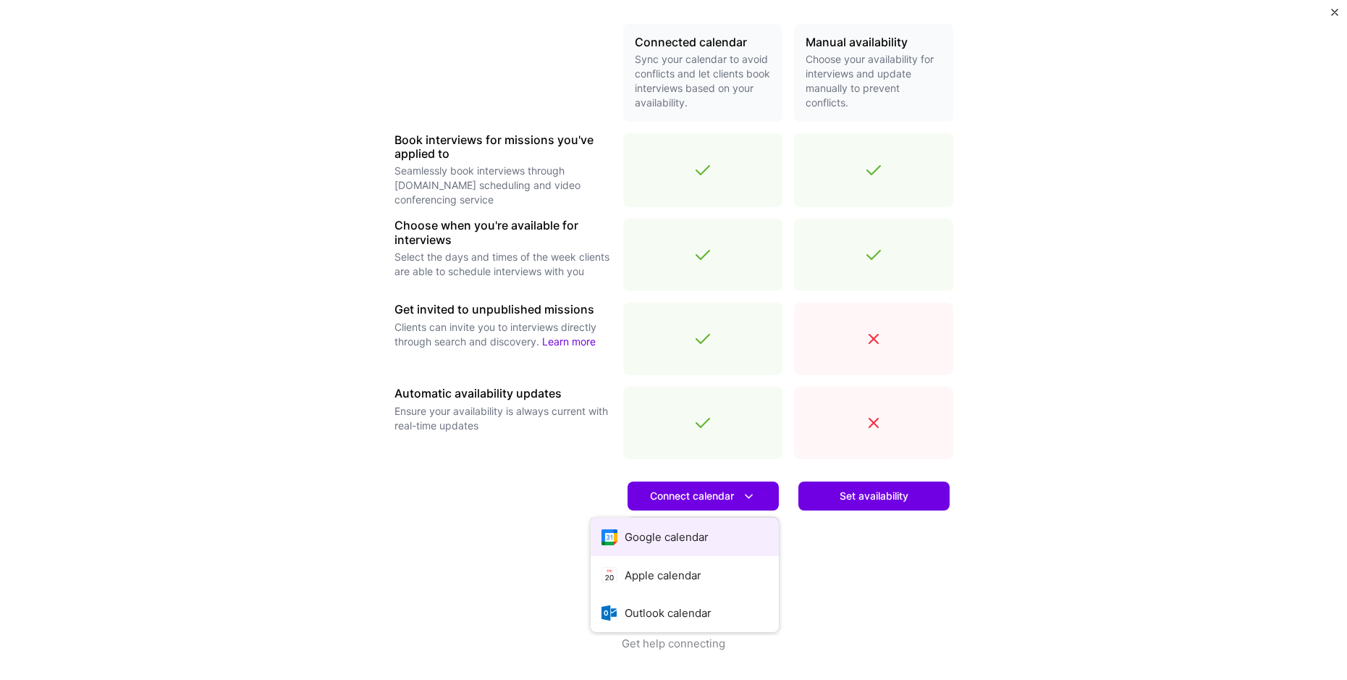
click at [722, 539] on button "Google calendar" at bounding box center [685, 537] width 188 height 38
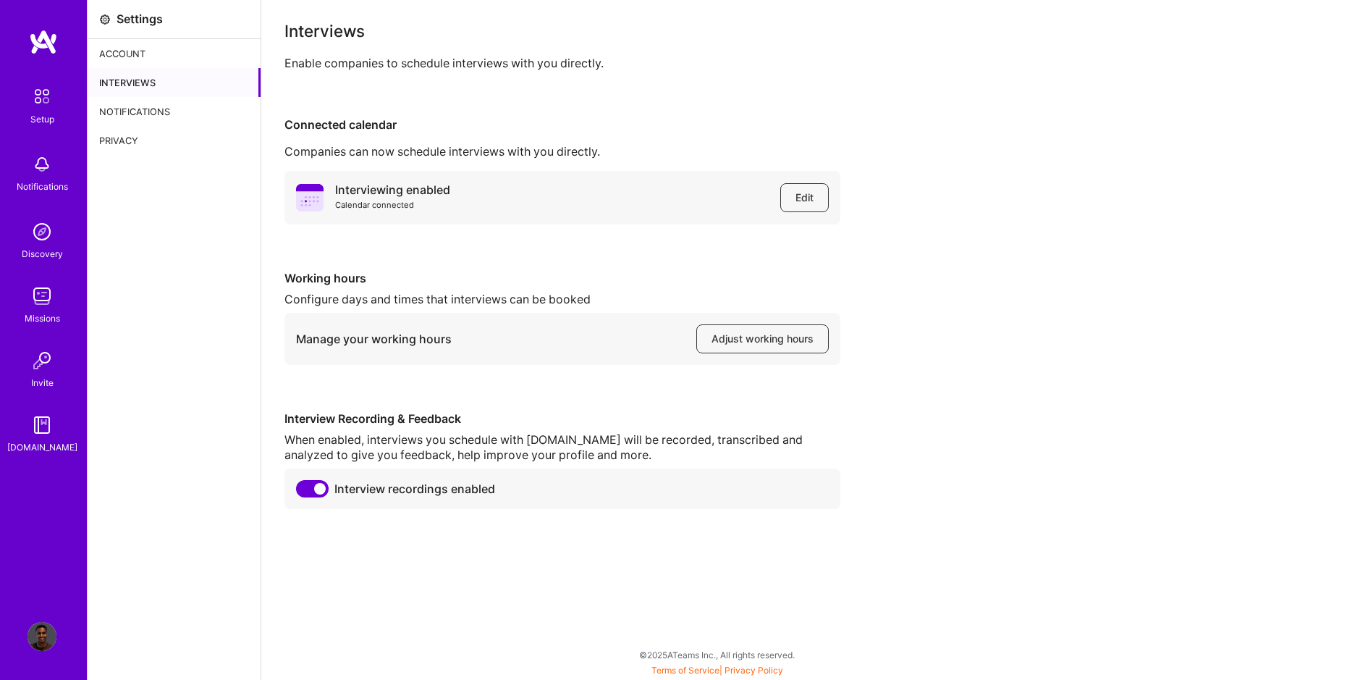
click at [948, 180] on div "Interviewing enabled Calendar connected Edit Working hours Configure days and t…" at bounding box center [805, 340] width 1040 height 338
click at [46, 108] on img at bounding box center [42, 96] width 30 height 30
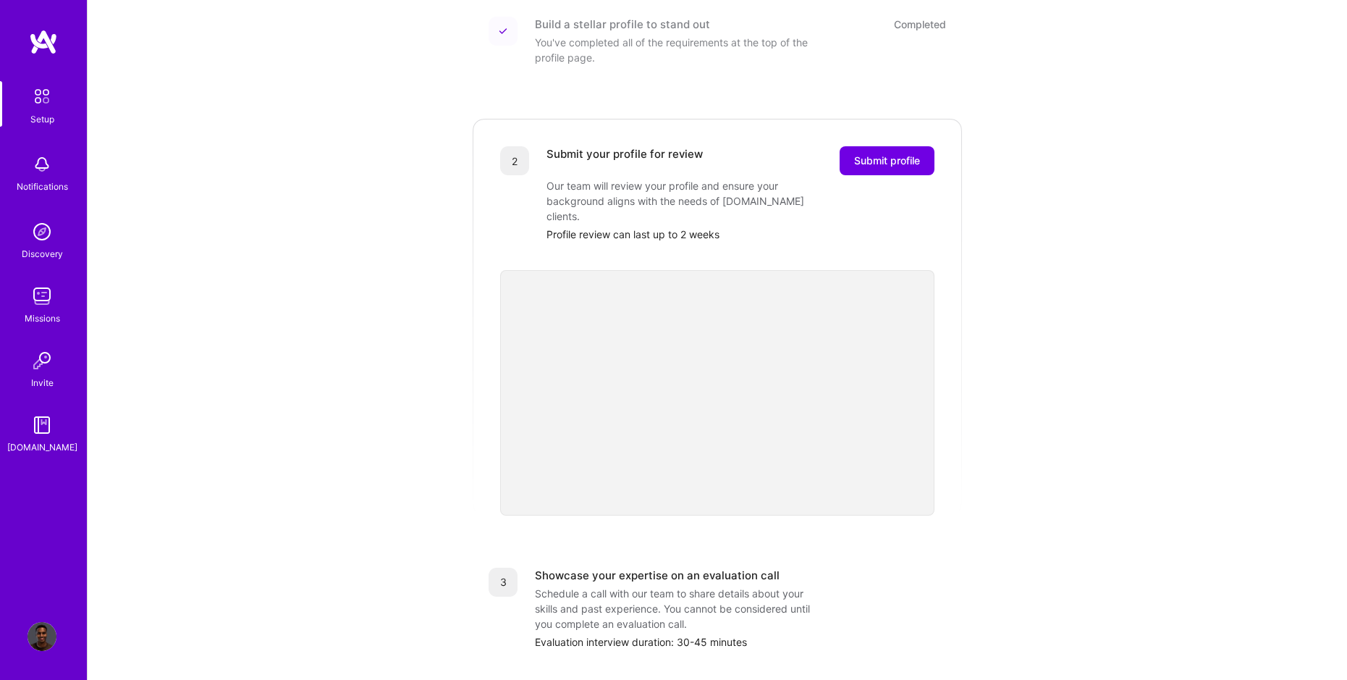
scroll to position [218, 0]
click at [899, 153] on span "Submit profile" at bounding box center [887, 160] width 66 height 14
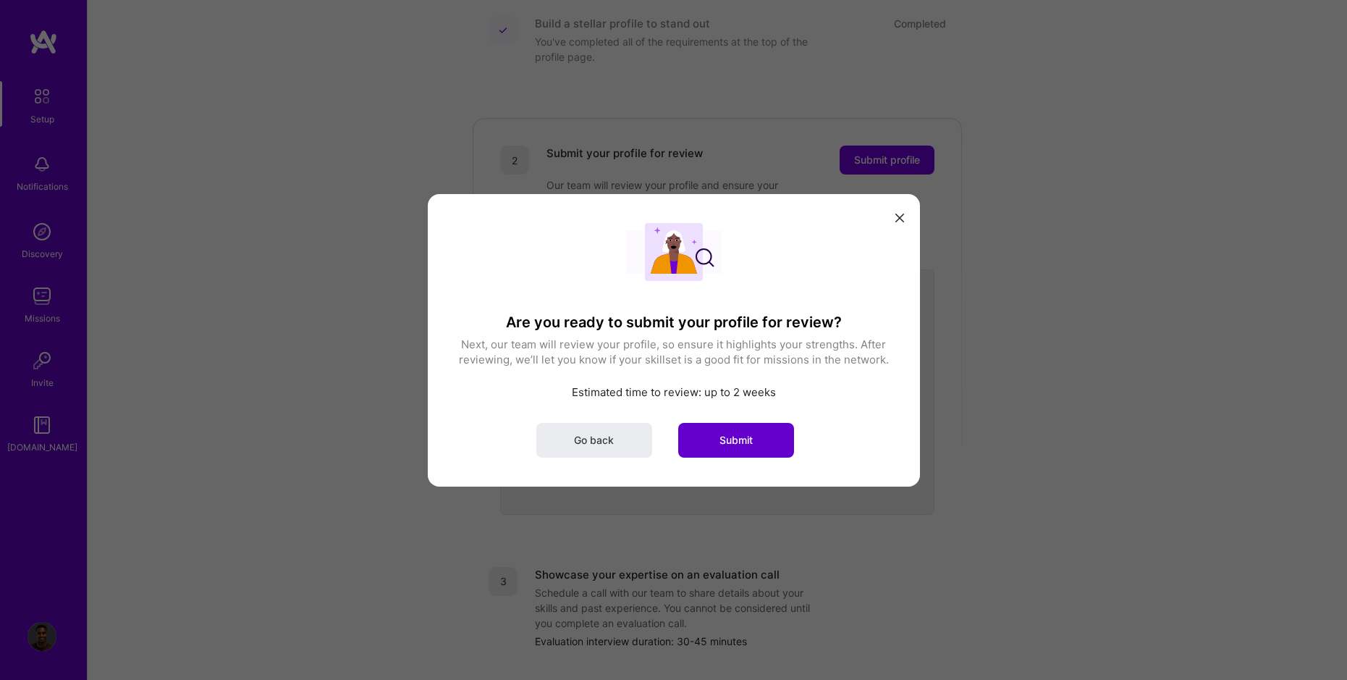
click at [757, 433] on button "Submit" at bounding box center [736, 439] width 116 height 35
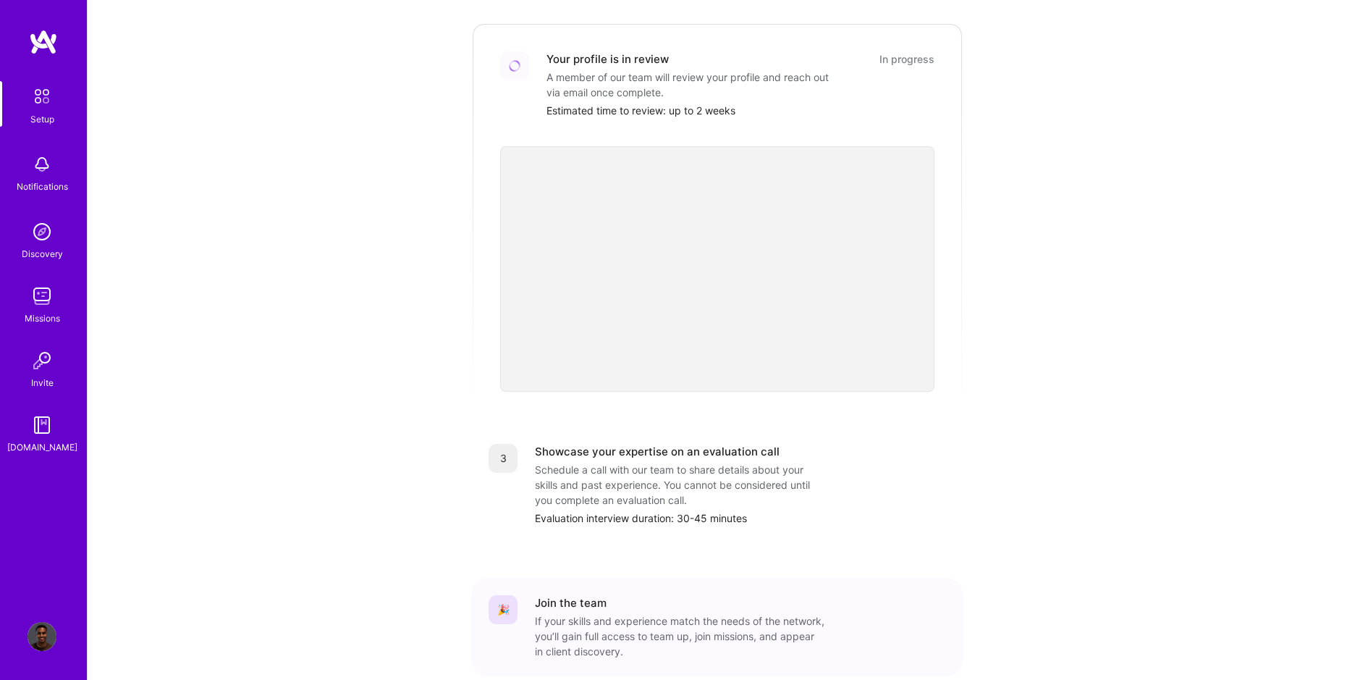
scroll to position [264, 0]
